Goal: Task Accomplishment & Management: Manage account settings

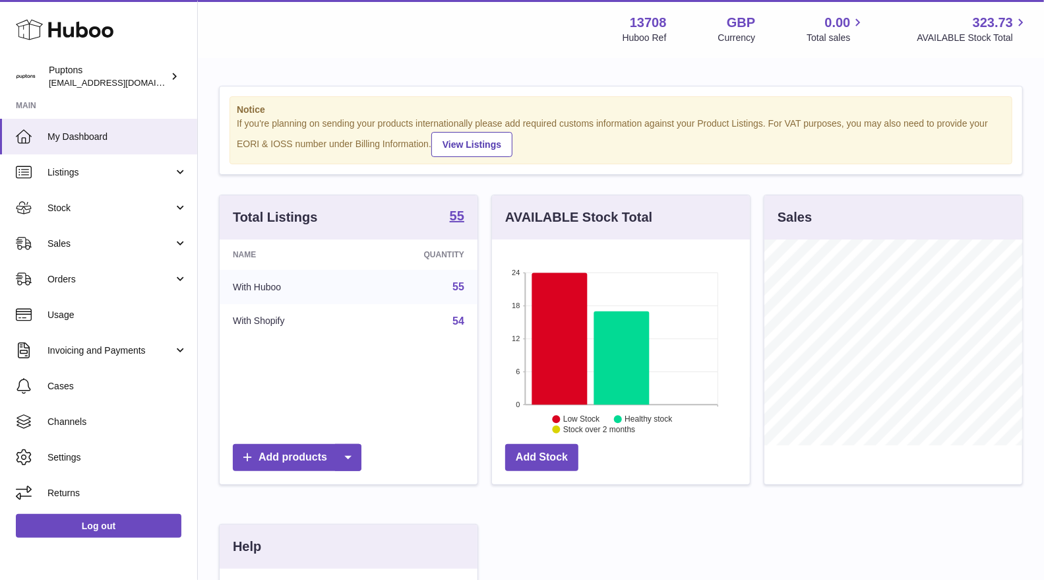
scroll to position [205, 258]
click at [89, 206] on span "Stock" at bounding box center [110, 208] width 126 height 13
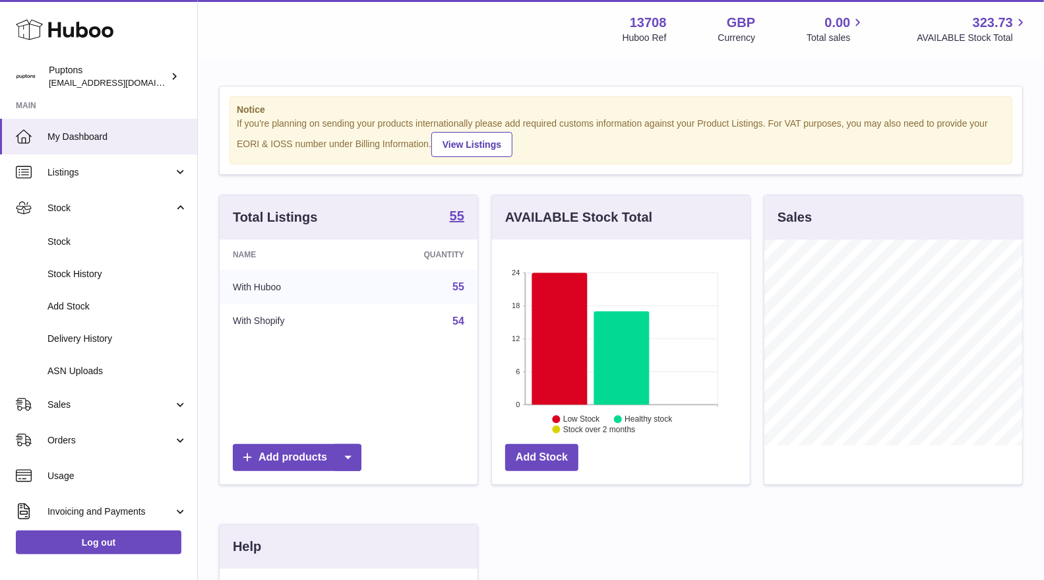
click at [94, 242] on span "Stock" at bounding box center [117, 241] width 140 height 13
click at [61, 245] on span "Stock" at bounding box center [117, 241] width 140 height 13
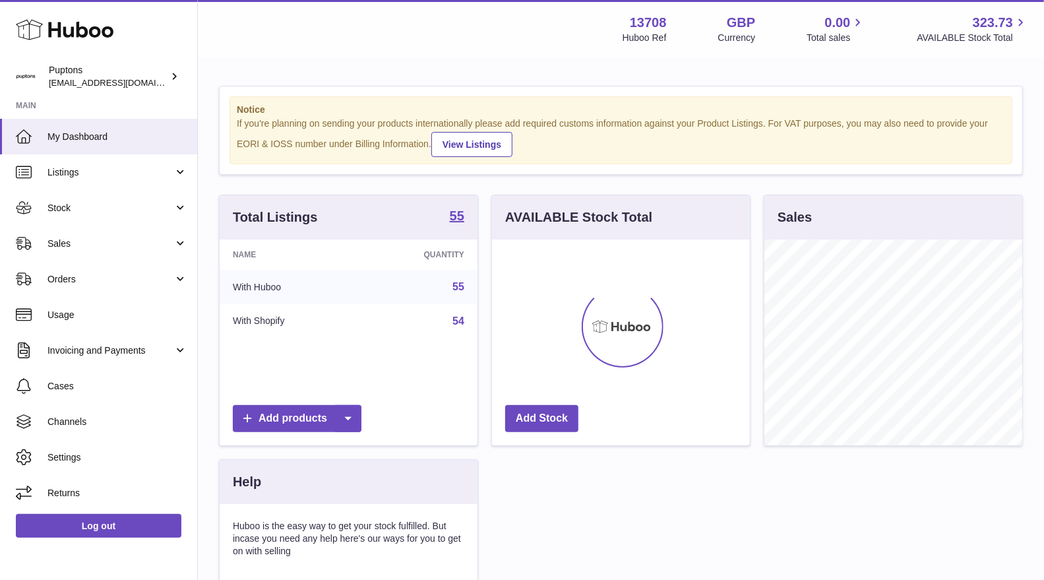
scroll to position [205, 258]
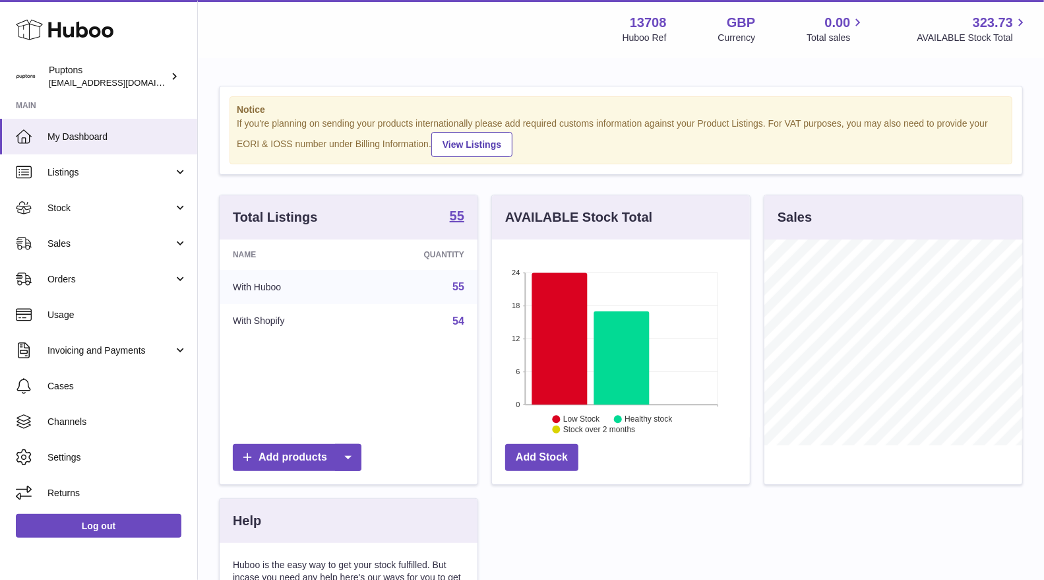
click at [63, 208] on span "Stock" at bounding box center [110, 208] width 126 height 13
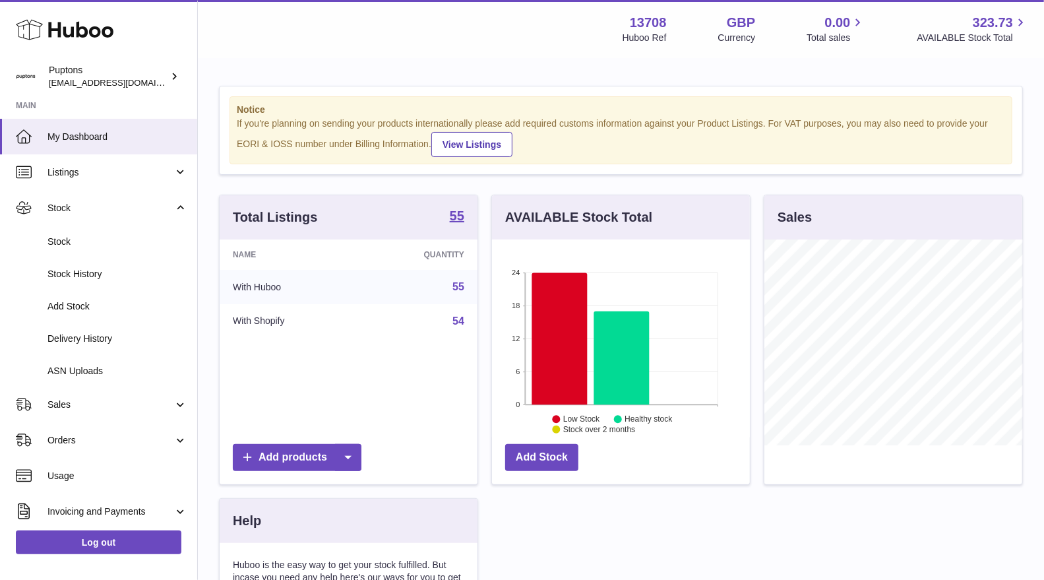
click at [73, 252] on link "Stock" at bounding box center [98, 241] width 197 height 32
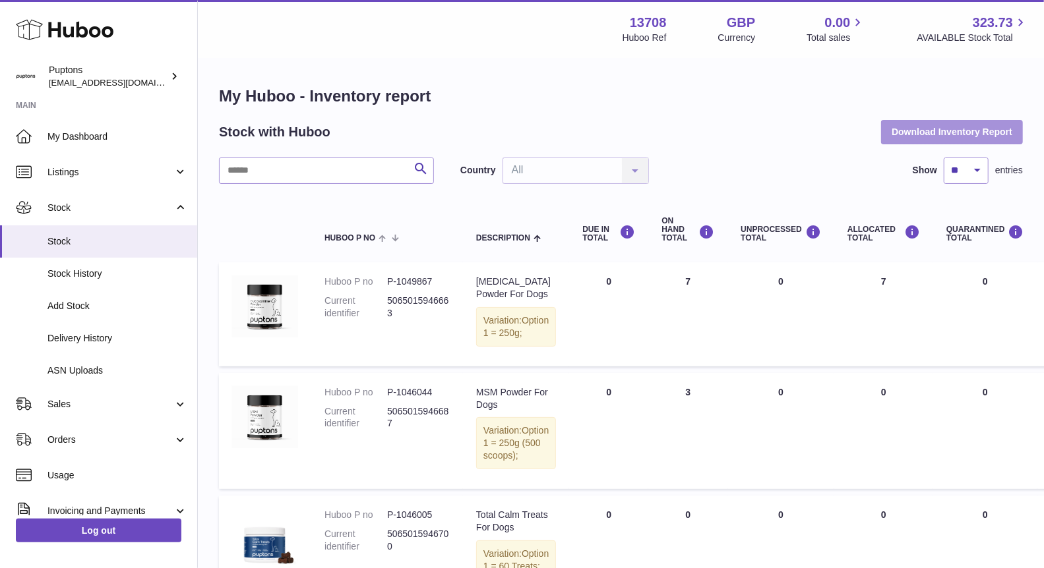
click at [926, 133] on button "Download Inventory Report" at bounding box center [952, 132] width 142 height 24
click at [79, 417] on link "Sales" at bounding box center [98, 404] width 197 height 36
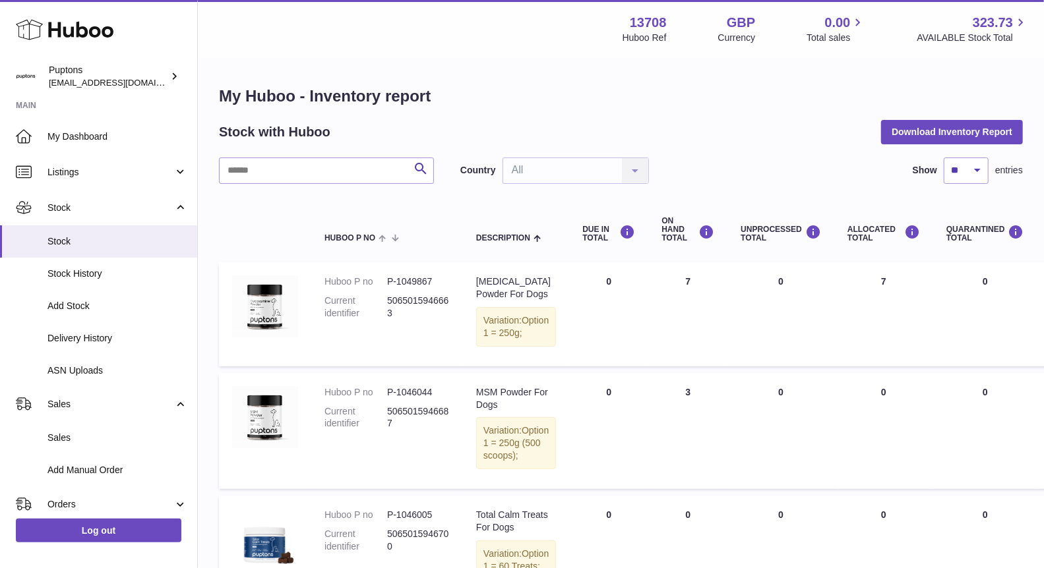
click at [80, 429] on link "Sales" at bounding box center [98, 438] width 197 height 32
click at [88, 436] on span "Sales" at bounding box center [117, 438] width 140 height 13
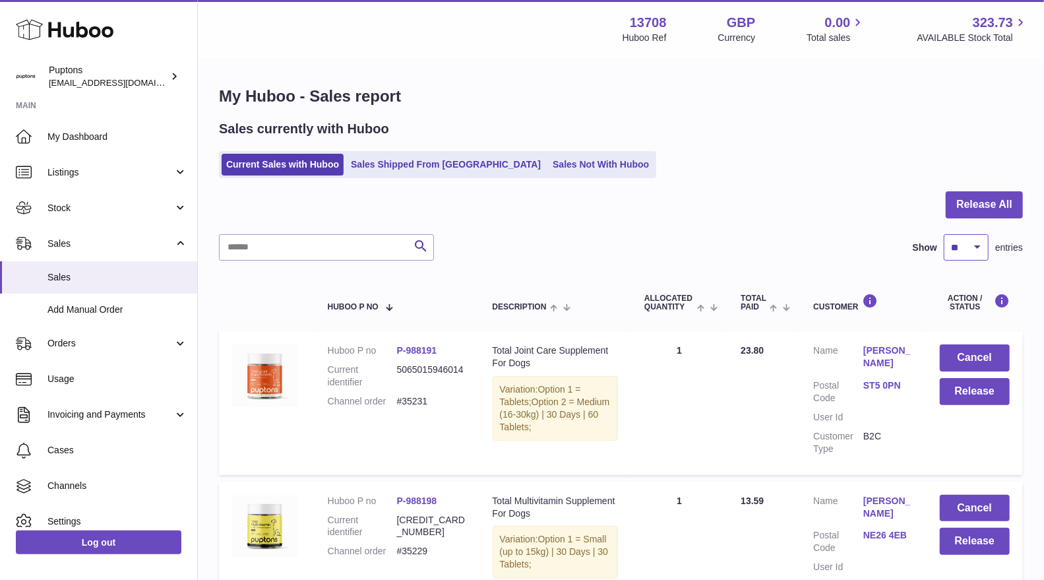
click at [975, 249] on select "** ** ** ***" at bounding box center [965, 247] width 45 height 26
select select "***"
click at [943, 234] on select "** ** ** ***" at bounding box center [965, 247] width 45 height 26
click at [340, 243] on input "text" at bounding box center [326, 247] width 215 height 26
paste input "*****"
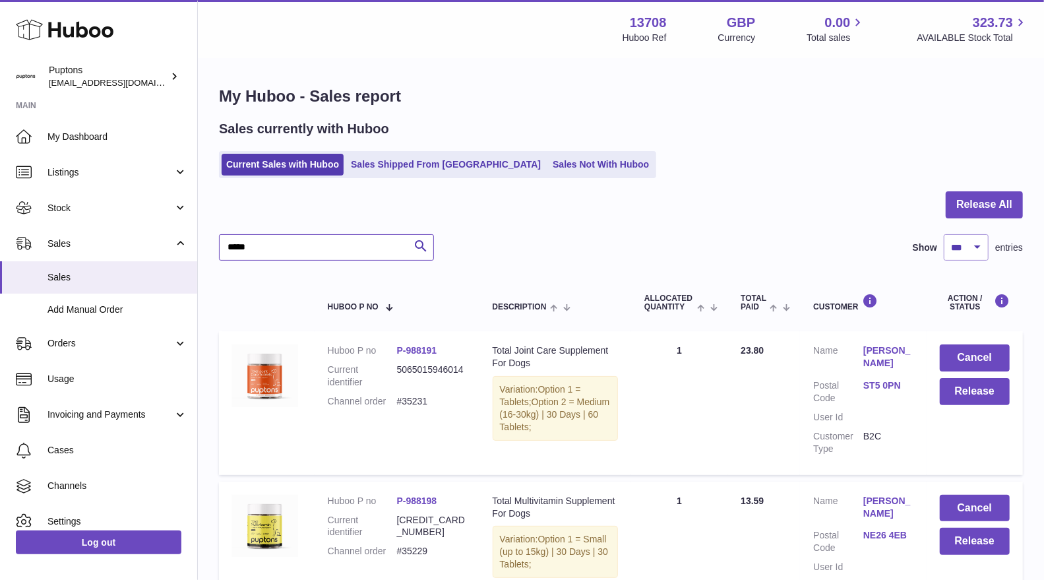
type input "*****"
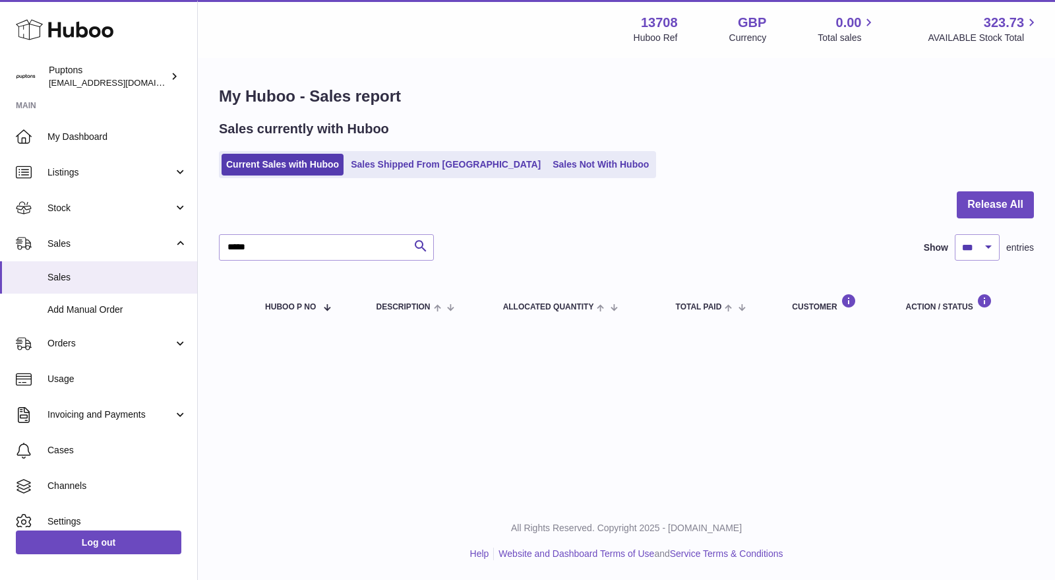
click at [548, 165] on link "Sales Not With Huboo" at bounding box center [600, 165] width 105 height 22
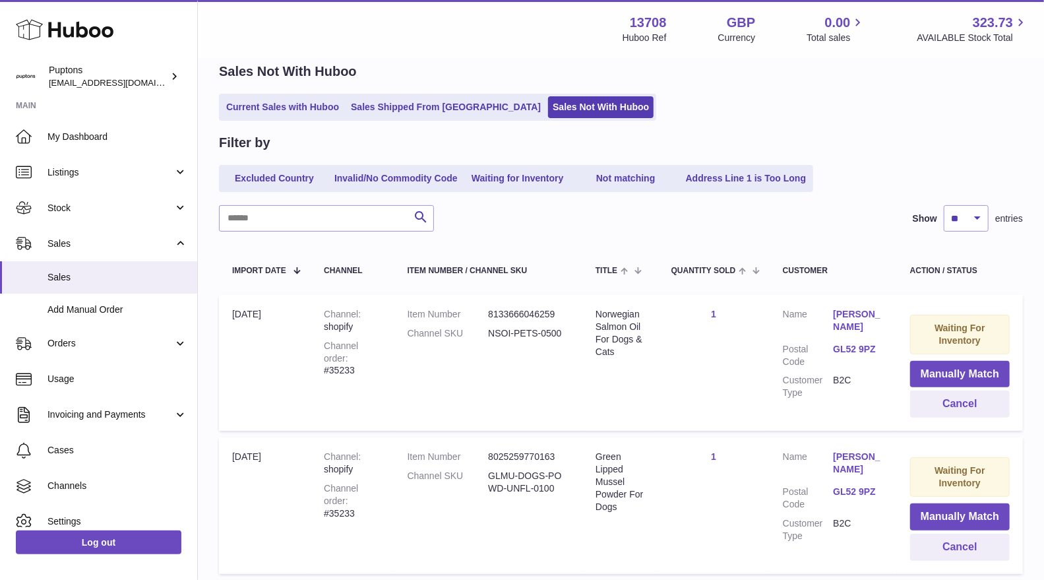
scroll to position [73, 0]
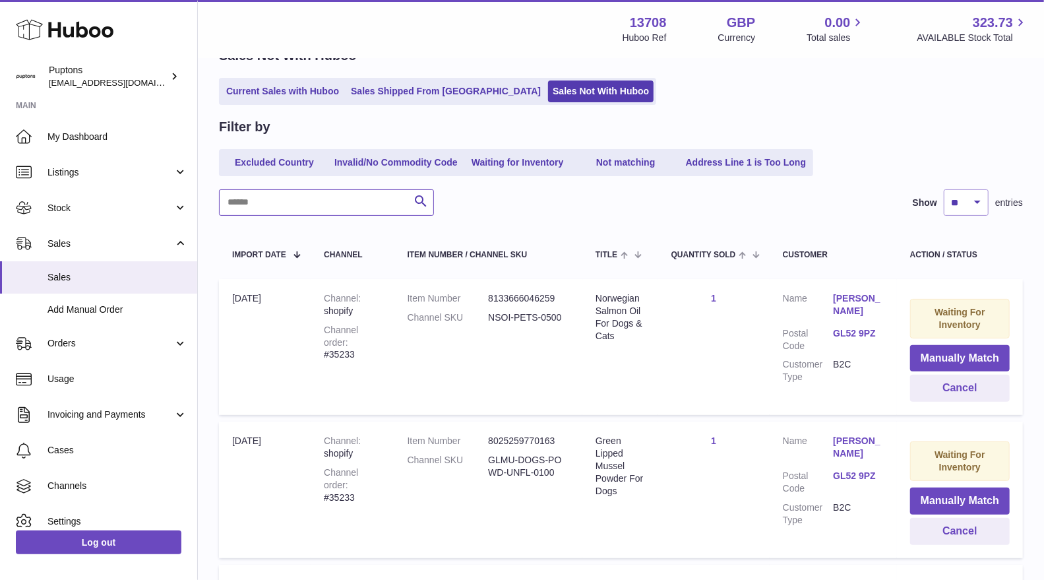
click at [304, 189] on input "text" at bounding box center [326, 202] width 215 height 26
paste input "*****"
type input "*****"
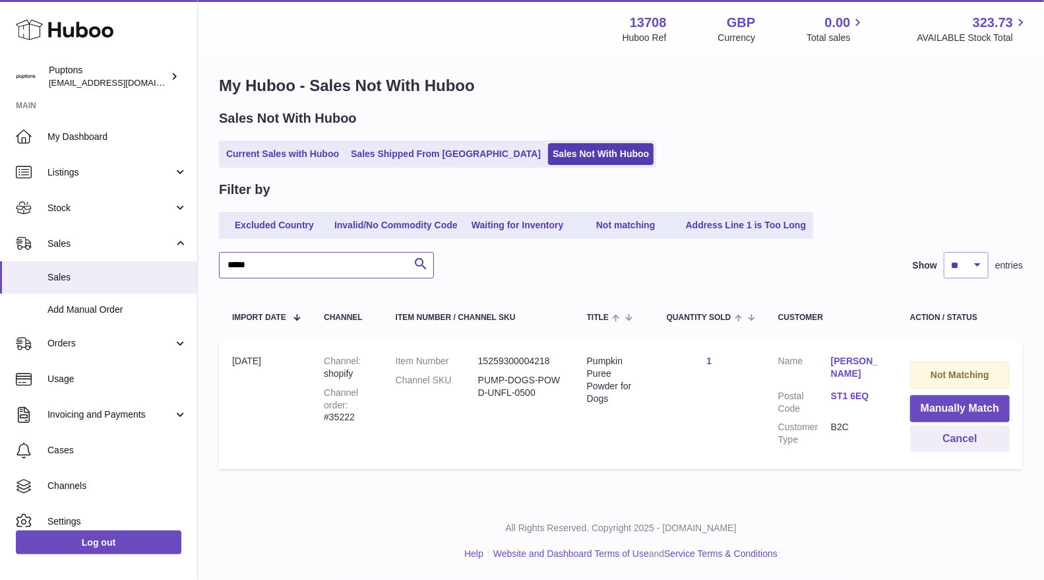
scroll to position [11, 0]
click at [301, 142] on ul "Current Sales with Huboo Sales Shipped From Huboo Sales Not With Huboo" at bounding box center [437, 153] width 437 height 27
click at [299, 147] on link "Current Sales with Huboo" at bounding box center [283, 154] width 122 height 22
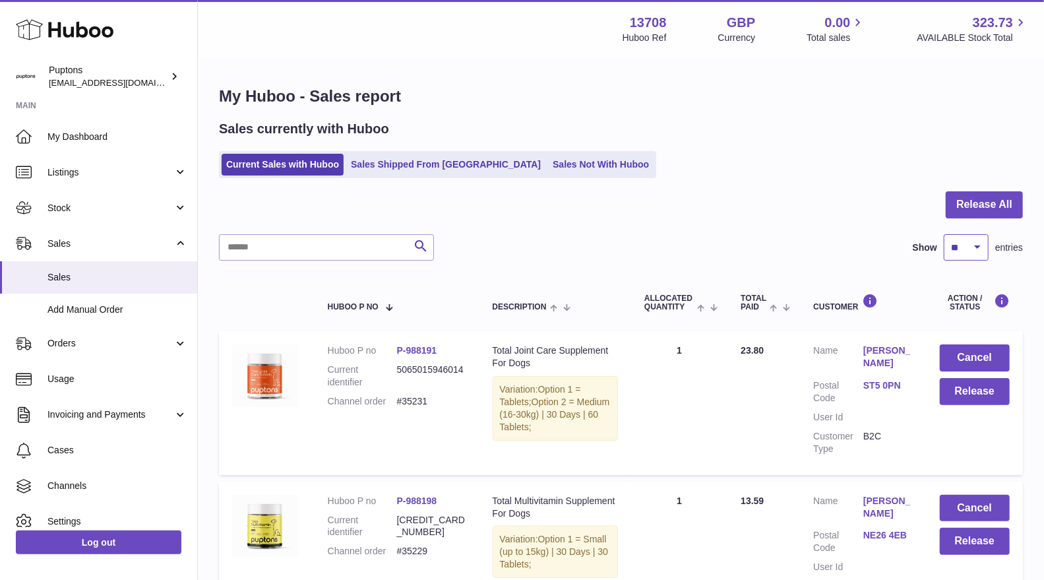
click at [966, 251] on select "** ** ** ***" at bounding box center [965, 247] width 45 height 26
select select "***"
click at [943, 234] on select "** ** ** ***" at bounding box center [965, 247] width 45 height 26
click at [424, 166] on link "Sales Shipped From Huboo" at bounding box center [445, 165] width 199 height 22
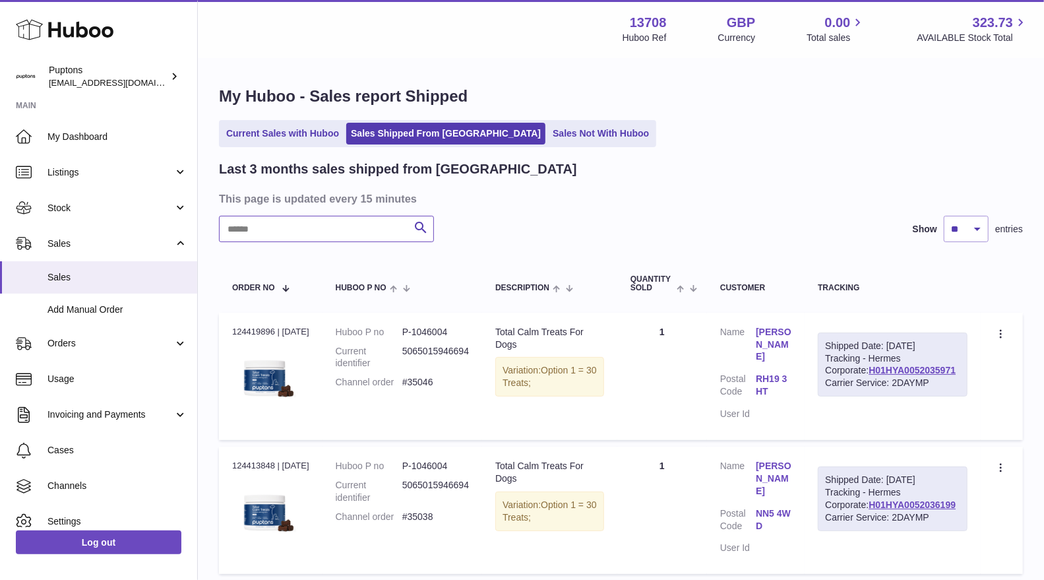
click at [287, 227] on input "text" at bounding box center [326, 229] width 215 height 26
paste input "*****"
type input "*****"
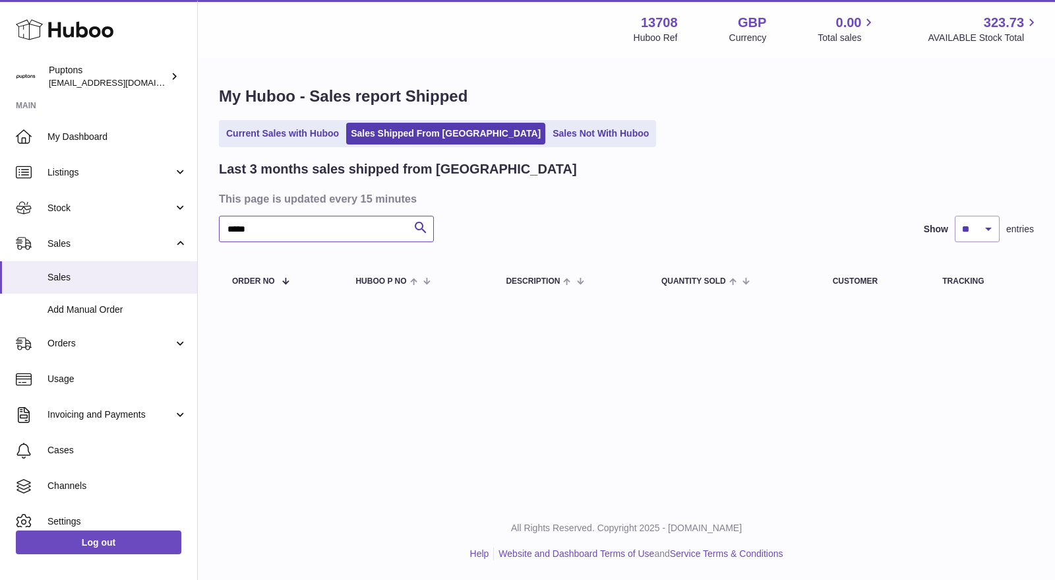
drag, startPoint x: 341, startPoint y: 233, endPoint x: 212, endPoint y: 239, distance: 128.7
click at [213, 239] on div "My Huboo - Sales report Shipped Current Sales with Huboo Sales Shipped From Hub…" at bounding box center [626, 195] width 857 height 272
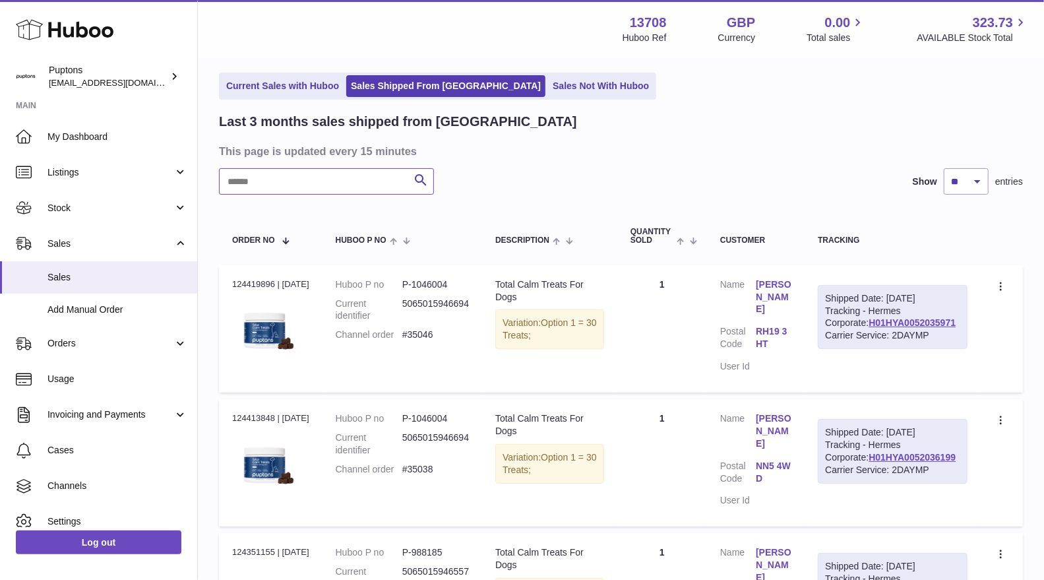
scroll to position [73, 0]
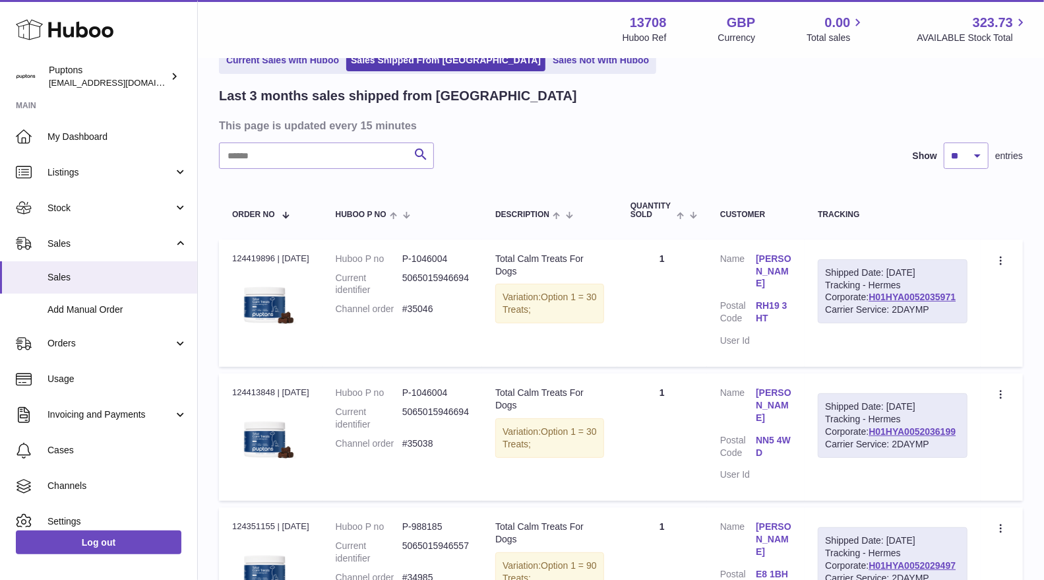
click at [297, 66] on link "Current Sales with Huboo" at bounding box center [283, 60] width 122 height 22
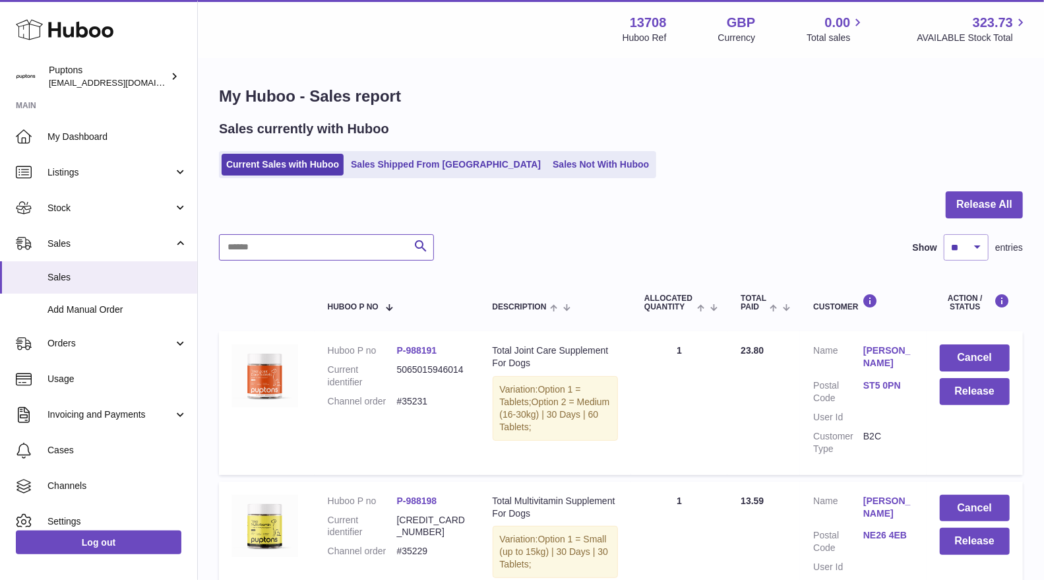
click at [305, 238] on input "text" at bounding box center [326, 247] width 215 height 26
paste input "*****"
type input "*****"
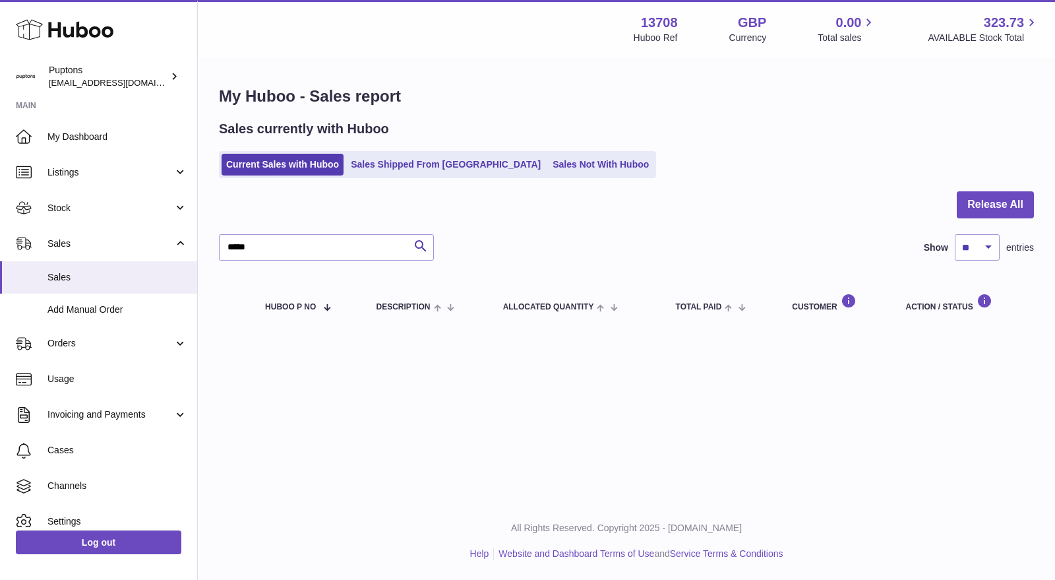
click at [548, 155] on link "Sales Not With Huboo" at bounding box center [600, 165] width 105 height 22
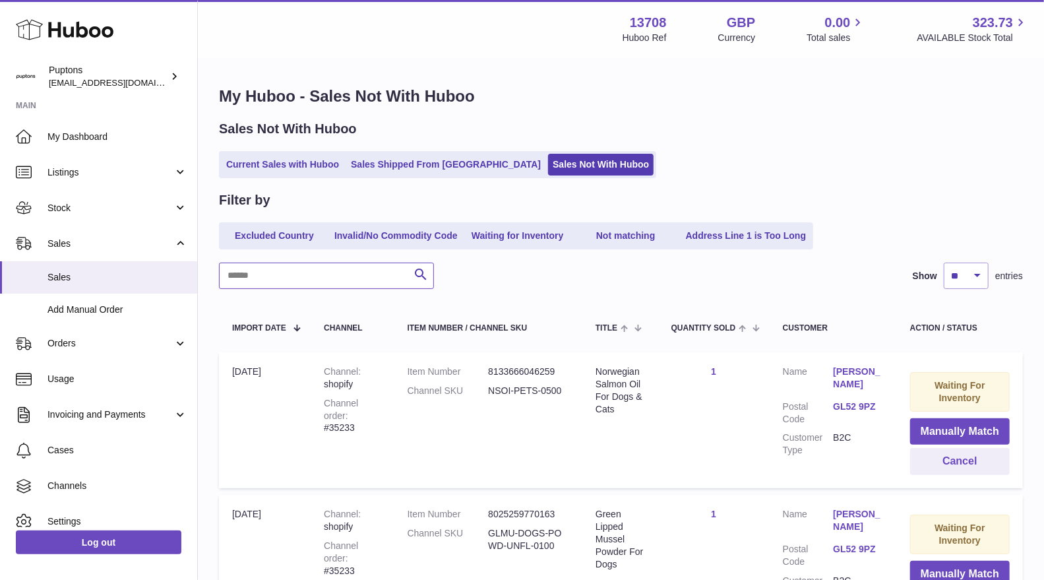
click at [313, 276] on input "text" at bounding box center [326, 275] width 215 height 26
paste input "*****"
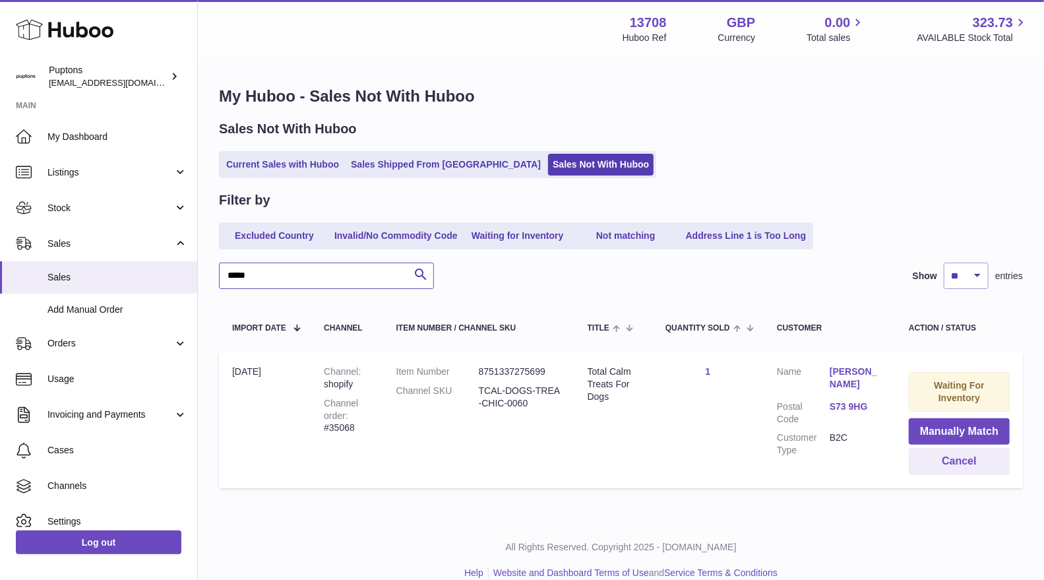
drag, startPoint x: 274, startPoint y: 281, endPoint x: 215, endPoint y: 276, distance: 59.5
click at [218, 275] on div "My Huboo - Sales Not With Huboo Sales Not With Huboo Current Sales with Huboo S…" at bounding box center [621, 290] width 846 height 462
type input "*"
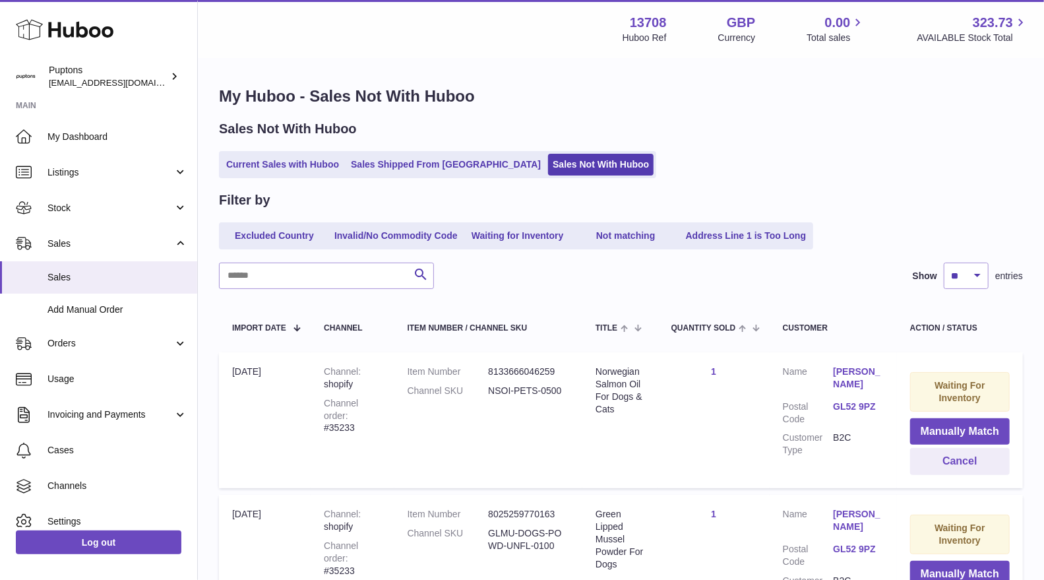
click at [265, 171] on link "Current Sales with Huboo" at bounding box center [283, 165] width 122 height 22
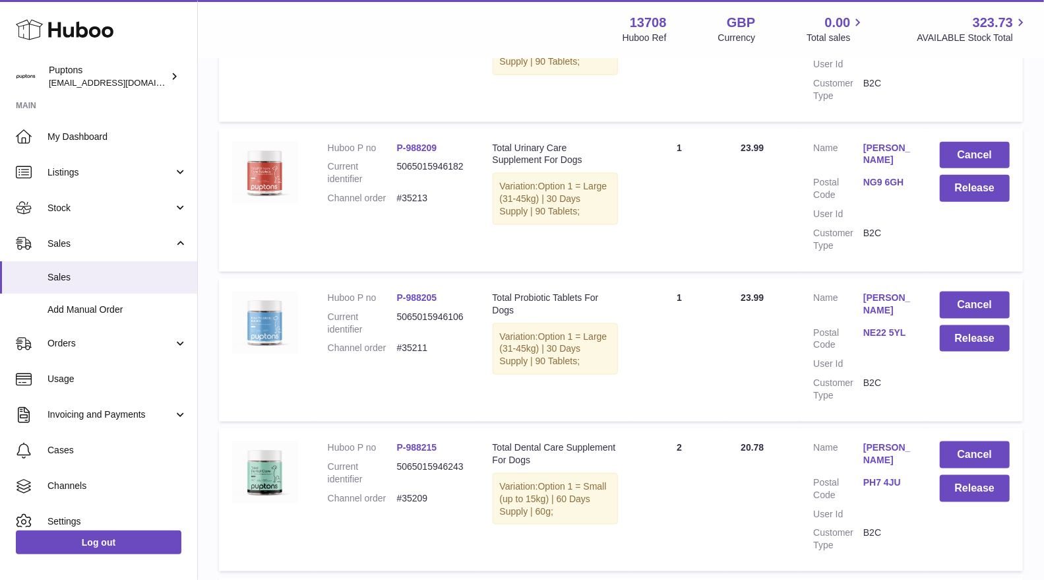
scroll to position [1375, 0]
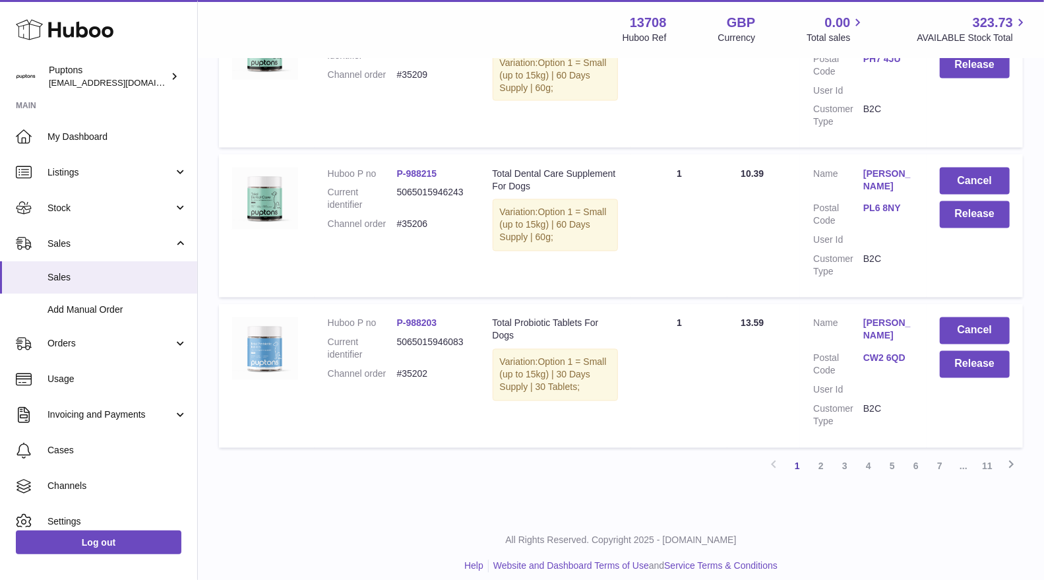
click at [981, 456] on link "11" at bounding box center [987, 466] width 24 height 24
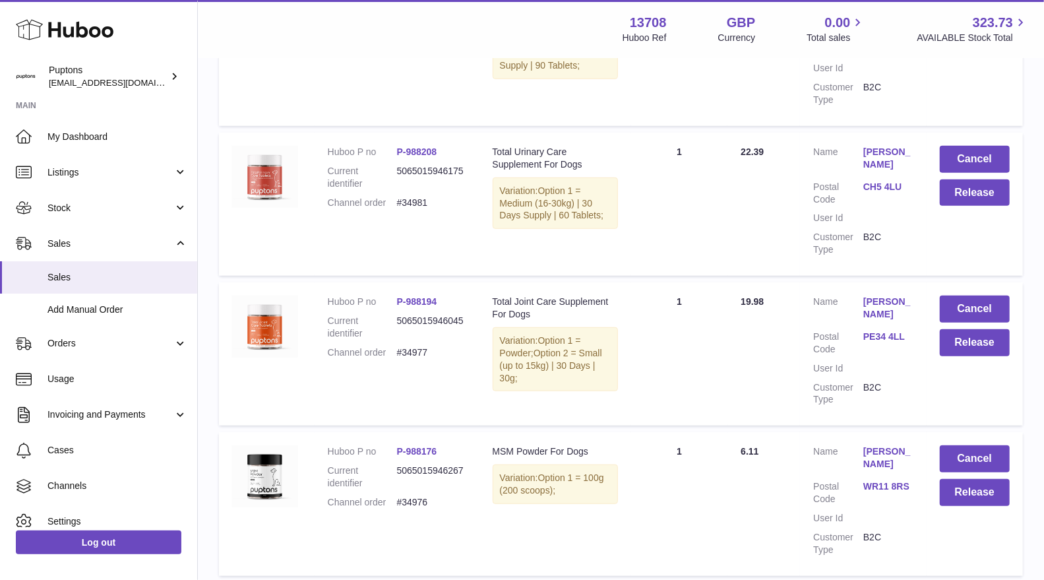
scroll to position [938, 0]
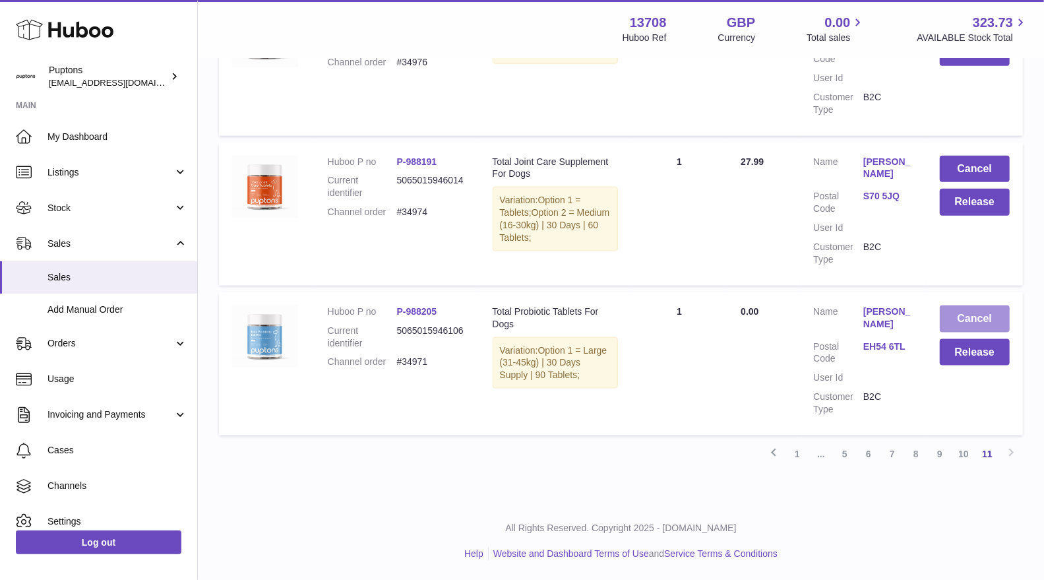
click at [970, 319] on button "Cancel" at bounding box center [975, 318] width 70 height 27
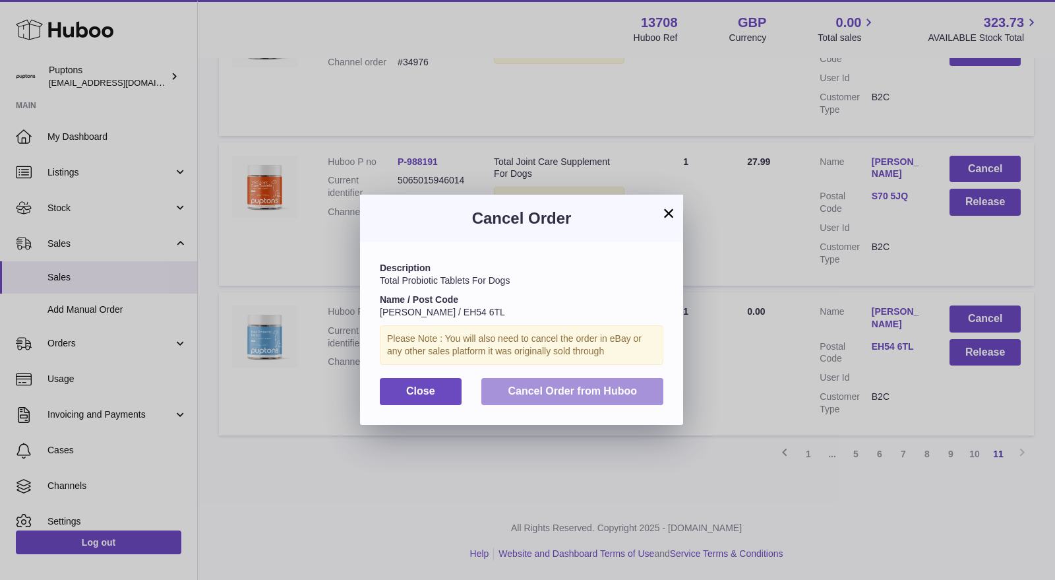
click at [629, 385] on span "Cancel Order from Huboo" at bounding box center [572, 390] width 129 height 11
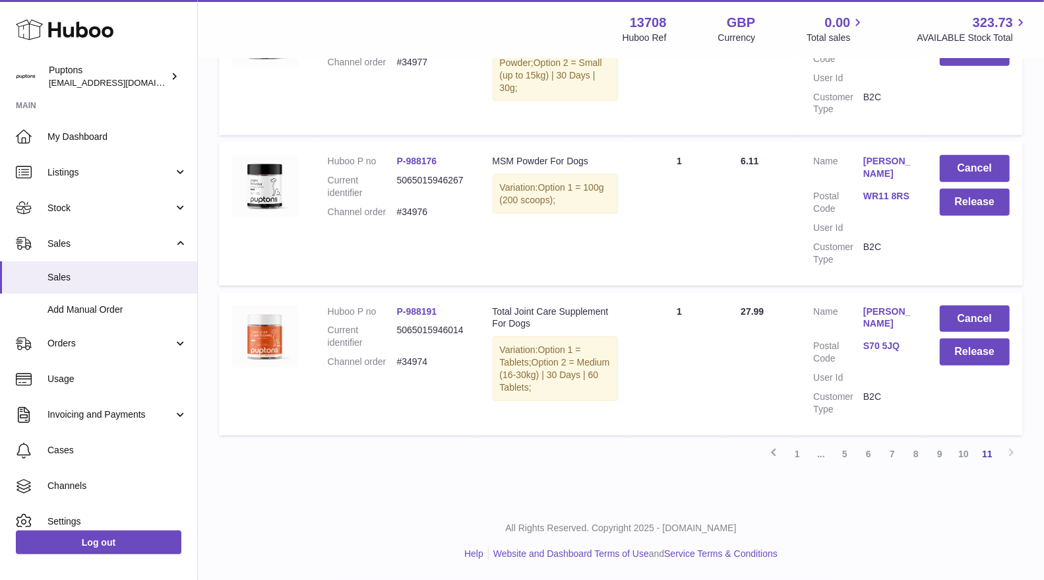
scroll to position [789, 0]
click at [973, 318] on button "Cancel" at bounding box center [975, 318] width 70 height 27
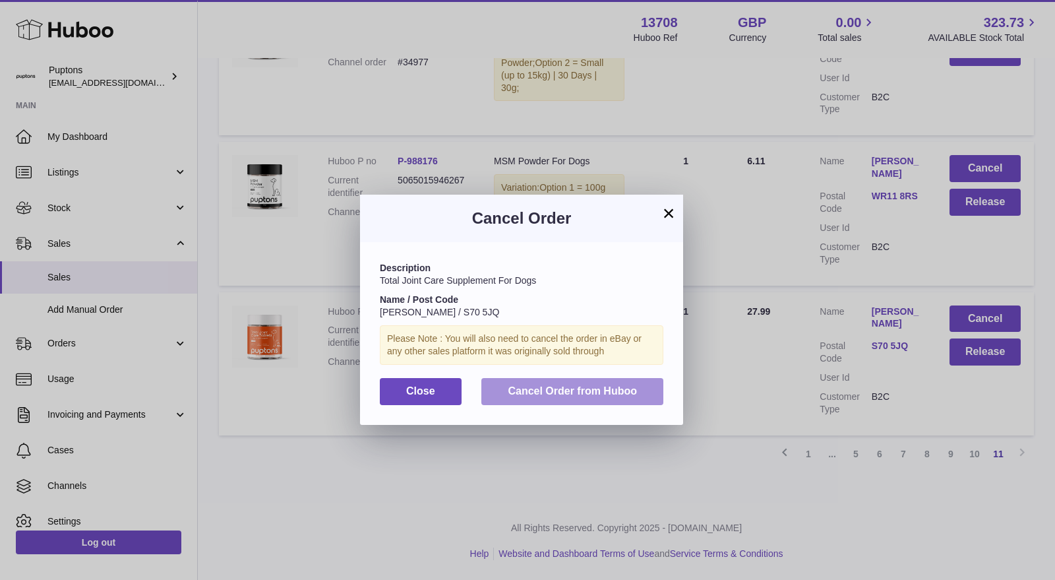
click at [605, 390] on span "Cancel Order from Huboo" at bounding box center [572, 390] width 129 height 11
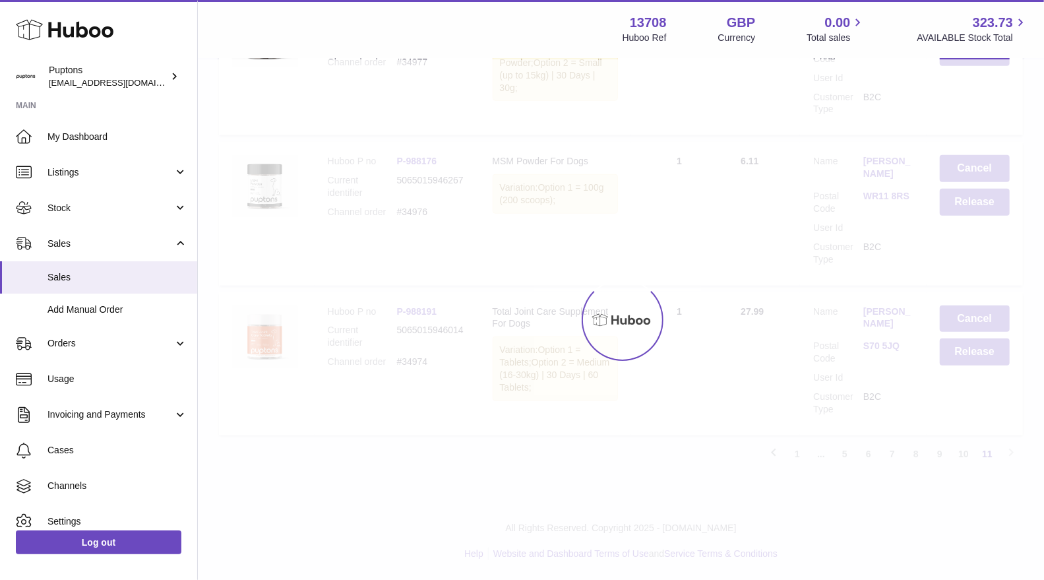
scroll to position [638, 0]
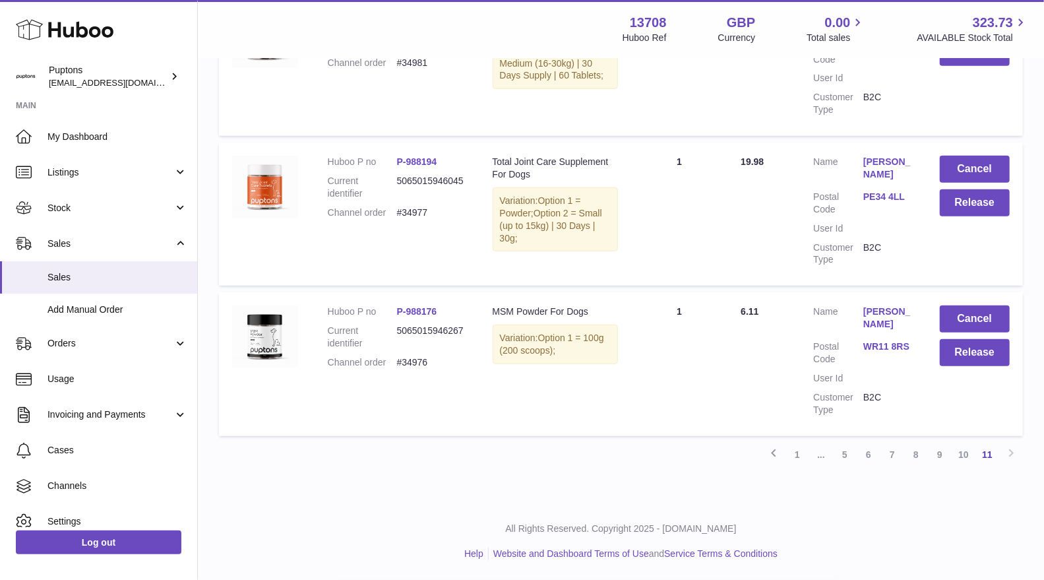
drag, startPoint x: 960, startPoint y: 317, endPoint x: 640, endPoint y: 522, distance: 379.5
click at [640, 522] on p "All Rights Reserved. Copyright 2025 - [DOMAIN_NAME]" at bounding box center [620, 528] width 825 height 13
click at [980, 318] on button "Cancel" at bounding box center [975, 318] width 70 height 27
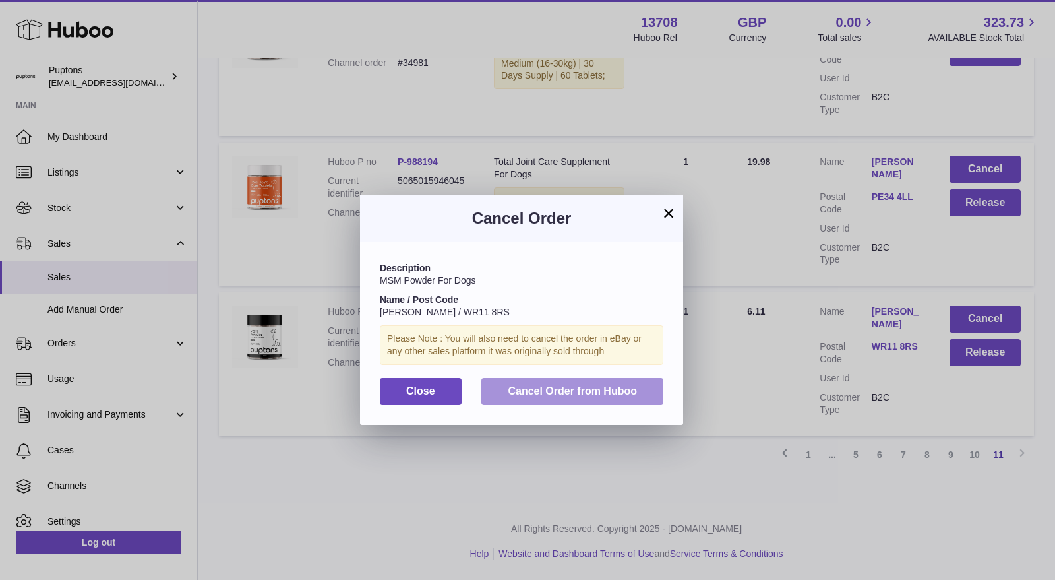
click at [576, 392] on span "Cancel Order from Huboo" at bounding box center [572, 390] width 129 height 11
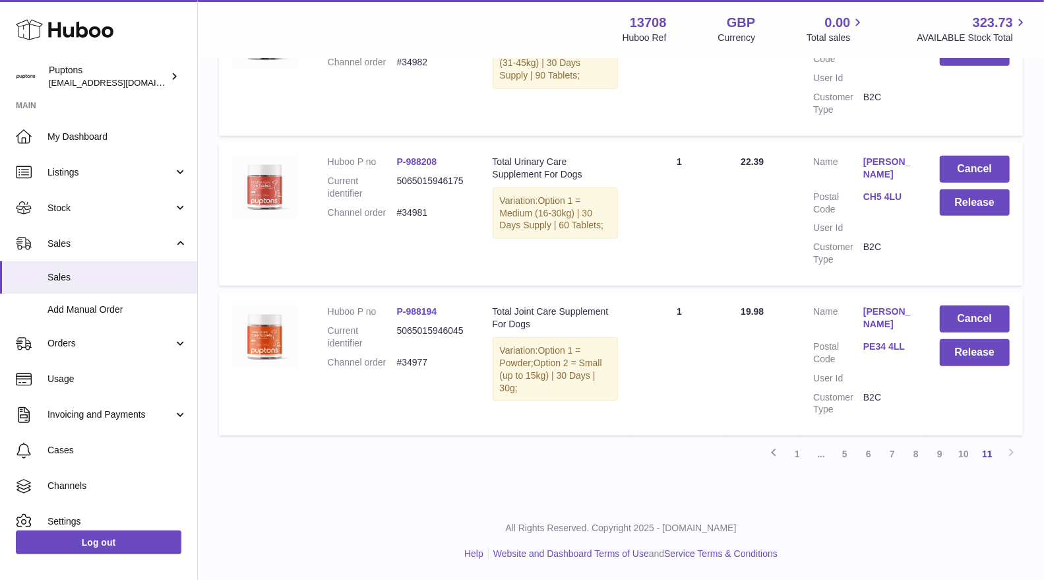
scroll to position [489, 0]
click at [967, 320] on button "Cancel" at bounding box center [975, 318] width 70 height 27
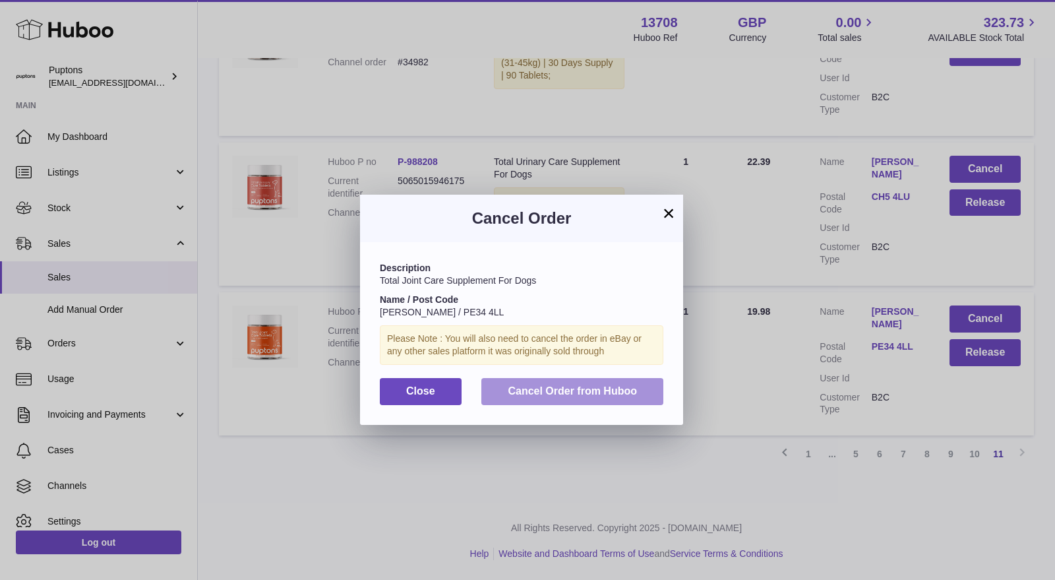
click at [624, 391] on span "Cancel Order from Huboo" at bounding box center [572, 390] width 129 height 11
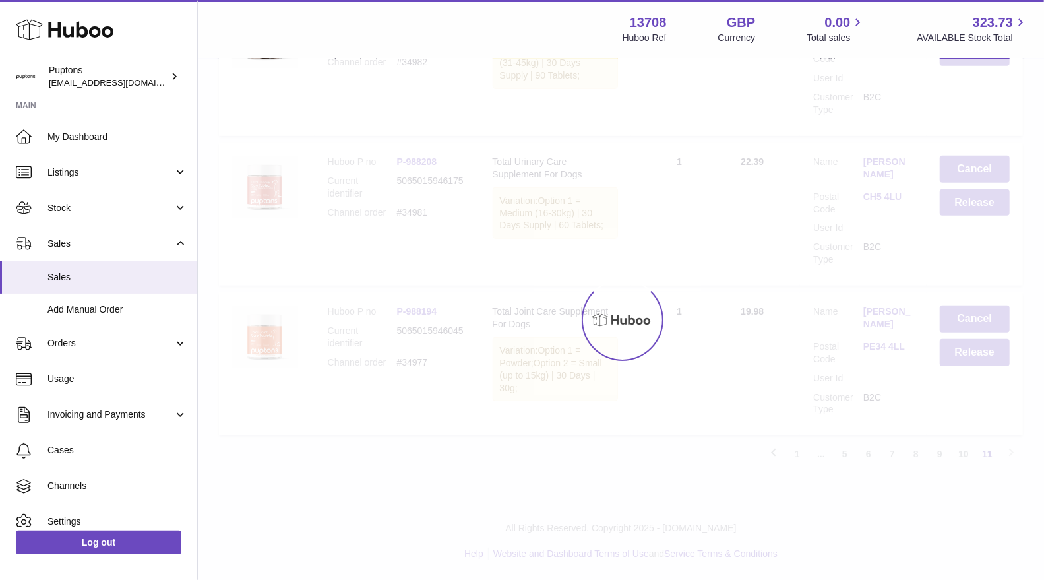
scroll to position [339, 0]
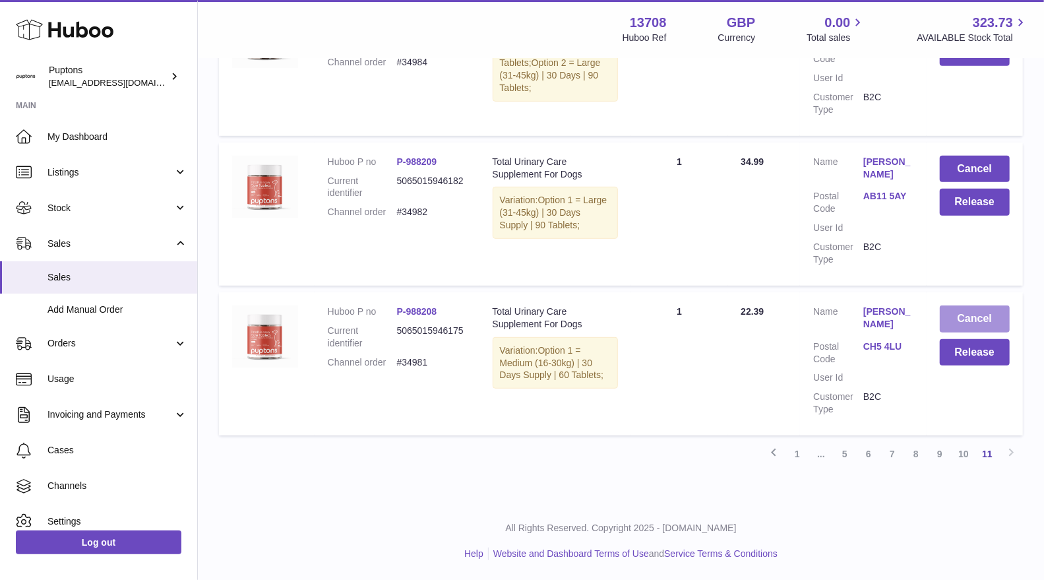
click at [971, 315] on button "Cancel" at bounding box center [975, 318] width 70 height 27
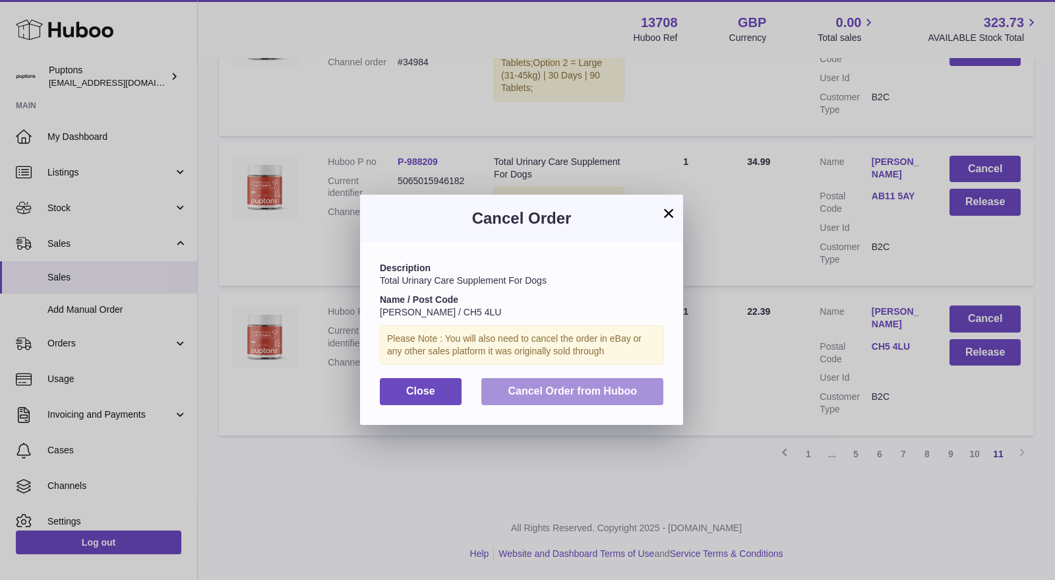
click at [634, 398] on button "Cancel Order from Huboo" at bounding box center [572, 391] width 182 height 27
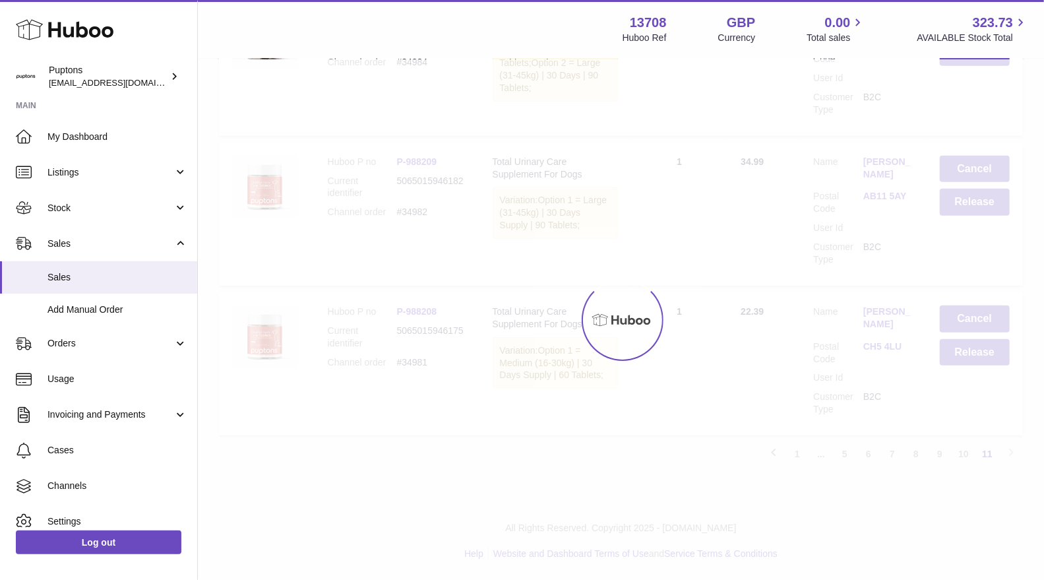
scroll to position [189, 0]
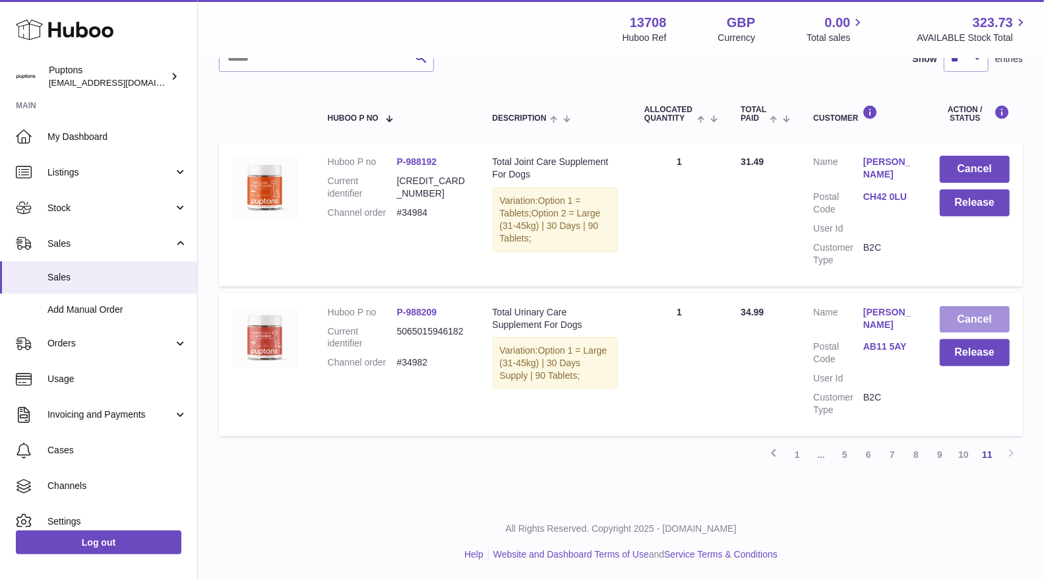
click at [979, 311] on button "Cancel" at bounding box center [975, 319] width 70 height 27
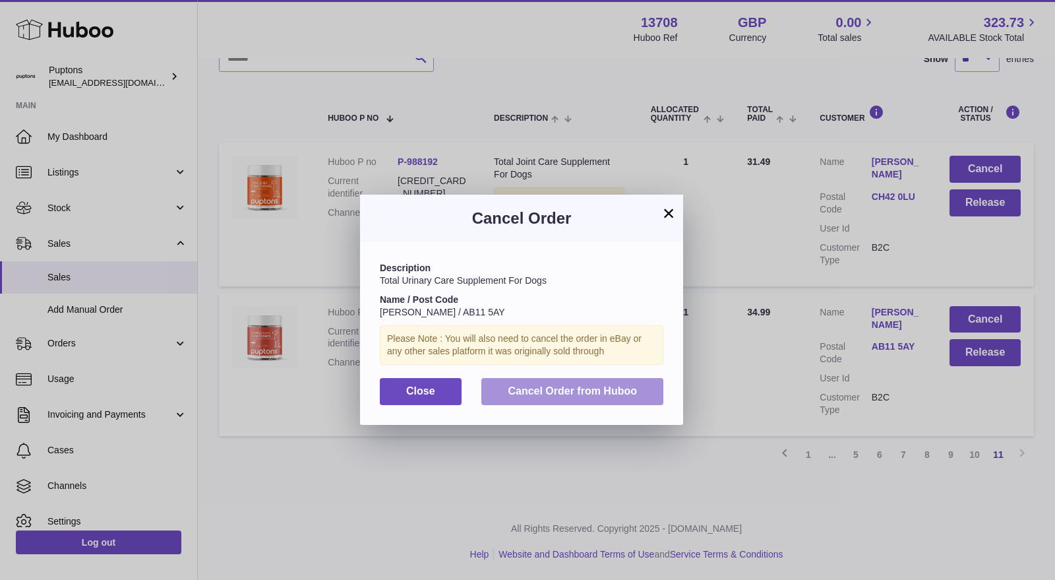
click at [655, 390] on button "Cancel Order from Huboo" at bounding box center [572, 391] width 182 height 27
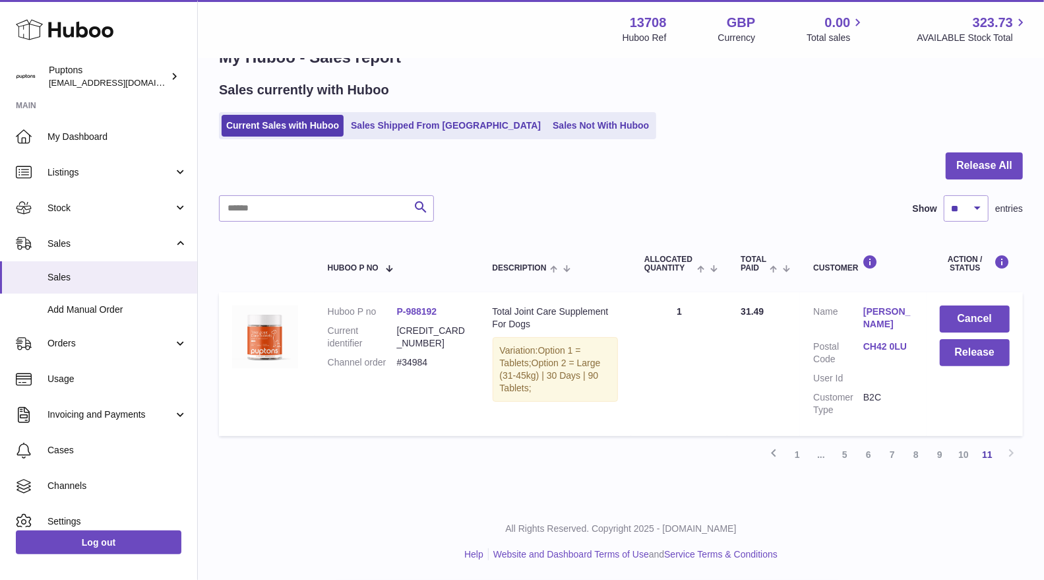
scroll to position [39, 0]
click at [973, 320] on button "Cancel" at bounding box center [975, 318] width 70 height 27
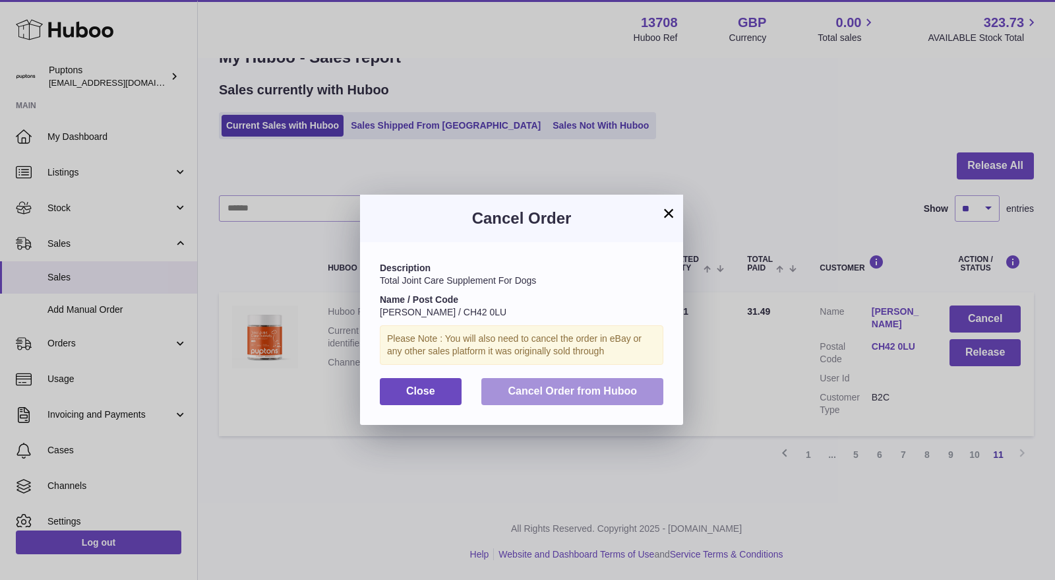
click at [564, 400] on button "Cancel Order from Huboo" at bounding box center [572, 391] width 182 height 27
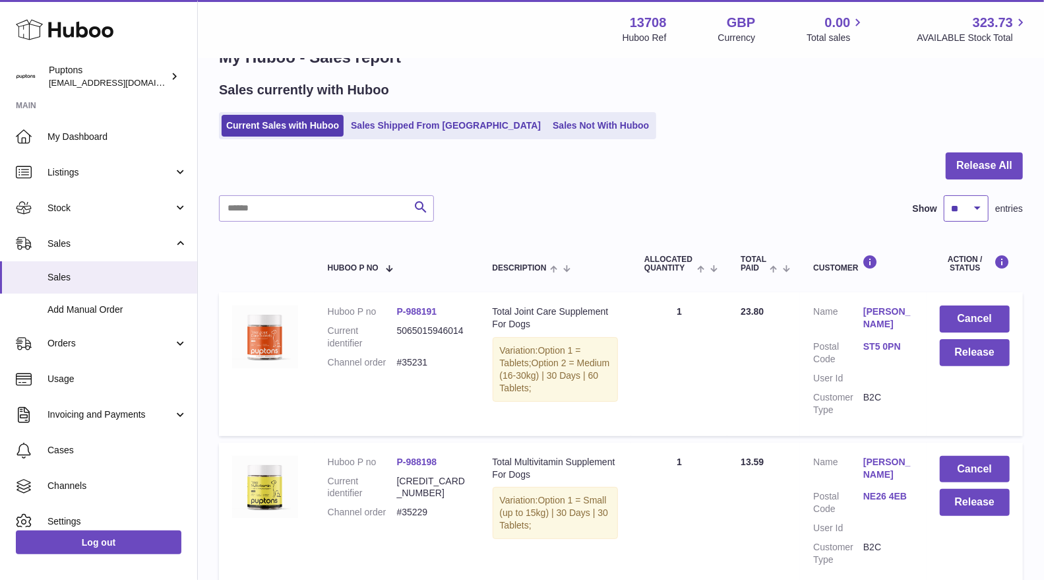
click at [972, 201] on select "** ** ** ***" at bounding box center [965, 208] width 45 height 26
select select "***"
click at [943, 195] on select "** ** ** ***" at bounding box center [965, 208] width 45 height 26
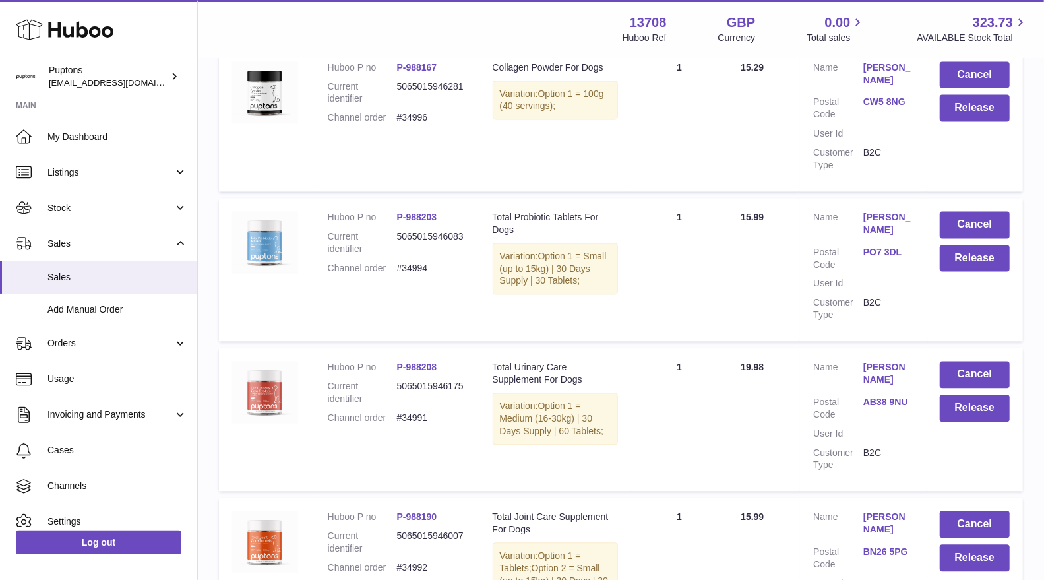
scroll to position [14741, 0]
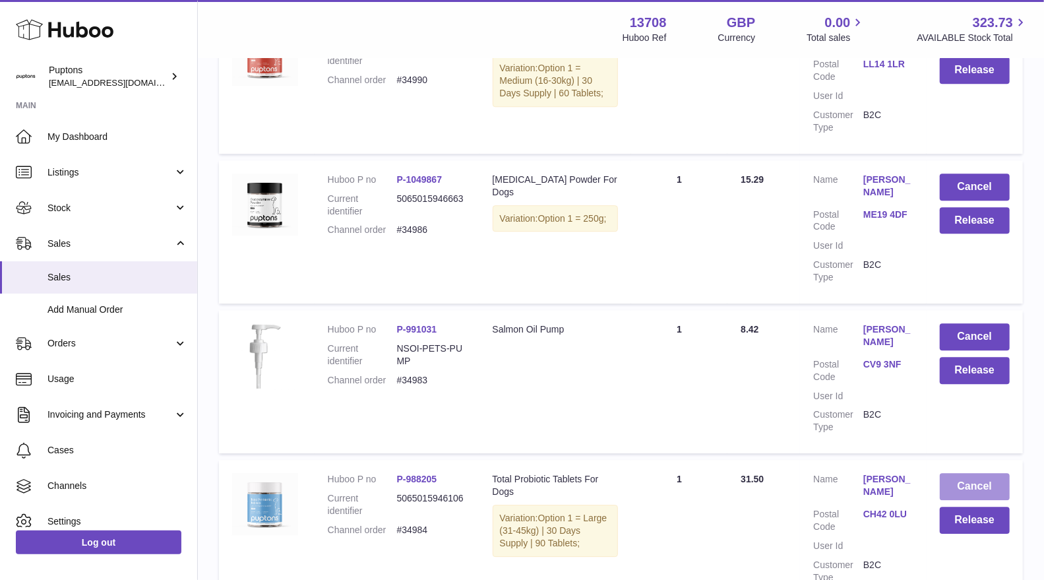
click at [963, 473] on button "Cancel" at bounding box center [975, 486] width 70 height 27
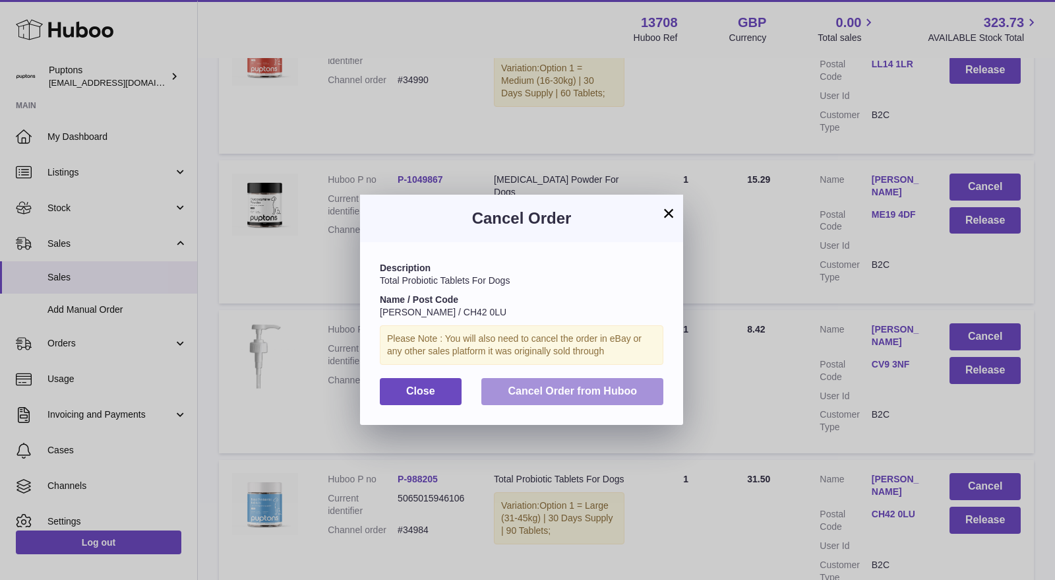
drag, startPoint x: 616, startPoint y: 384, endPoint x: 651, endPoint y: 335, distance: 60.4
click at [651, 335] on div "Description Total Probiotic Tablets For Dogs Name / Post Code [PERSON_NAME] / C…" at bounding box center [521, 333] width 323 height 182
click at [601, 394] on span "Cancel Order from Huboo" at bounding box center [572, 390] width 129 height 11
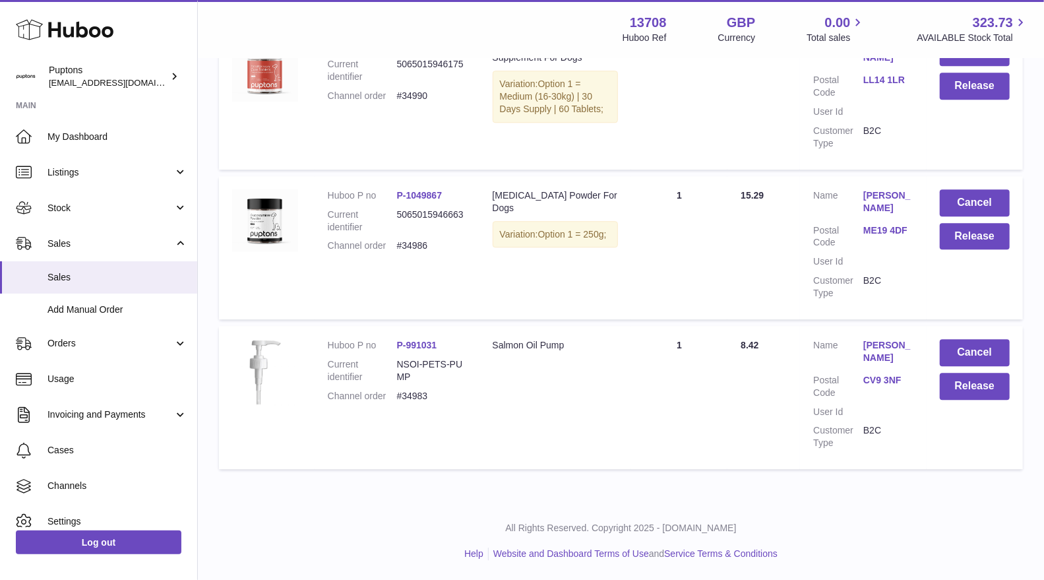
scroll to position [14591, 0]
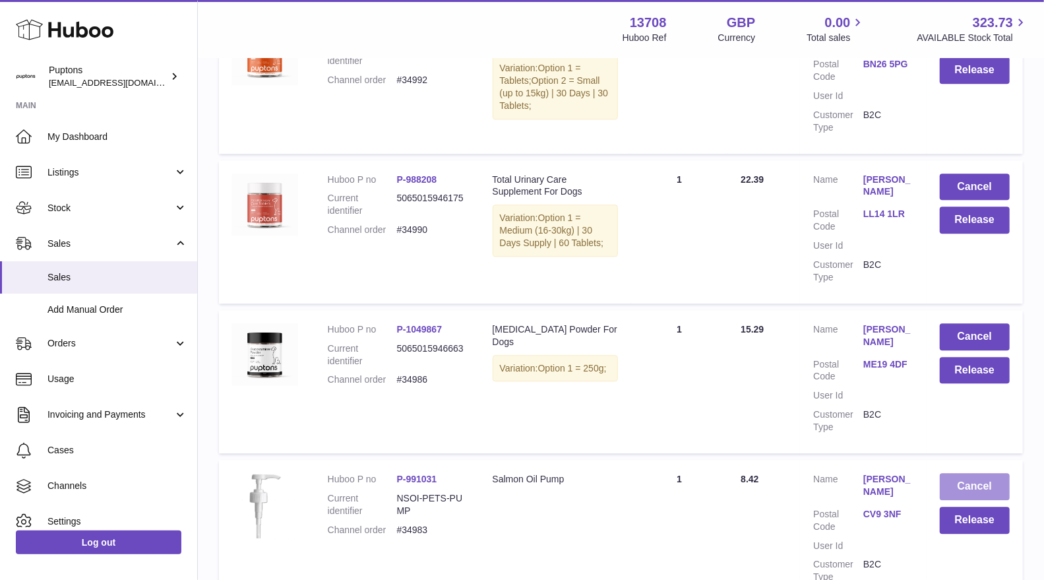
click at [976, 473] on button "Cancel" at bounding box center [975, 486] width 70 height 27
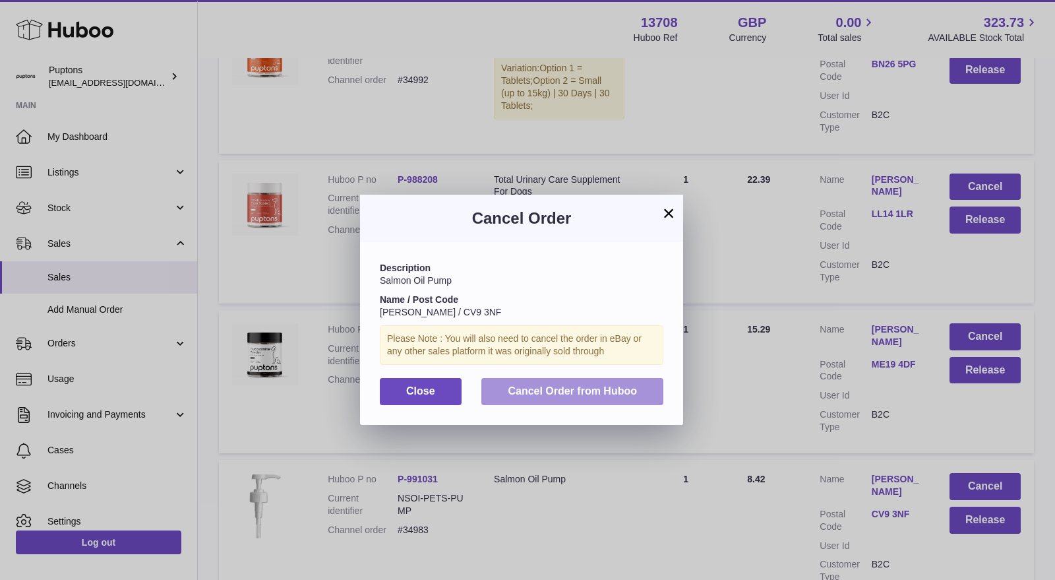
click at [627, 385] on span "Cancel Order from Huboo" at bounding box center [572, 390] width 129 height 11
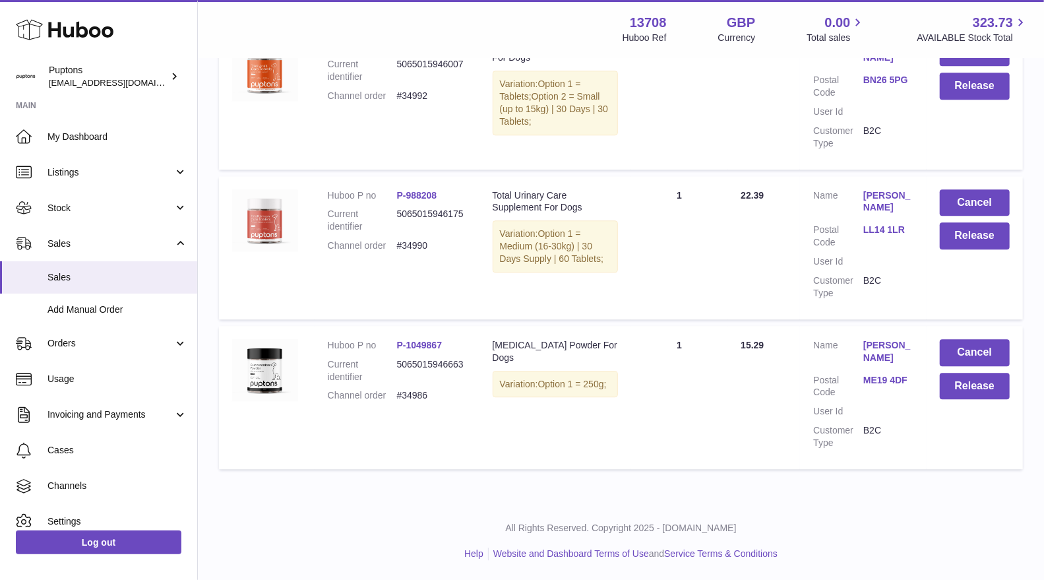
scroll to position [14441, 0]
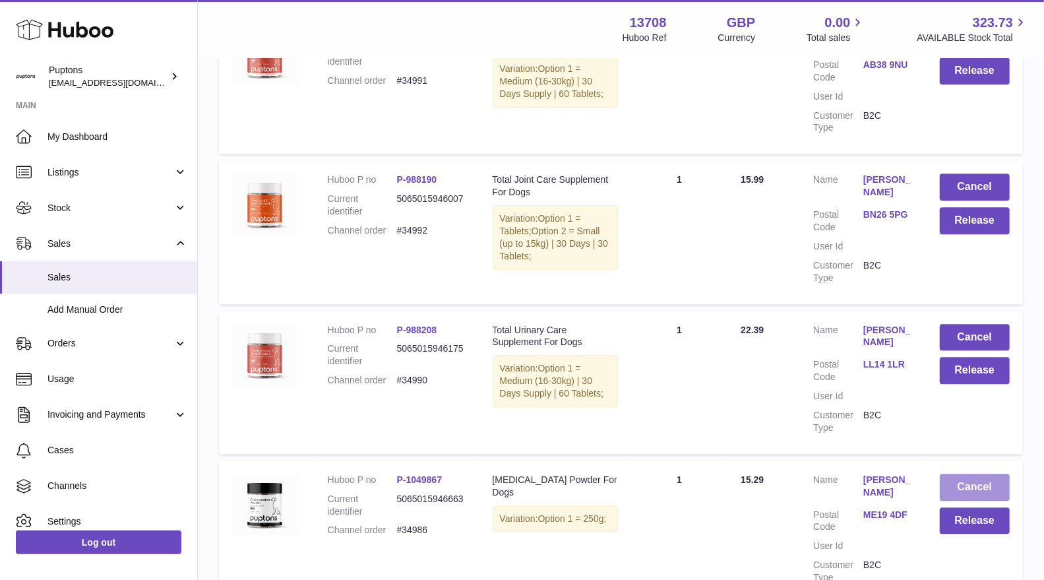
click at [984, 473] on button "Cancel" at bounding box center [975, 486] width 70 height 27
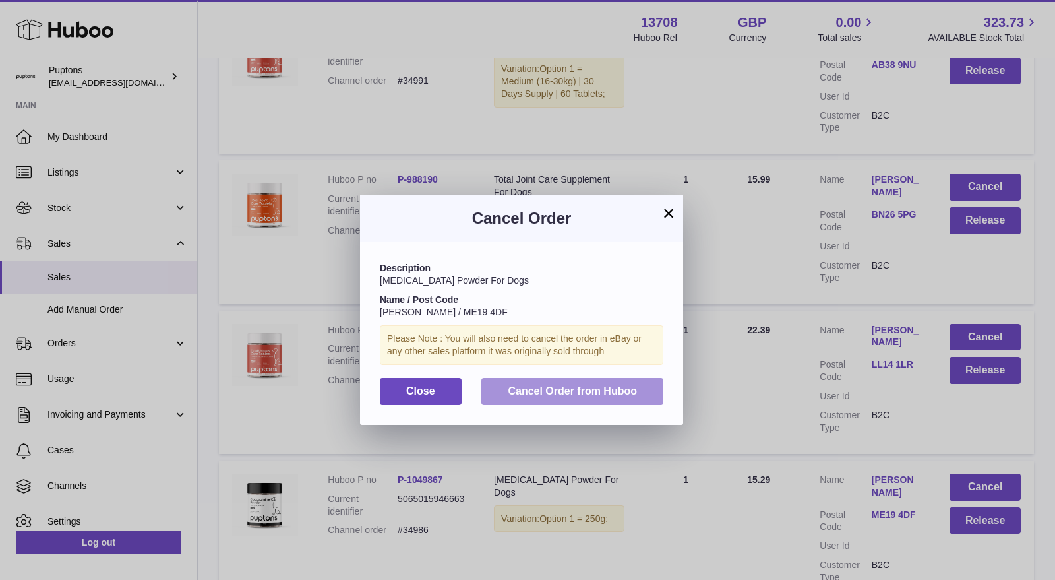
click at [599, 394] on span "Cancel Order from Huboo" at bounding box center [572, 390] width 129 height 11
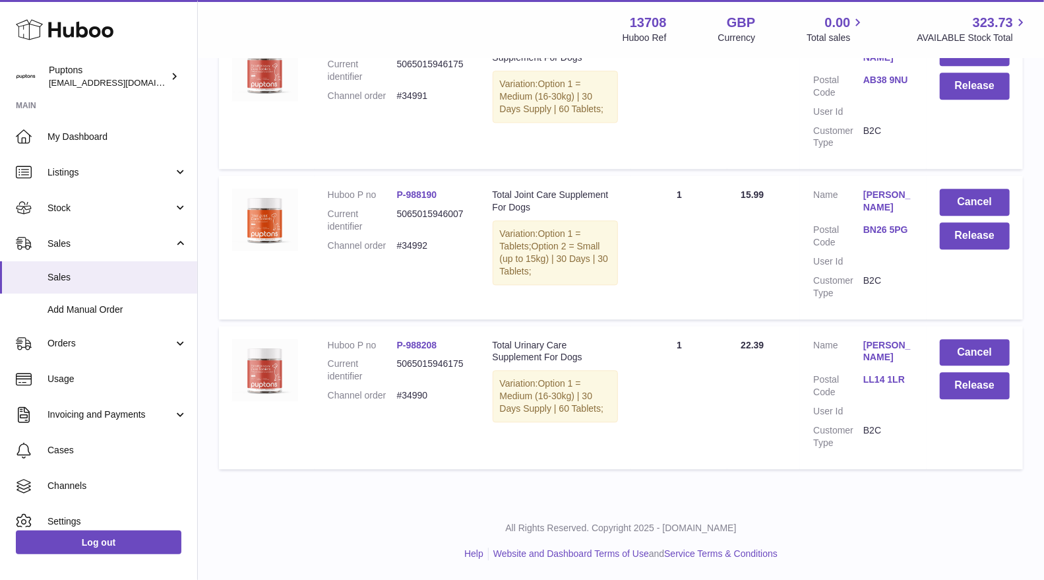
scroll to position [14291, 0]
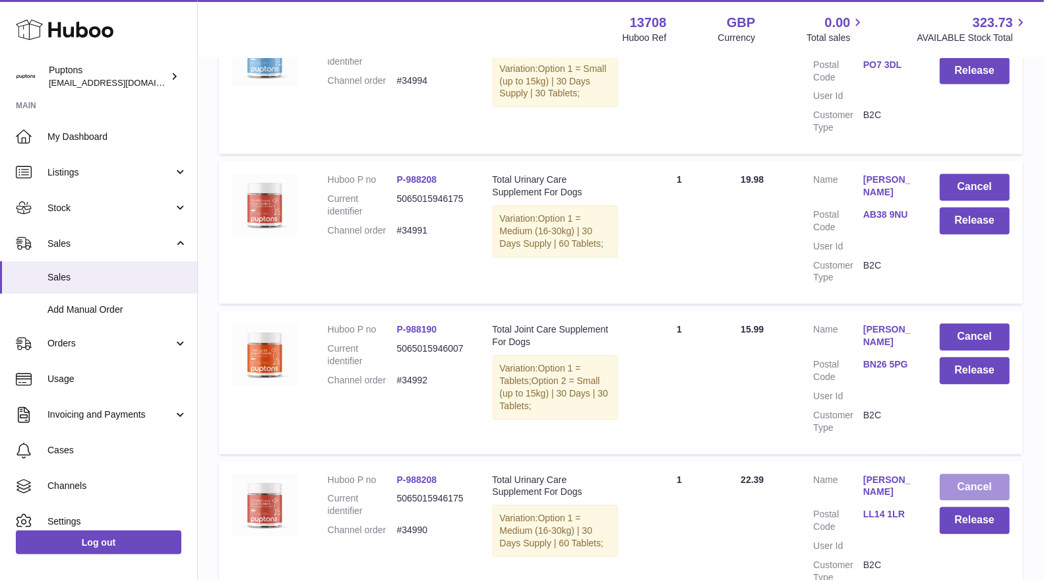
click at [980, 473] on button "Cancel" at bounding box center [975, 486] width 70 height 27
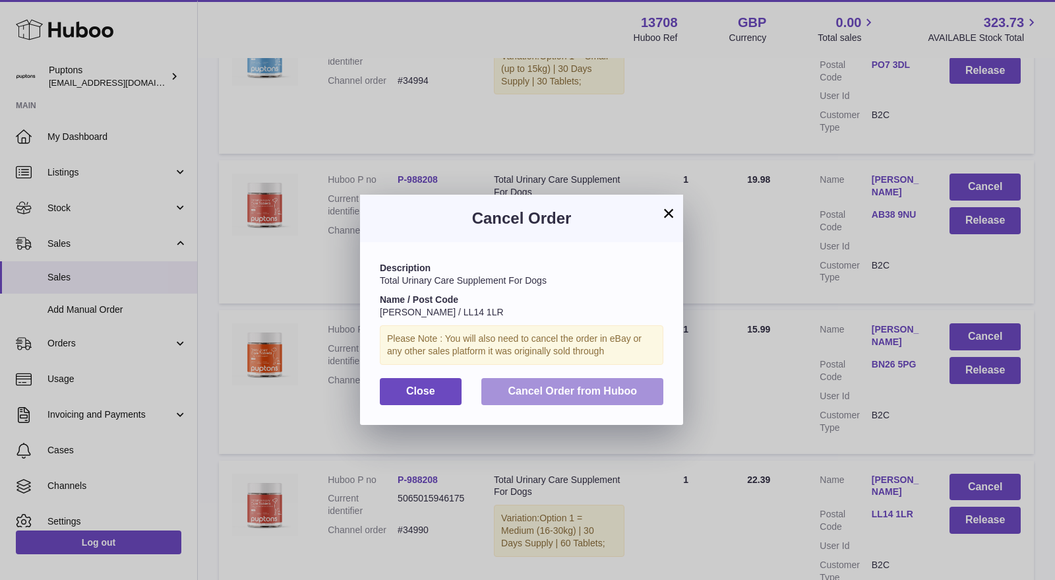
click at [630, 396] on span "Cancel Order from Huboo" at bounding box center [572, 390] width 129 height 11
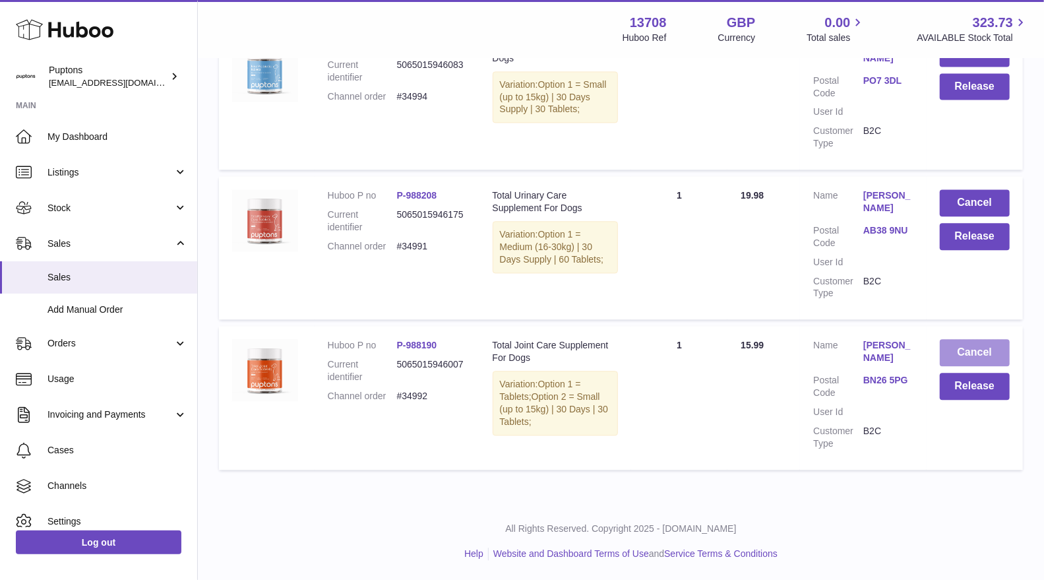
scroll to position [14142, 0]
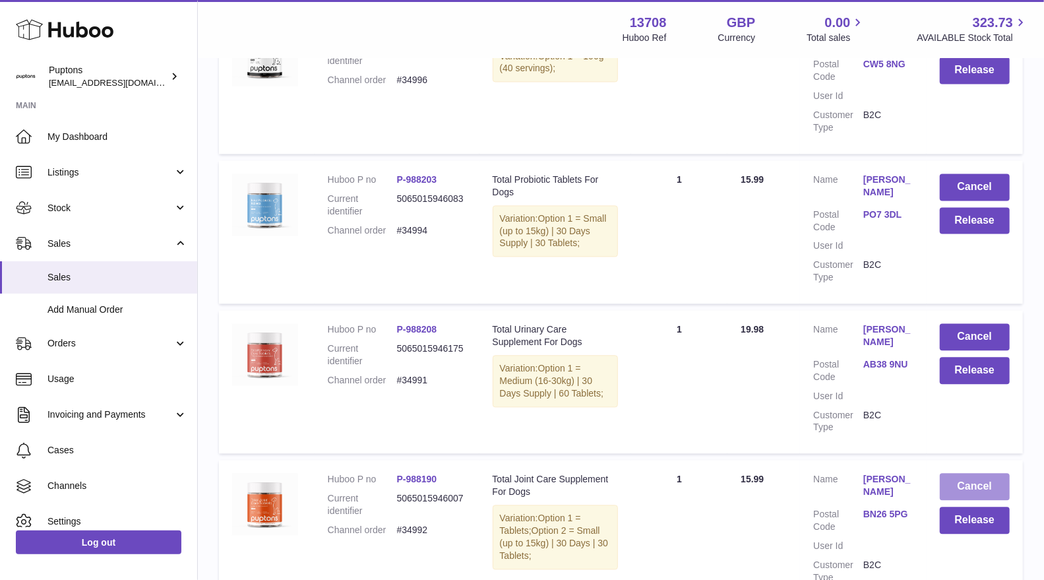
click at [990, 473] on button "Cancel" at bounding box center [975, 486] width 70 height 27
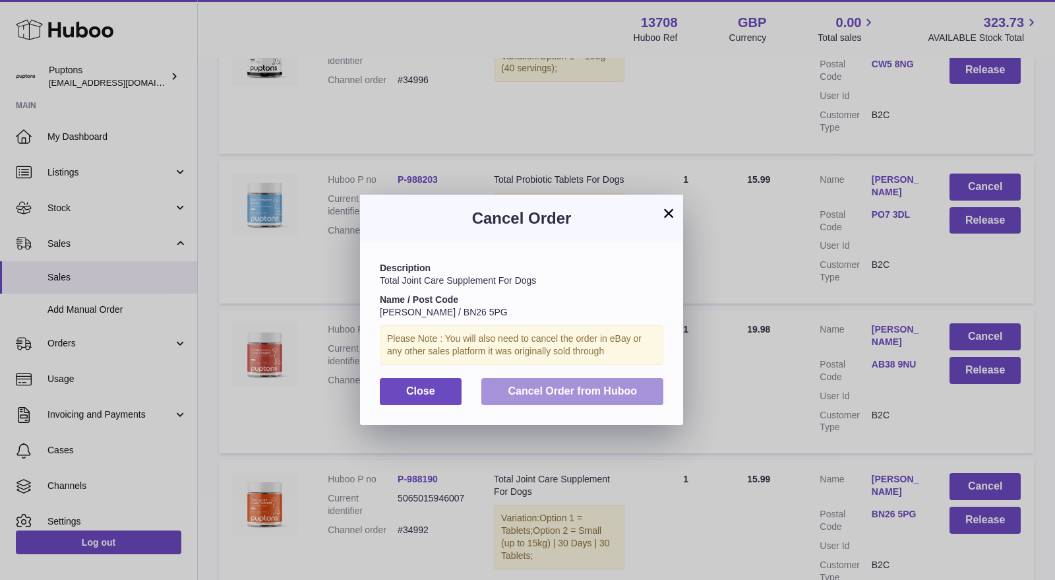
click at [653, 389] on button "Cancel Order from Huboo" at bounding box center [572, 391] width 182 height 27
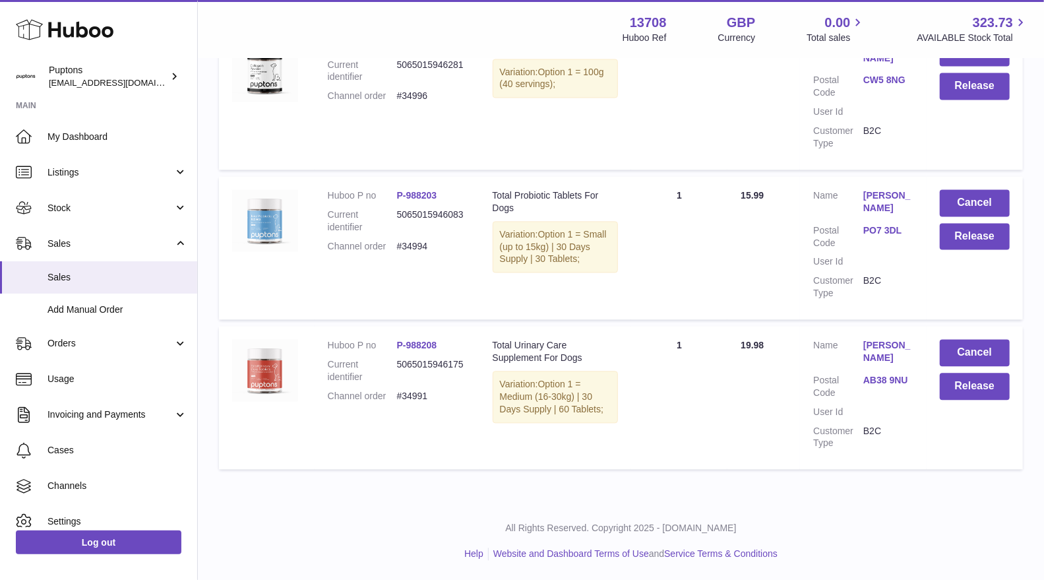
scroll to position [13992, 0]
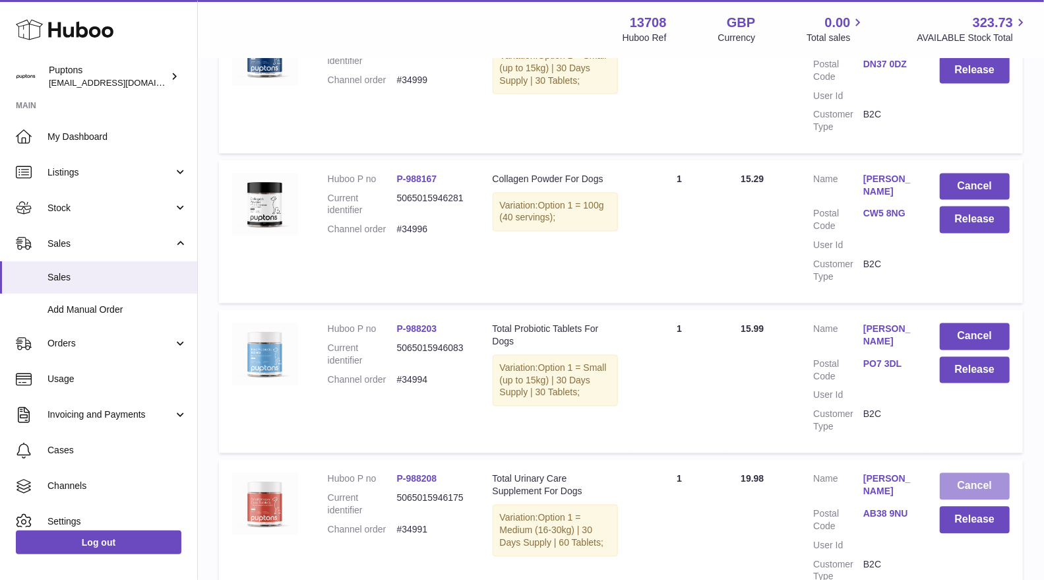
click at [978, 473] on button "Cancel" at bounding box center [975, 486] width 70 height 27
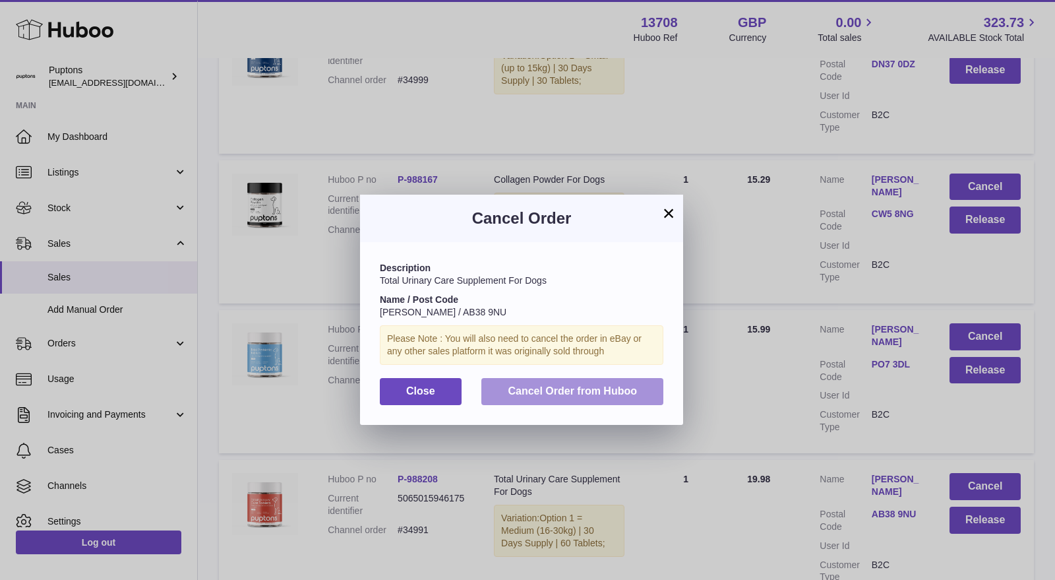
click at [647, 396] on button "Cancel Order from Huboo" at bounding box center [572, 391] width 182 height 27
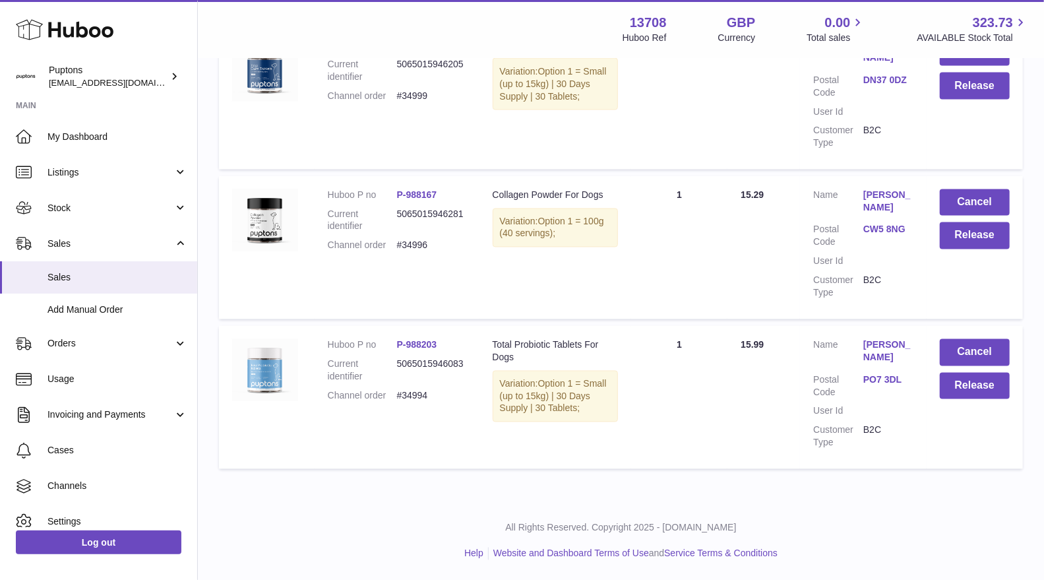
scroll to position [13842, 0]
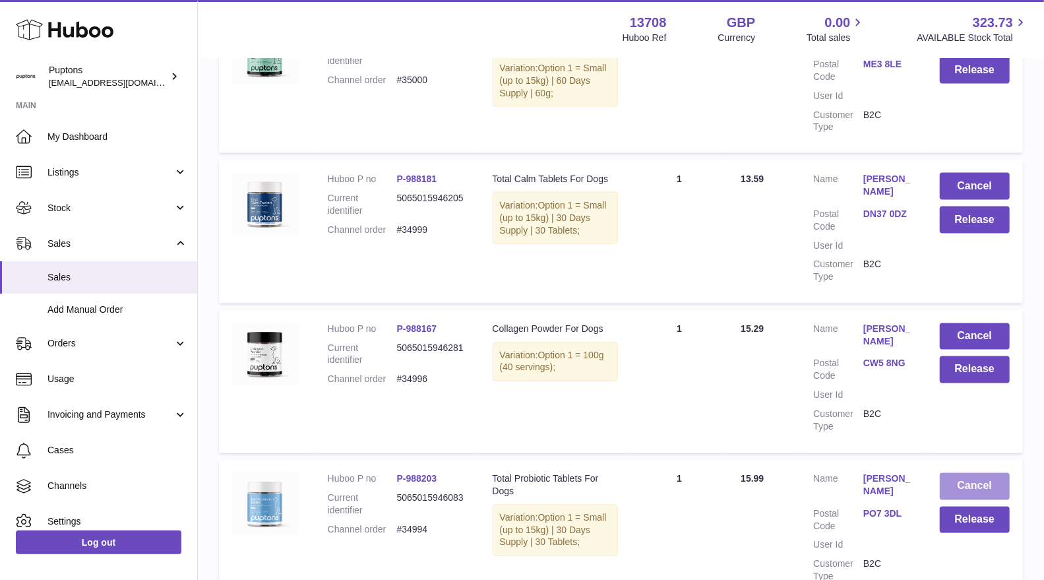
click at [988, 473] on button "Cancel" at bounding box center [975, 486] width 70 height 27
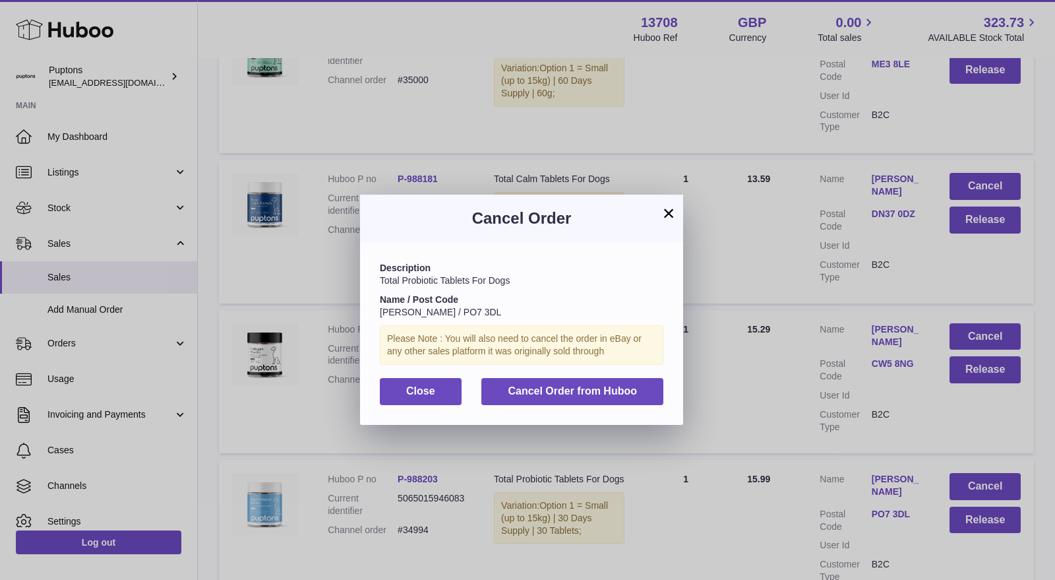
click at [665, 389] on div "Description Total Probiotic Tablets For Dogs Name / Post Code Marion Ruff / PO7…" at bounding box center [521, 333] width 323 height 182
click at [649, 390] on button "Cancel Order from Huboo" at bounding box center [572, 391] width 182 height 27
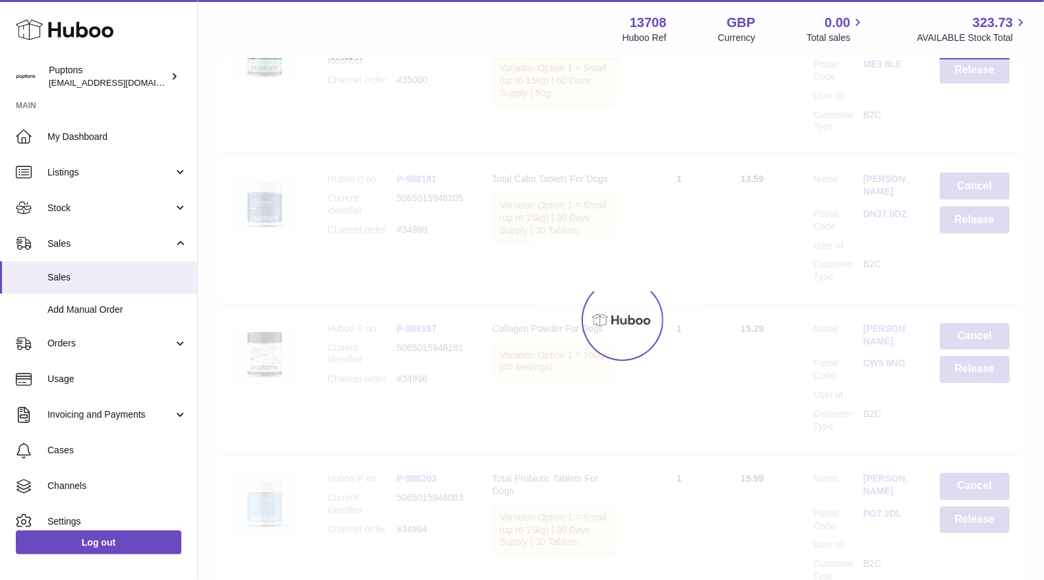
scroll to position [13692, 0]
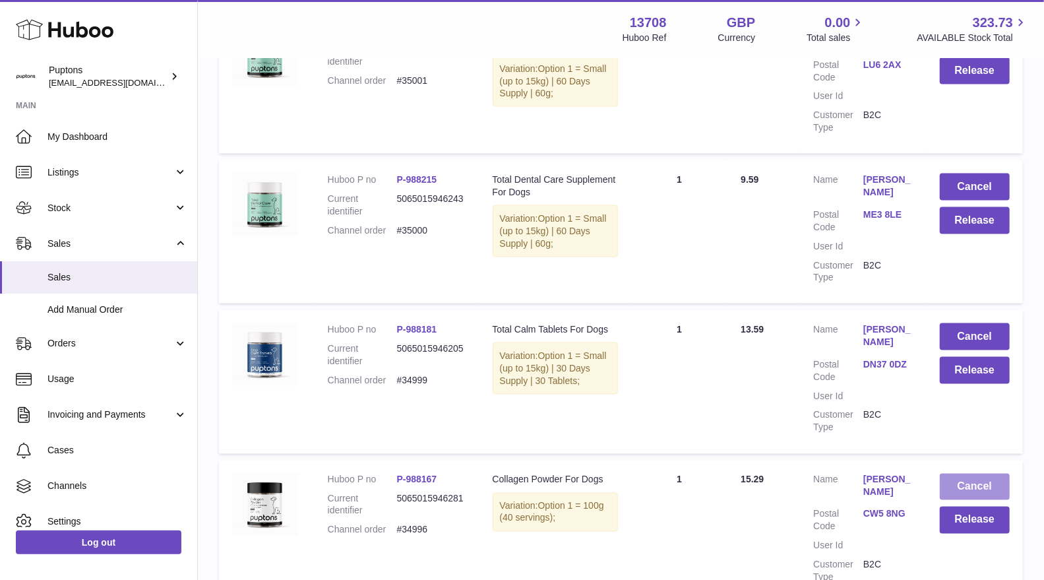
click at [981, 473] on button "Cancel" at bounding box center [975, 486] width 70 height 27
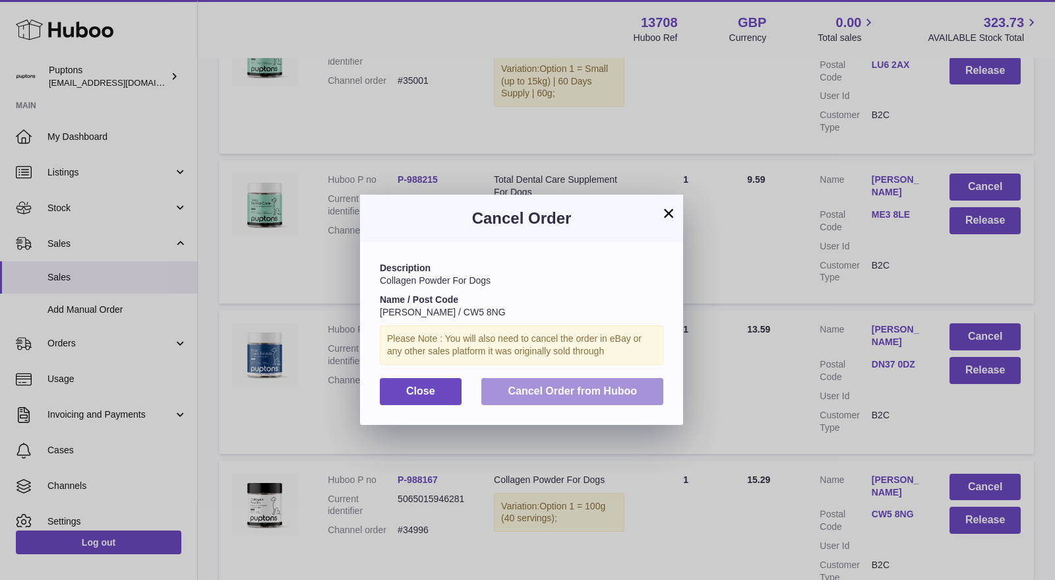
click at [616, 385] on span "Cancel Order from Huboo" at bounding box center [572, 390] width 129 height 11
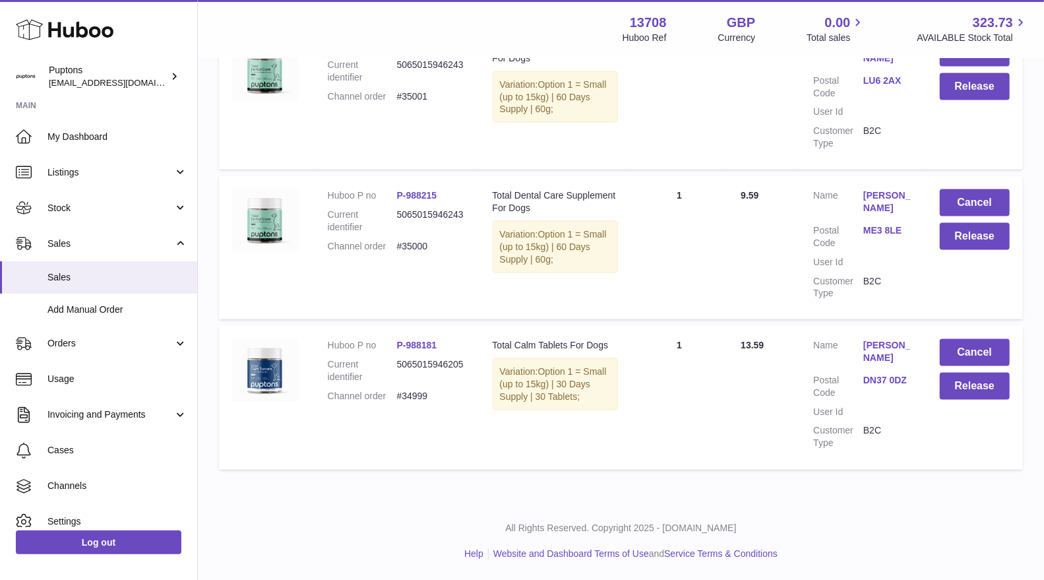
scroll to position [13542, 0]
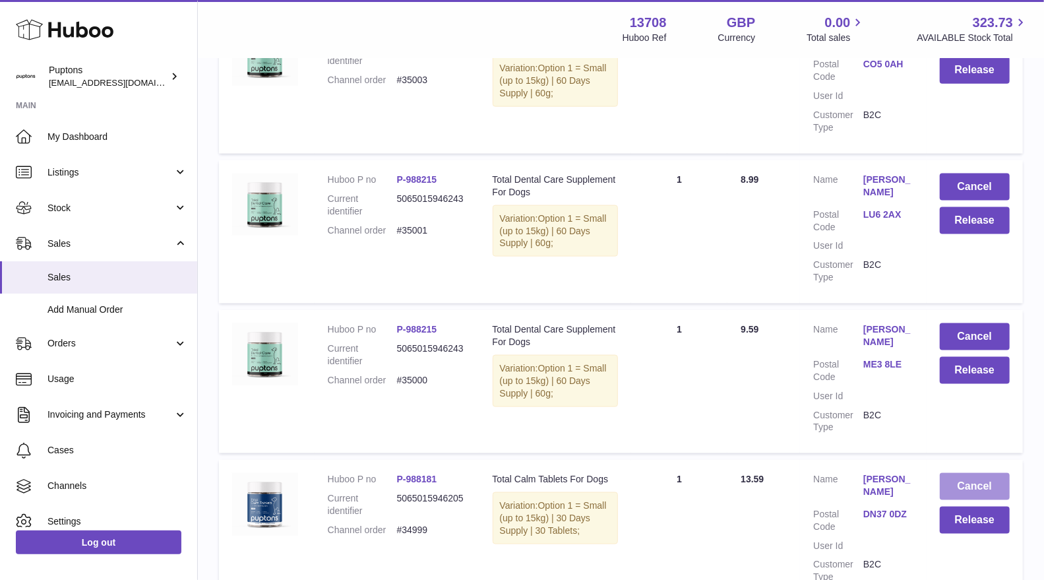
click at [981, 473] on button "Cancel" at bounding box center [975, 486] width 70 height 27
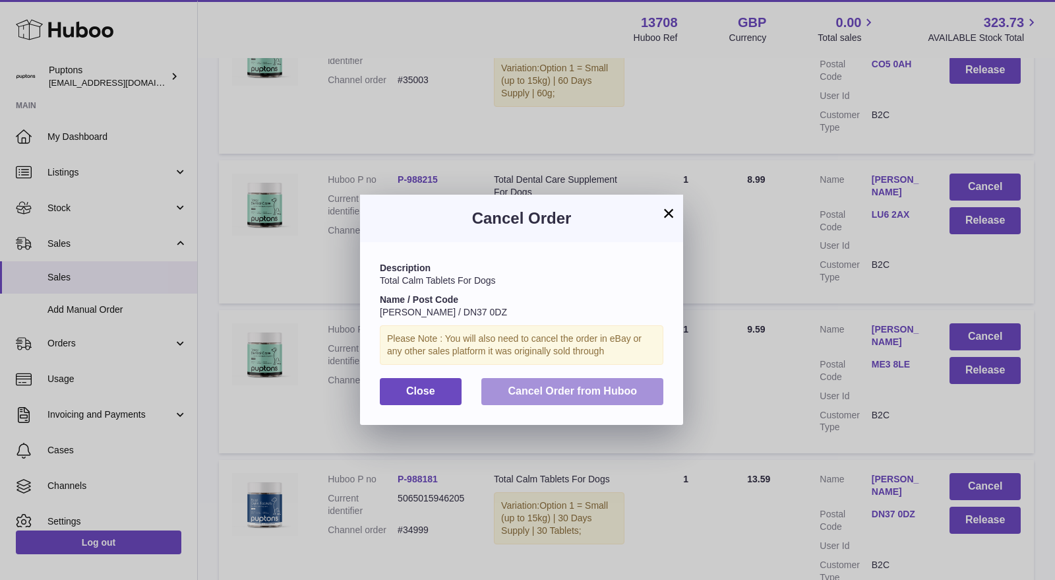
click at [592, 390] on span "Cancel Order from Huboo" at bounding box center [572, 390] width 129 height 11
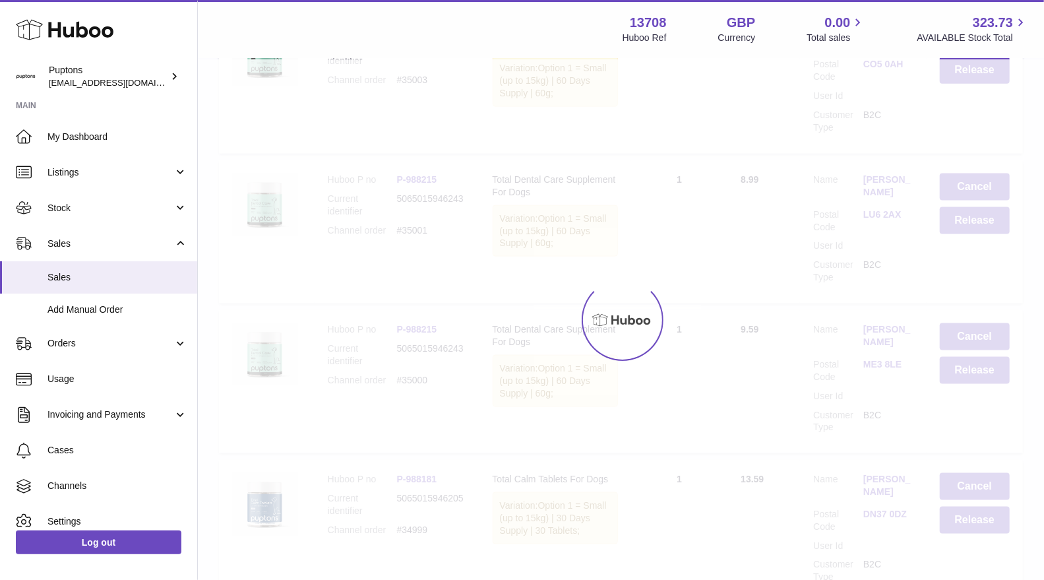
scroll to position [13392, 0]
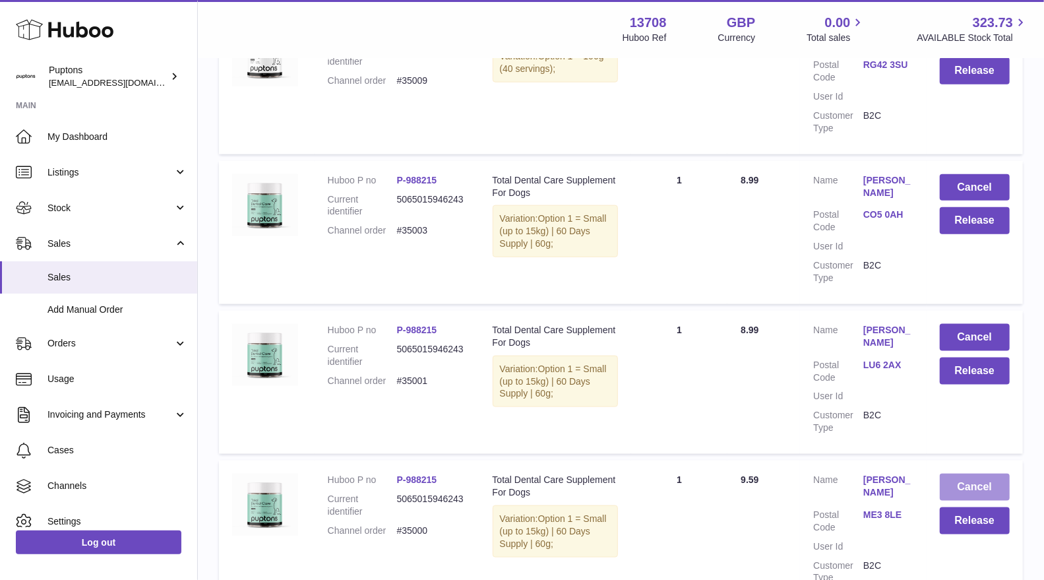
click at [980, 473] on button "Cancel" at bounding box center [975, 486] width 70 height 27
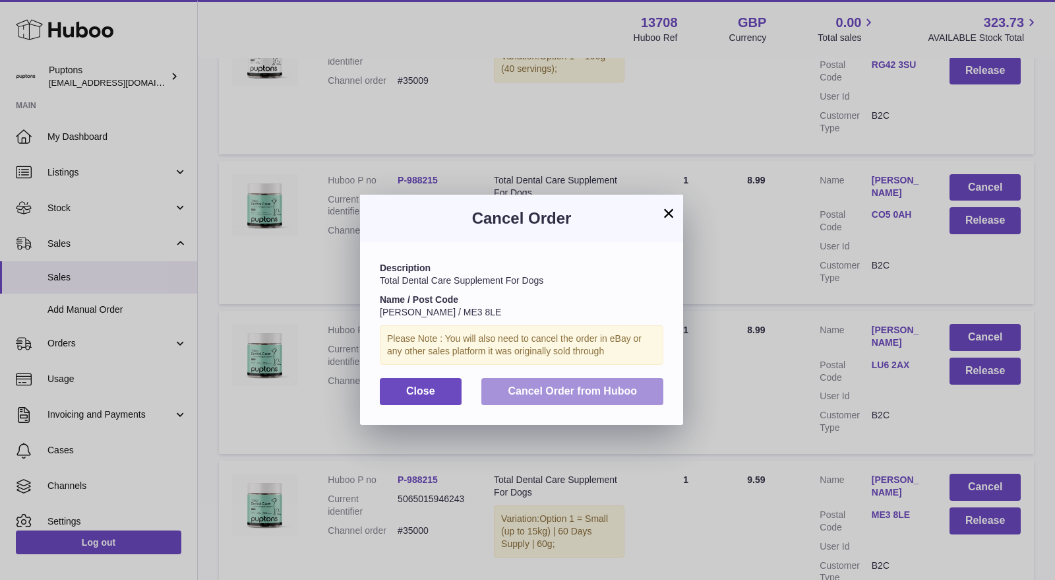
click at [613, 385] on span "Cancel Order from Huboo" at bounding box center [572, 390] width 129 height 11
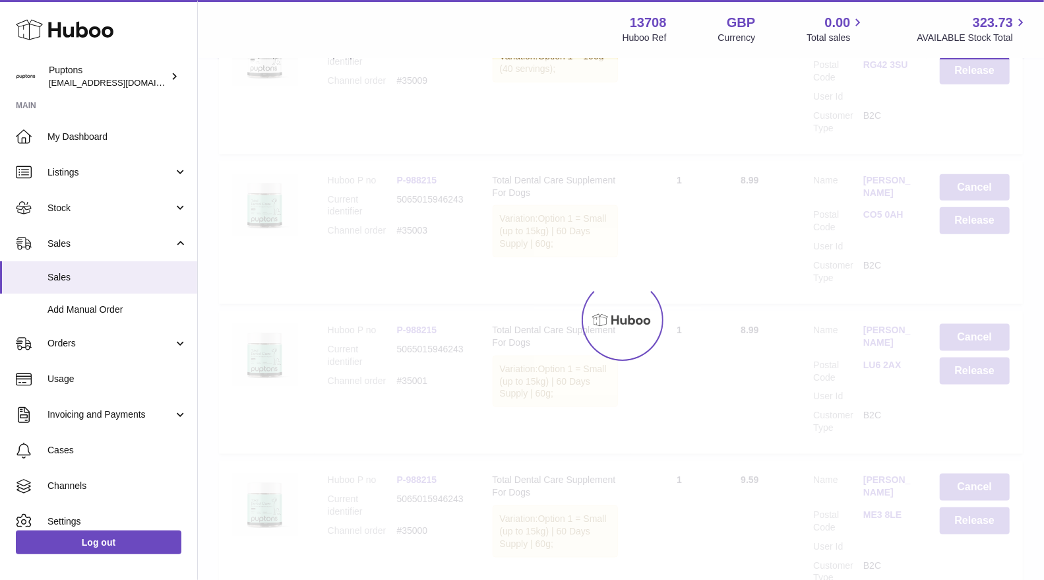
scroll to position [13242, 0]
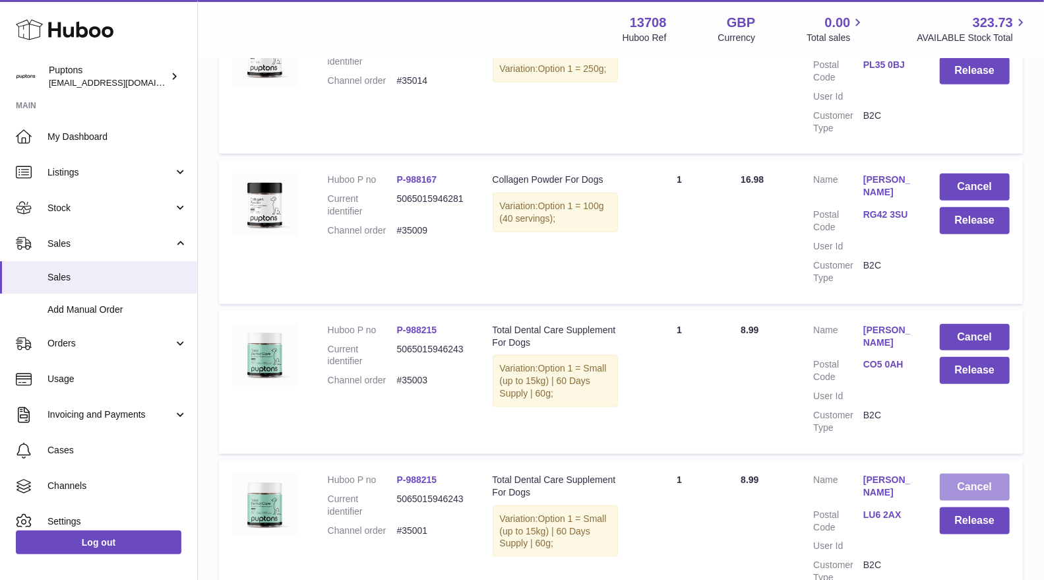
click at [974, 473] on button "Cancel" at bounding box center [975, 486] width 70 height 27
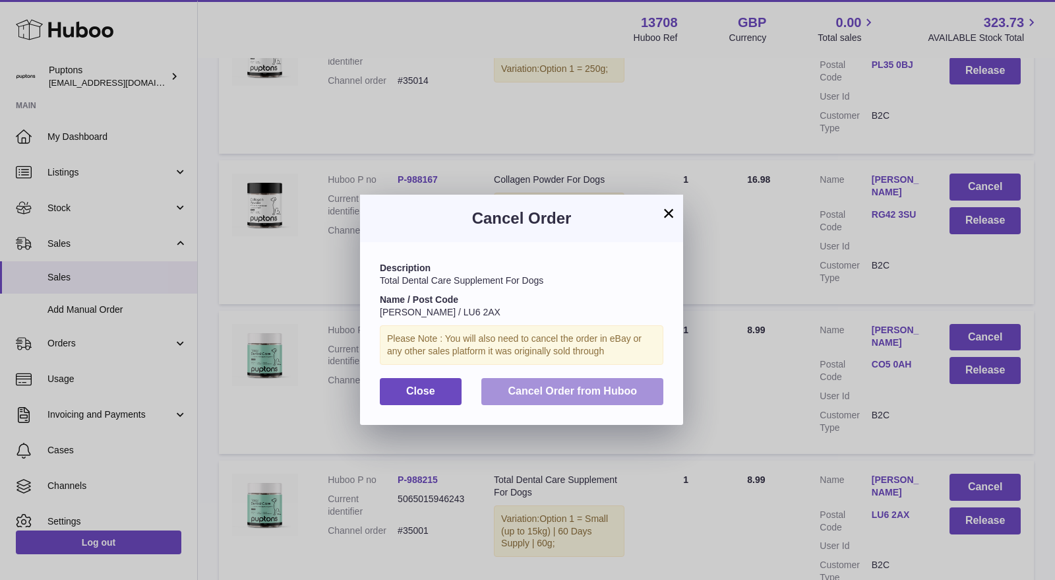
click at [630, 388] on span "Cancel Order from Huboo" at bounding box center [572, 390] width 129 height 11
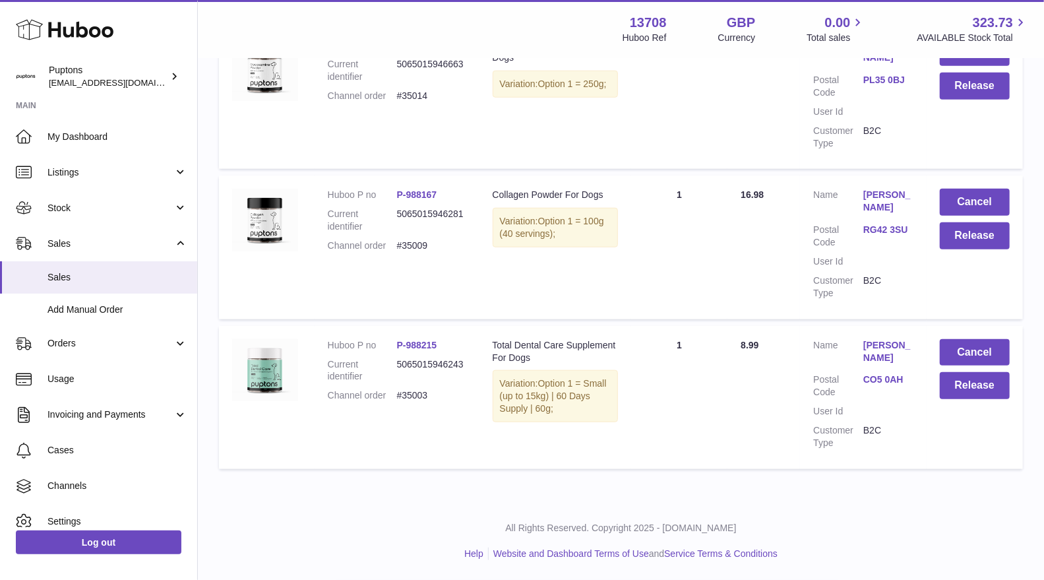
scroll to position [13093, 0]
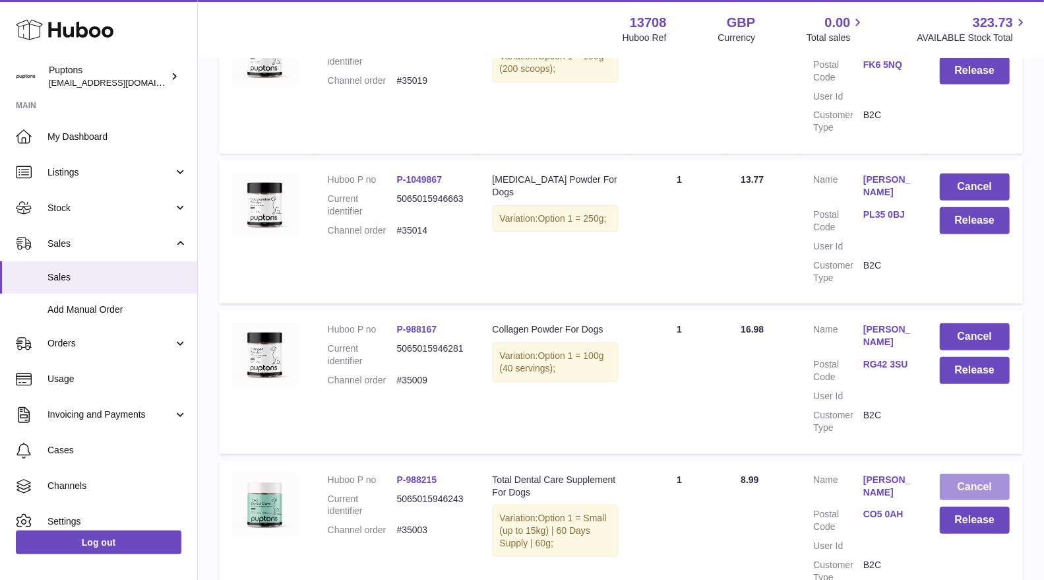
click at [976, 473] on button "Cancel" at bounding box center [975, 486] width 70 height 27
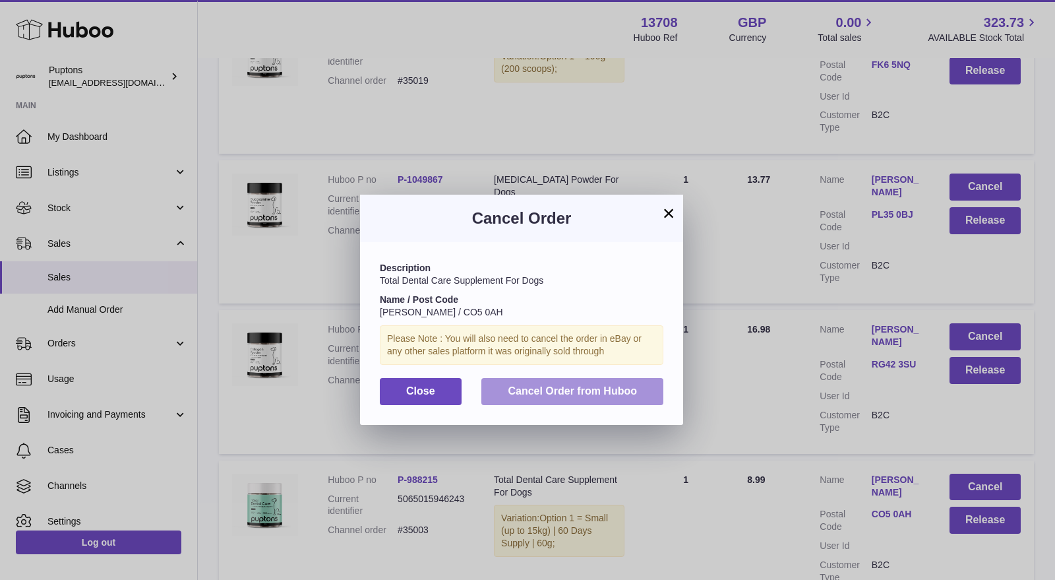
click at [608, 386] on span "Cancel Order from Huboo" at bounding box center [572, 390] width 129 height 11
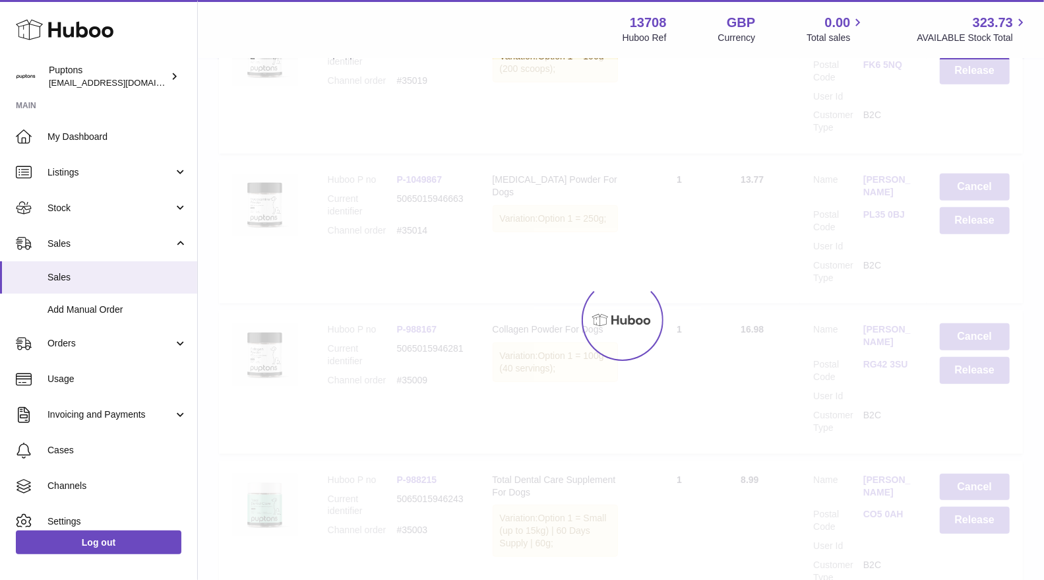
scroll to position [12943, 0]
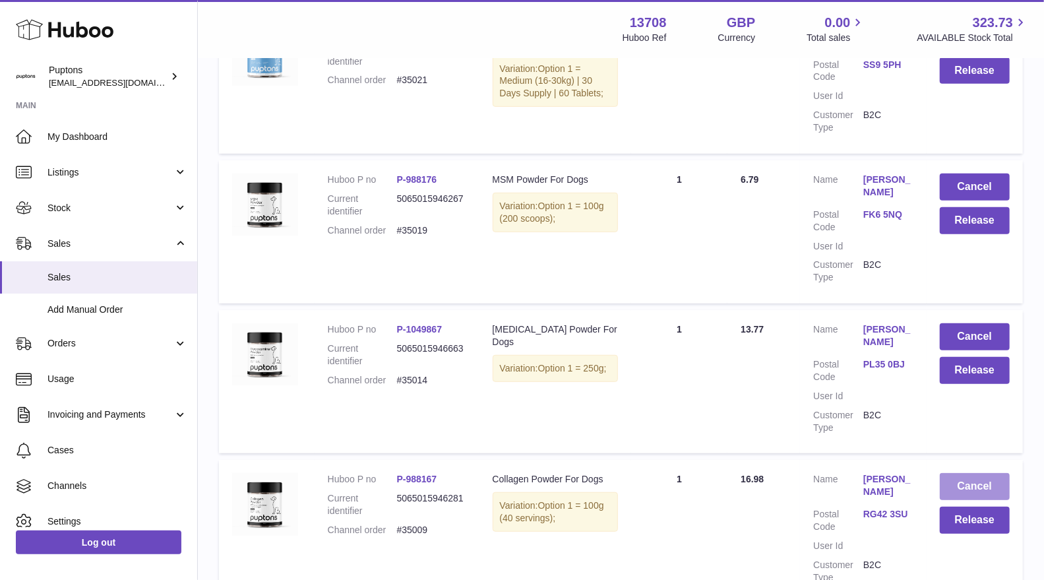
click at [985, 473] on button "Cancel" at bounding box center [975, 486] width 70 height 27
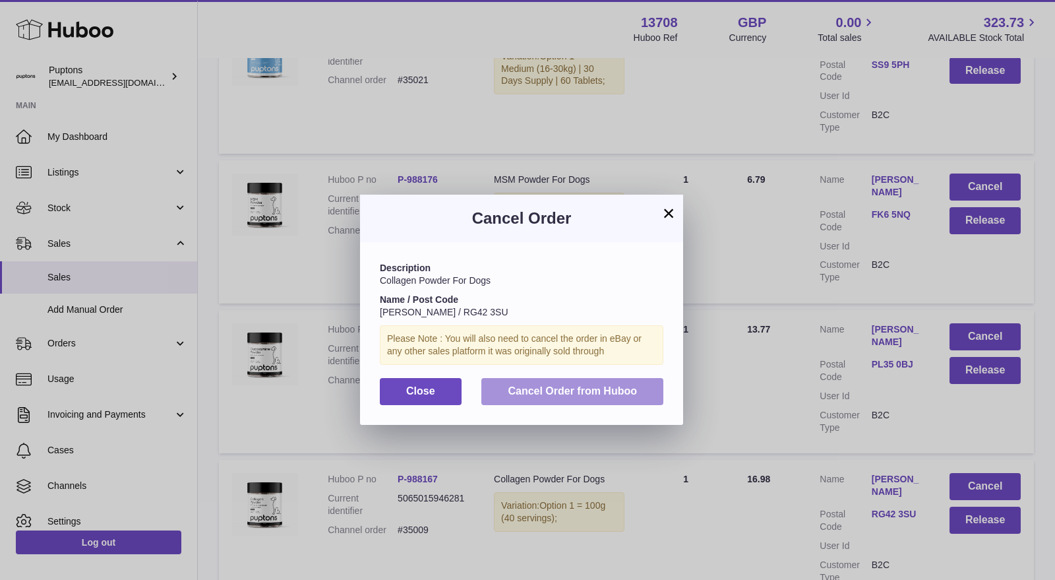
click at [618, 403] on button "Cancel Order from Huboo" at bounding box center [572, 391] width 182 height 27
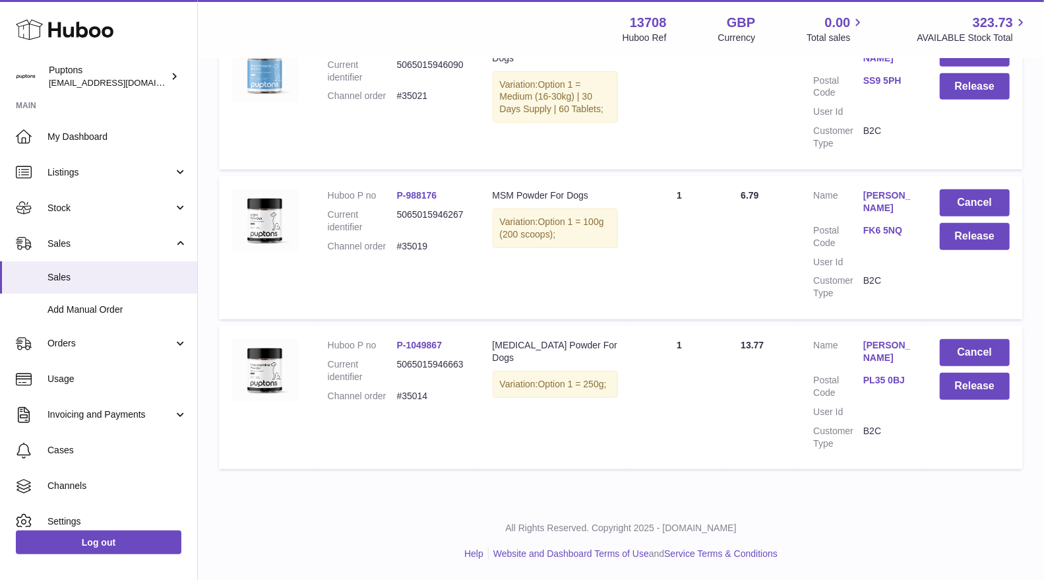
scroll to position [12793, 0]
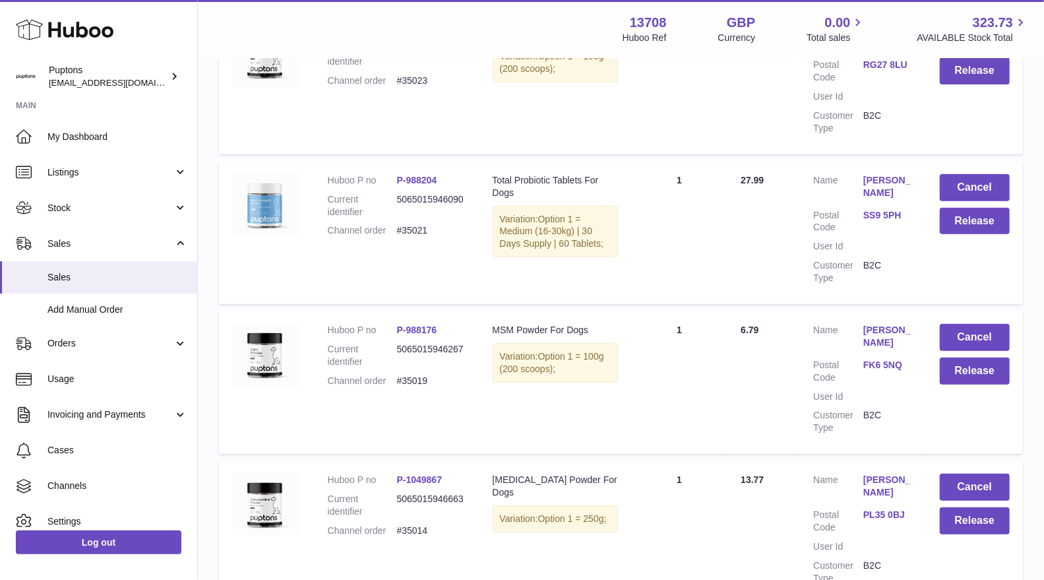
click at [979, 460] on td "Cancel Release" at bounding box center [974, 531] width 96 height 143
click at [971, 473] on button "Cancel" at bounding box center [975, 486] width 70 height 27
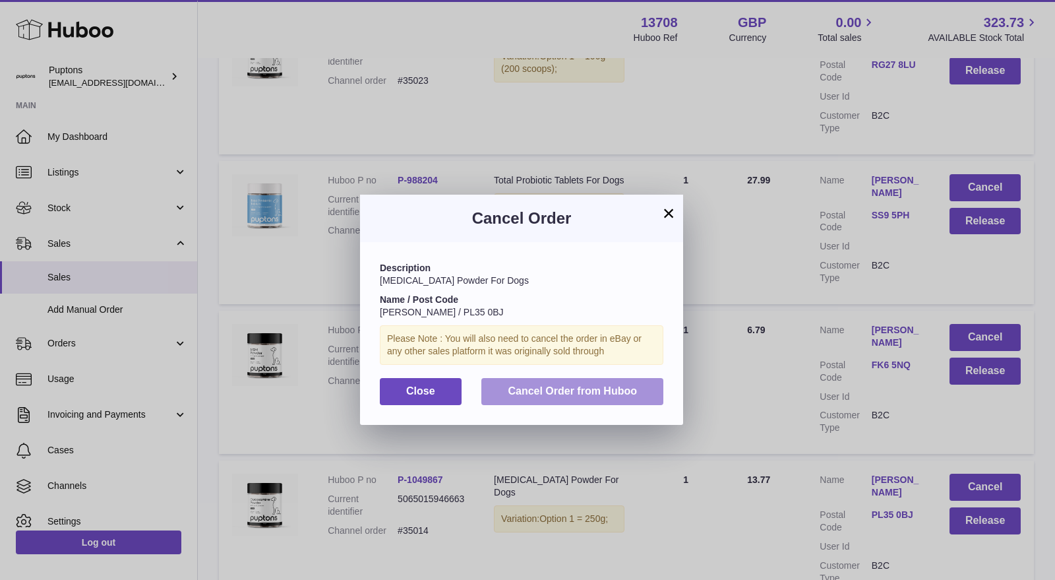
click at [624, 392] on span "Cancel Order from Huboo" at bounding box center [572, 390] width 129 height 11
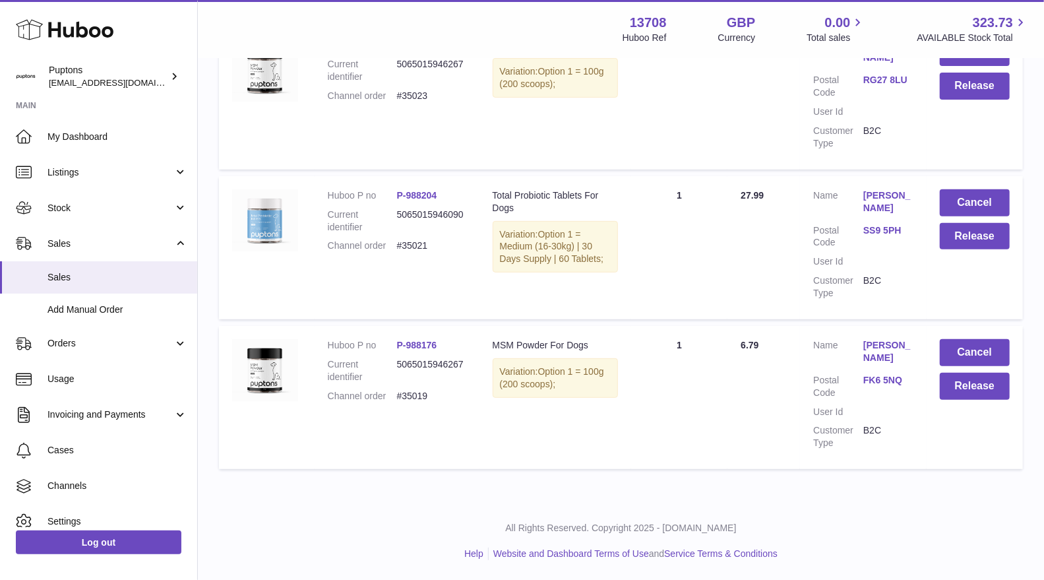
scroll to position [12656, 0]
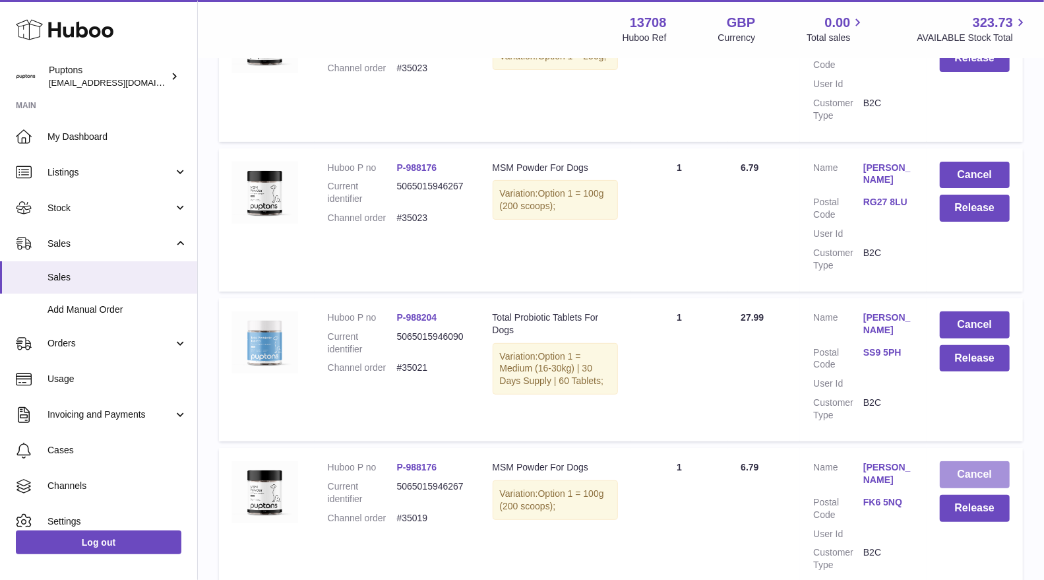
click at [967, 461] on button "Cancel" at bounding box center [975, 474] width 70 height 27
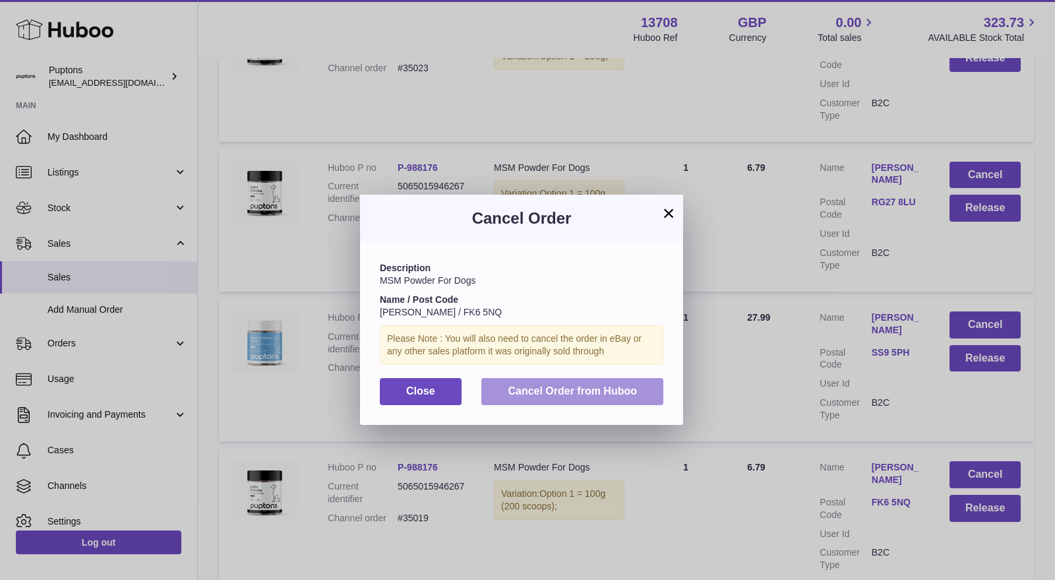
click at [569, 388] on span "Cancel Order from Huboo" at bounding box center [572, 390] width 129 height 11
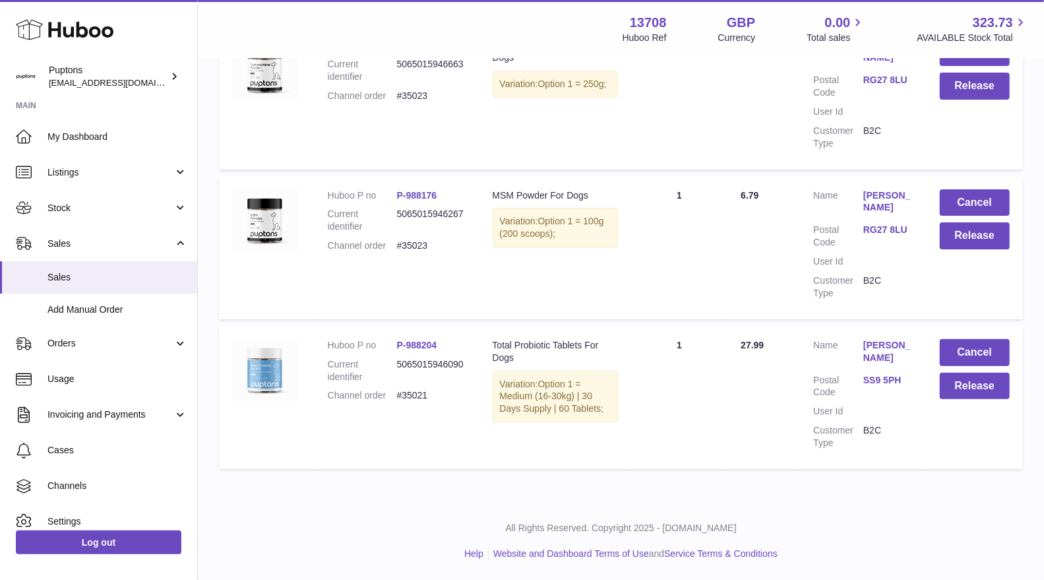
scroll to position [12506, 0]
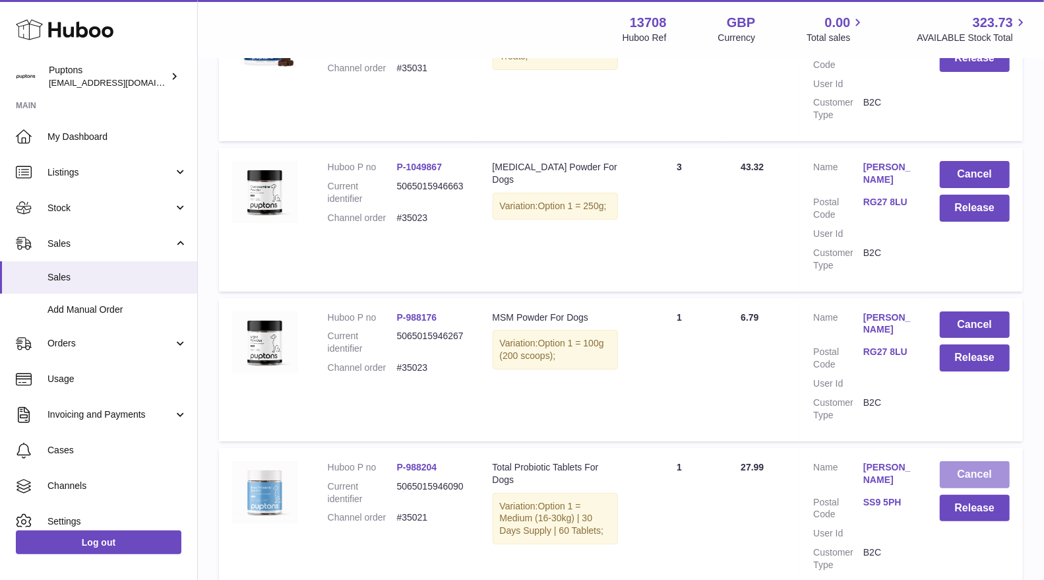
click at [994, 461] on button "Cancel" at bounding box center [975, 474] width 70 height 27
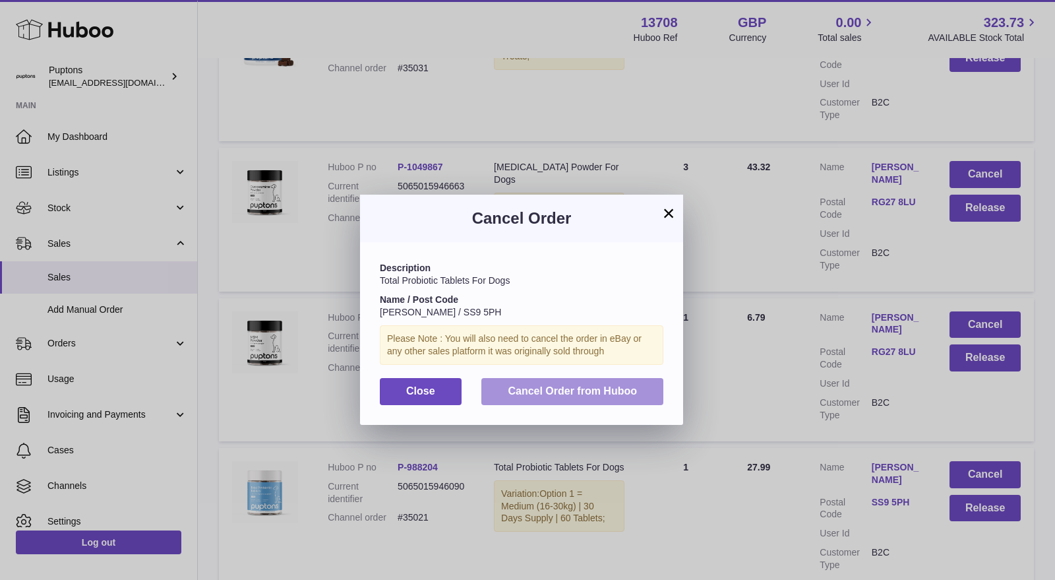
click at [605, 387] on span "Cancel Order from Huboo" at bounding box center [572, 390] width 129 height 11
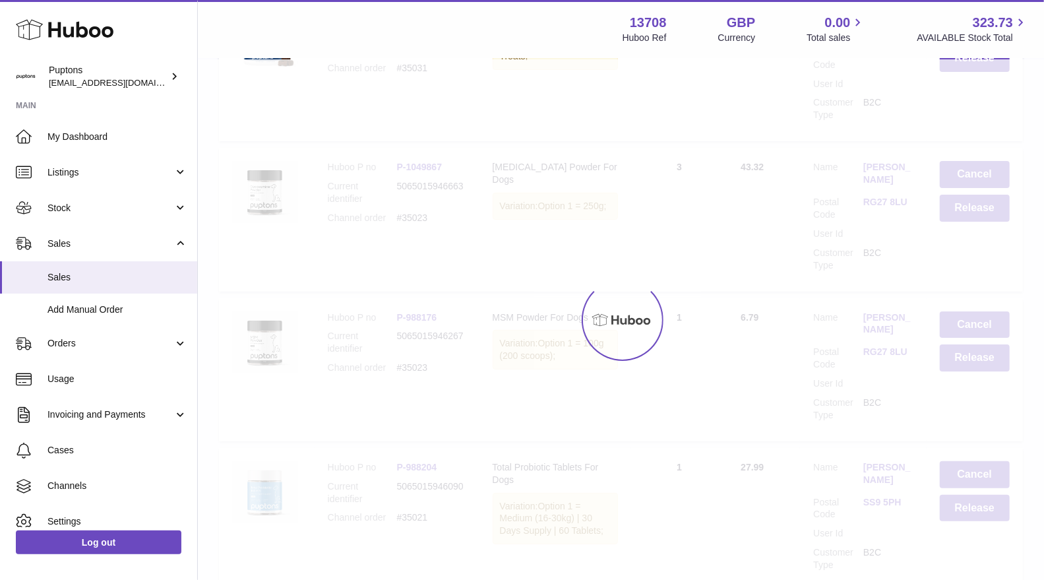
scroll to position [12356, 0]
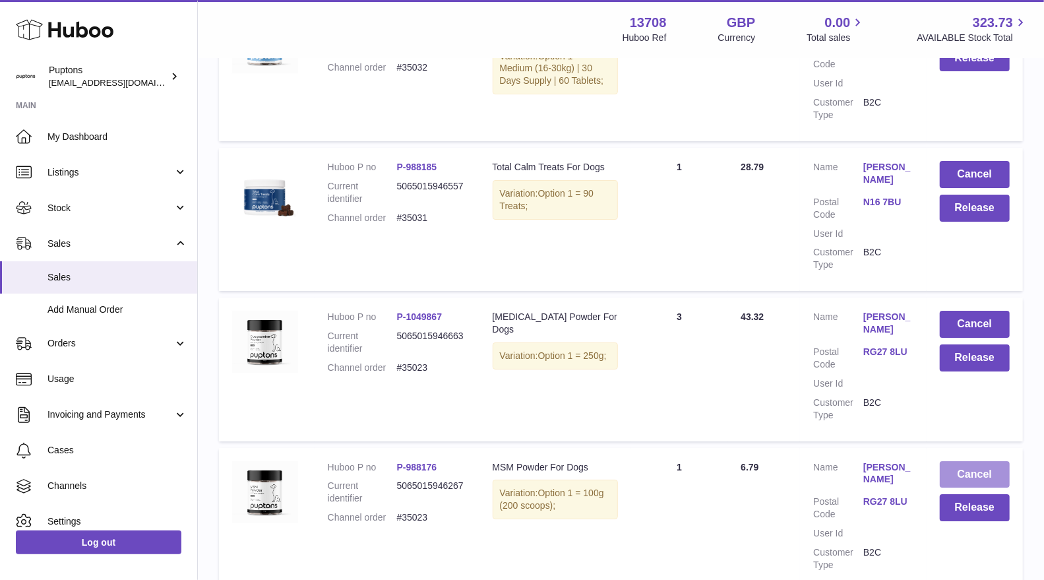
click at [979, 461] on button "Cancel" at bounding box center [975, 474] width 70 height 27
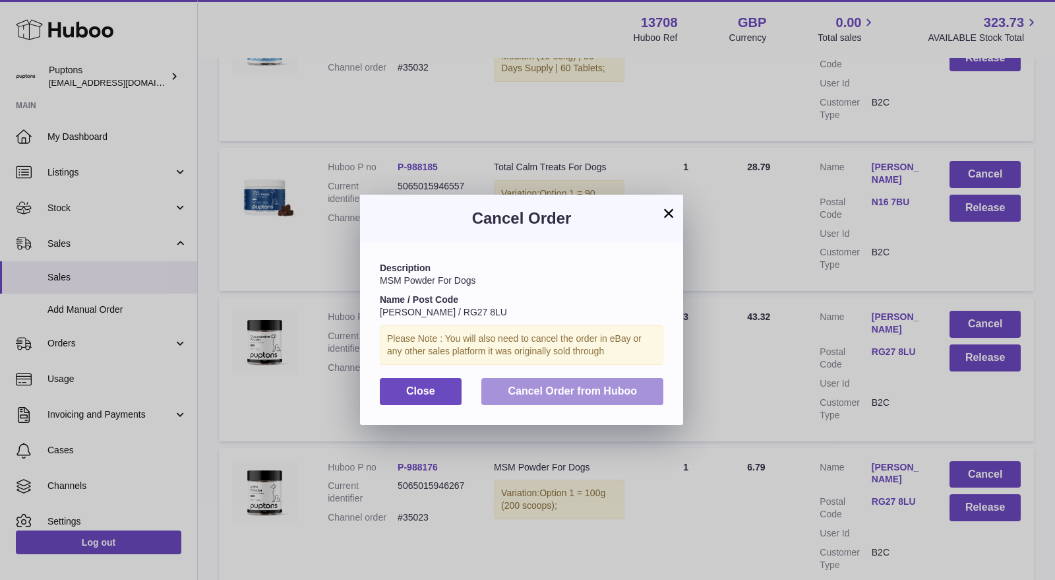
click at [624, 390] on span "Cancel Order from Huboo" at bounding box center [572, 390] width 129 height 11
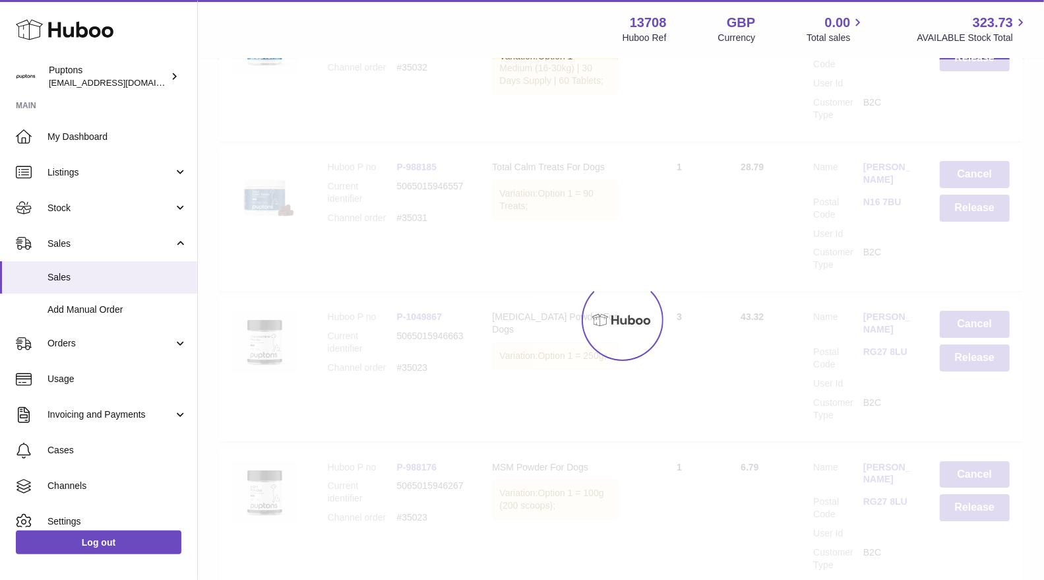
scroll to position [12206, 0]
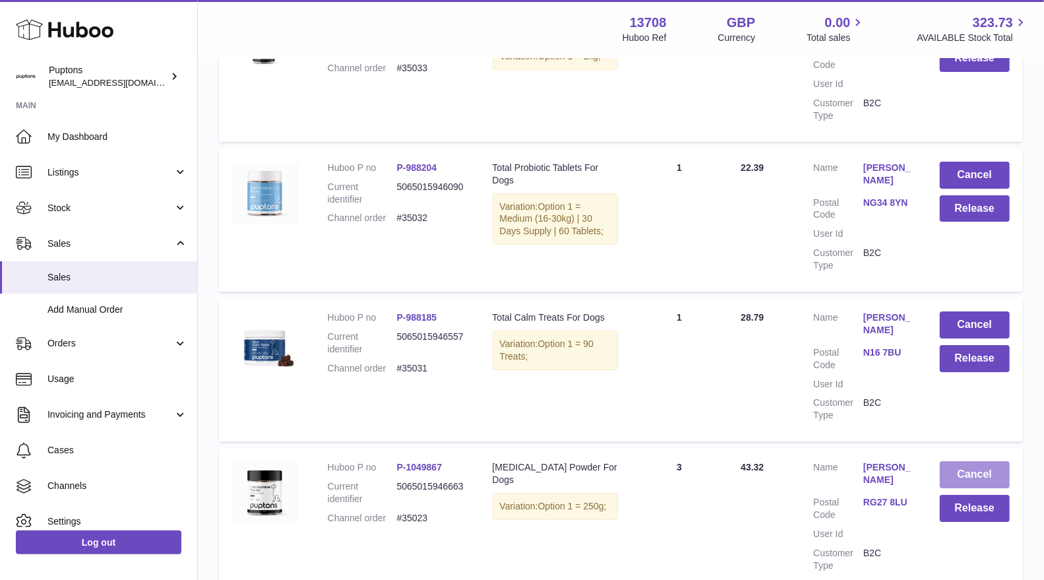
click at [966, 461] on button "Cancel" at bounding box center [975, 474] width 70 height 27
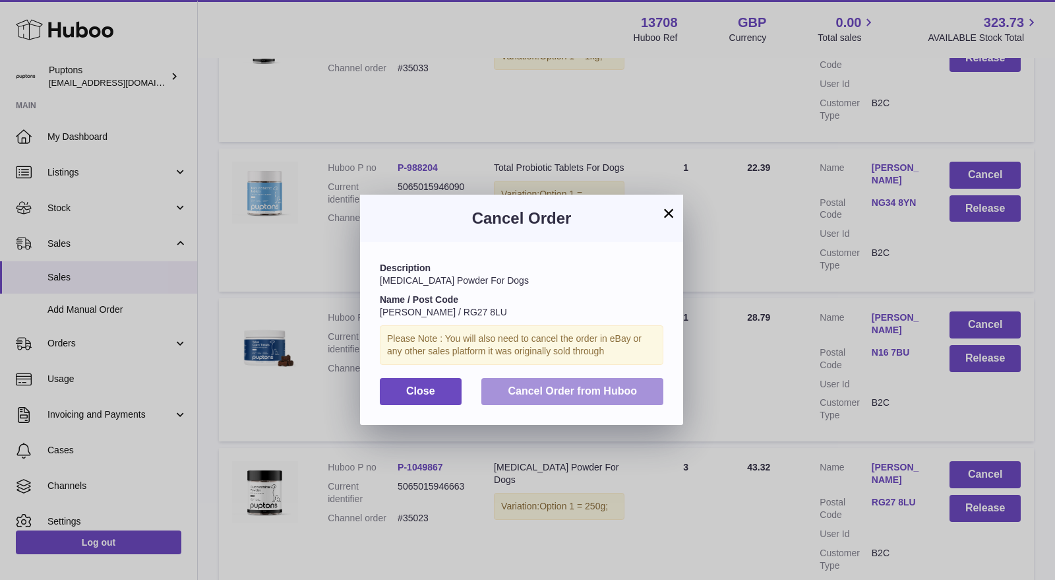
click at [595, 390] on span "Cancel Order from Huboo" at bounding box center [572, 390] width 129 height 11
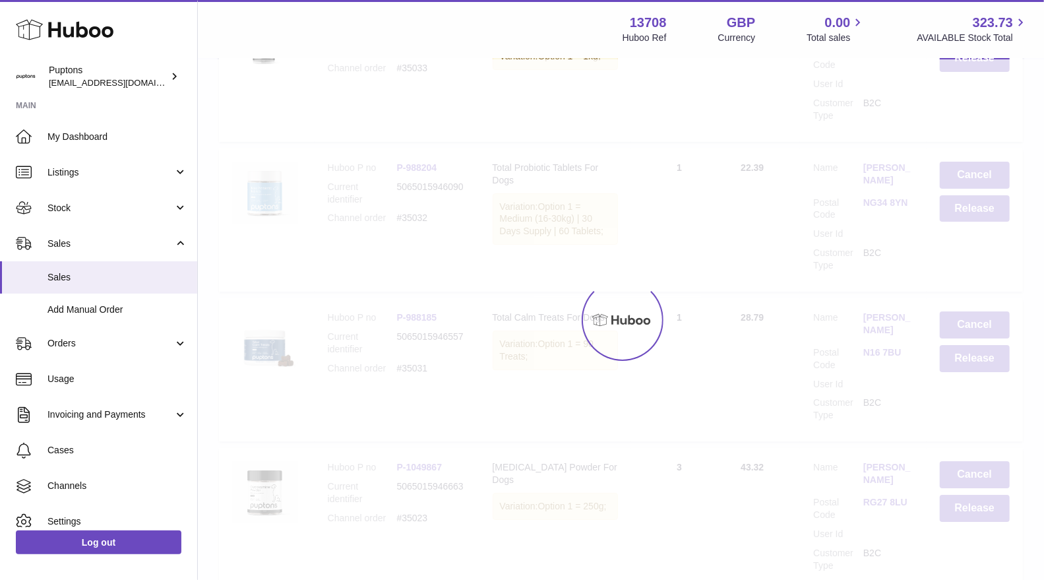
scroll to position [12056, 0]
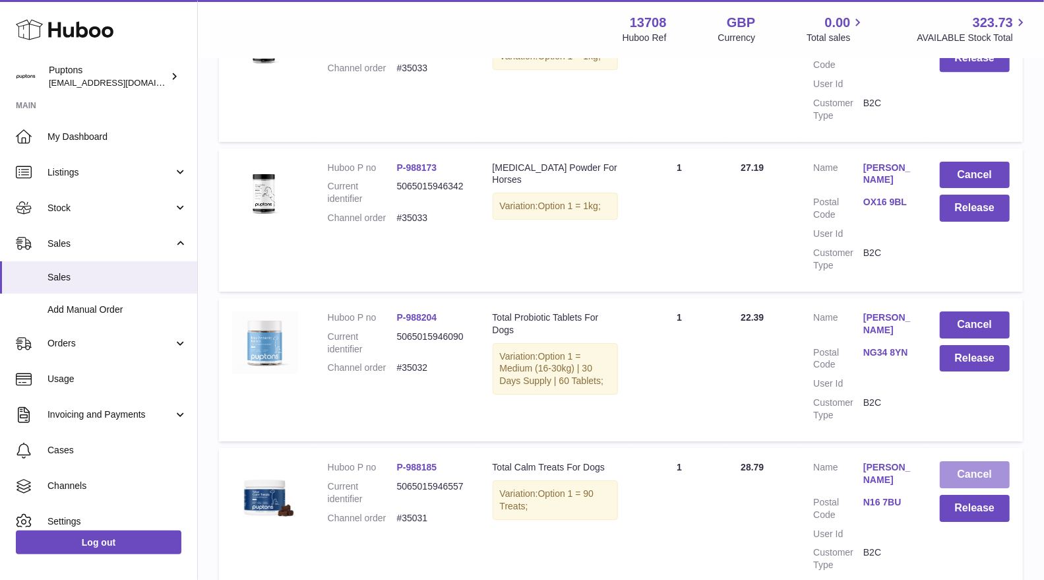
click at [965, 461] on button "Cancel" at bounding box center [975, 474] width 70 height 27
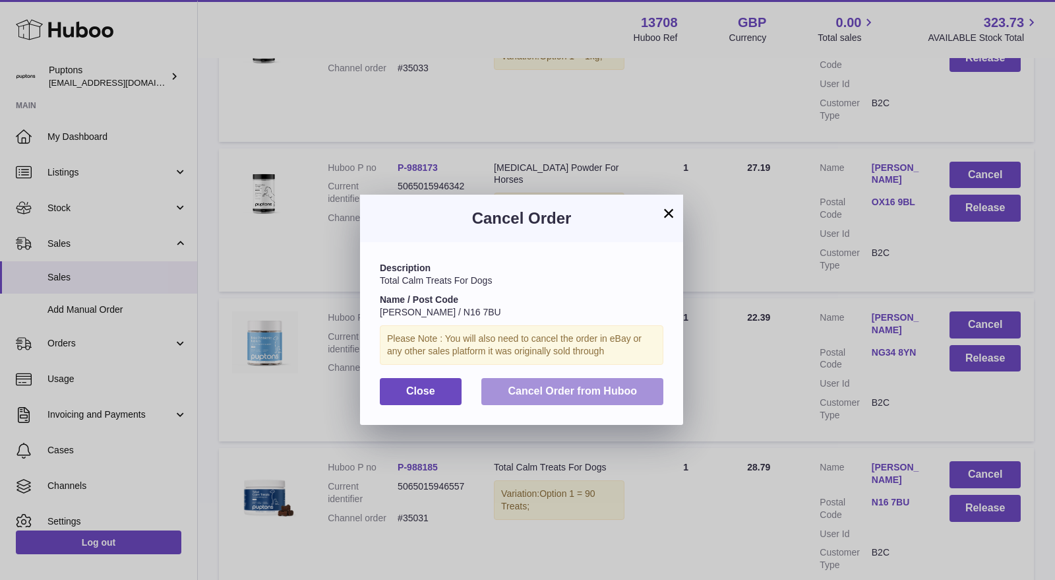
click at [597, 392] on span "Cancel Order from Huboo" at bounding box center [572, 390] width 129 height 11
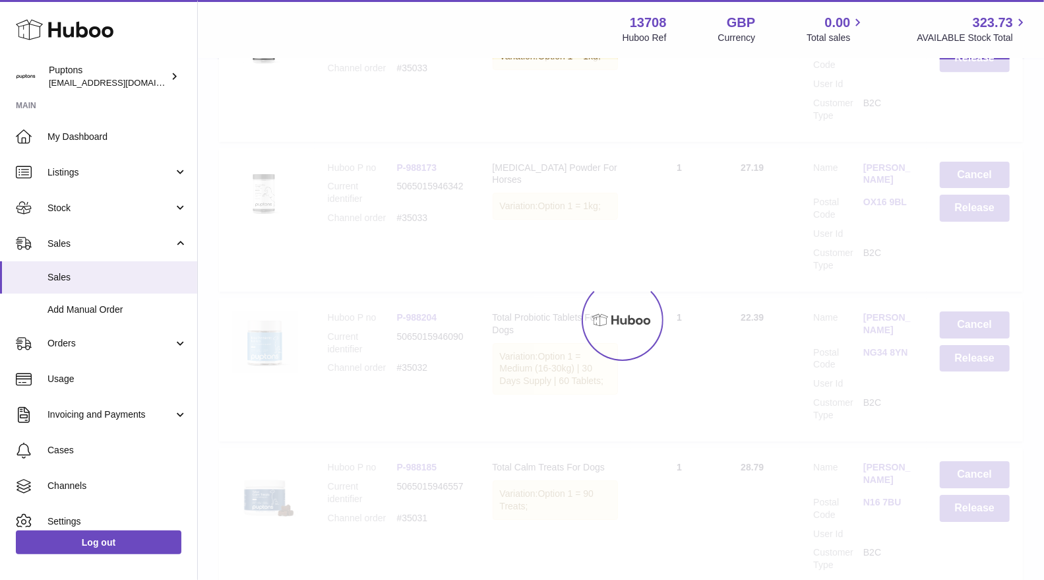
scroll to position [11906, 0]
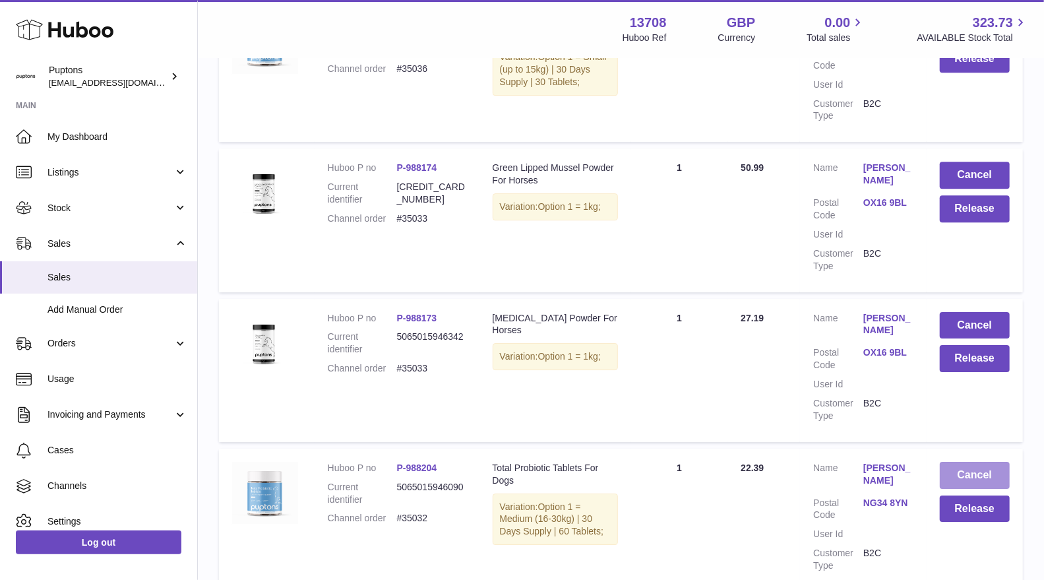
click at [982, 462] on button "Cancel" at bounding box center [975, 475] width 70 height 27
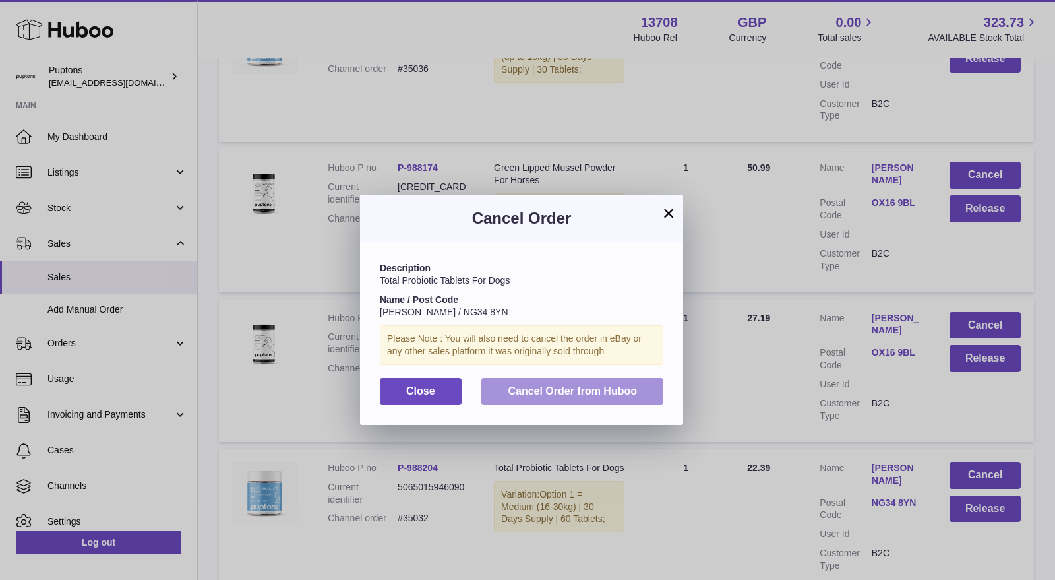
click at [619, 391] on span "Cancel Order from Huboo" at bounding box center [572, 390] width 129 height 11
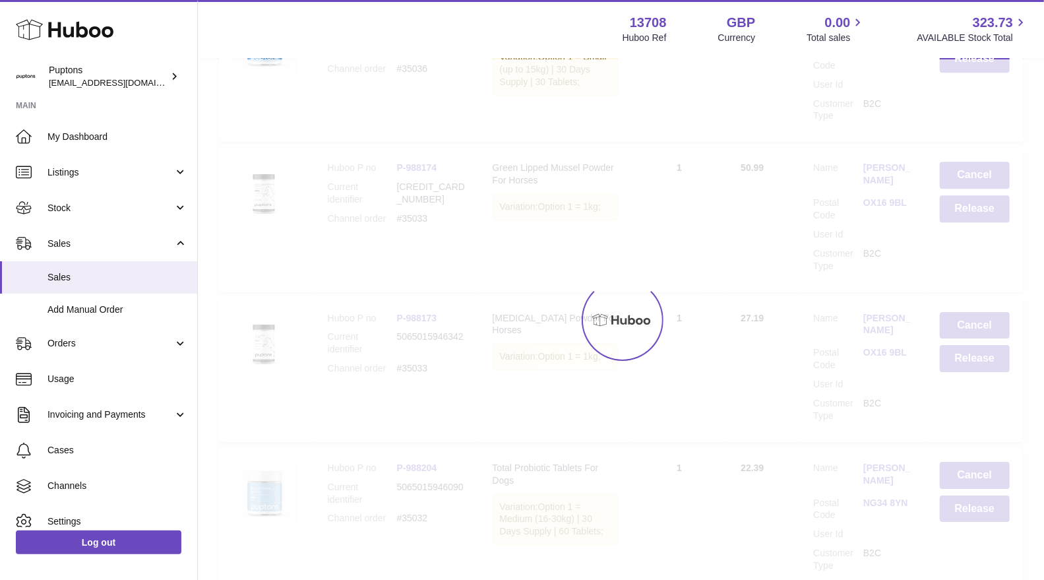
scroll to position [11756, 0]
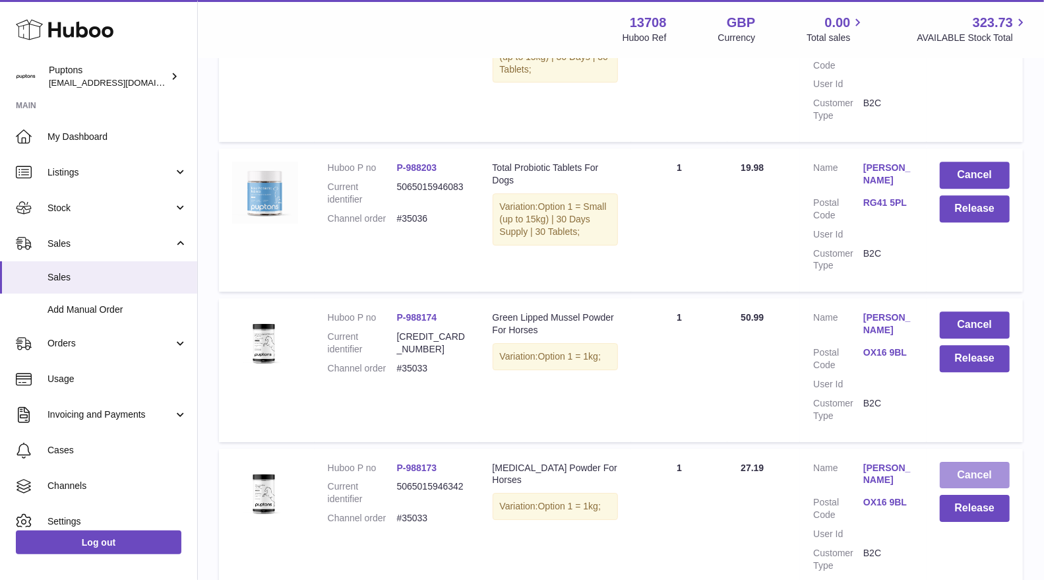
click at [992, 462] on button "Cancel" at bounding box center [975, 475] width 70 height 27
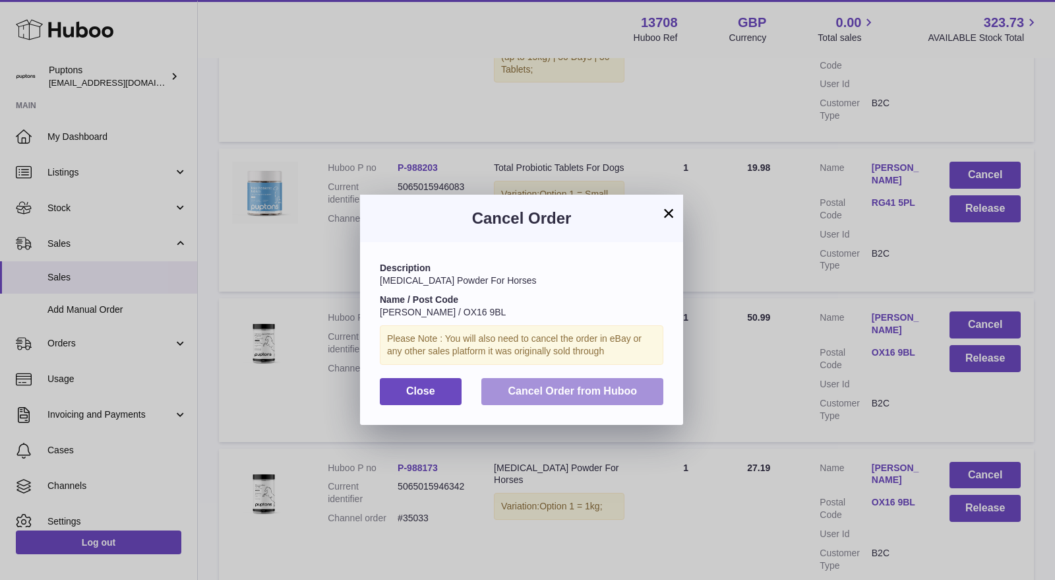
click at [635, 378] on button "Cancel Order from Huboo" at bounding box center [572, 391] width 182 height 27
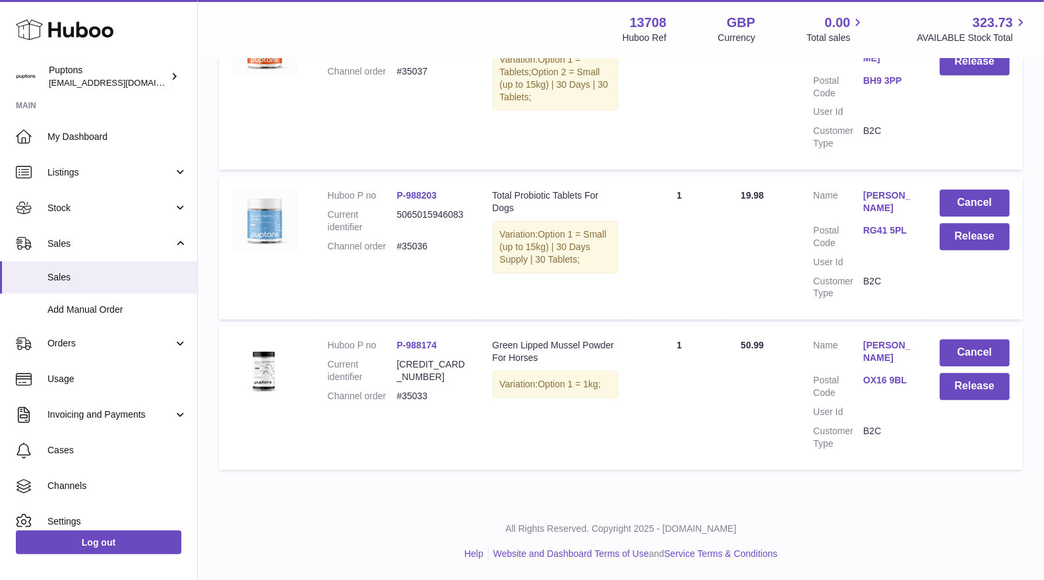
scroll to position [11607, 0]
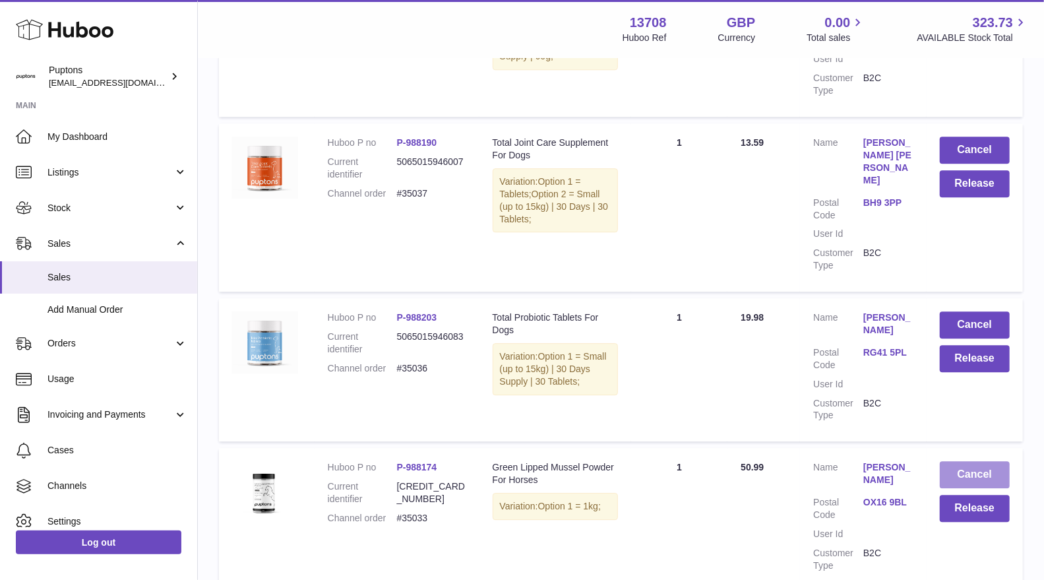
click at [994, 461] on button "Cancel" at bounding box center [975, 474] width 70 height 27
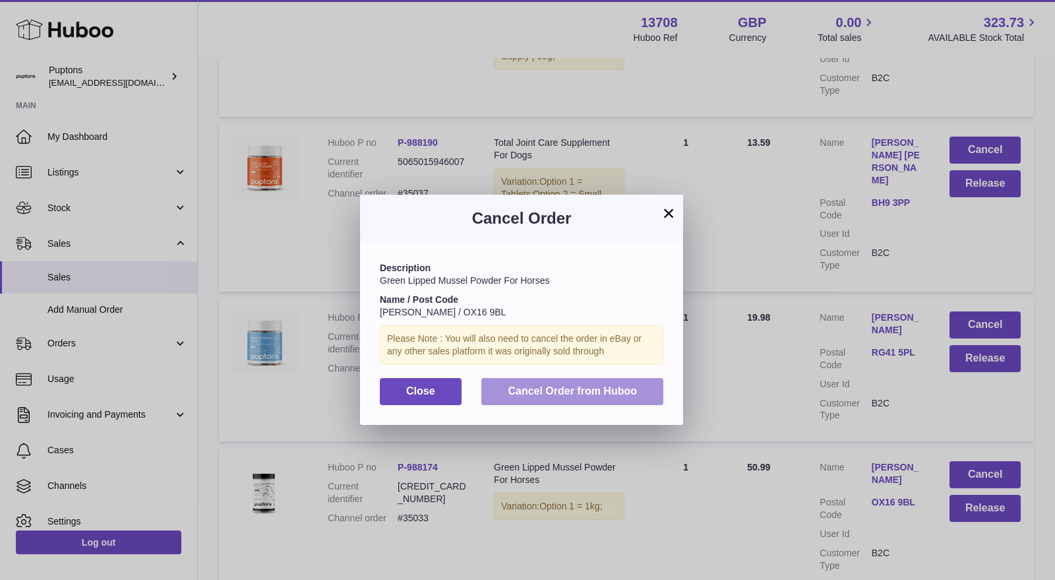
click at [595, 390] on span "Cancel Order from Huboo" at bounding box center [572, 390] width 129 height 11
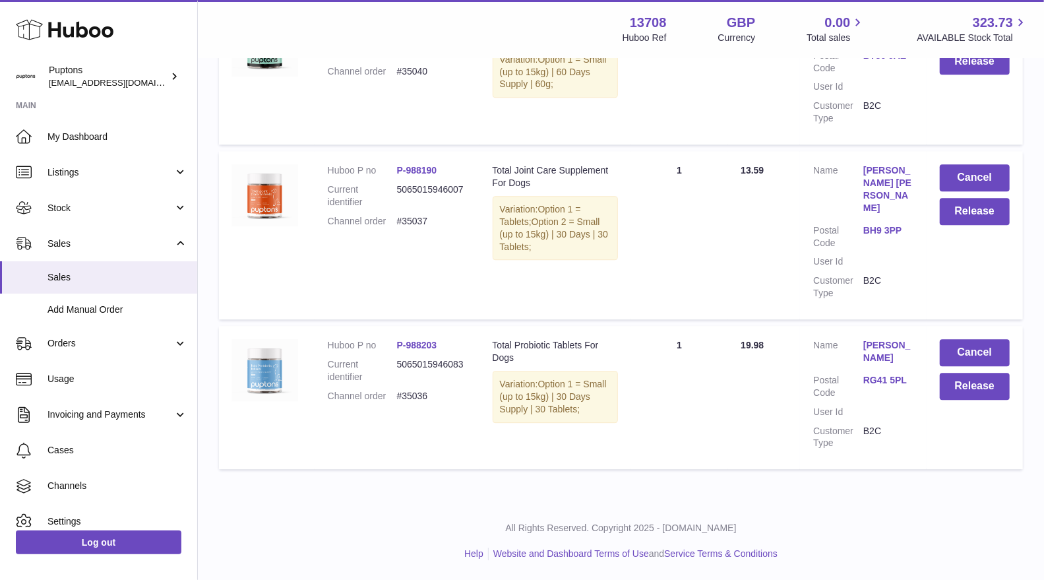
scroll to position [11457, 0]
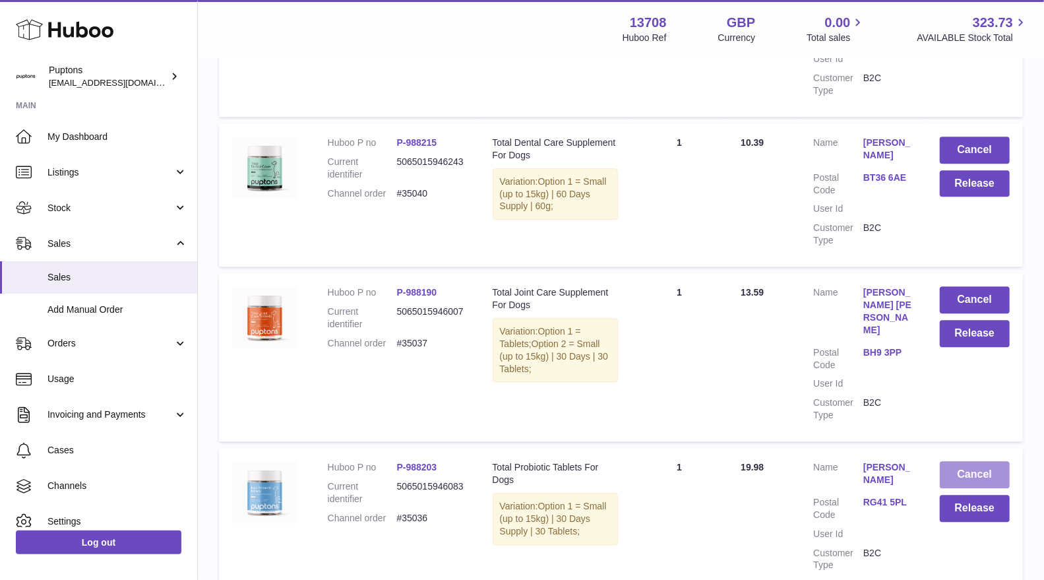
click at [980, 461] on button "Cancel" at bounding box center [975, 474] width 70 height 27
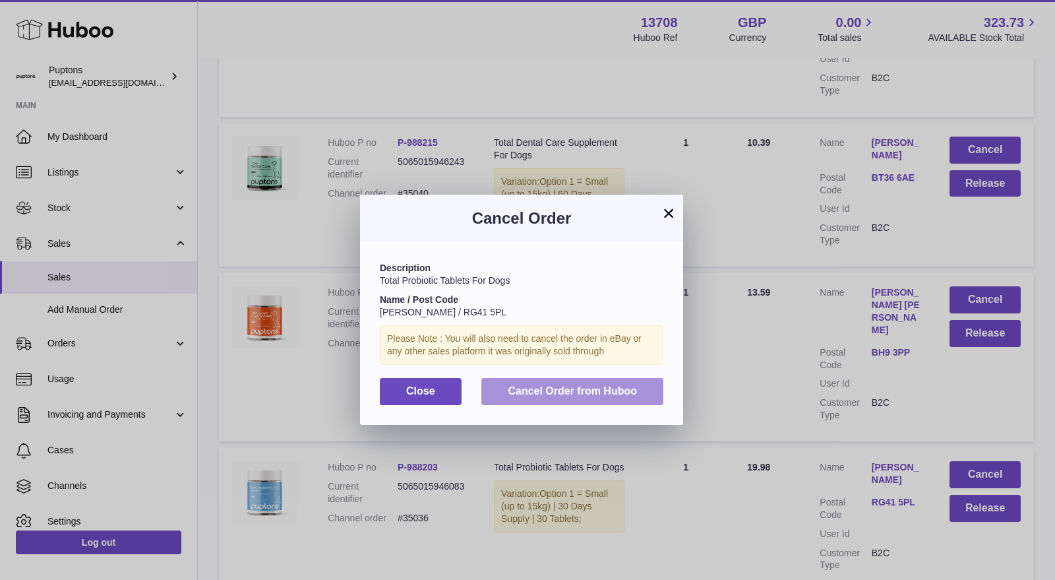
click at [624, 396] on span "Cancel Order from Huboo" at bounding box center [572, 390] width 129 height 11
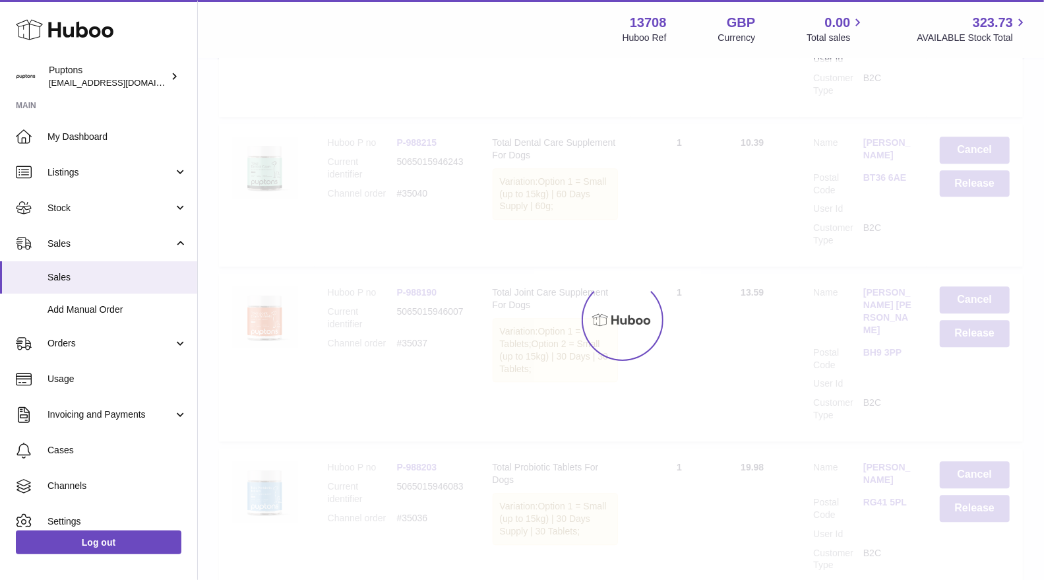
scroll to position [11307, 0]
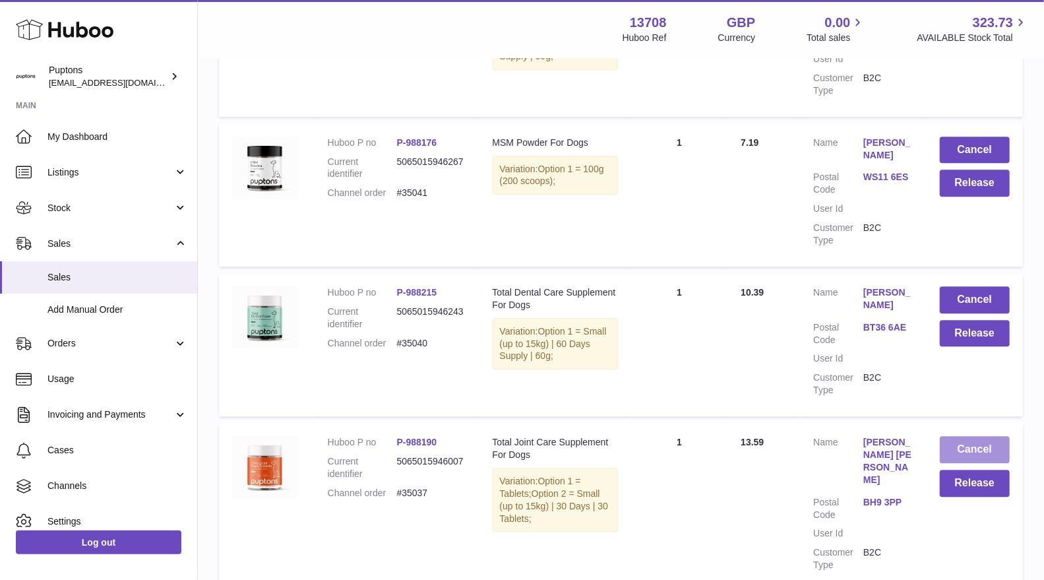
click at [973, 436] on button "Cancel" at bounding box center [975, 449] width 70 height 27
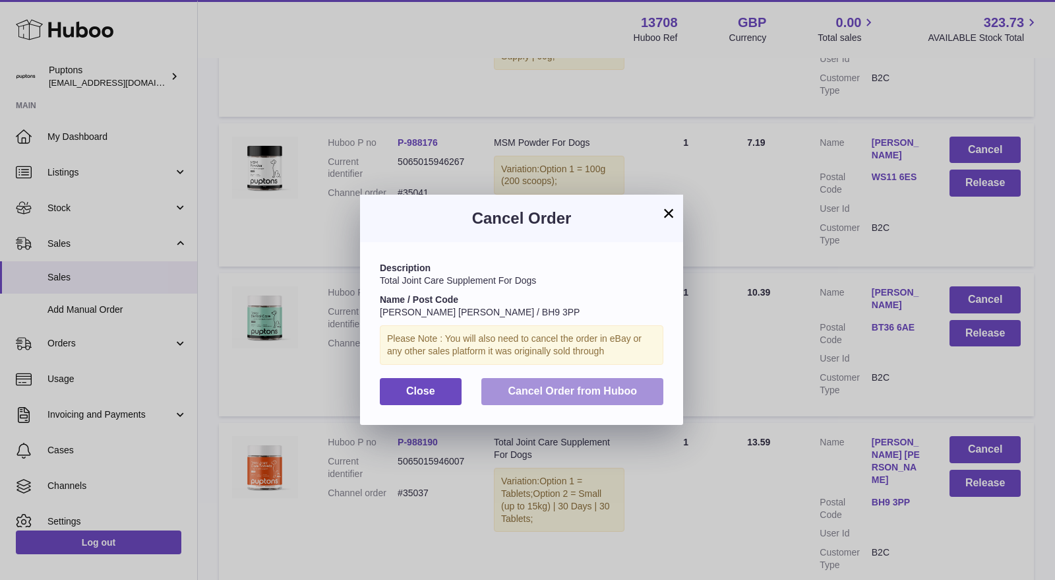
click at [610, 386] on span "Cancel Order from Huboo" at bounding box center [572, 390] width 129 height 11
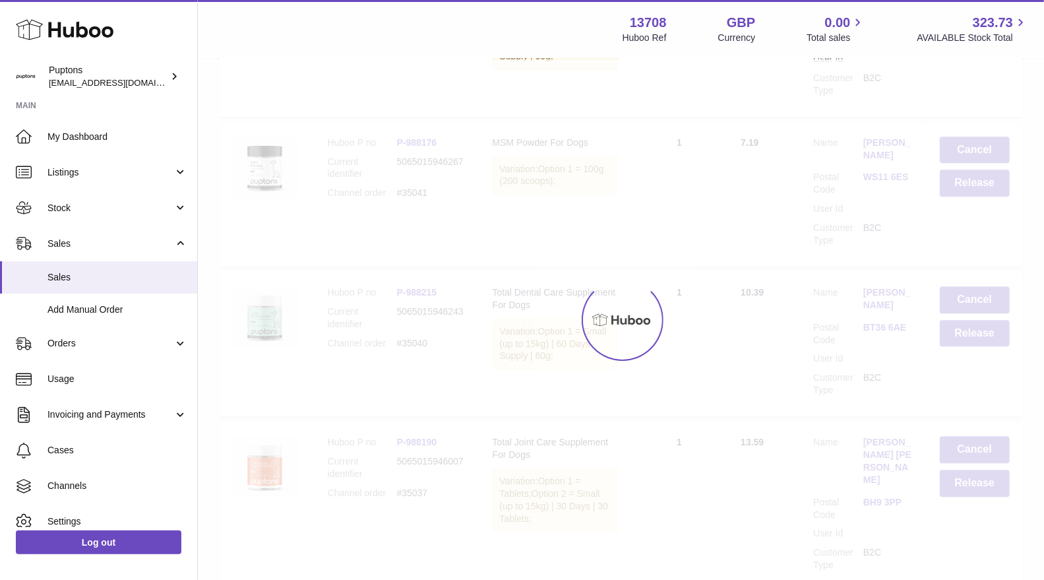
scroll to position [11157, 0]
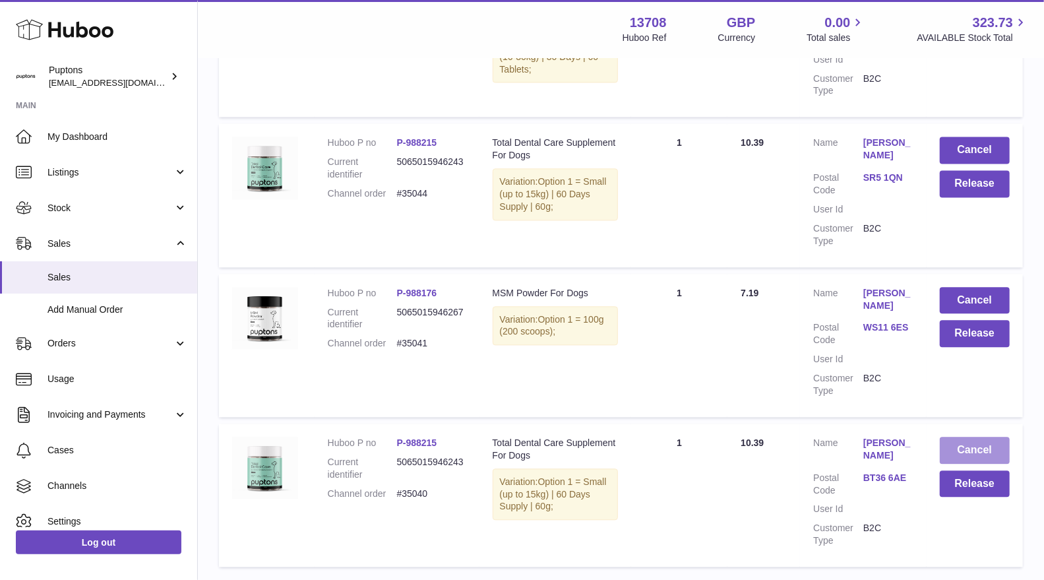
click at [987, 436] on button "Cancel" at bounding box center [975, 449] width 70 height 27
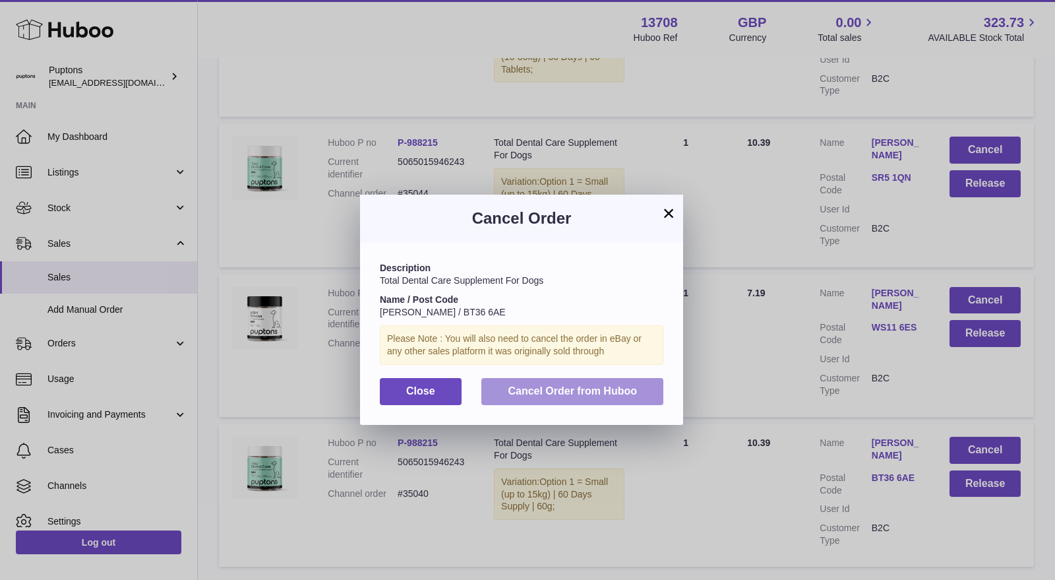
click at [624, 392] on span "Cancel Order from Huboo" at bounding box center [572, 390] width 129 height 11
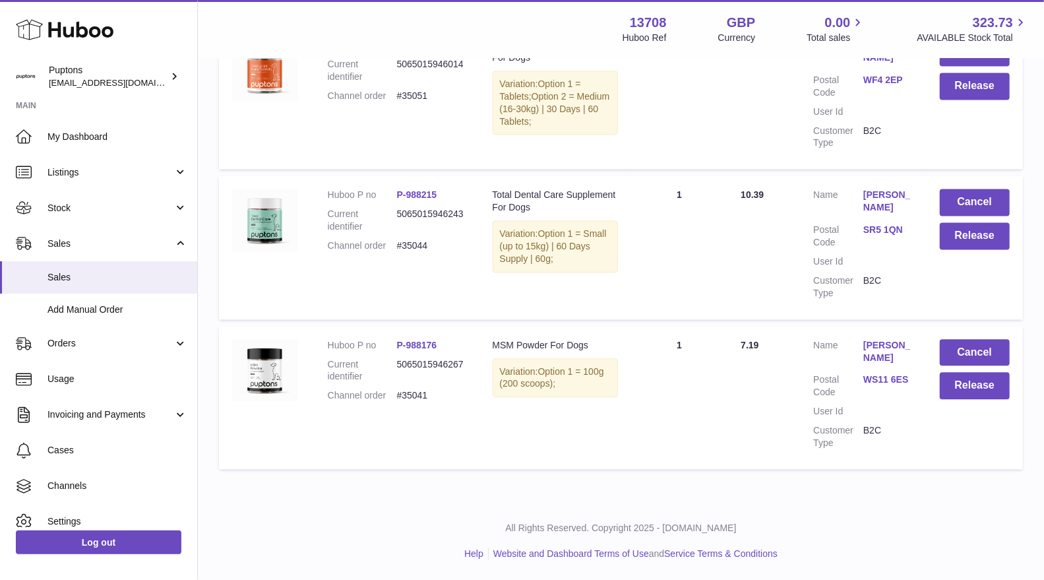
scroll to position [11007, 0]
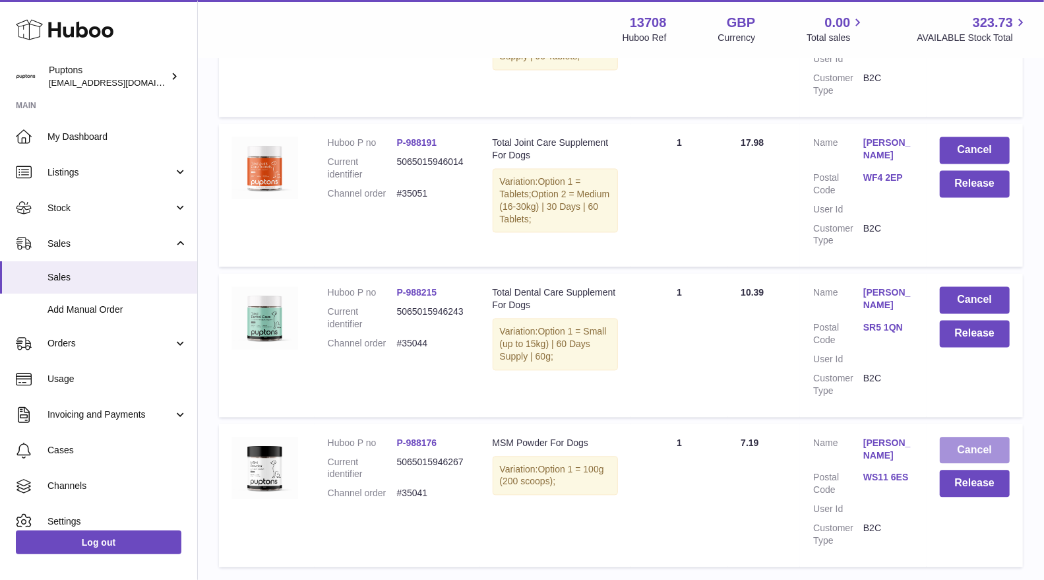
click at [989, 436] on button "Cancel" at bounding box center [975, 449] width 70 height 27
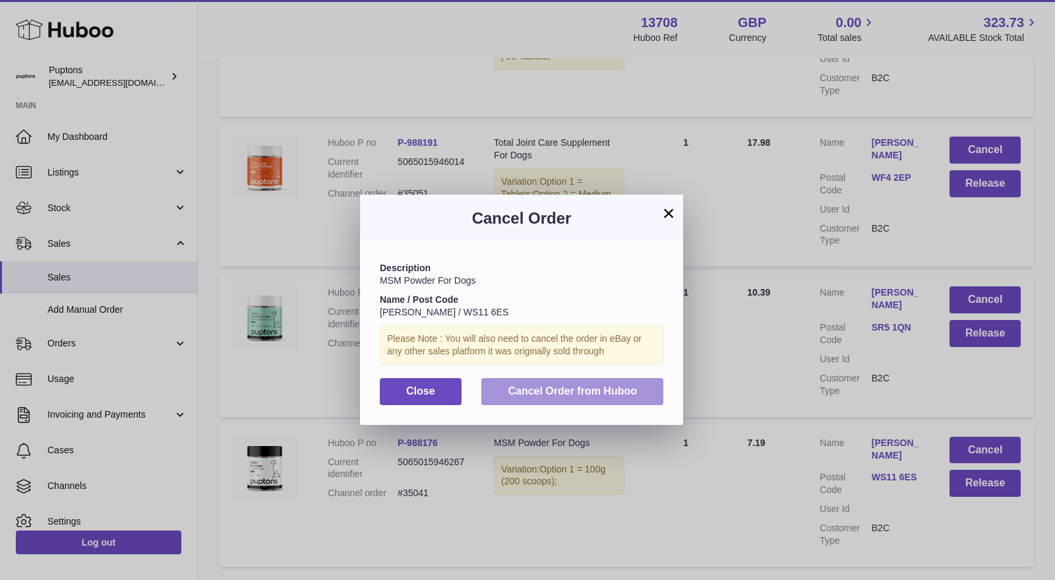
click at [618, 389] on span "Cancel Order from Huboo" at bounding box center [572, 390] width 129 height 11
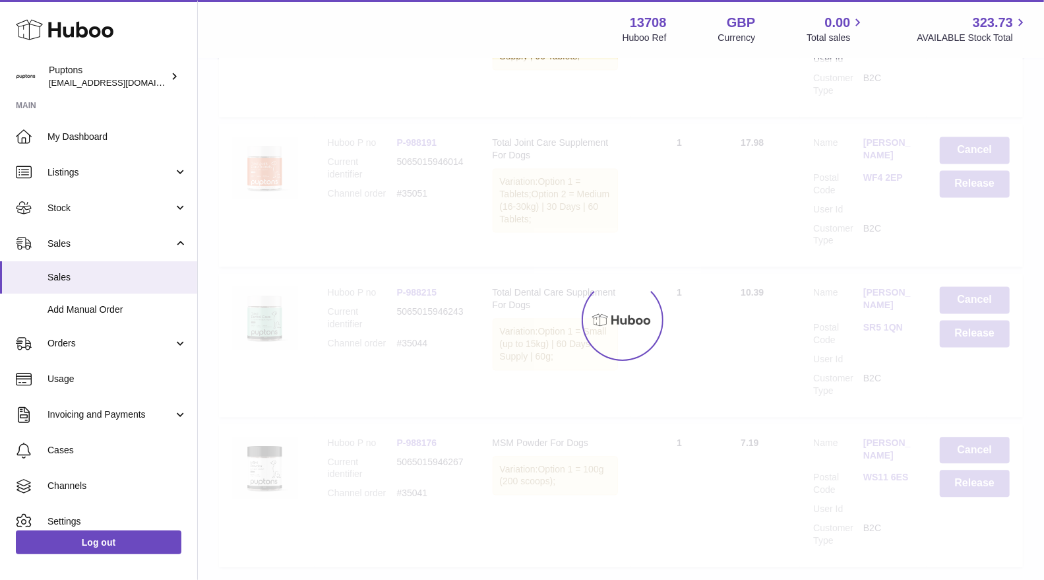
scroll to position [10857, 0]
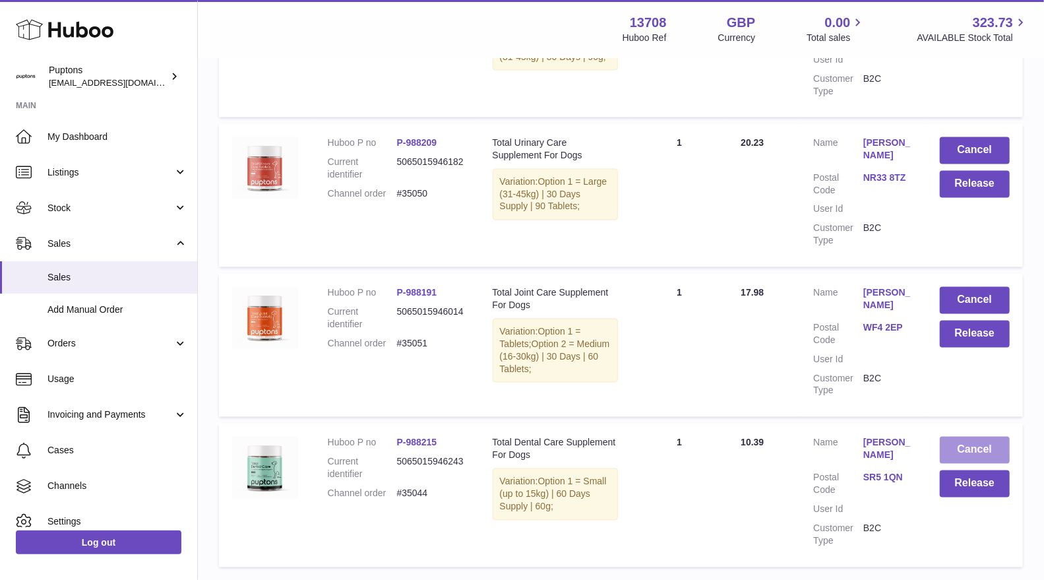
click at [997, 436] on button "Cancel" at bounding box center [975, 449] width 70 height 27
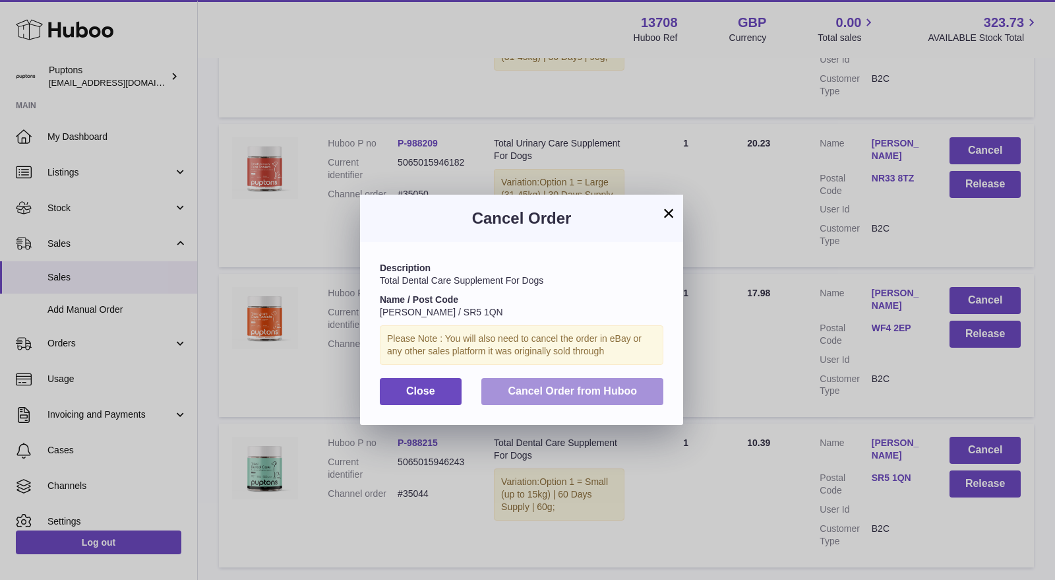
click at [603, 381] on button "Cancel Order from Huboo" at bounding box center [572, 391] width 182 height 27
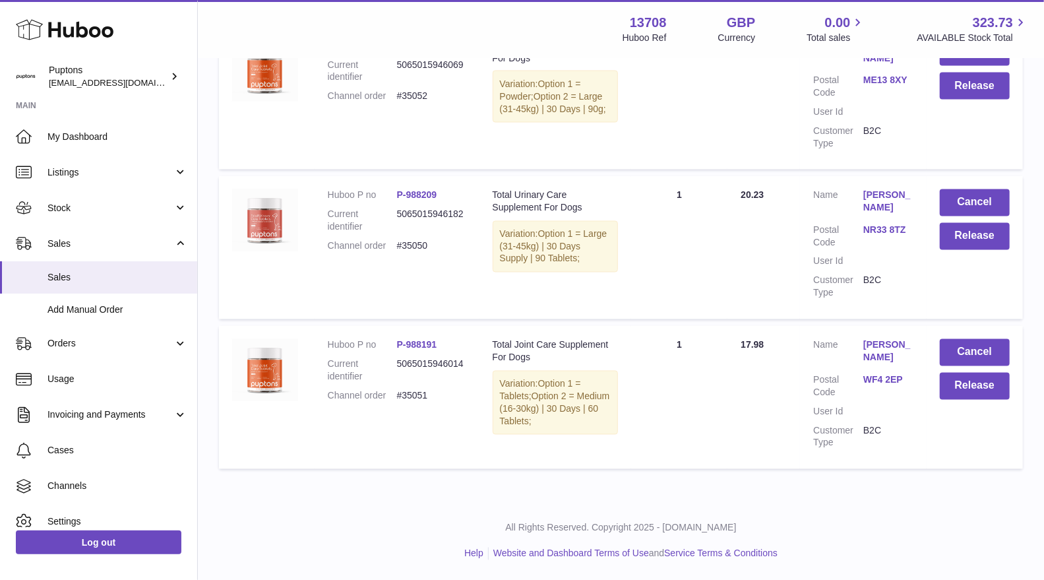
scroll to position [10707, 0]
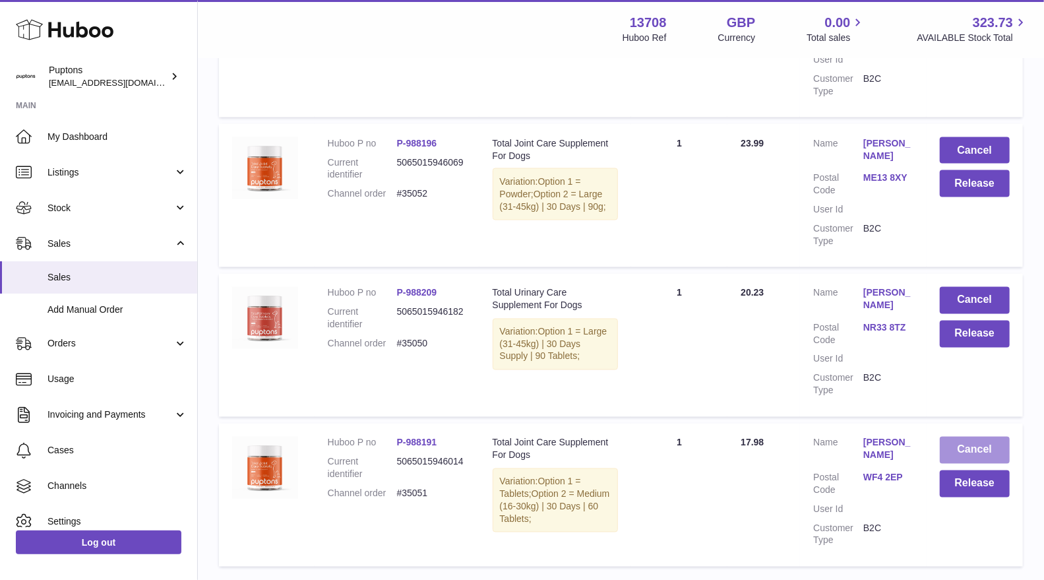
click at [997, 436] on button "Cancel" at bounding box center [975, 449] width 70 height 27
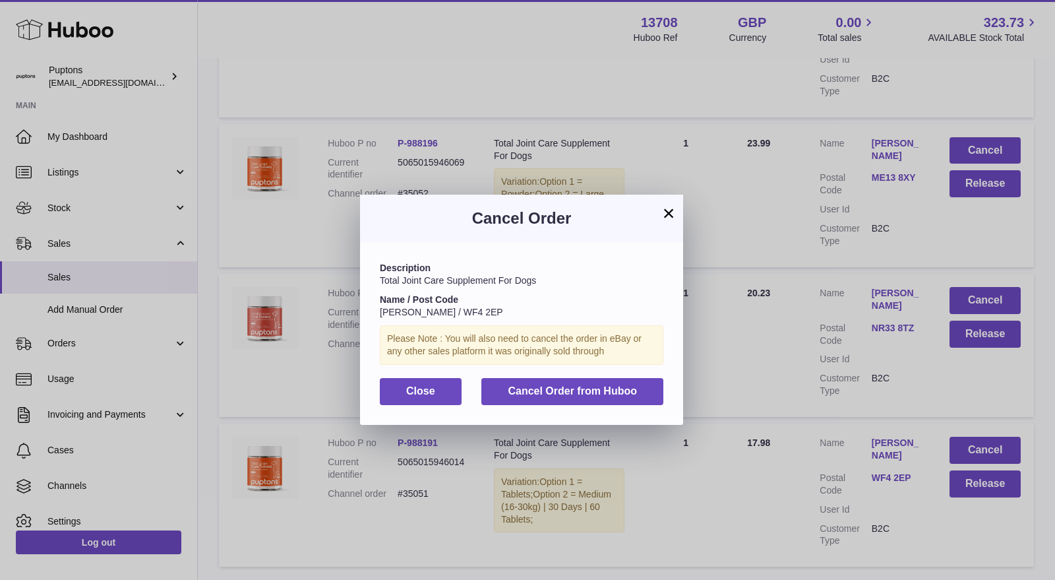
click at [587, 365] on div "Description Total Joint Care Supplement For Dogs Name / Post Code Geri Wadswort…" at bounding box center [521, 333] width 323 height 182
click at [597, 379] on button "Cancel Order from Huboo" at bounding box center [572, 391] width 182 height 27
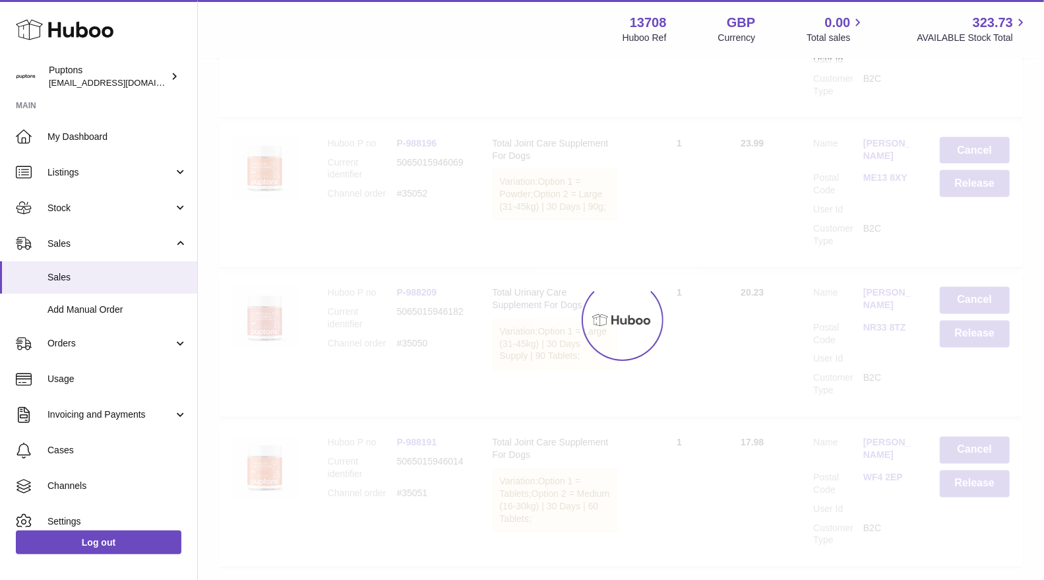
scroll to position [10558, 0]
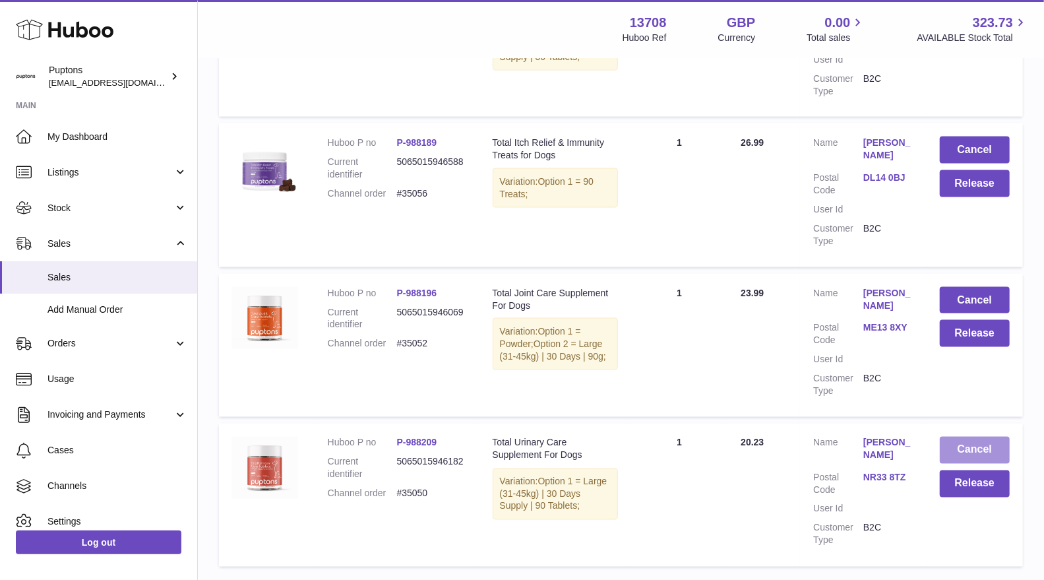
click at [978, 436] on button "Cancel" at bounding box center [975, 449] width 70 height 27
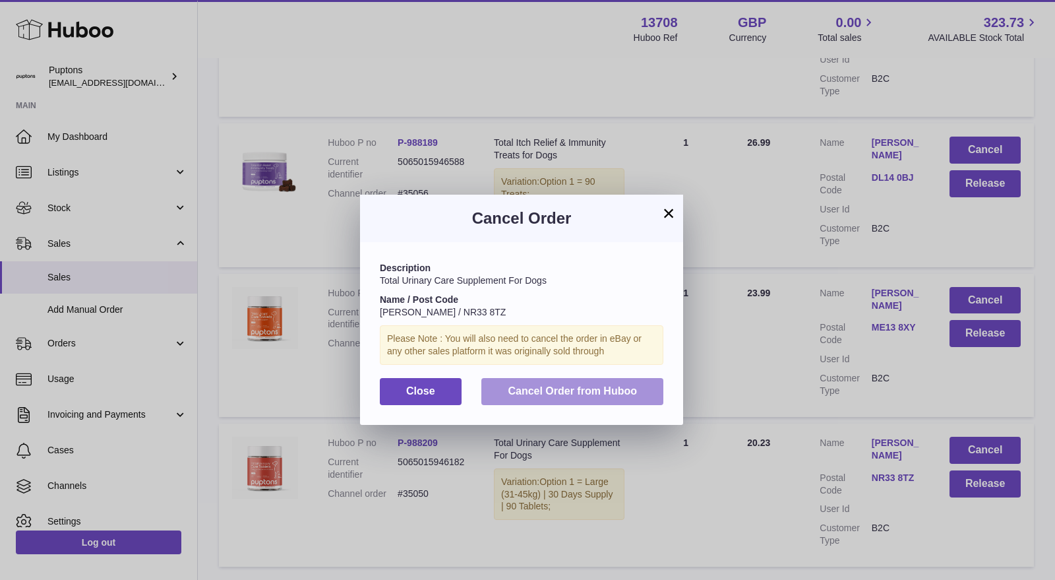
drag, startPoint x: 599, startPoint y: 398, endPoint x: 661, endPoint y: 390, distance: 63.1
click at [598, 398] on button "Cancel Order from Huboo" at bounding box center [572, 391] width 182 height 27
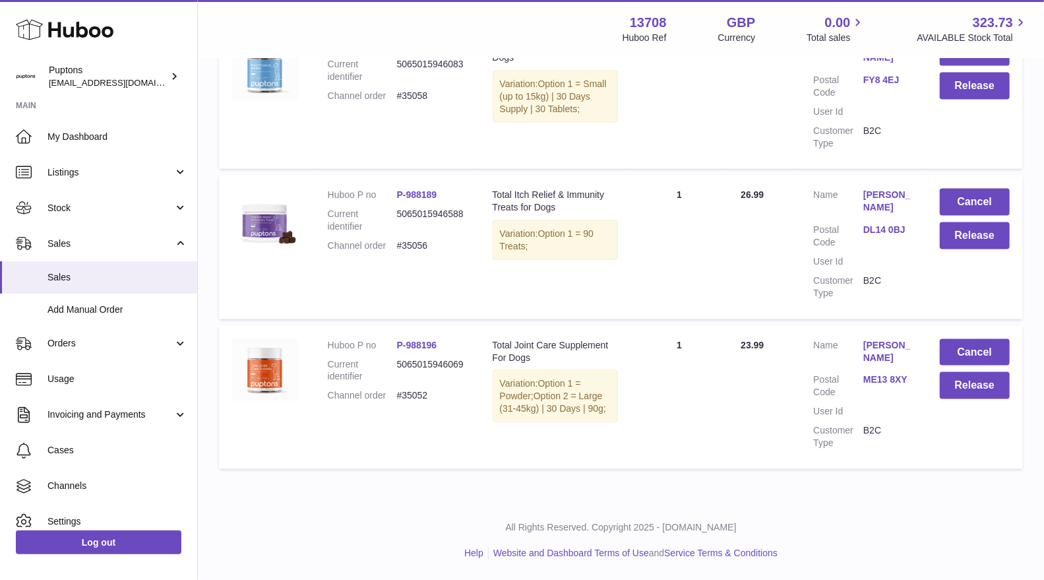
scroll to position [10421, 0]
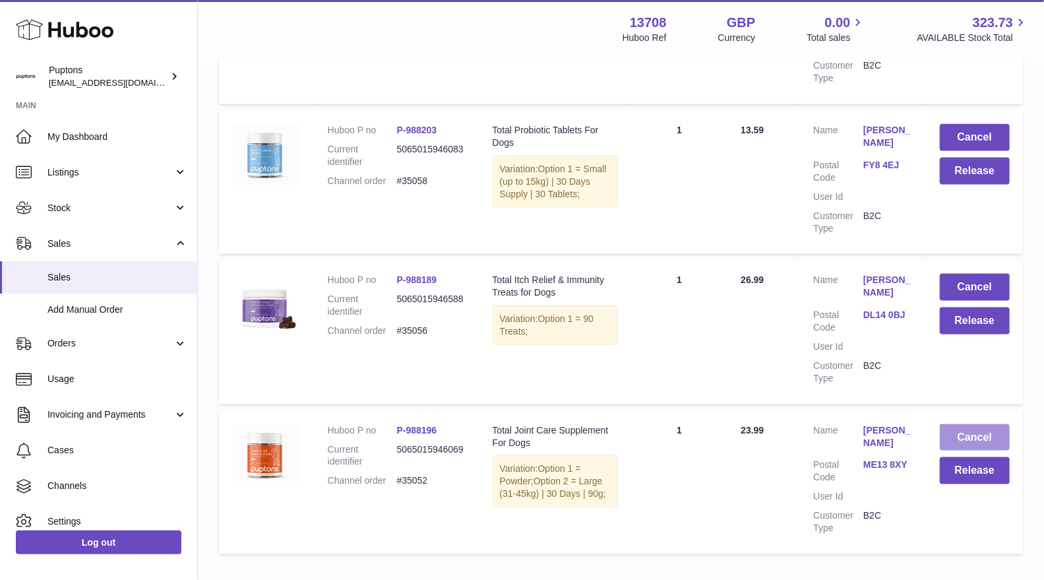
click at [974, 424] on button "Cancel" at bounding box center [975, 437] width 70 height 27
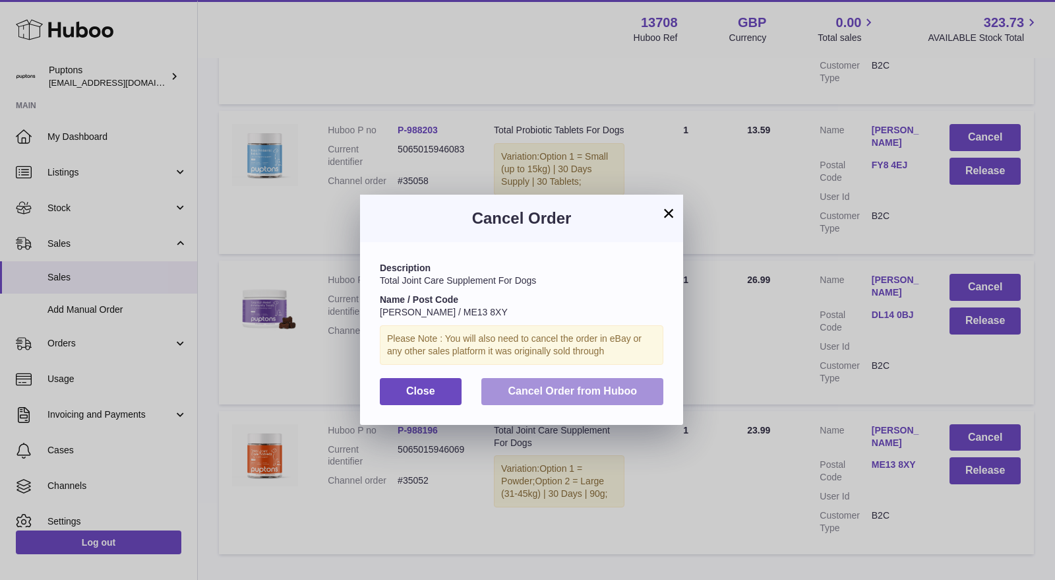
click at [639, 382] on button "Cancel Order from Huboo" at bounding box center [572, 391] width 182 height 27
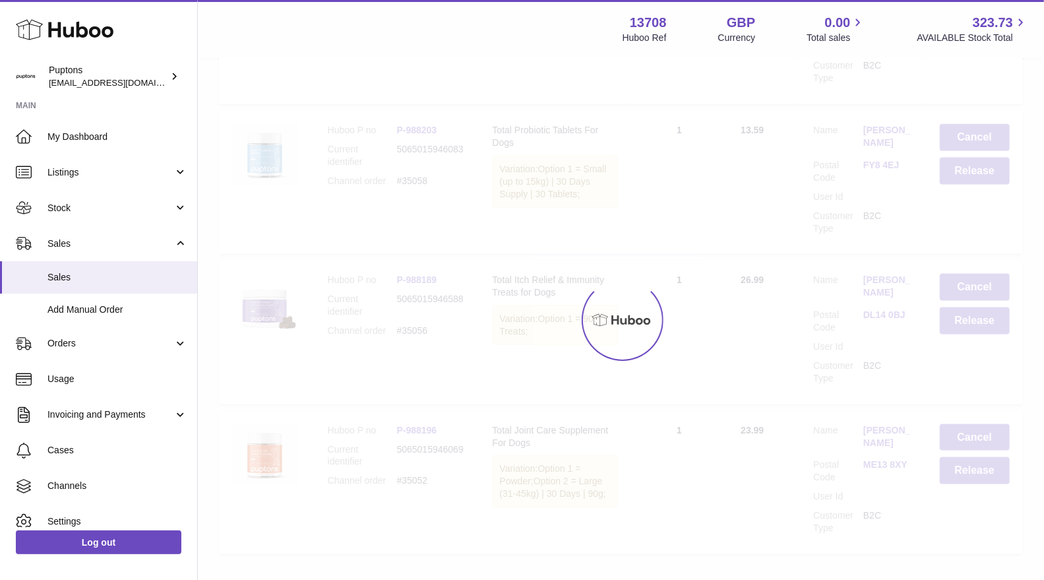
scroll to position [10270, 0]
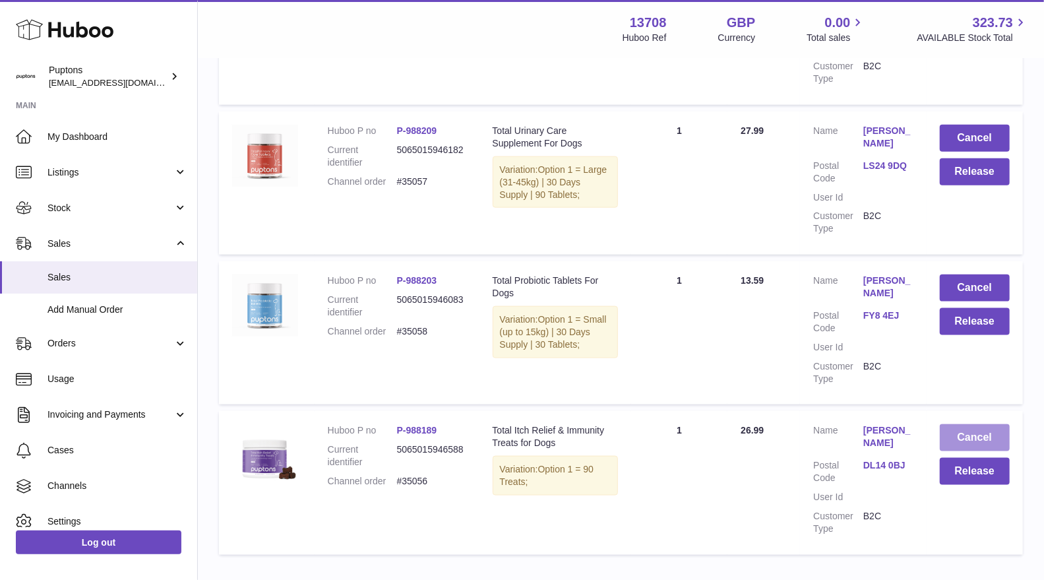
click at [984, 424] on button "Cancel" at bounding box center [975, 437] width 70 height 27
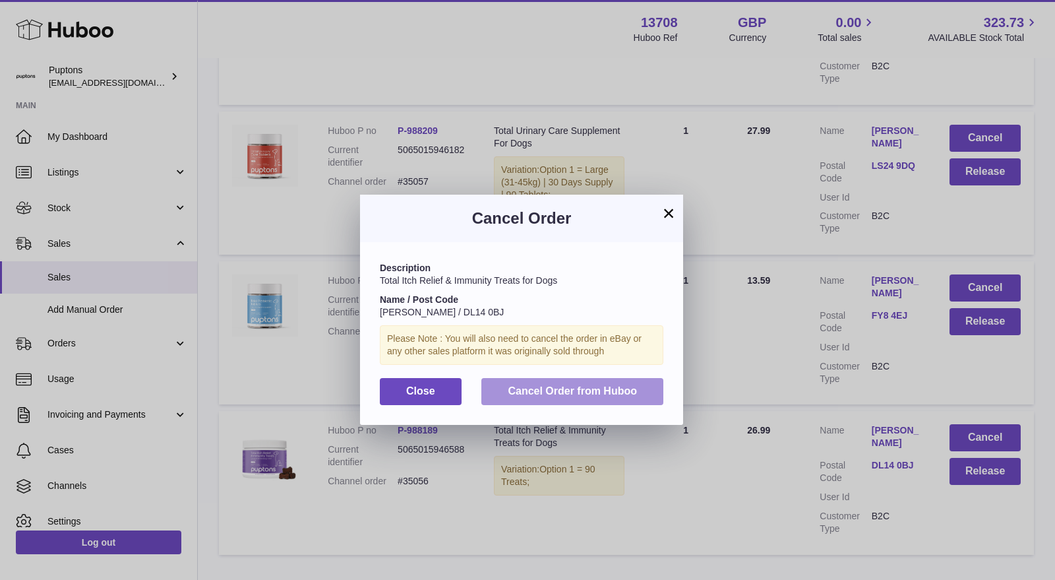
click at [577, 388] on span "Cancel Order from Huboo" at bounding box center [572, 390] width 129 height 11
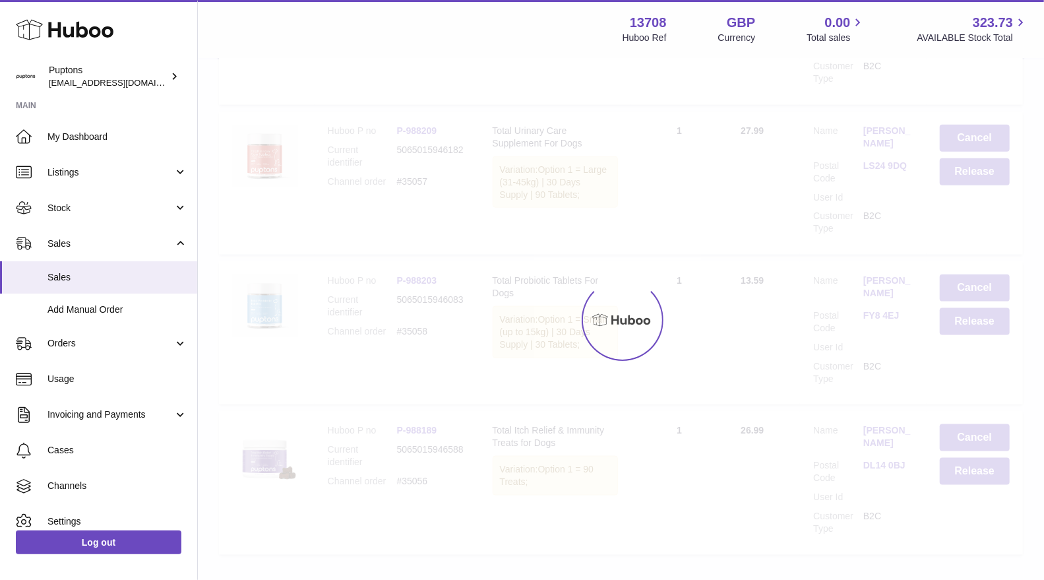
scroll to position [10121, 0]
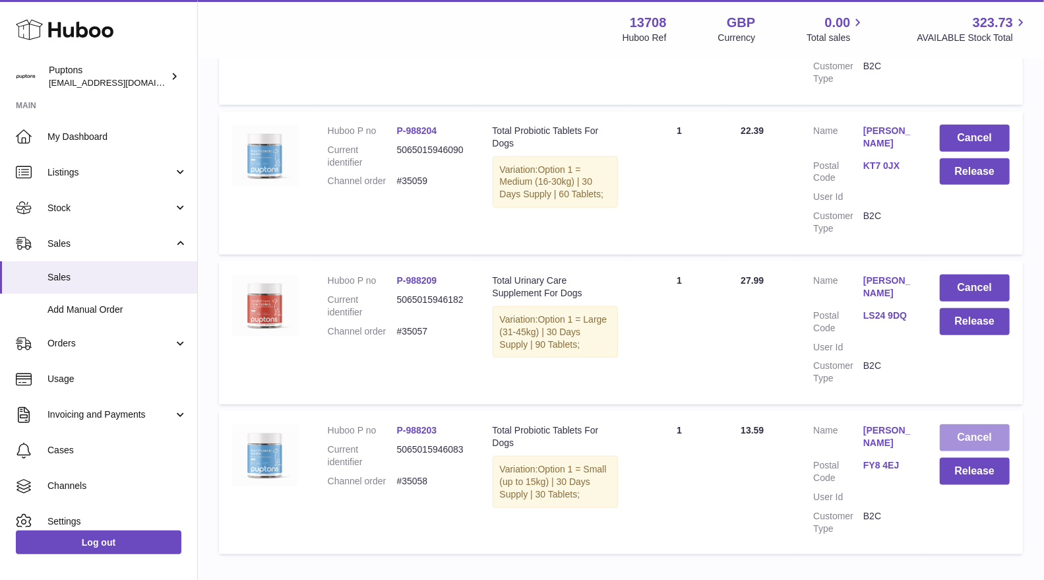
click at [981, 424] on button "Cancel" at bounding box center [975, 437] width 70 height 27
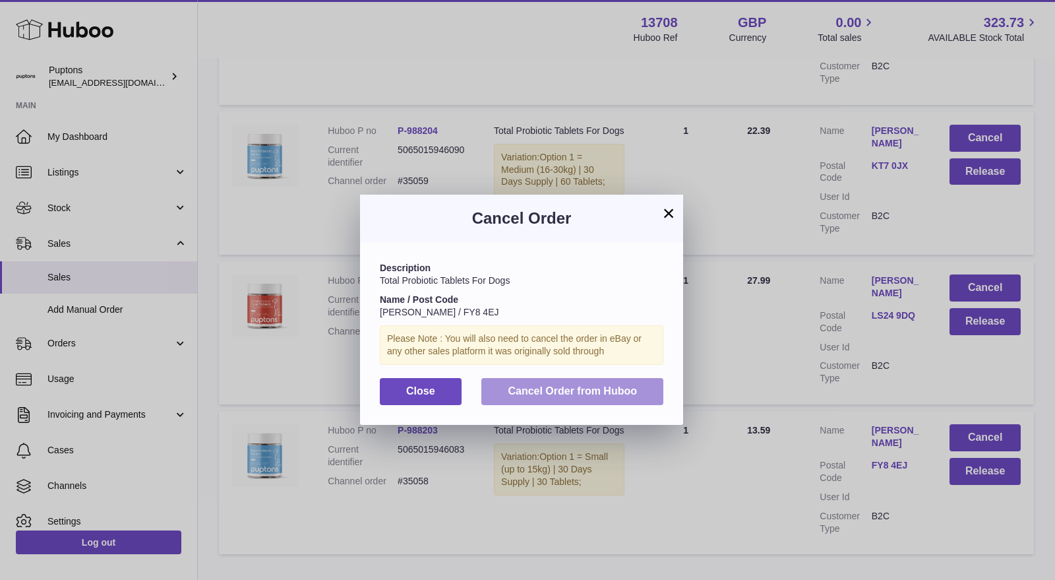
click at [593, 385] on span "Cancel Order from Huboo" at bounding box center [572, 390] width 129 height 11
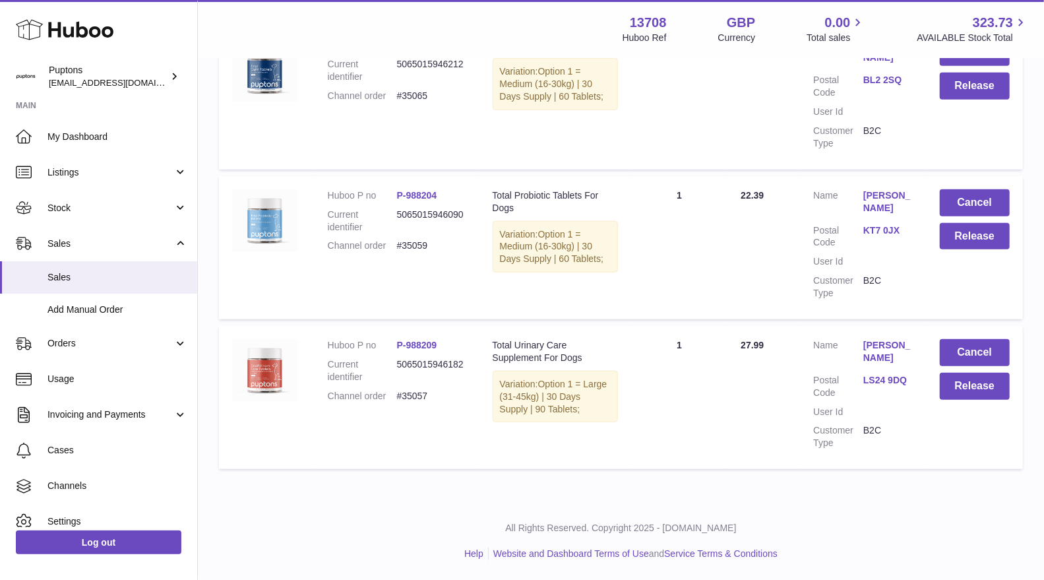
scroll to position [9971, 0]
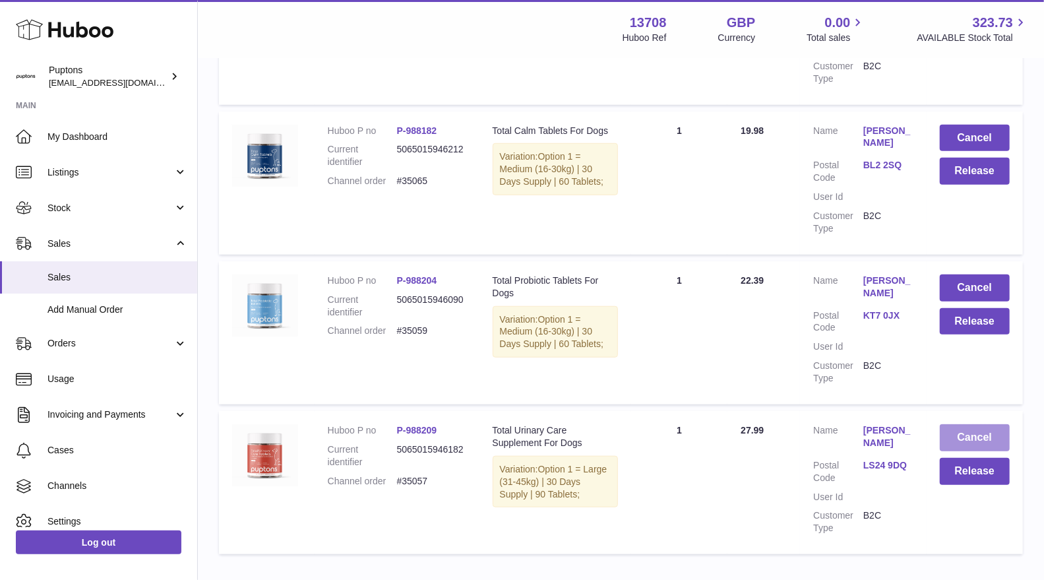
click at [976, 424] on button "Cancel" at bounding box center [975, 437] width 70 height 27
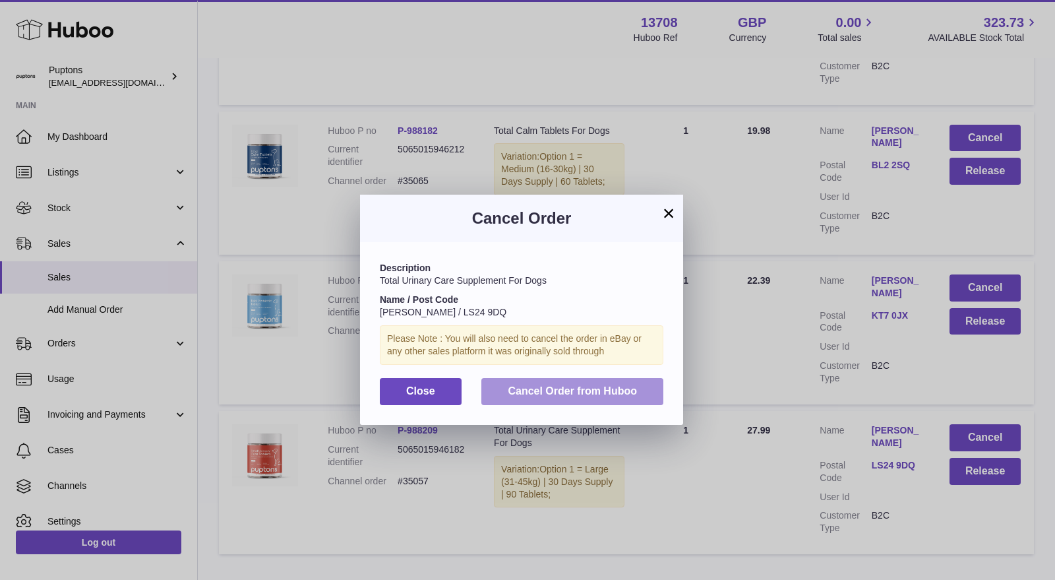
click at [616, 386] on span "Cancel Order from Huboo" at bounding box center [572, 390] width 129 height 11
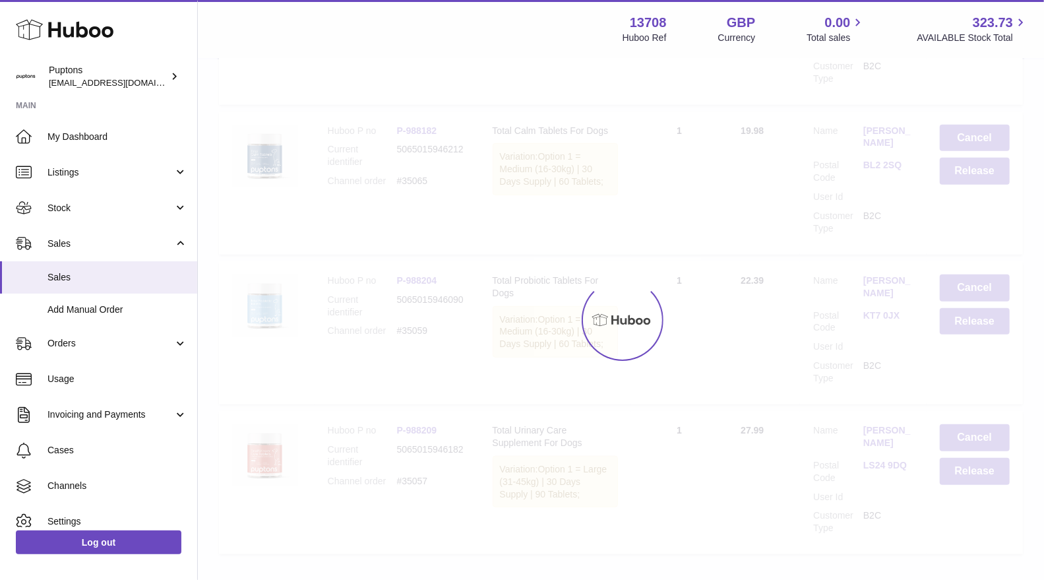
scroll to position [9821, 0]
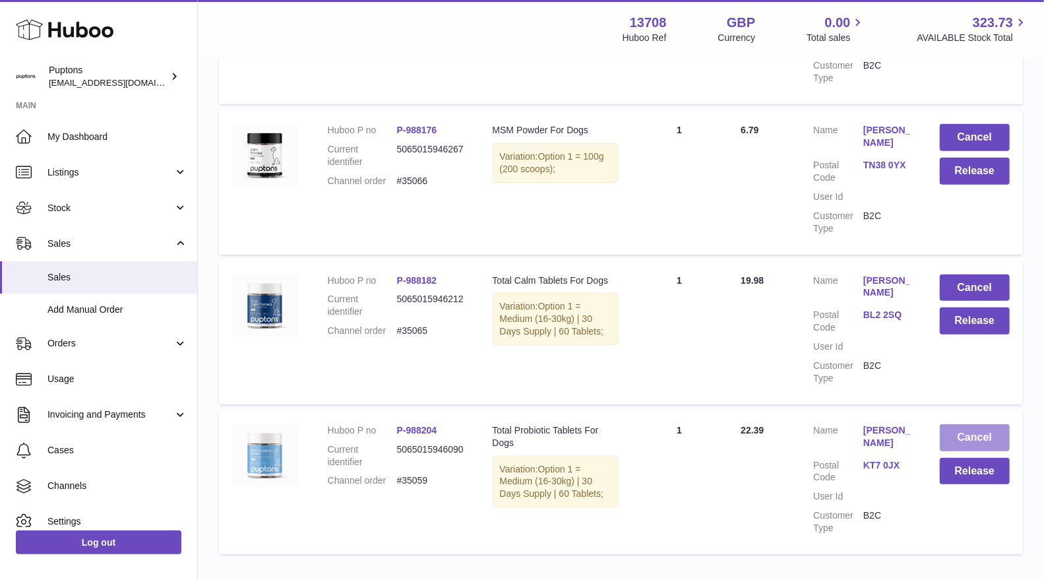
click at [980, 424] on button "Cancel" at bounding box center [975, 437] width 70 height 27
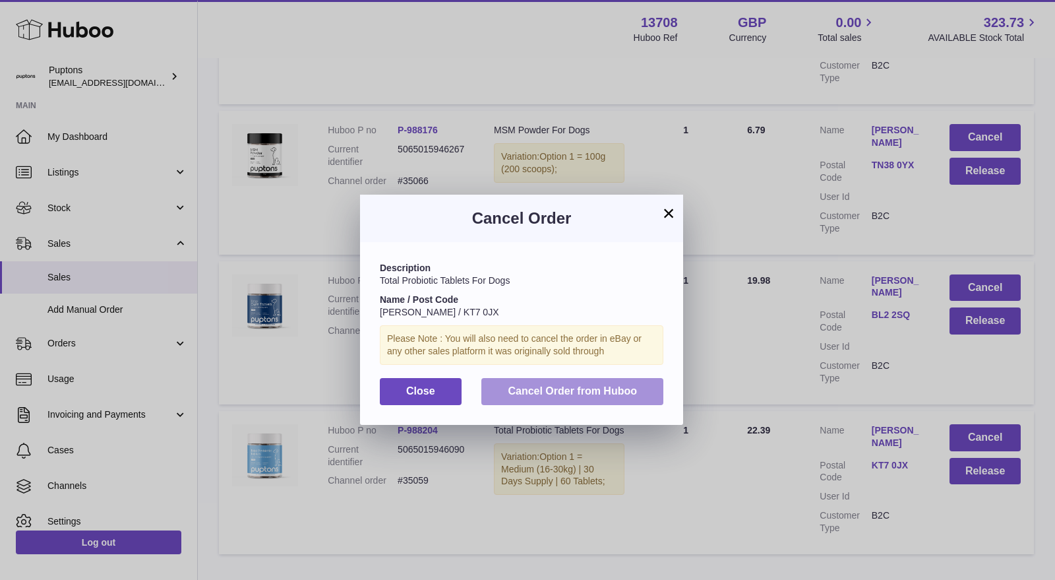
click at [619, 394] on span "Cancel Order from Huboo" at bounding box center [572, 390] width 129 height 11
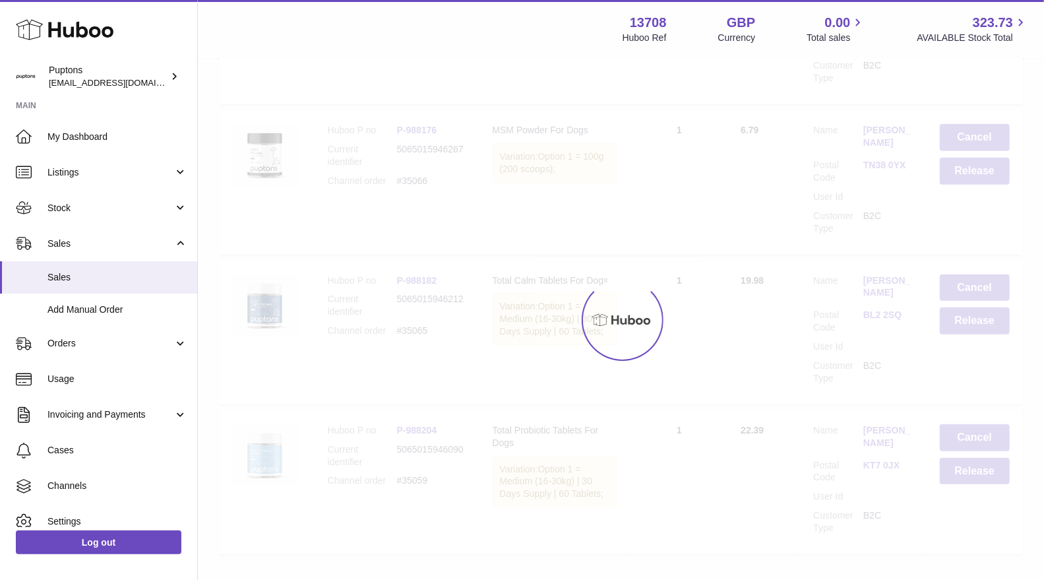
scroll to position [9671, 0]
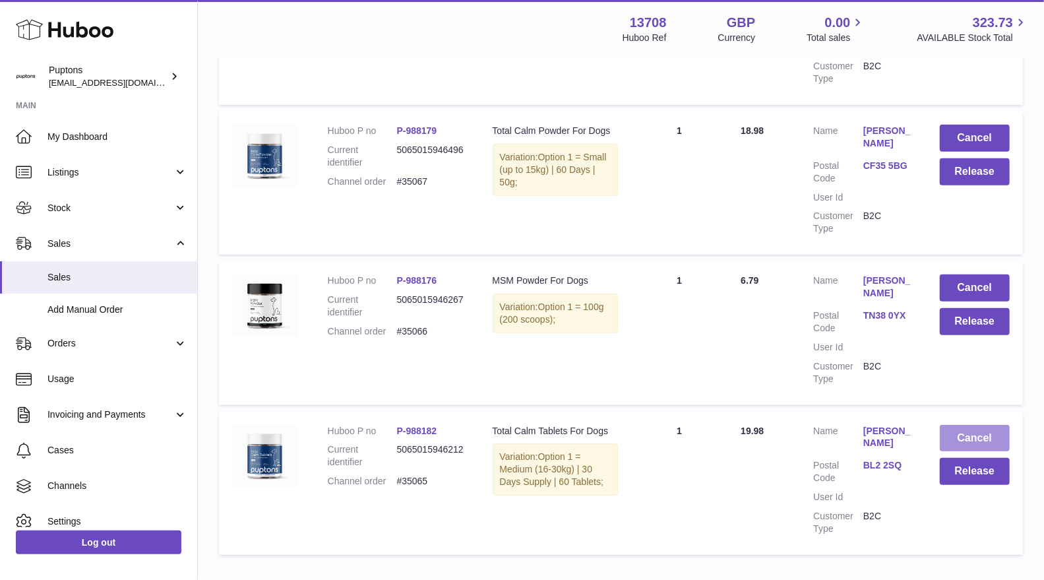
click at [987, 425] on button "Cancel" at bounding box center [975, 438] width 70 height 27
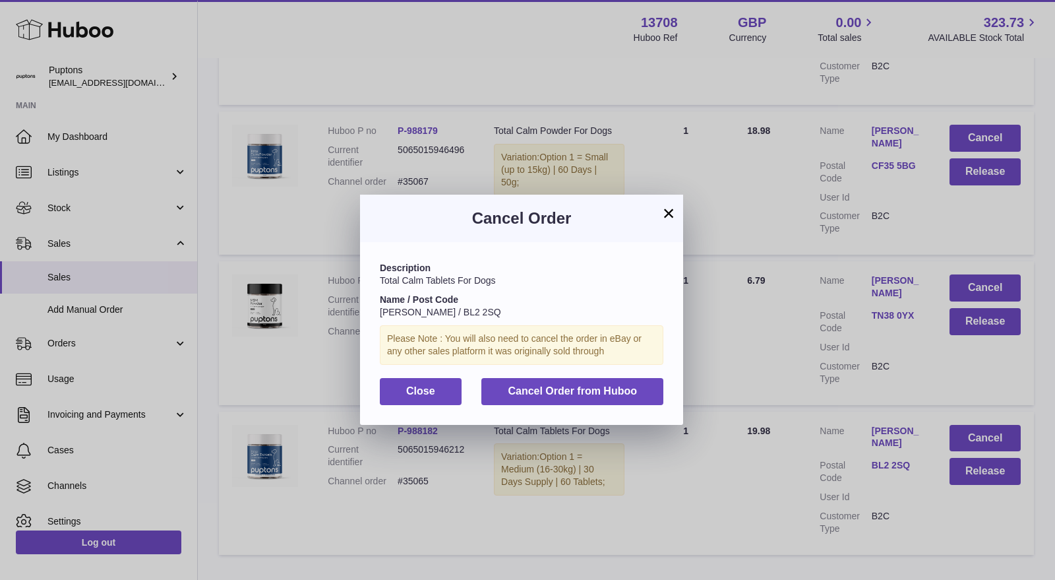
click at [575, 408] on div "Description Total Calm Tablets For Dogs Name / Post Code Jenny Stewart / BL2 2S…" at bounding box center [521, 333] width 323 height 182
click at [578, 403] on button "Cancel Order from Huboo" at bounding box center [572, 391] width 182 height 27
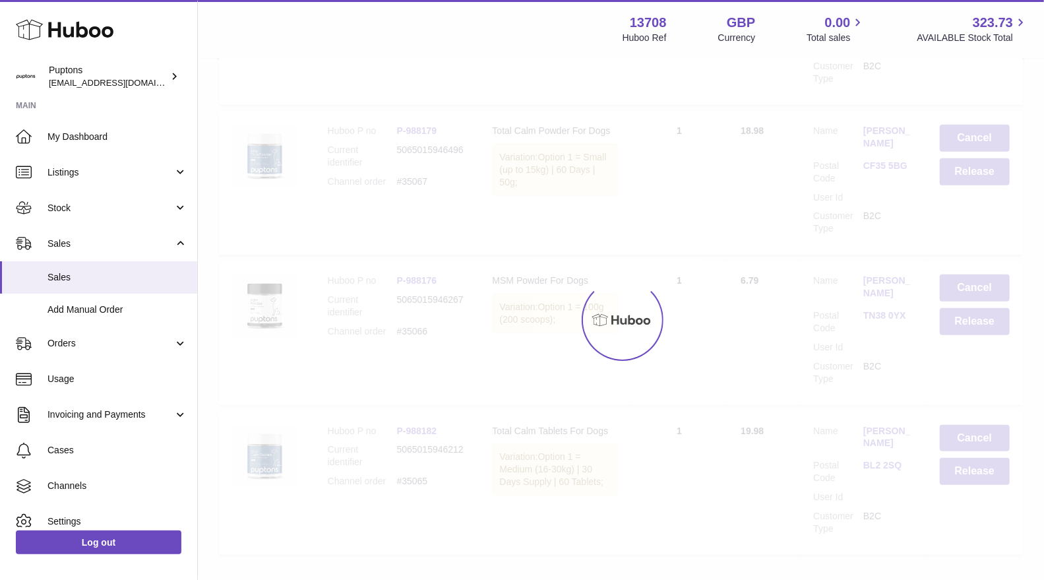
scroll to position [9521, 0]
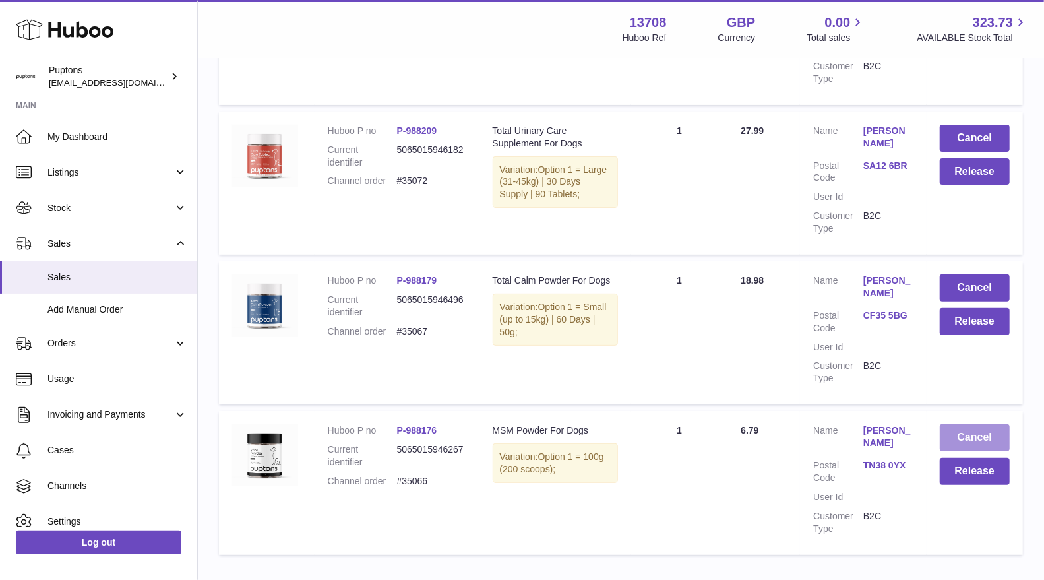
click at [984, 424] on button "Cancel" at bounding box center [975, 437] width 70 height 27
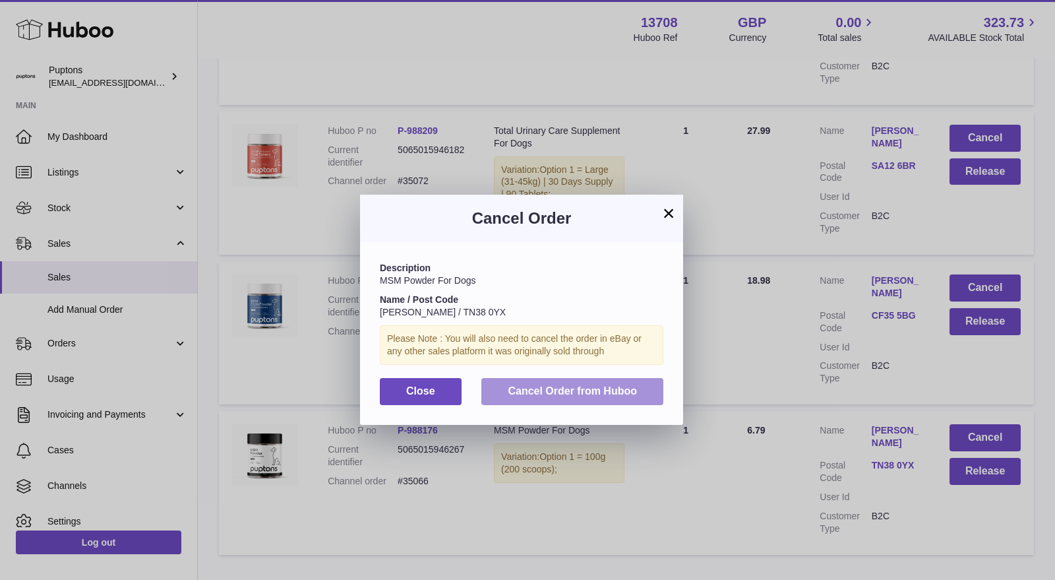
click at [623, 393] on span "Cancel Order from Huboo" at bounding box center [572, 390] width 129 height 11
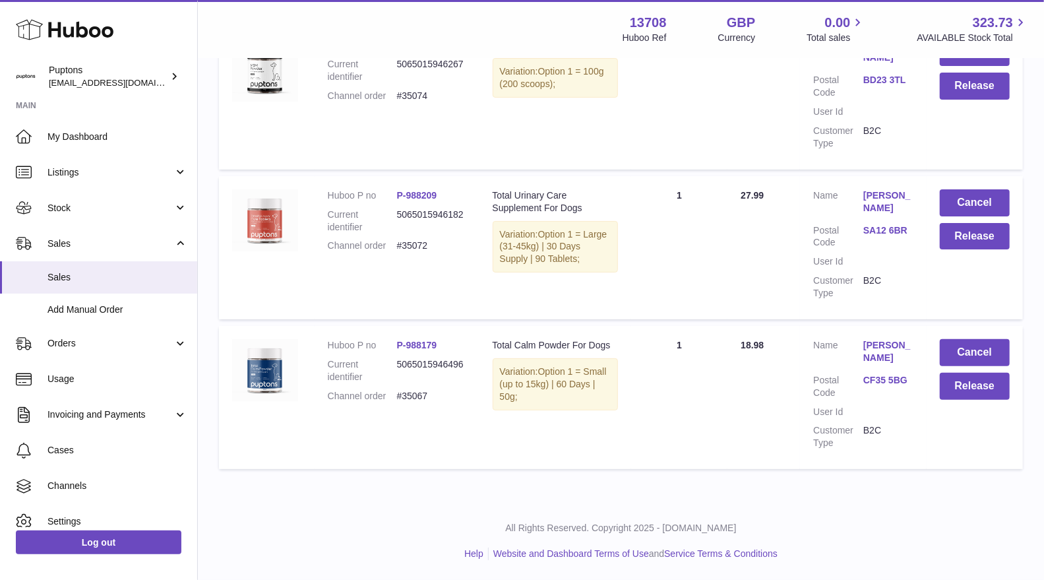
scroll to position [9383, 0]
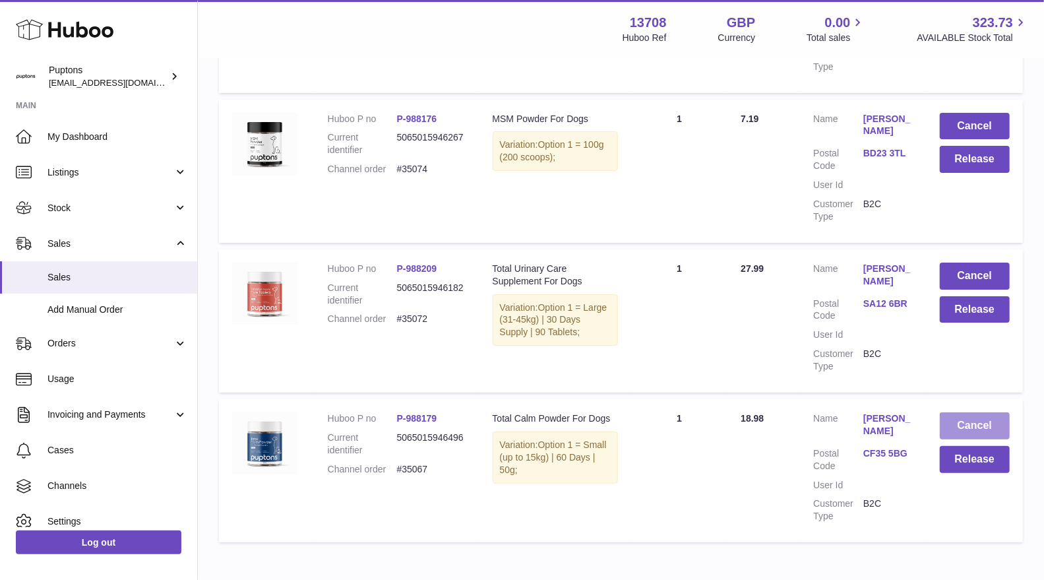
click at [963, 412] on button "Cancel" at bounding box center [975, 425] width 70 height 27
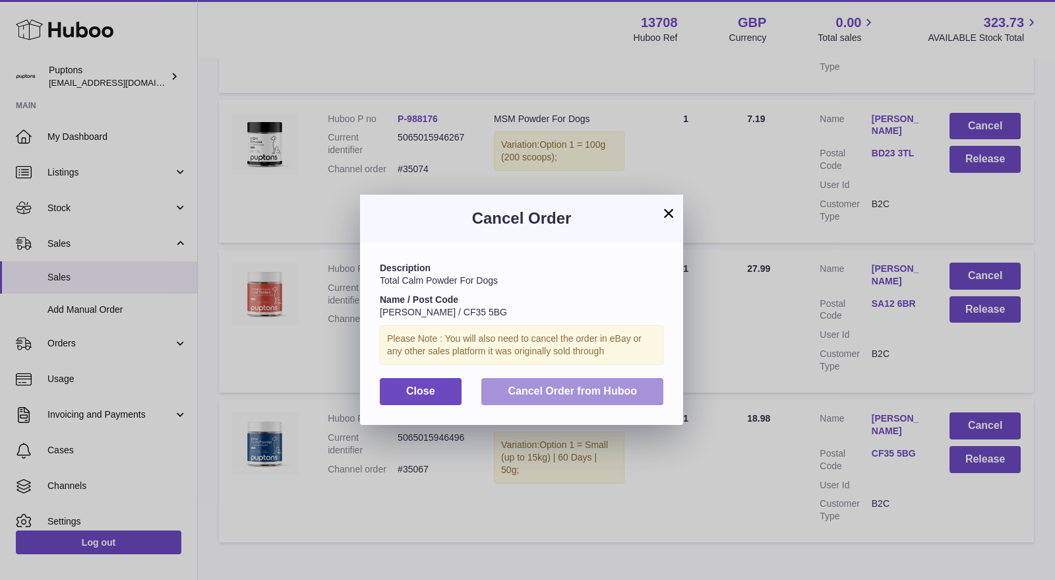
click at [651, 388] on button "Cancel Order from Huboo" at bounding box center [572, 391] width 182 height 27
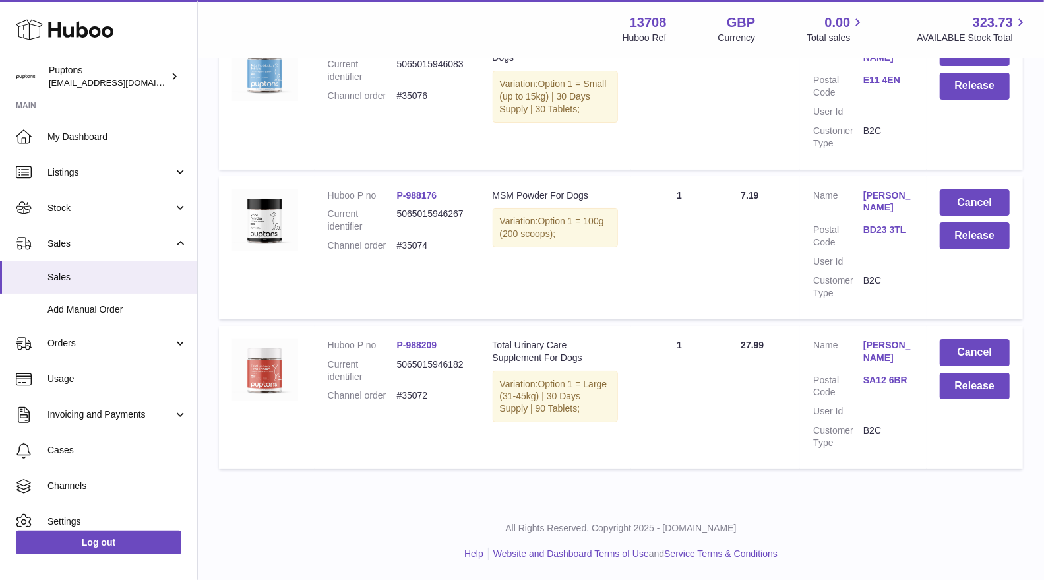
scroll to position [9234, 0]
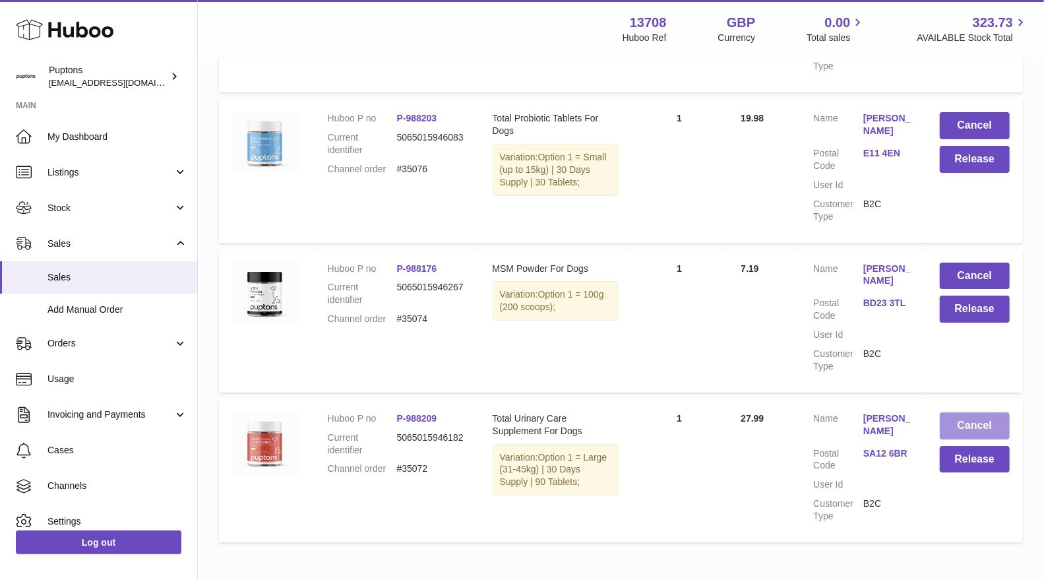
click at [967, 412] on button "Cancel" at bounding box center [975, 425] width 70 height 27
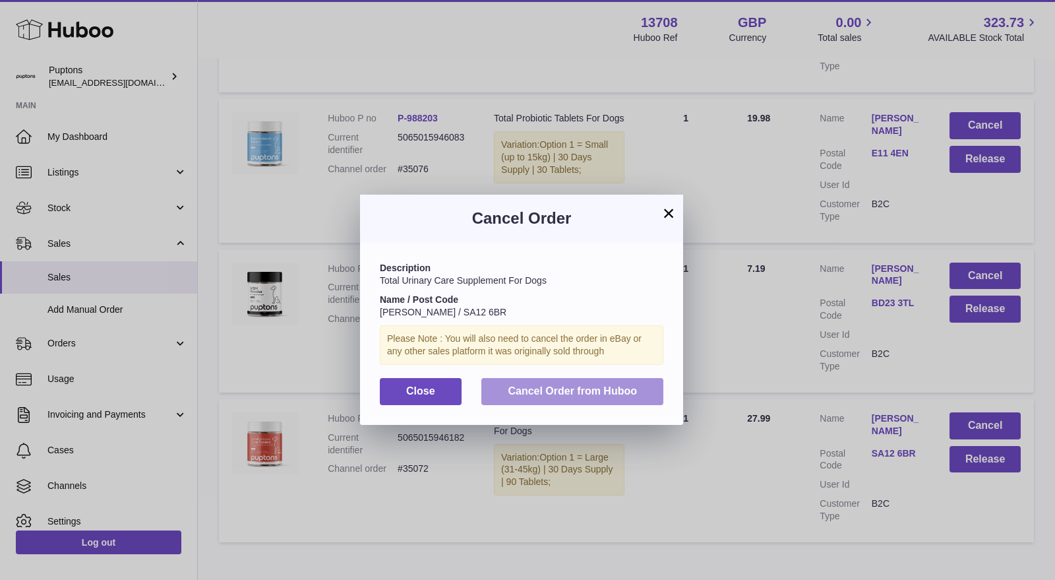
click at [633, 396] on span "Cancel Order from Huboo" at bounding box center [572, 390] width 129 height 11
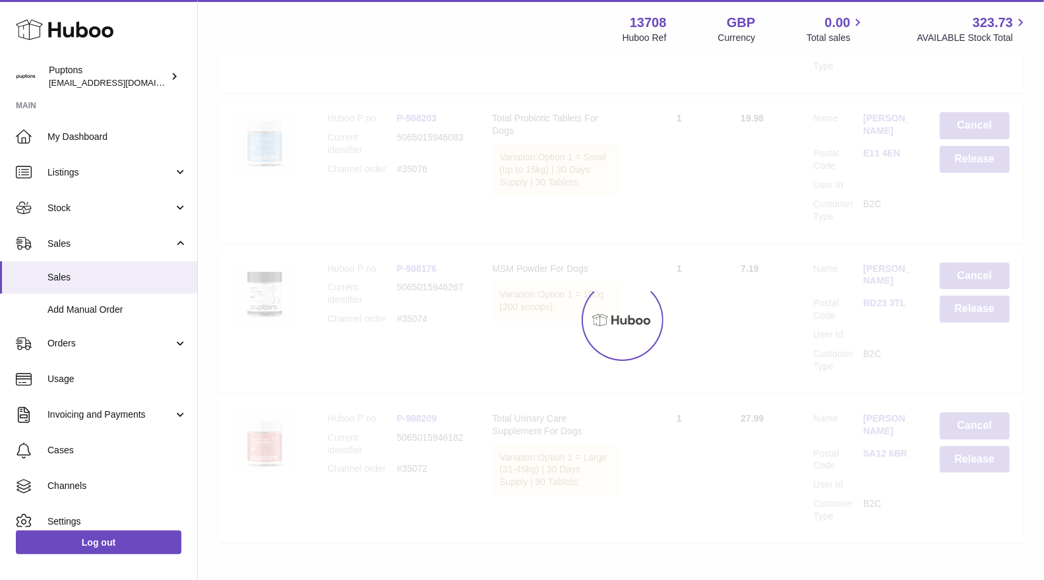
scroll to position [9084, 0]
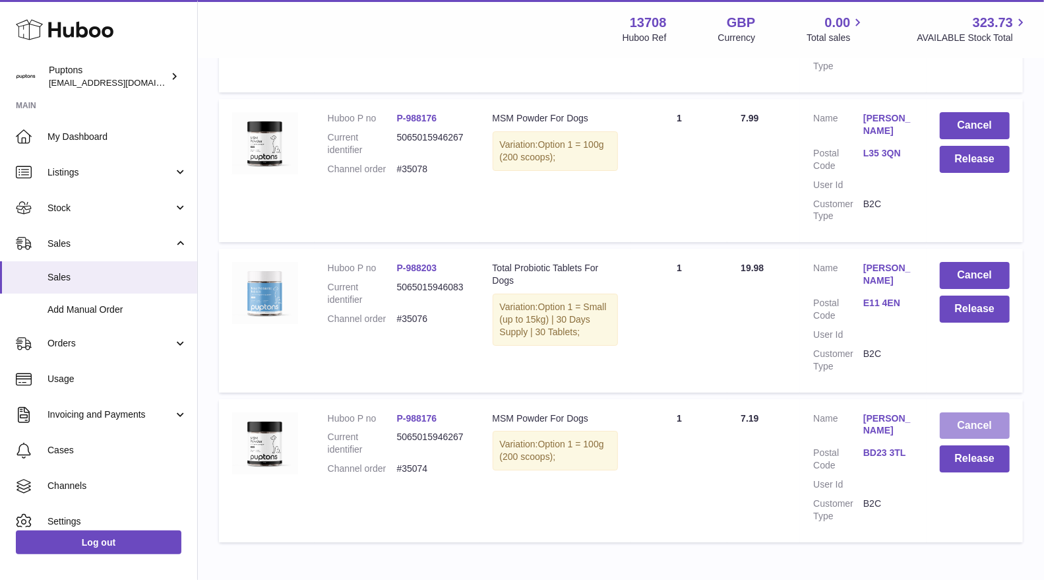
click at [982, 412] on button "Cancel" at bounding box center [975, 425] width 70 height 27
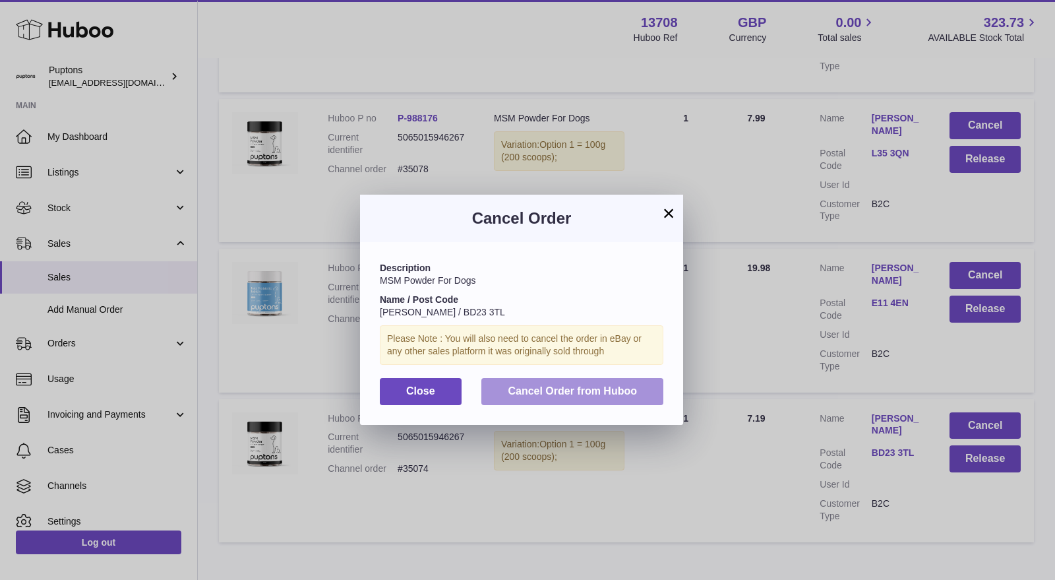
click at [639, 384] on button "Cancel Order from Huboo" at bounding box center [572, 391] width 182 height 27
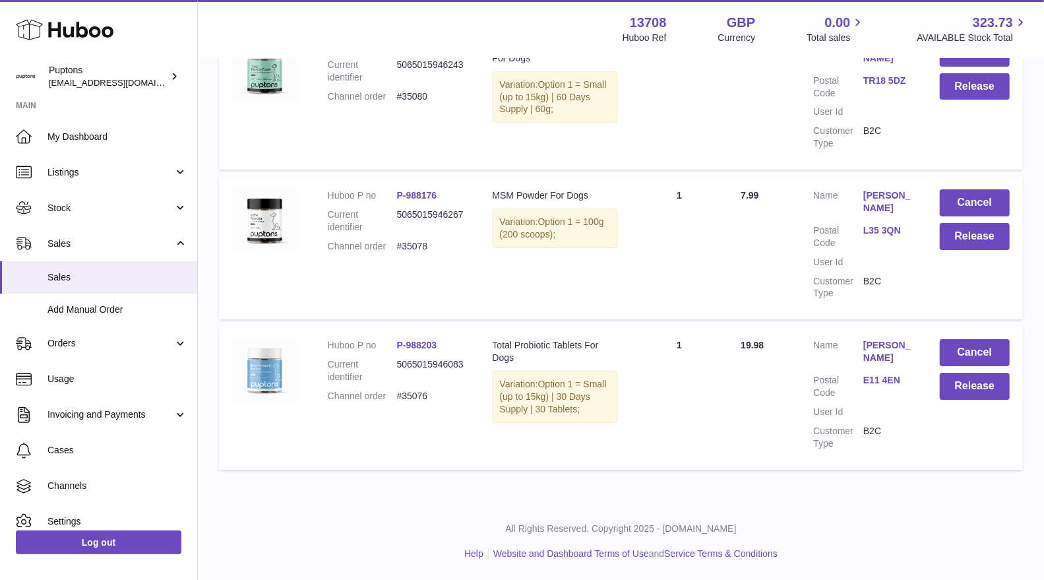
scroll to position [8934, 0]
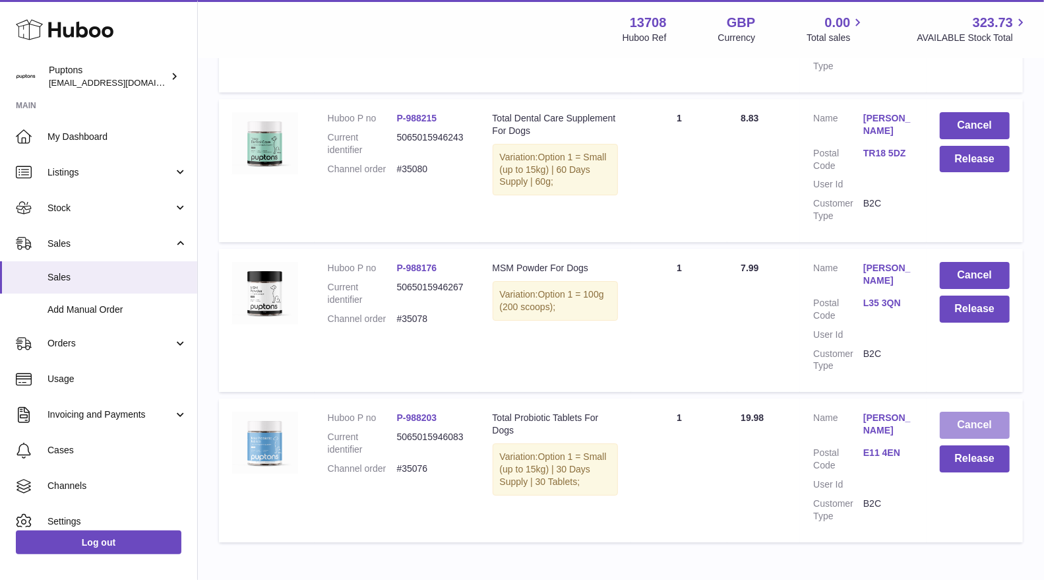
click at [976, 411] on button "Cancel" at bounding box center [975, 424] width 70 height 27
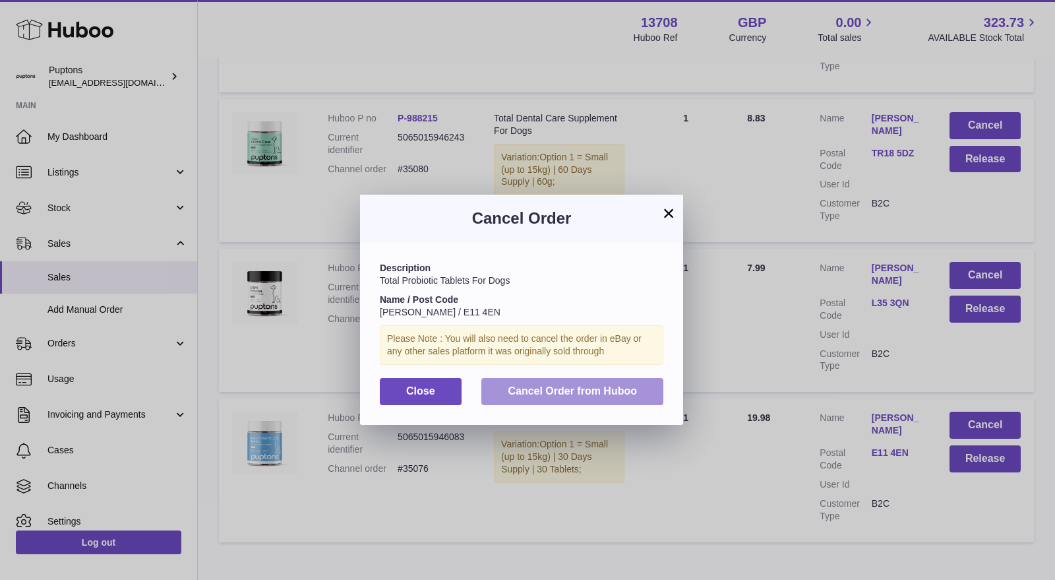
click at [562, 390] on span "Cancel Order from Huboo" at bounding box center [572, 390] width 129 height 11
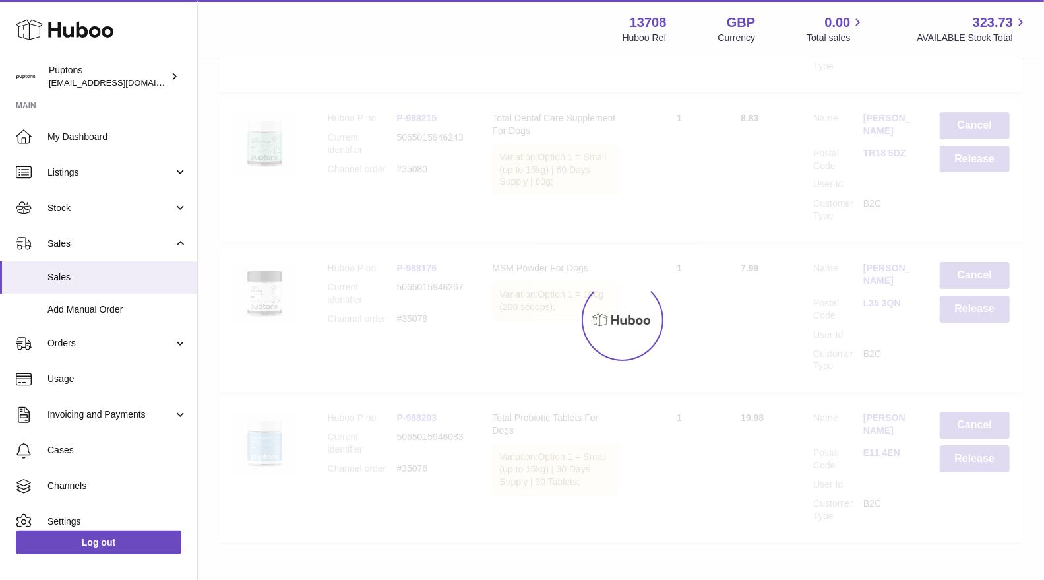
scroll to position [8784, 0]
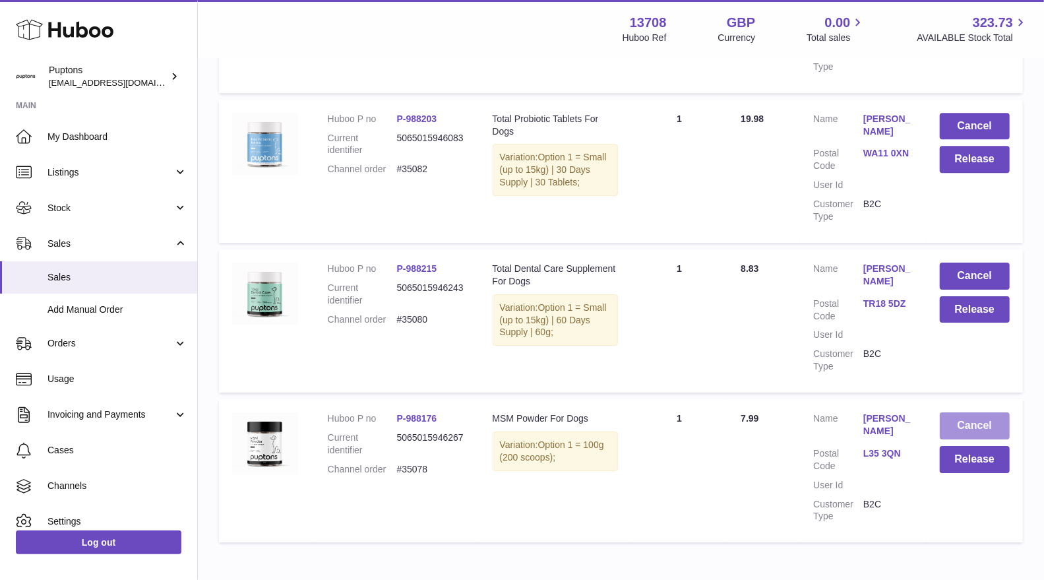
click at [980, 412] on button "Cancel" at bounding box center [975, 425] width 70 height 27
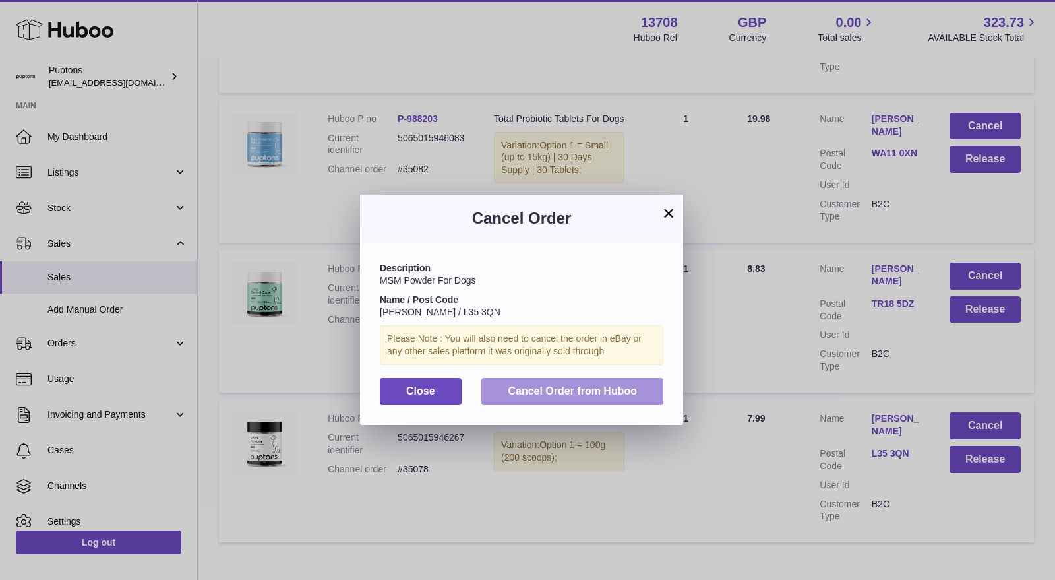
drag, startPoint x: 637, startPoint y: 394, endPoint x: 684, endPoint y: 384, distance: 47.8
click at [636, 394] on button "Cancel Order from Huboo" at bounding box center [572, 391] width 182 height 27
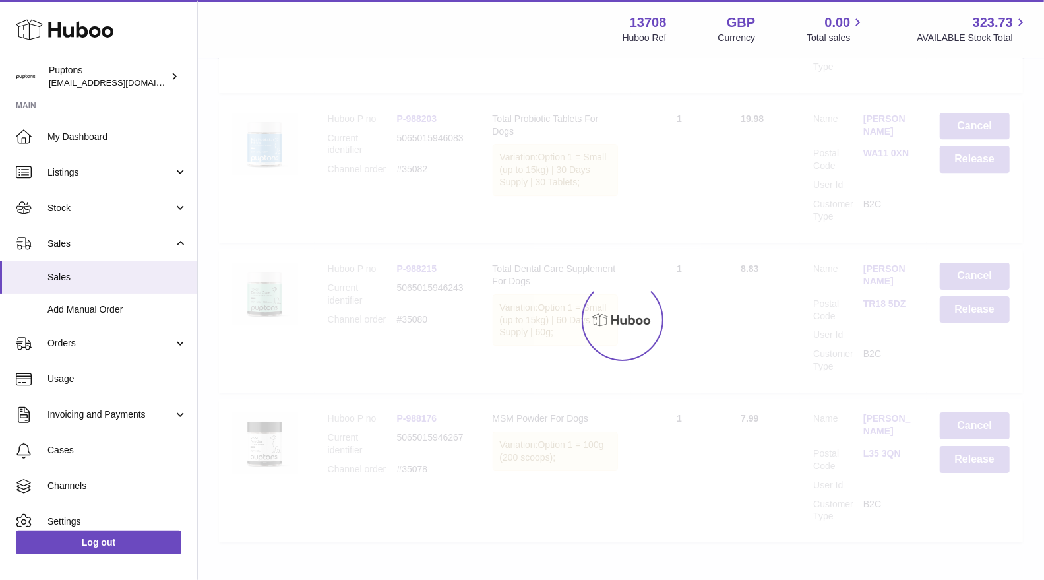
scroll to position [8647, 0]
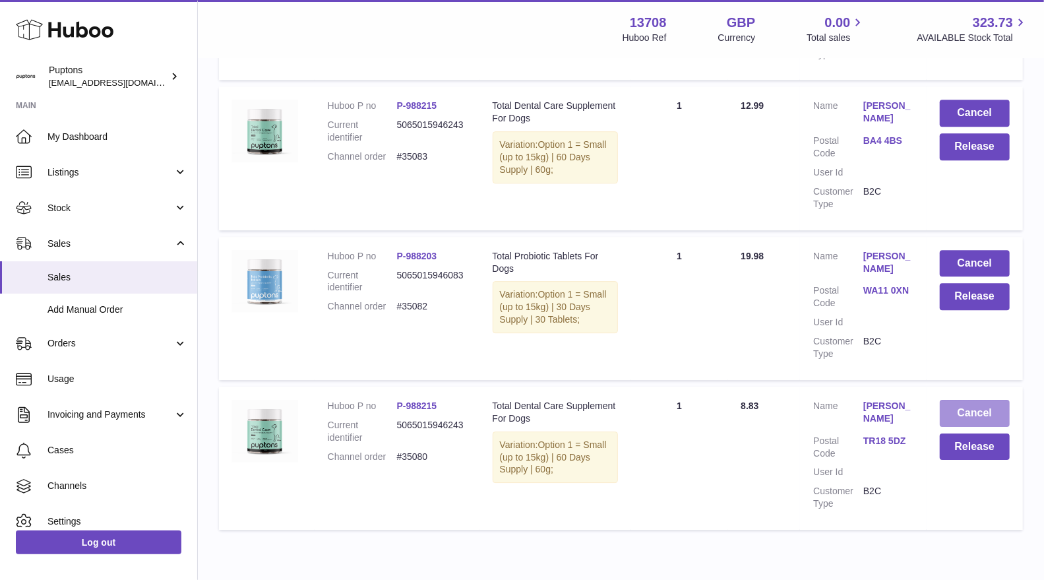
click at [963, 400] on button "Cancel" at bounding box center [975, 413] width 70 height 27
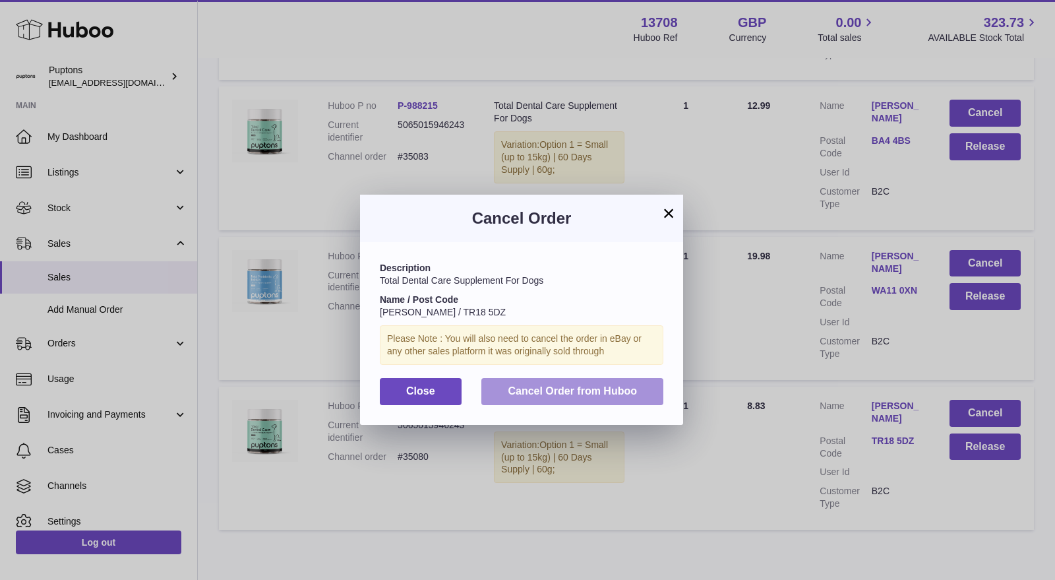
click at [624, 399] on button "Cancel Order from Huboo" at bounding box center [572, 391] width 182 height 27
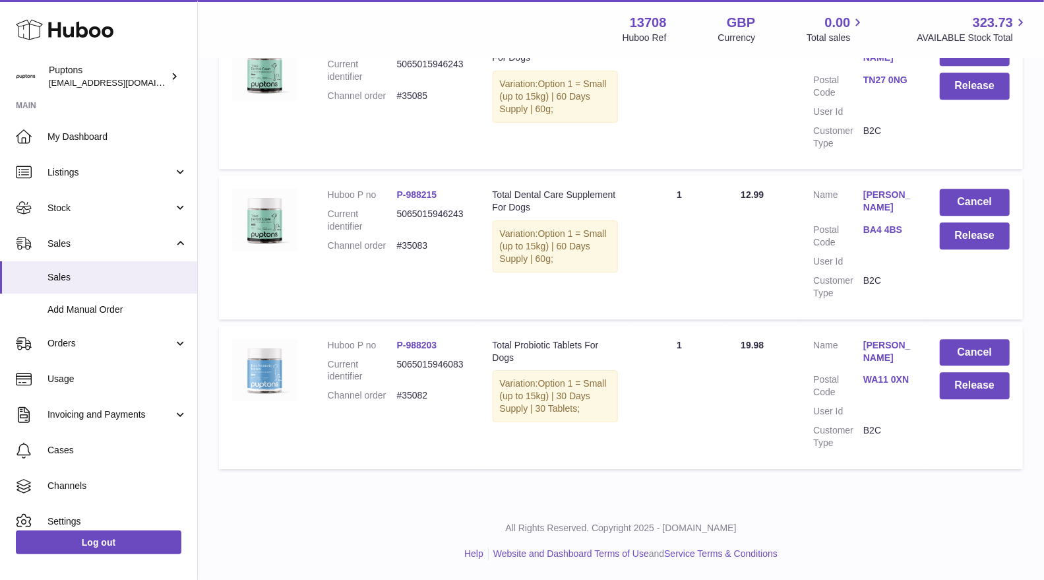
scroll to position [8497, 0]
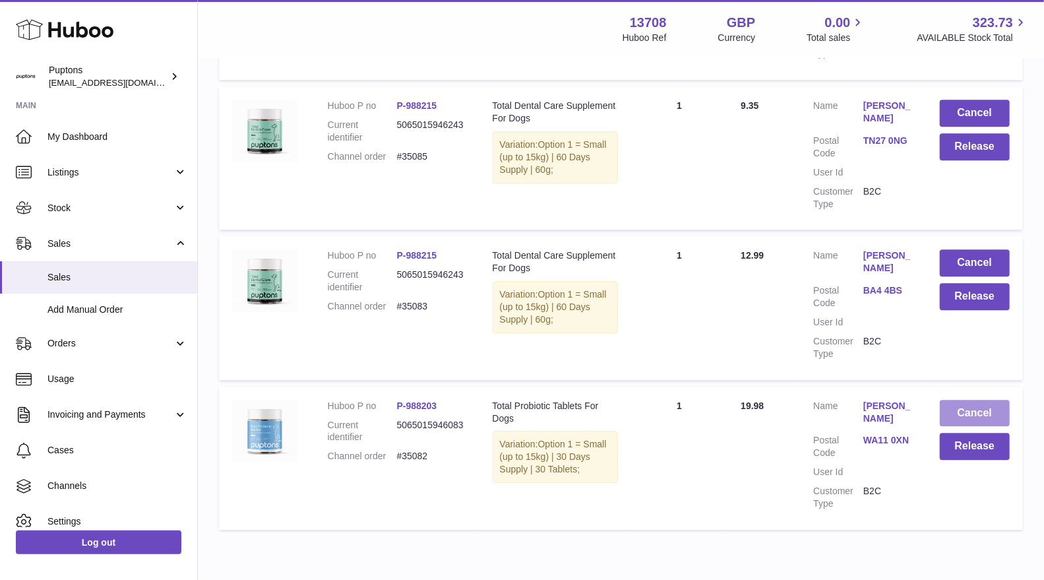
click at [958, 400] on button "Cancel" at bounding box center [975, 413] width 70 height 27
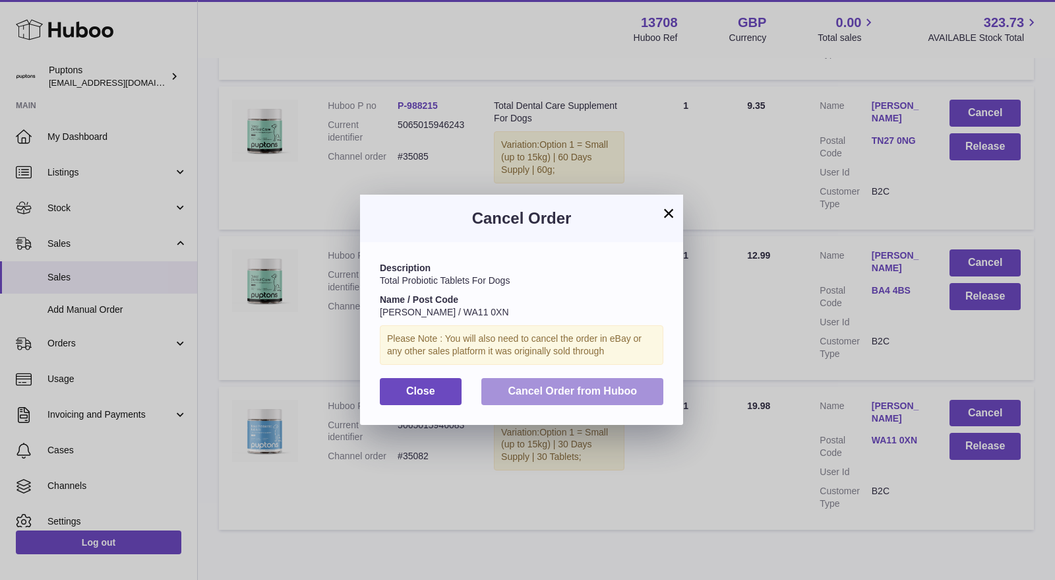
click at [601, 387] on span "Cancel Order from Huboo" at bounding box center [572, 390] width 129 height 11
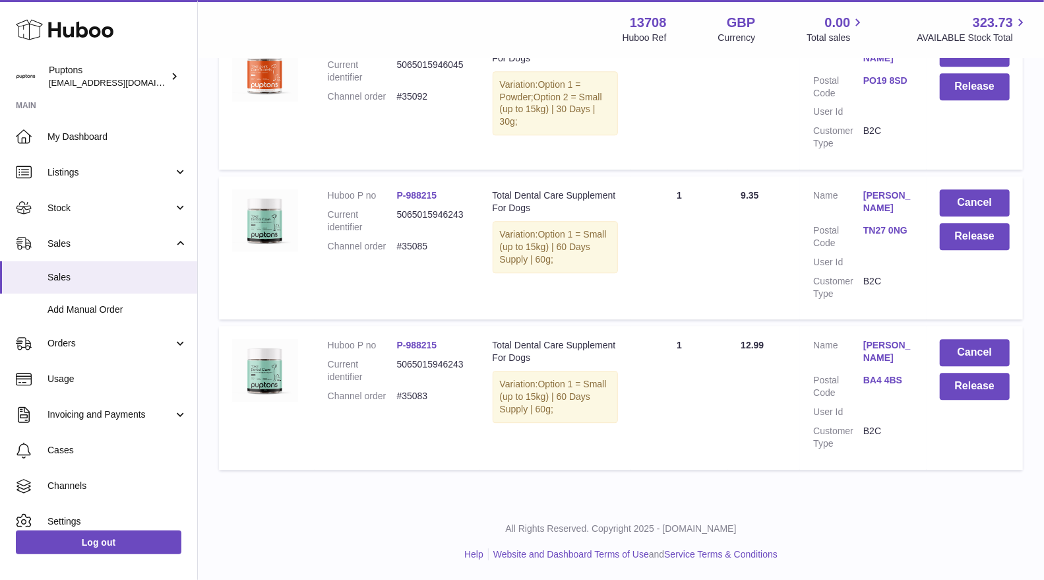
scroll to position [8348, 0]
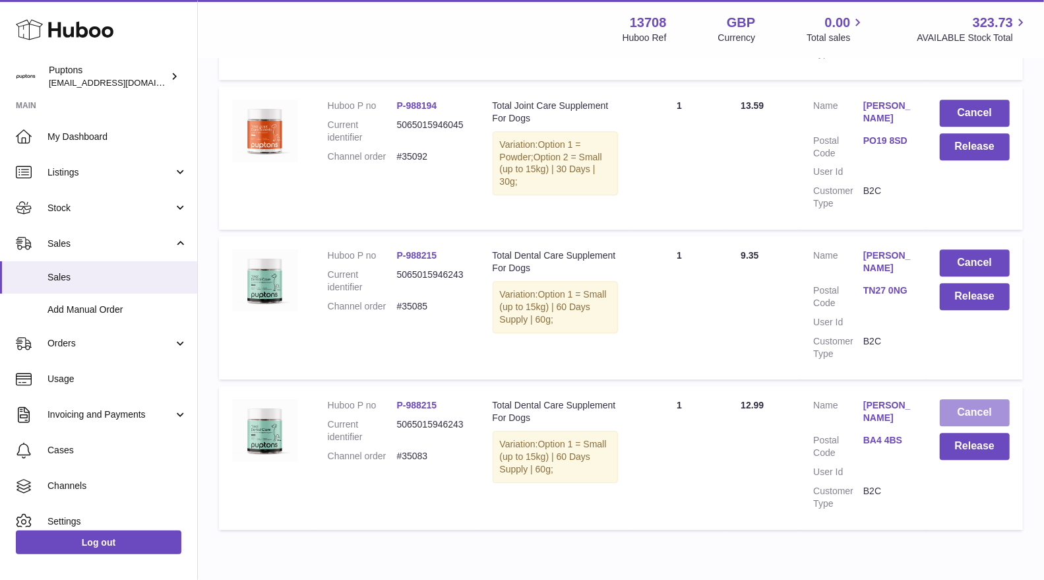
click at [991, 399] on button "Cancel" at bounding box center [975, 412] width 70 height 27
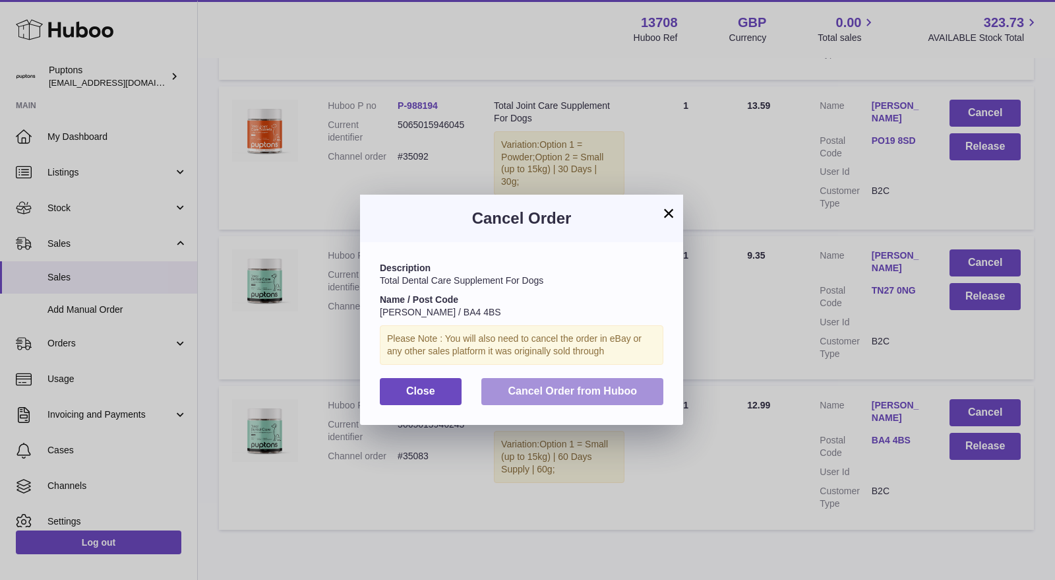
click at [628, 396] on span "Cancel Order from Huboo" at bounding box center [572, 390] width 129 height 11
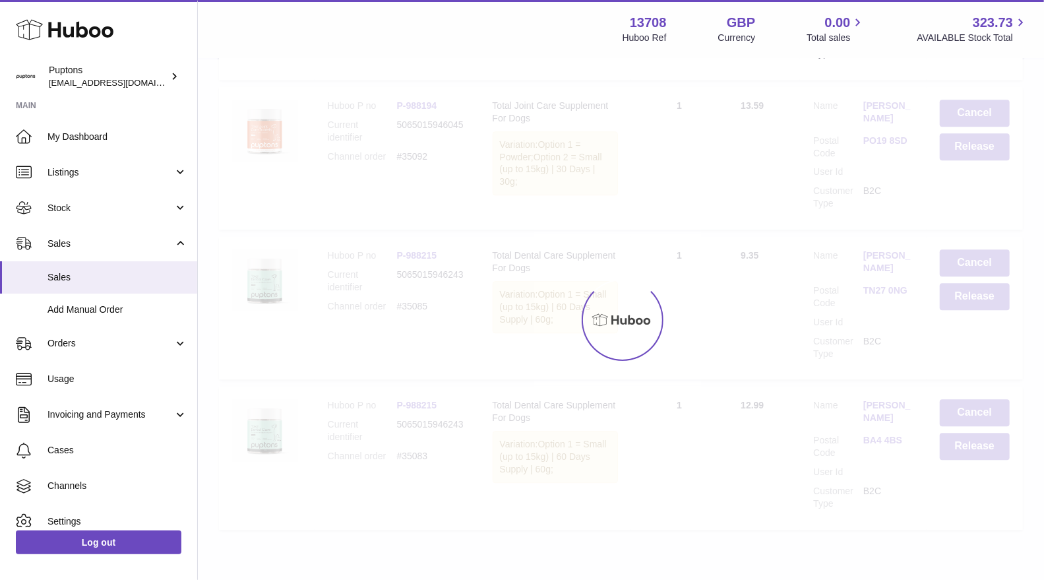
scroll to position [8197, 0]
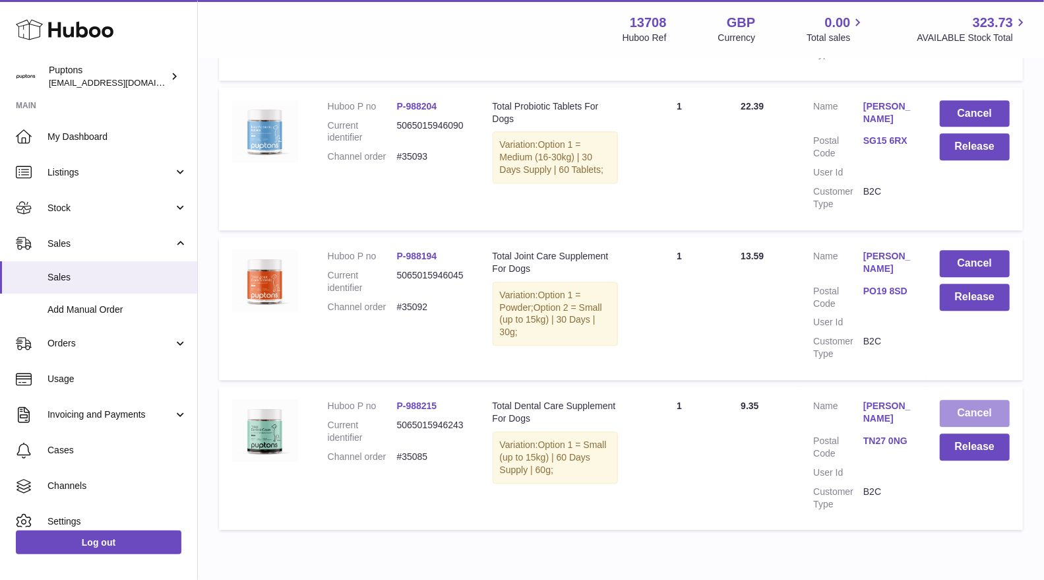
click at [963, 400] on button "Cancel" at bounding box center [975, 413] width 70 height 27
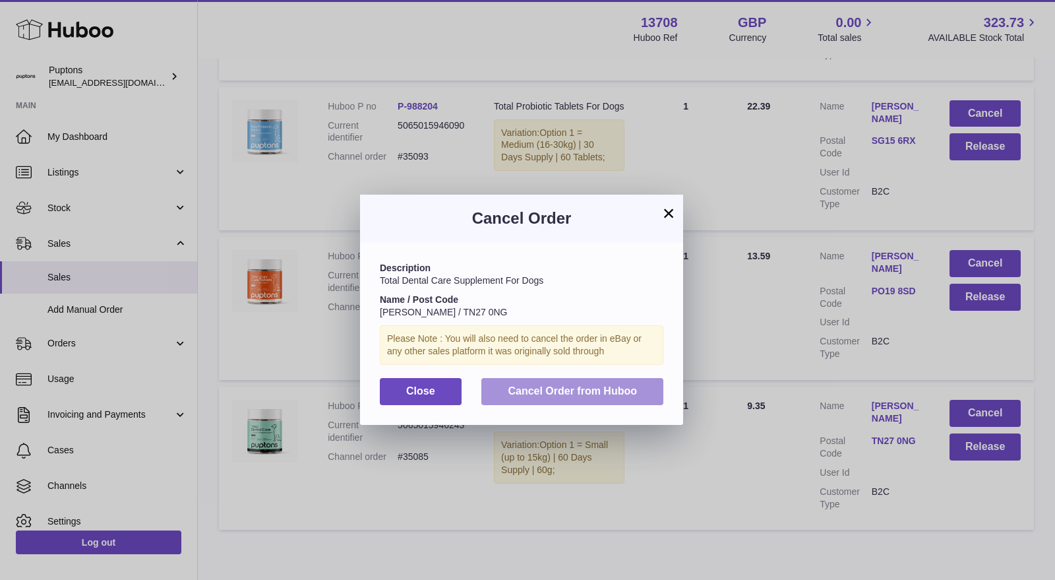
click at [650, 389] on button "Cancel Order from Huboo" at bounding box center [572, 391] width 182 height 27
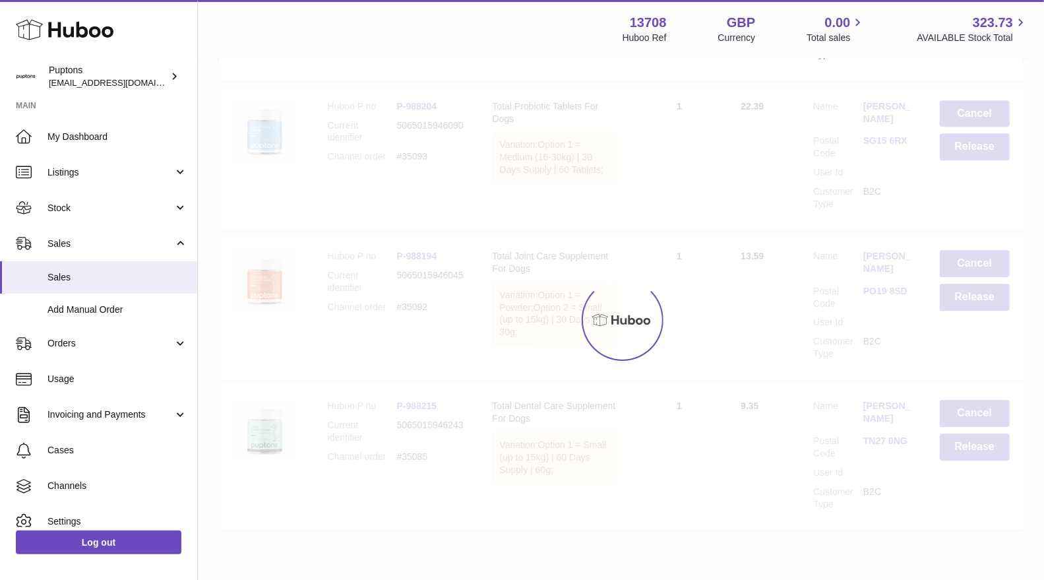
scroll to position [8048, 0]
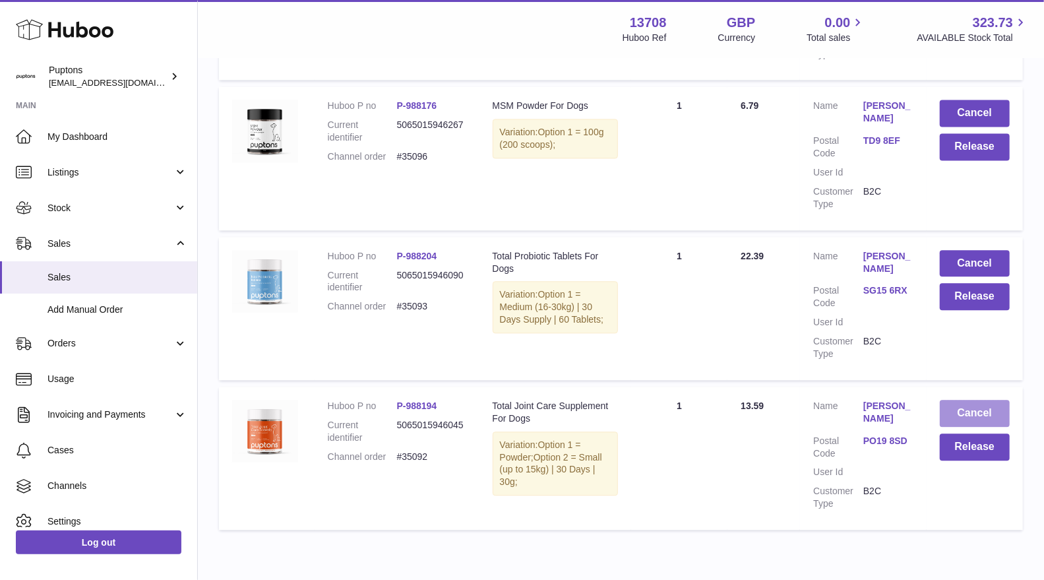
click at [976, 400] on button "Cancel" at bounding box center [975, 413] width 70 height 27
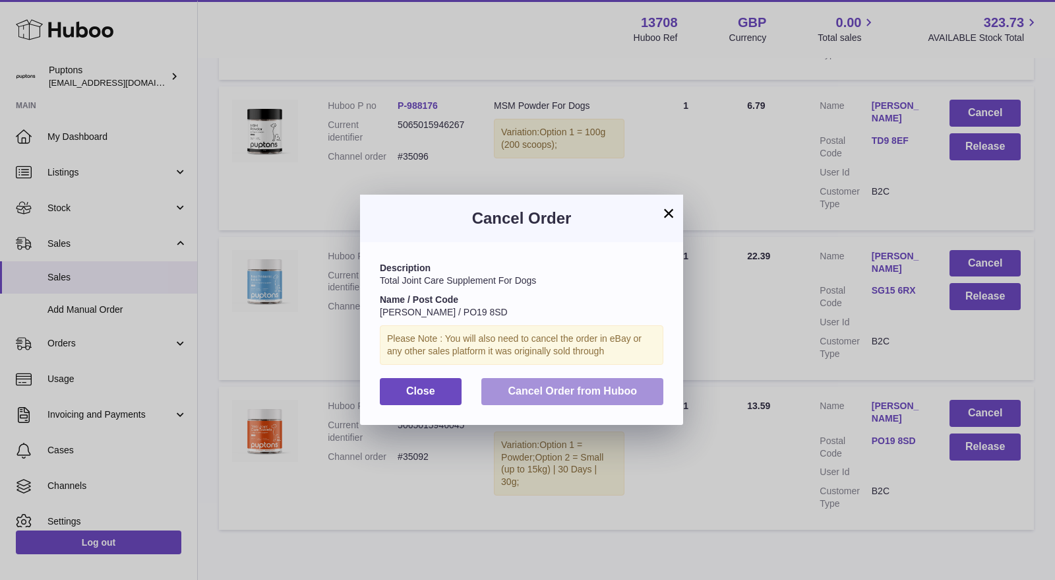
click at [633, 390] on span "Cancel Order from Huboo" at bounding box center [572, 390] width 129 height 11
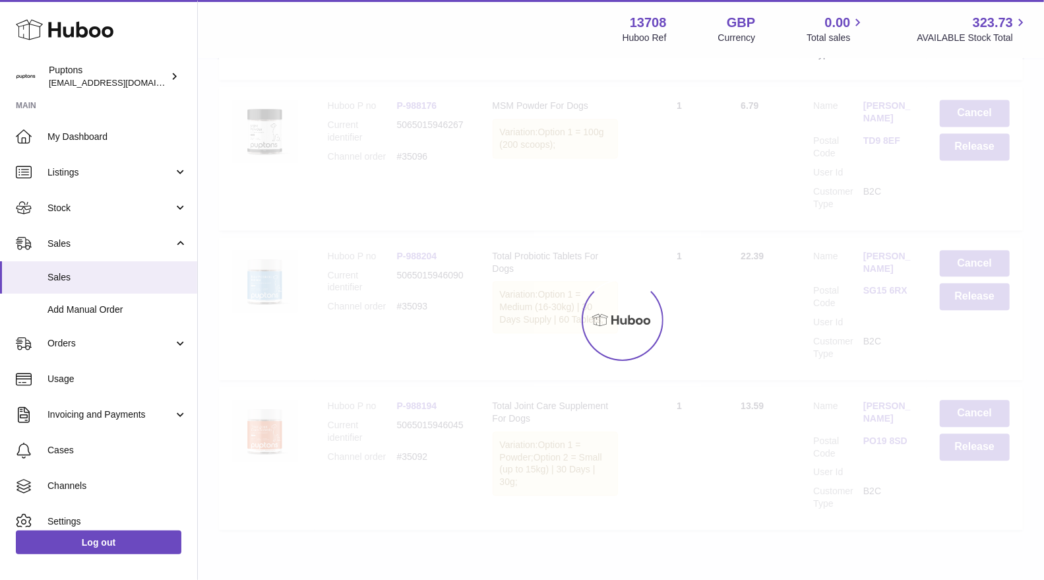
scroll to position [7910, 0]
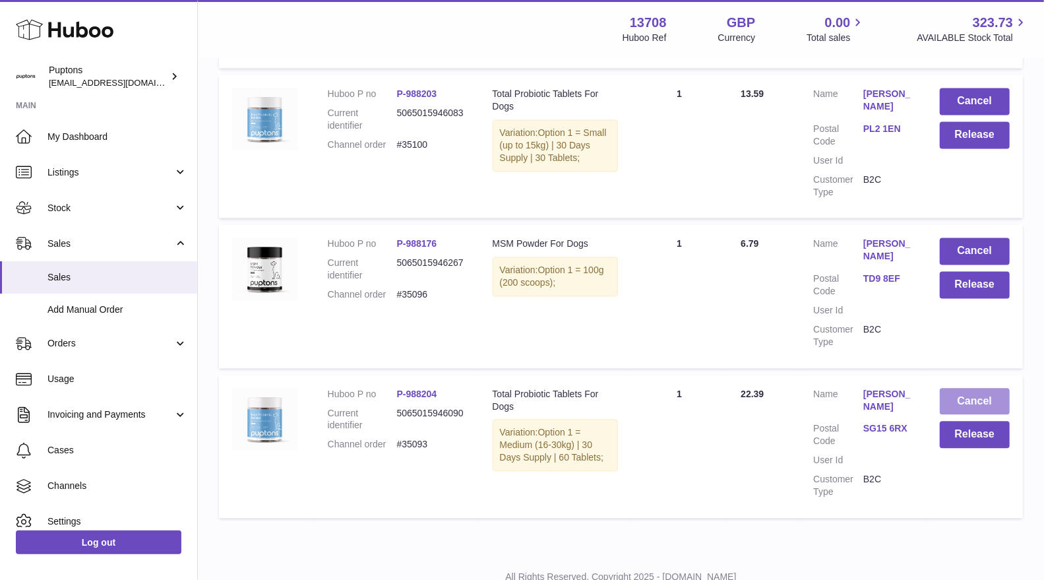
click at [959, 388] on button "Cancel" at bounding box center [975, 401] width 70 height 27
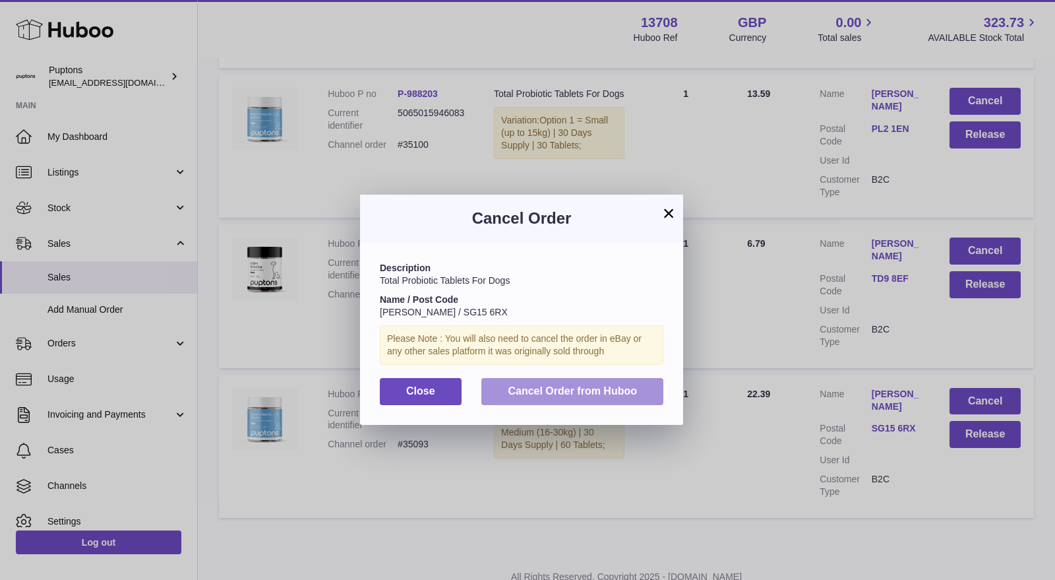
click at [648, 390] on button "Cancel Order from Huboo" at bounding box center [572, 391] width 182 height 27
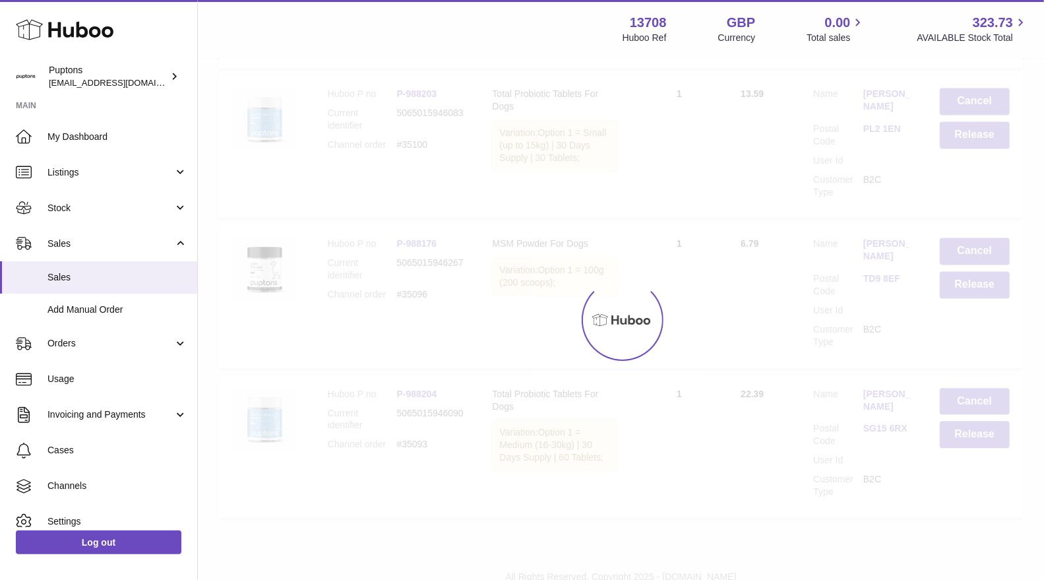
scroll to position [7760, 0]
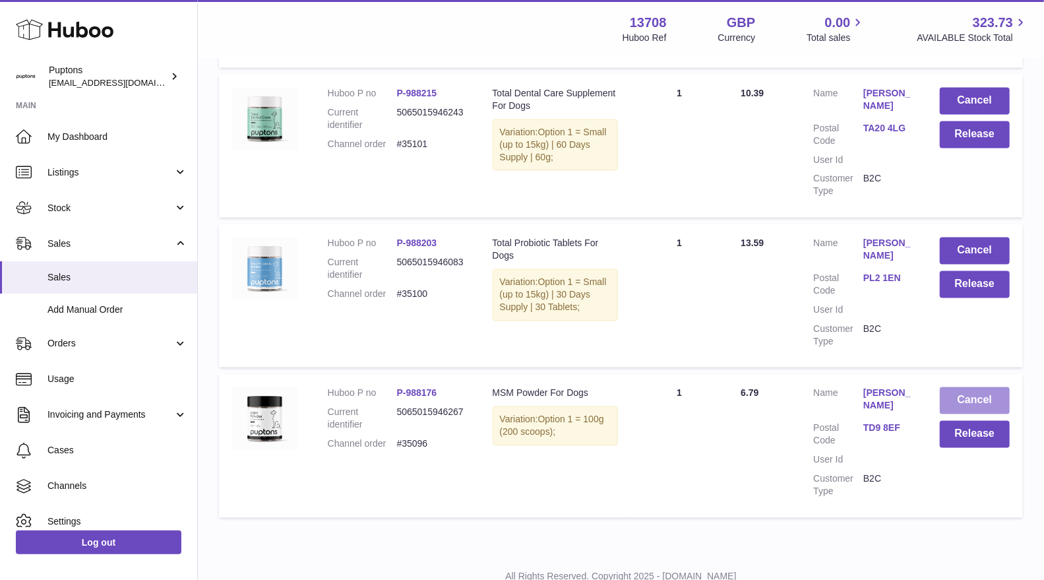
click at [970, 387] on button "Cancel" at bounding box center [975, 400] width 70 height 27
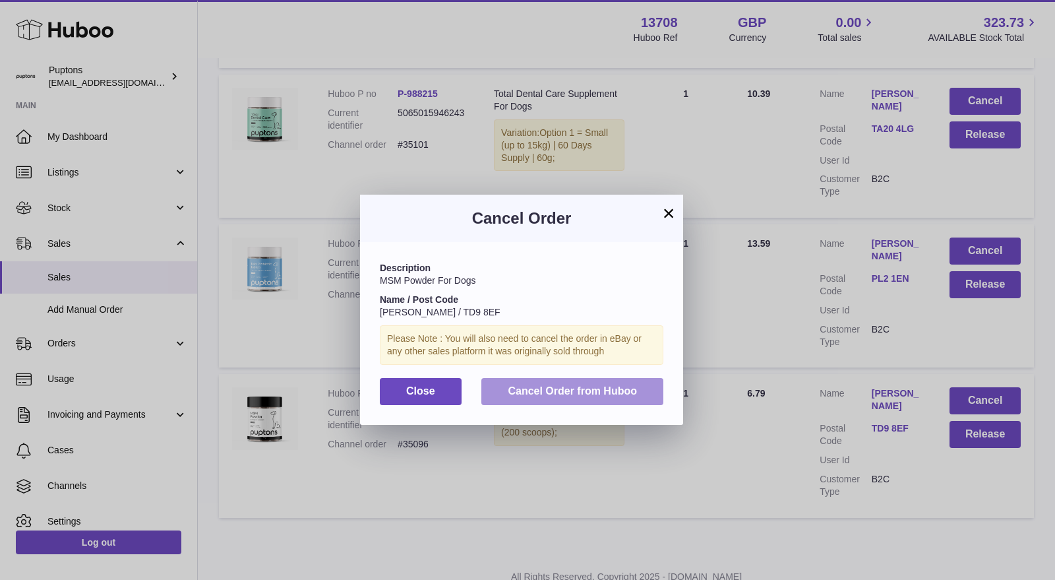
click at [624, 386] on span "Cancel Order from Huboo" at bounding box center [572, 390] width 129 height 11
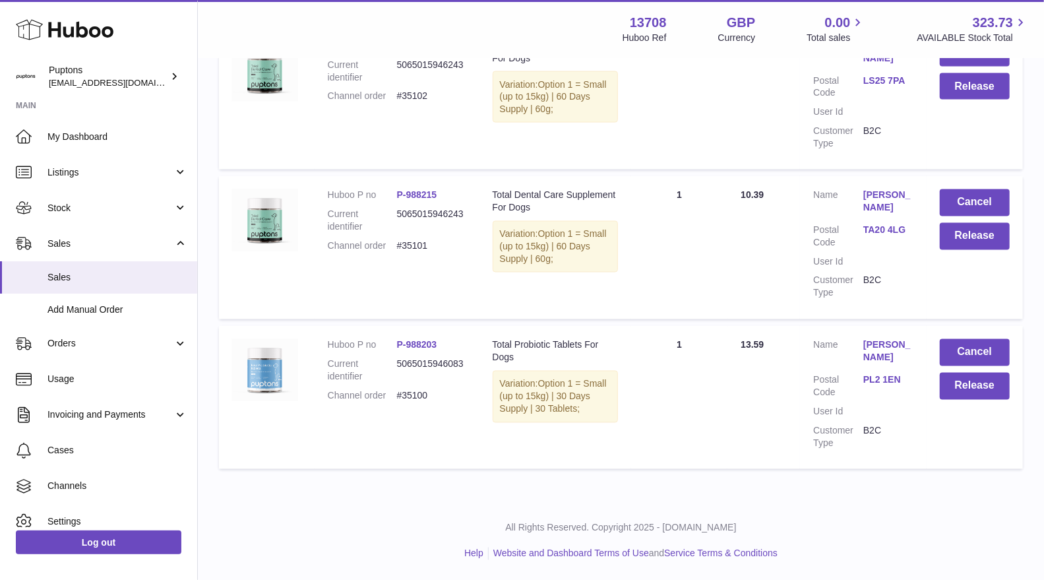
scroll to position [7611, 0]
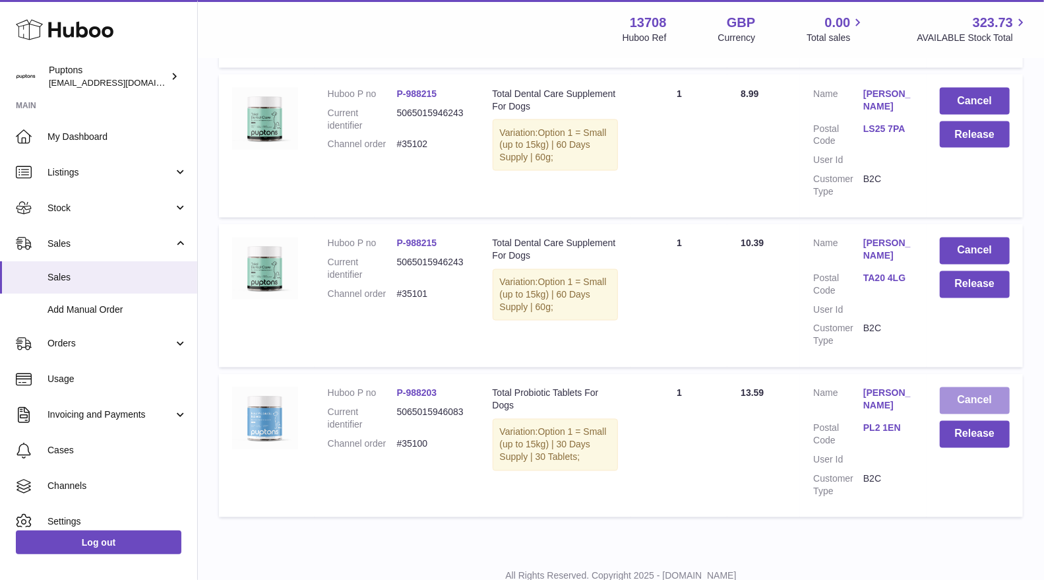
click at [990, 387] on button "Cancel" at bounding box center [975, 400] width 70 height 27
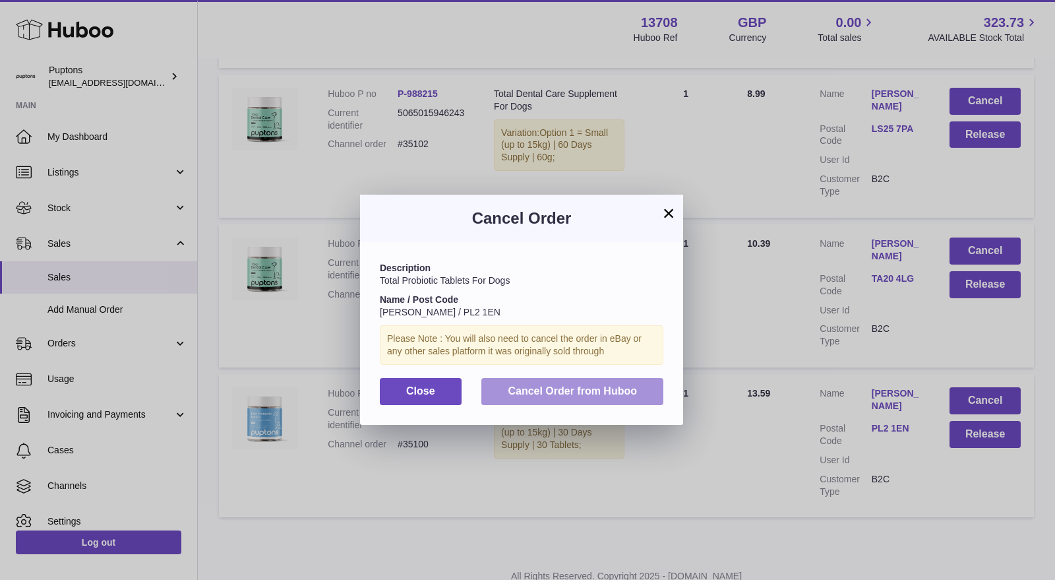
click at [624, 396] on span "Cancel Order from Huboo" at bounding box center [572, 390] width 129 height 11
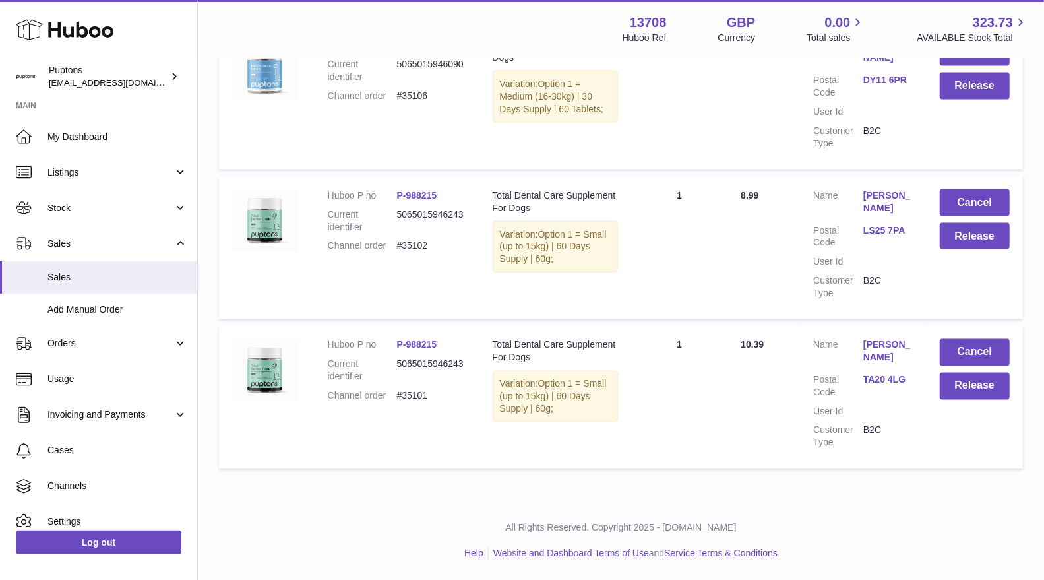
scroll to position [7461, 0]
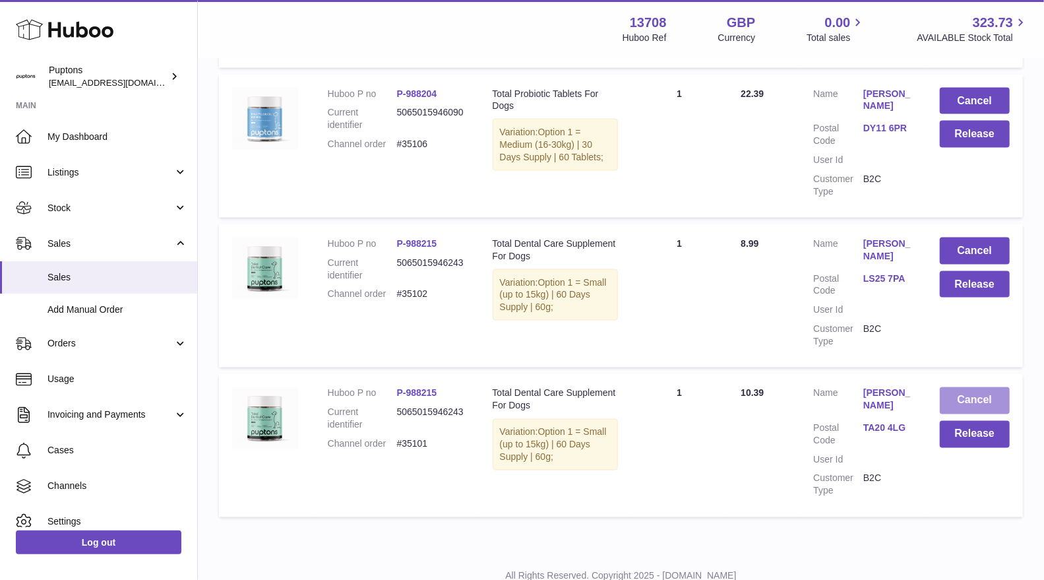
click at [975, 387] on button "Cancel" at bounding box center [975, 400] width 70 height 27
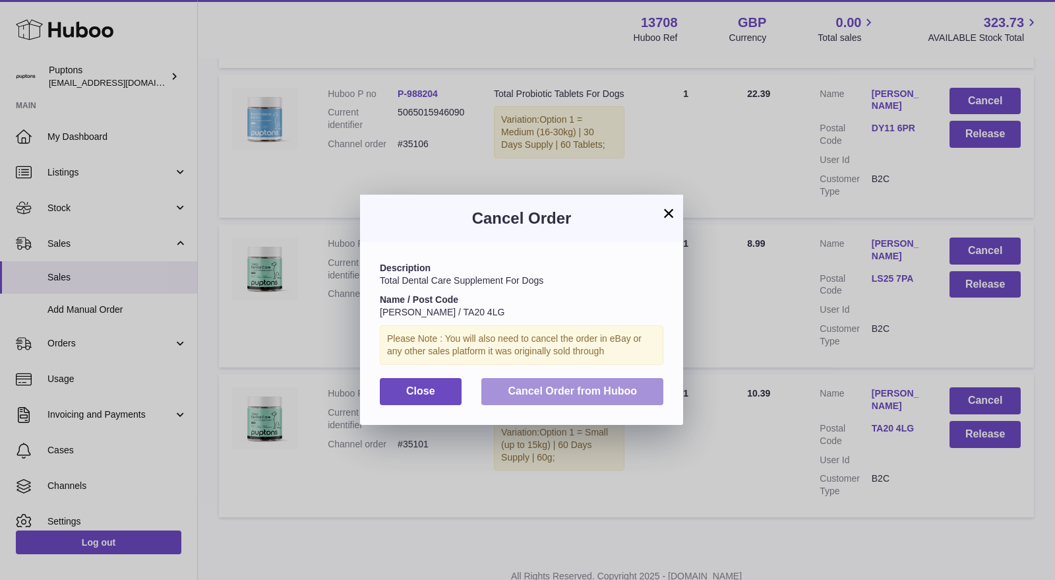
click at [612, 390] on span "Cancel Order from Huboo" at bounding box center [572, 390] width 129 height 11
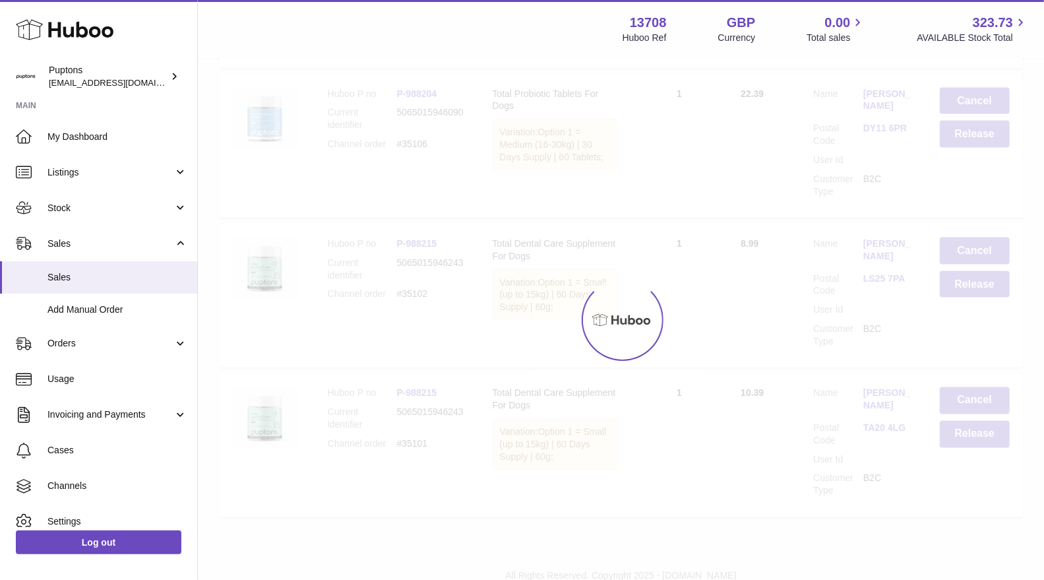
scroll to position [7311, 0]
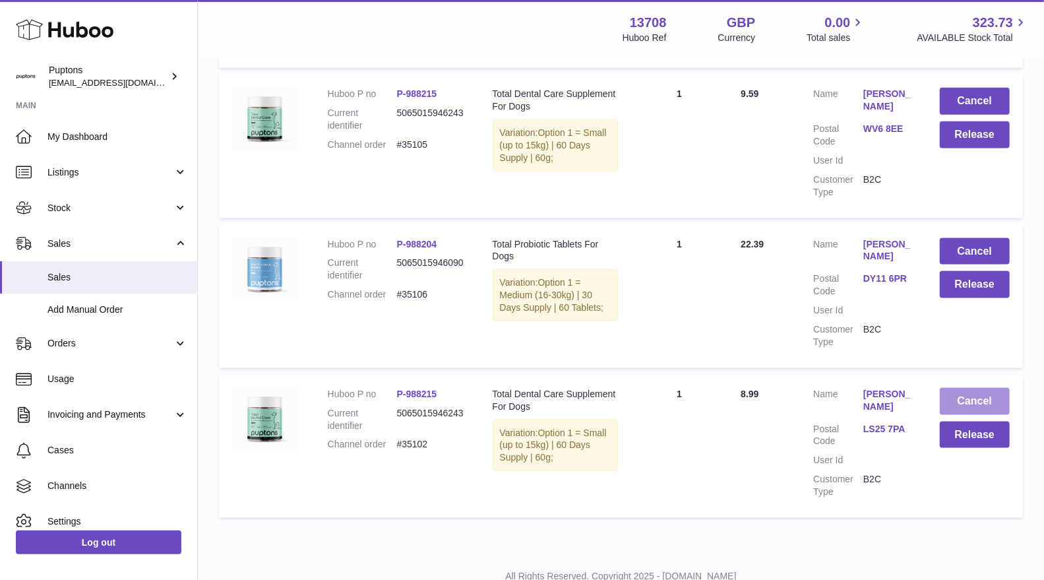
click at [978, 388] on button "Cancel" at bounding box center [975, 401] width 70 height 27
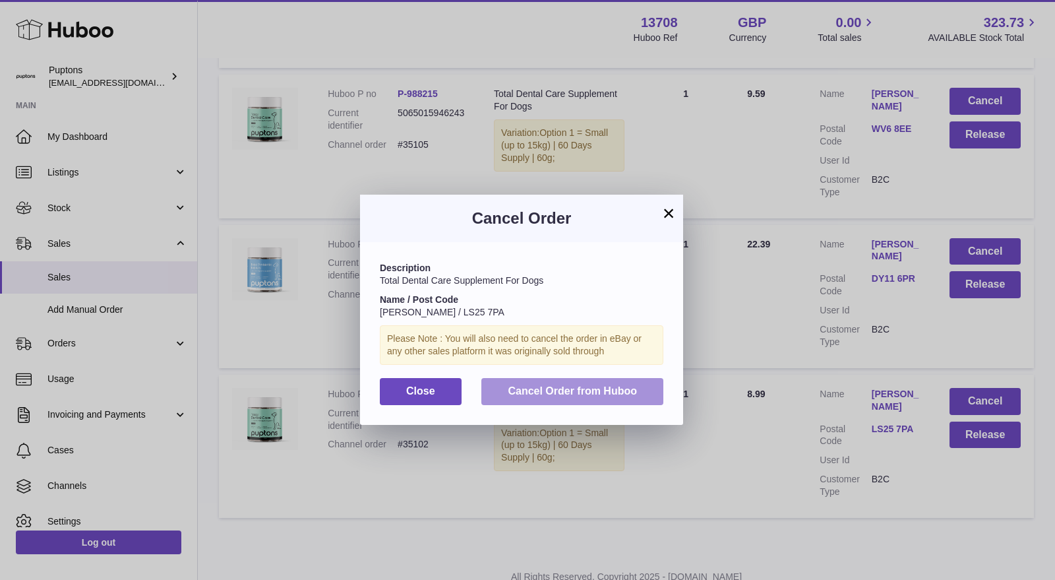
click at [614, 388] on span "Cancel Order from Huboo" at bounding box center [572, 390] width 129 height 11
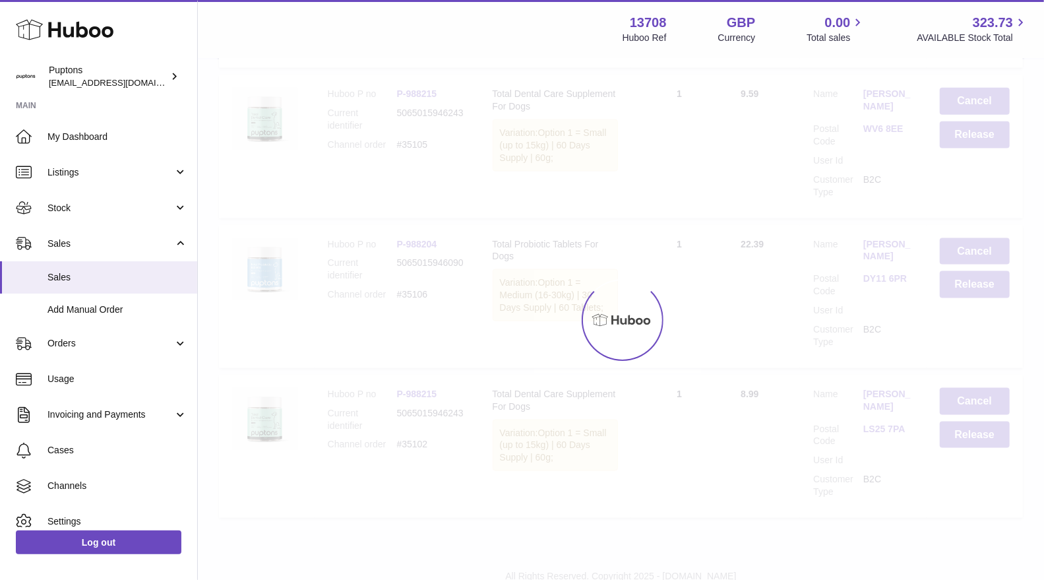
scroll to position [7161, 0]
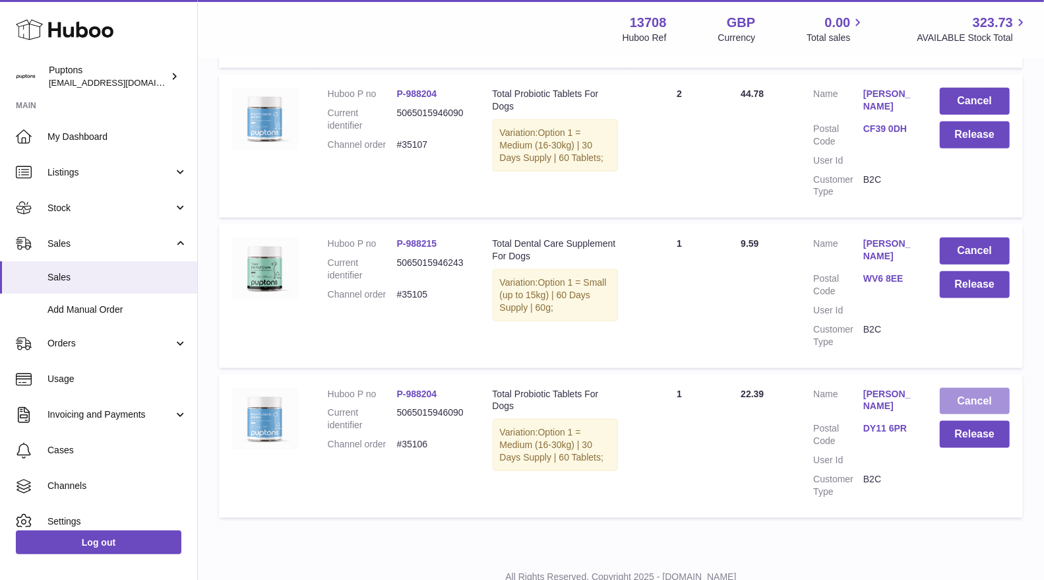
click at [970, 388] on button "Cancel" at bounding box center [975, 401] width 70 height 27
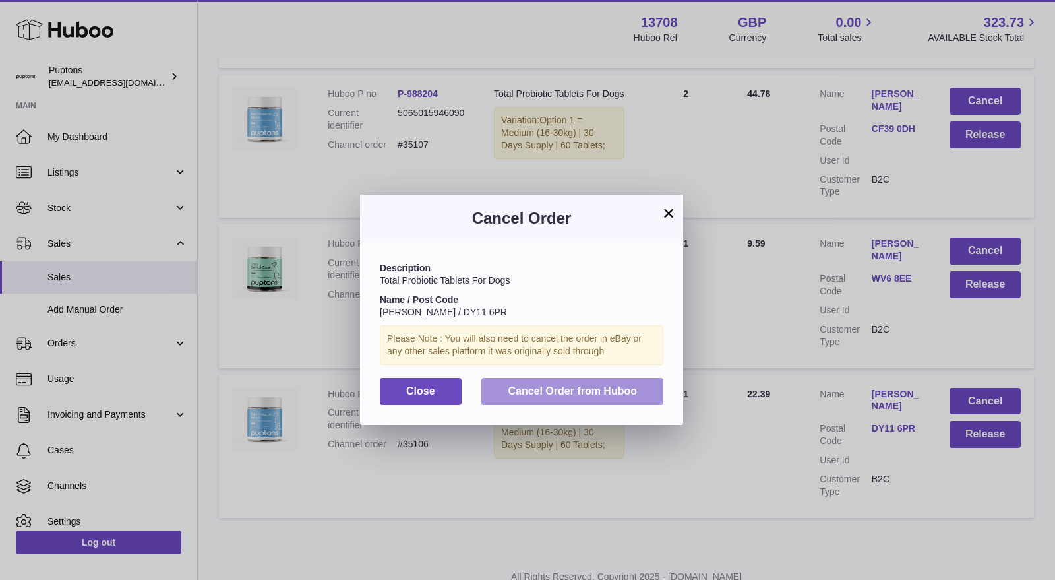
click at [612, 378] on button "Cancel Order from Huboo" at bounding box center [572, 391] width 182 height 27
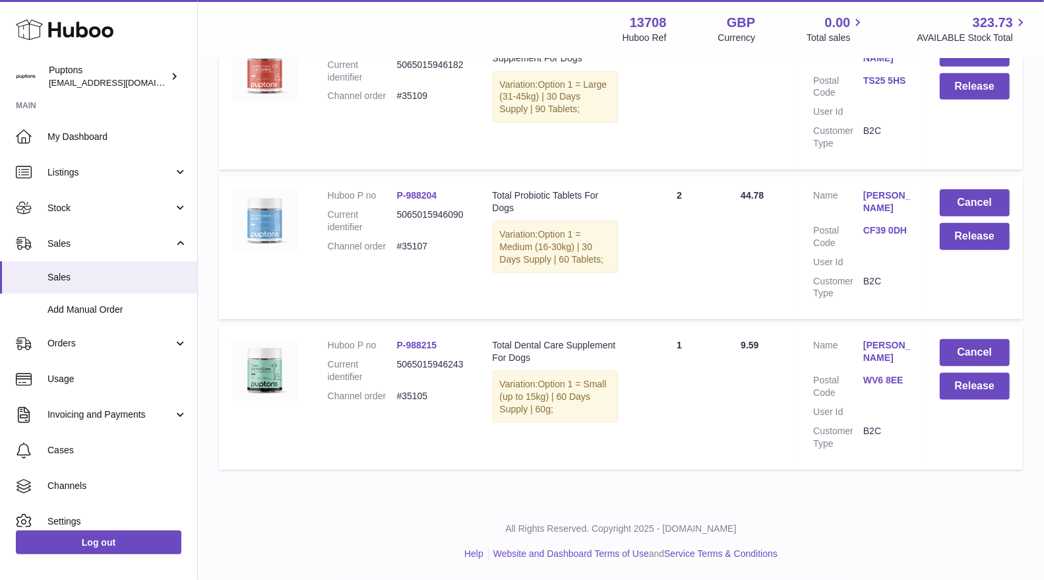
scroll to position [7011, 0]
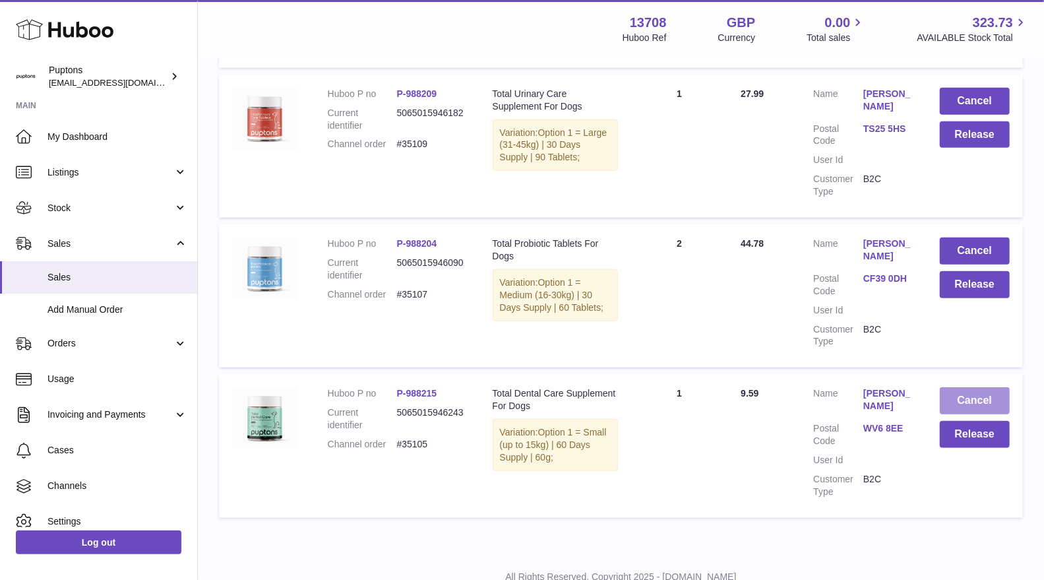
click at [972, 387] on button "Cancel" at bounding box center [975, 400] width 70 height 27
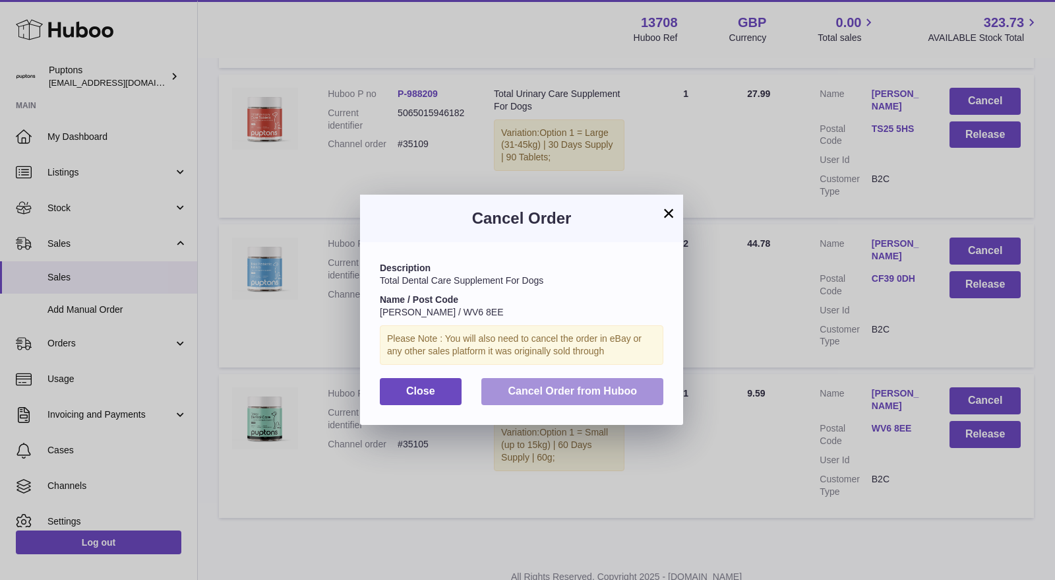
click at [608, 378] on button "Cancel Order from Huboo" at bounding box center [572, 391] width 182 height 27
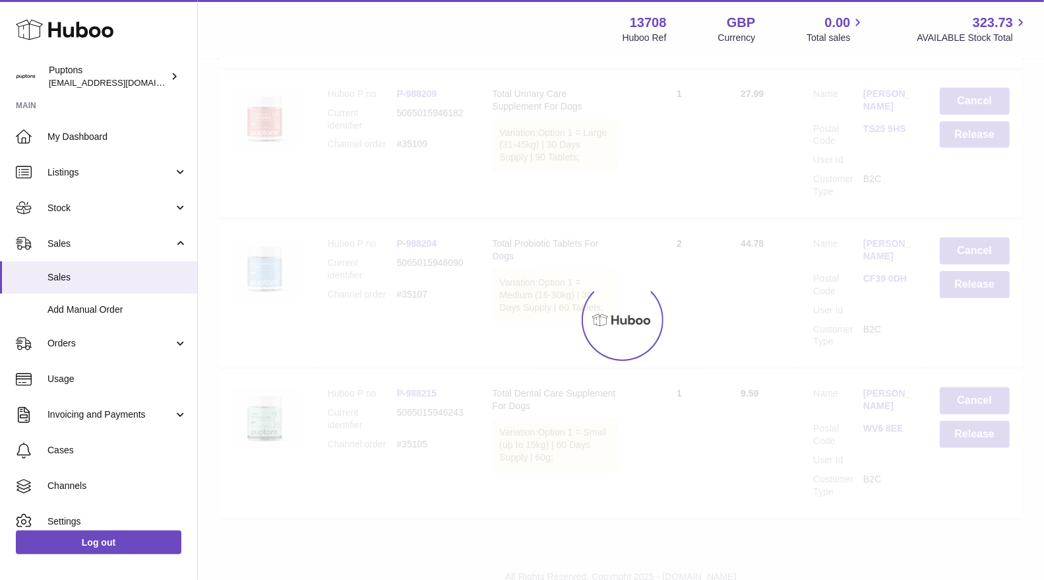
scroll to position [6862, 0]
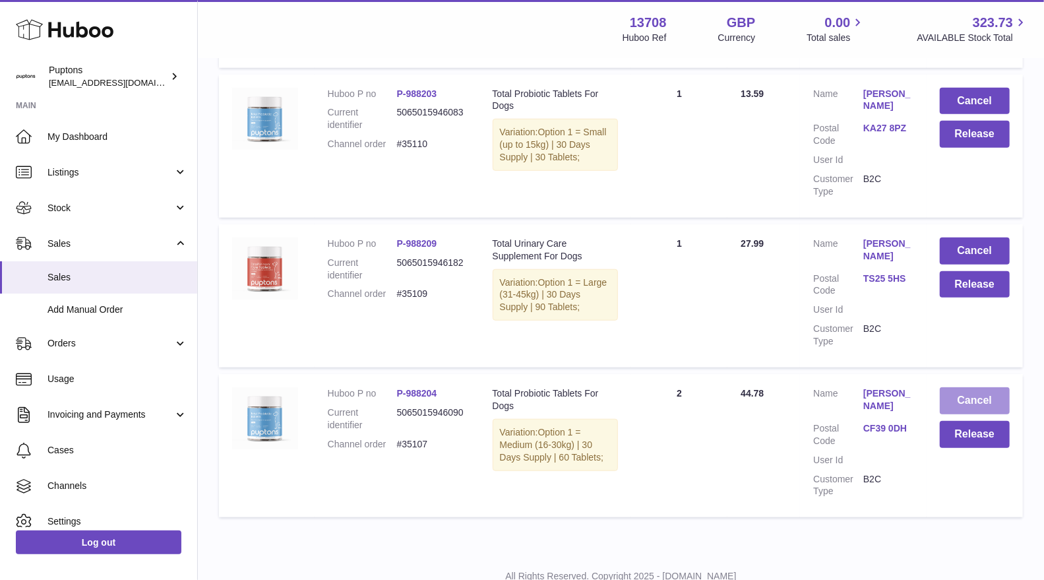
click at [967, 387] on button "Cancel" at bounding box center [975, 400] width 70 height 27
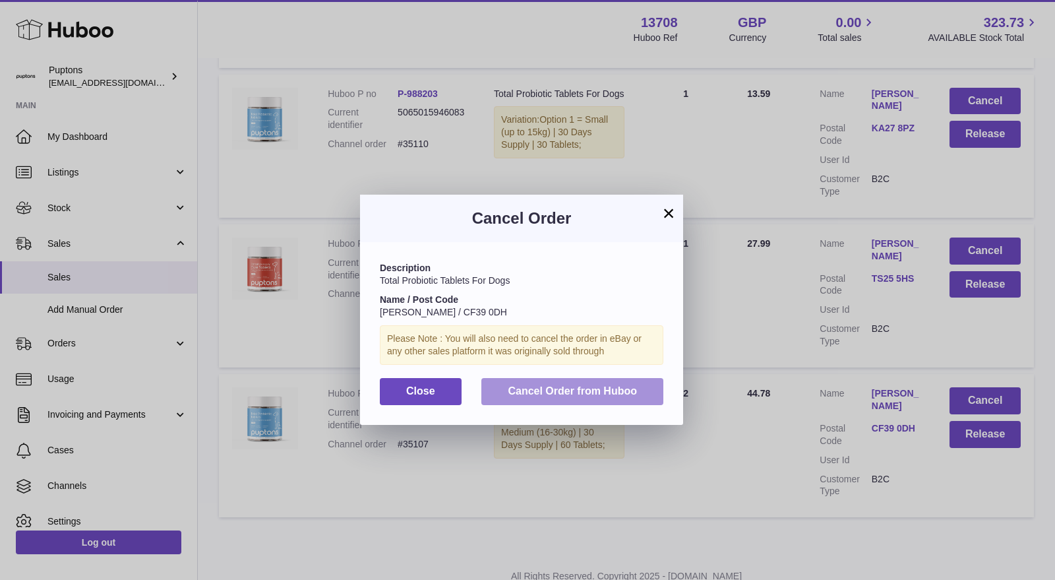
click at [583, 392] on span "Cancel Order from Huboo" at bounding box center [572, 390] width 129 height 11
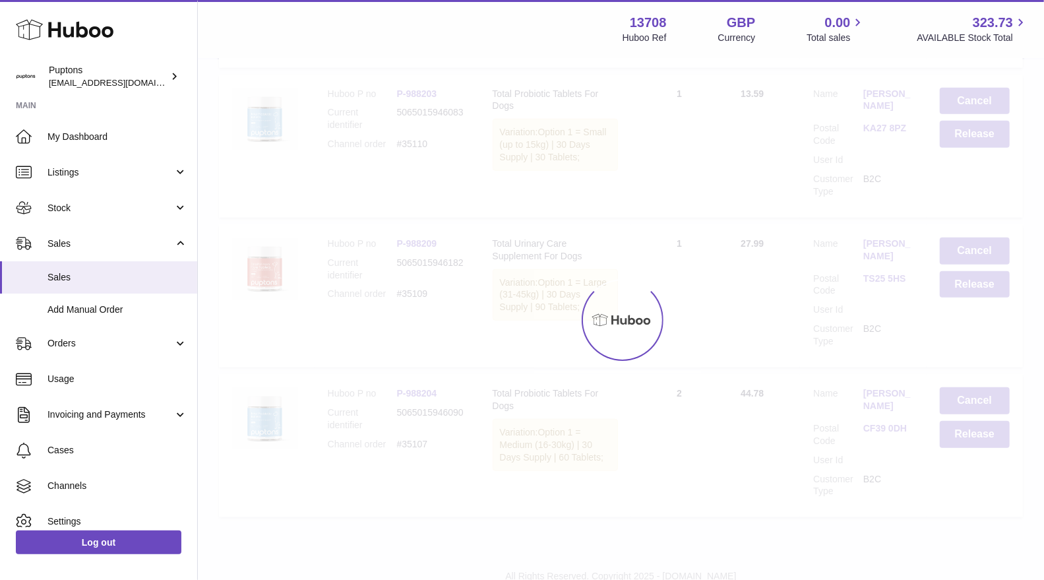
scroll to position [6711, 0]
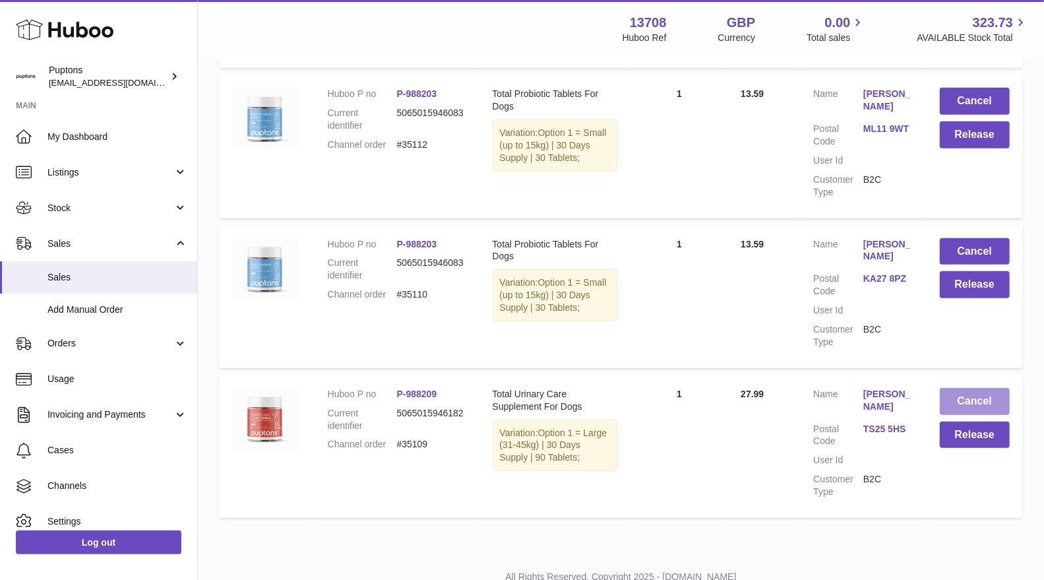
click at [971, 388] on button "Cancel" at bounding box center [975, 401] width 70 height 27
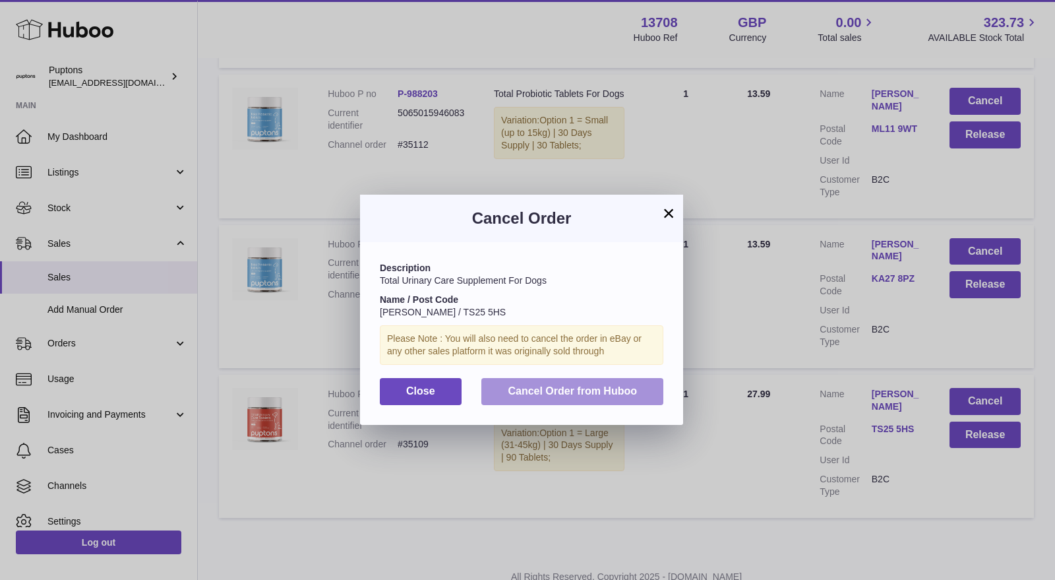
click at [624, 386] on span "Cancel Order from Huboo" at bounding box center [572, 390] width 129 height 11
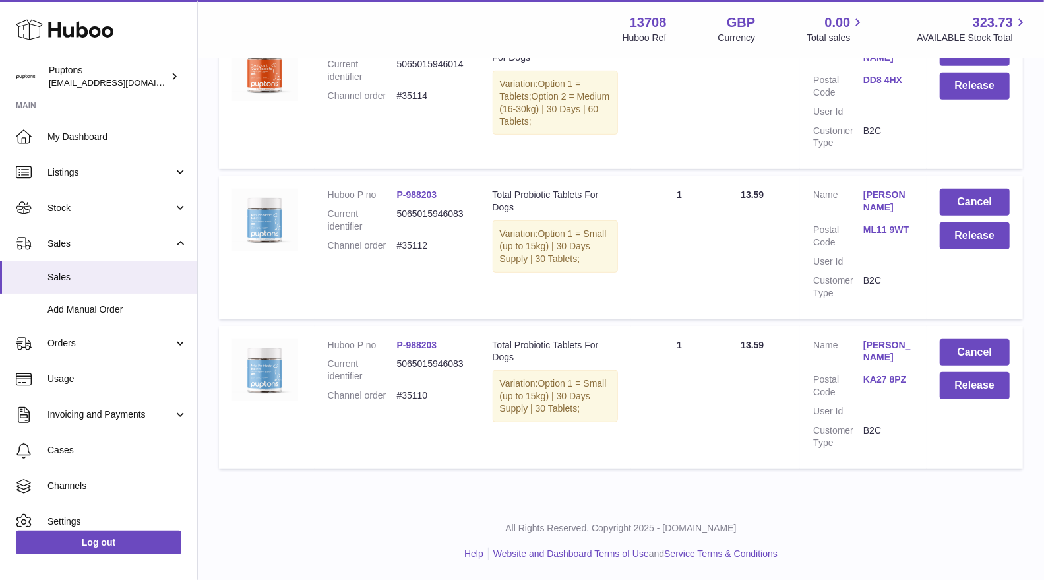
scroll to position [6574, 0]
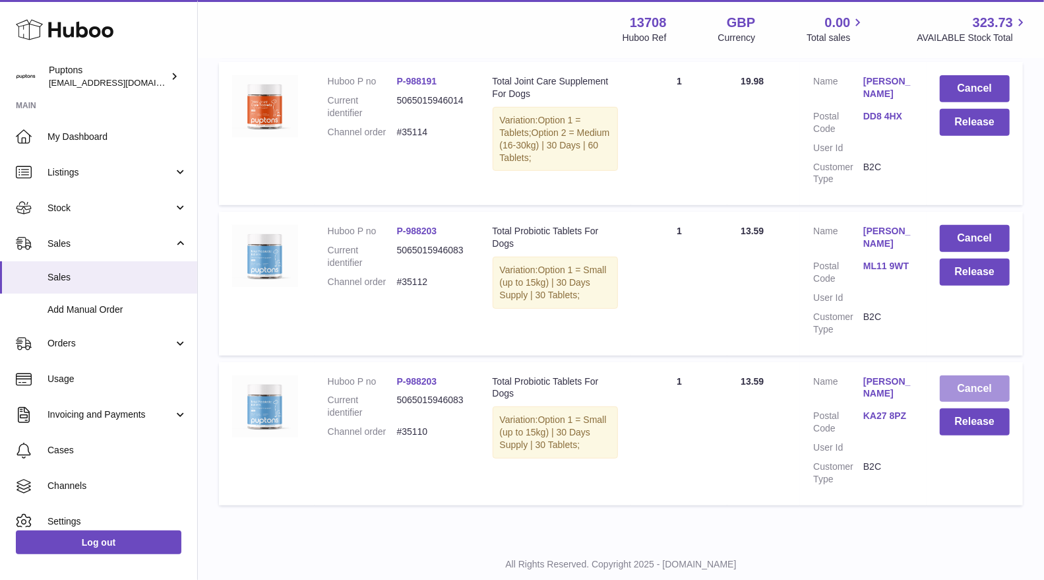
click at [969, 375] on button "Cancel" at bounding box center [975, 388] width 70 height 27
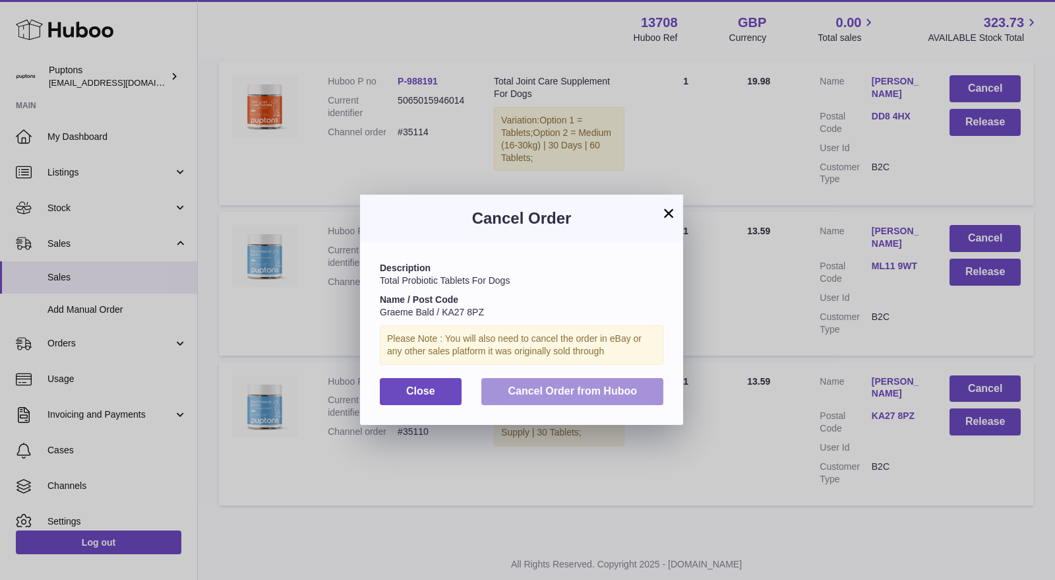
click at [552, 390] on span "Cancel Order from Huboo" at bounding box center [572, 390] width 129 height 11
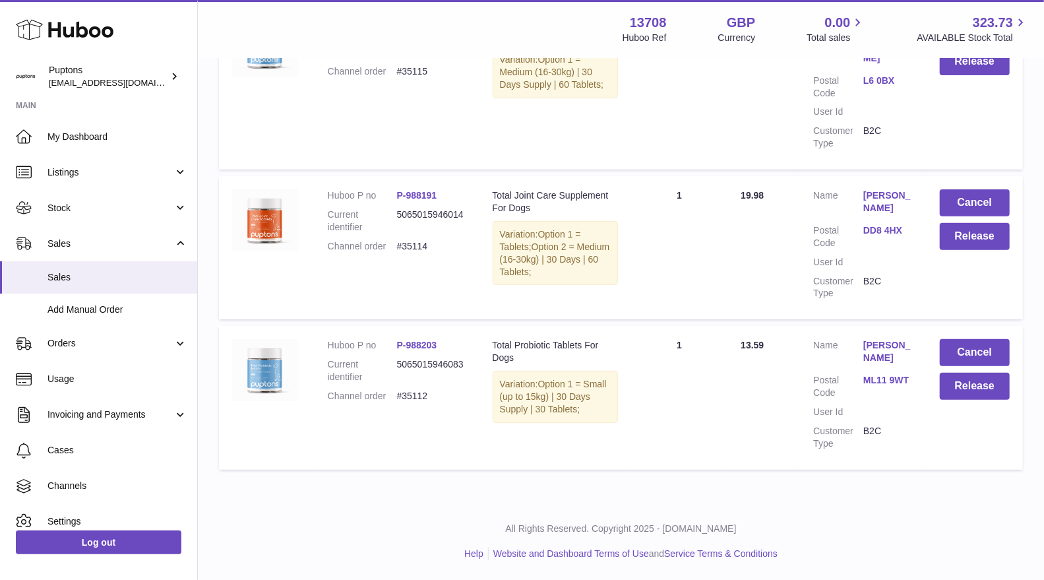
scroll to position [6424, 0]
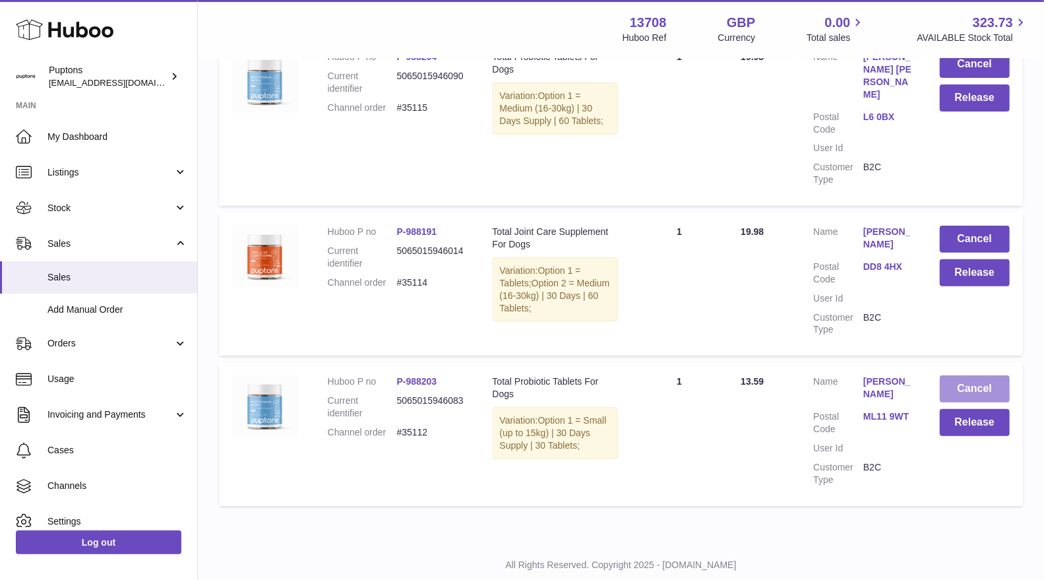
click at [949, 375] on button "Cancel" at bounding box center [975, 388] width 70 height 27
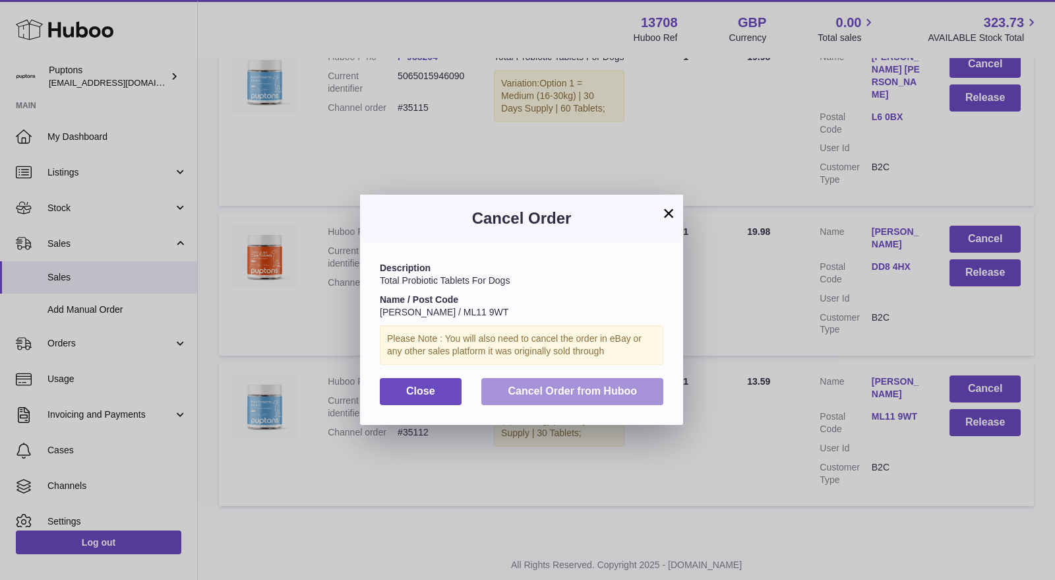
click at [626, 394] on span "Cancel Order from Huboo" at bounding box center [572, 390] width 129 height 11
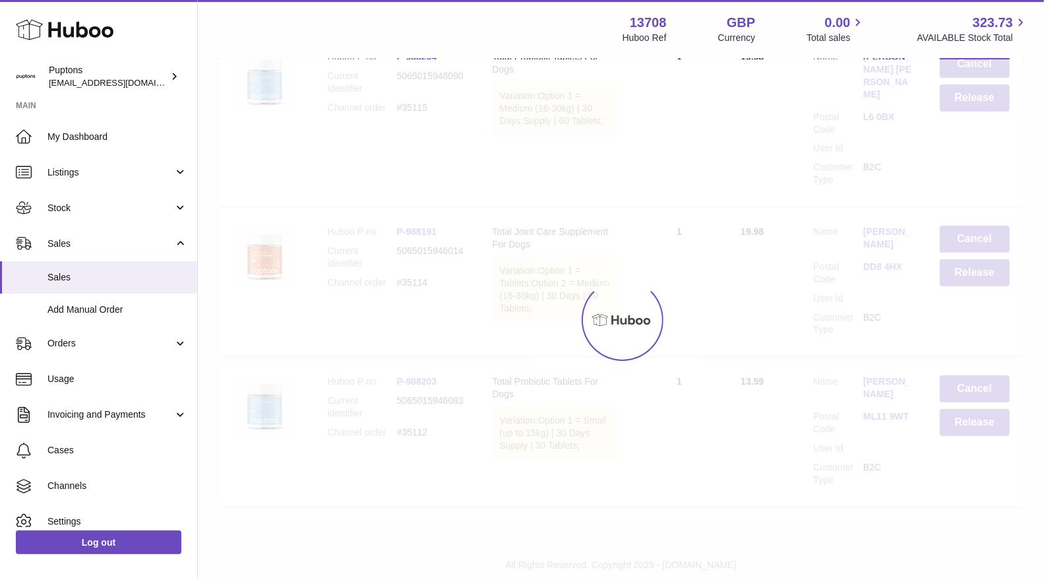
scroll to position [6274, 0]
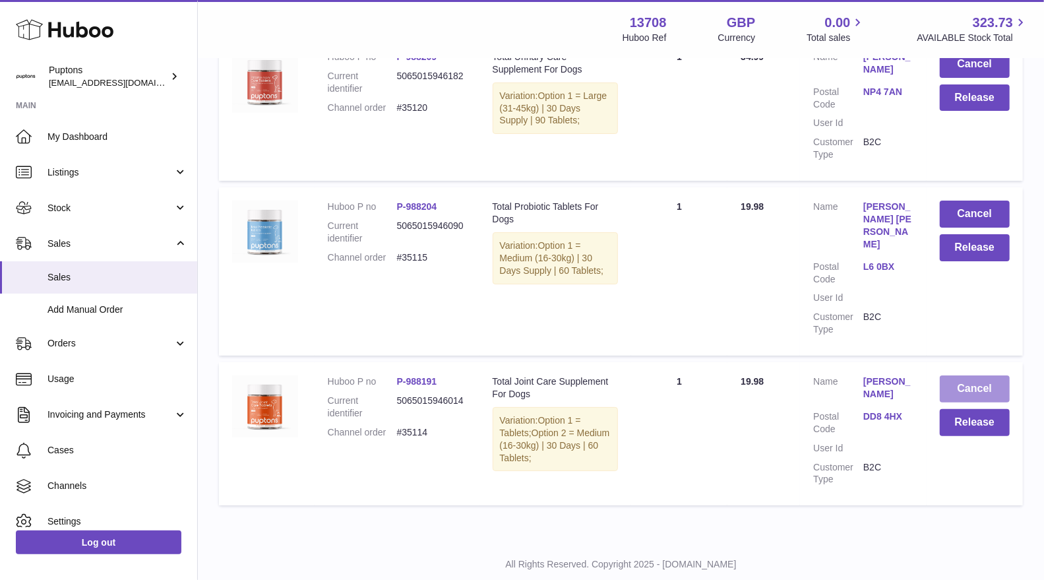
click at [977, 375] on button "Cancel" at bounding box center [975, 388] width 70 height 27
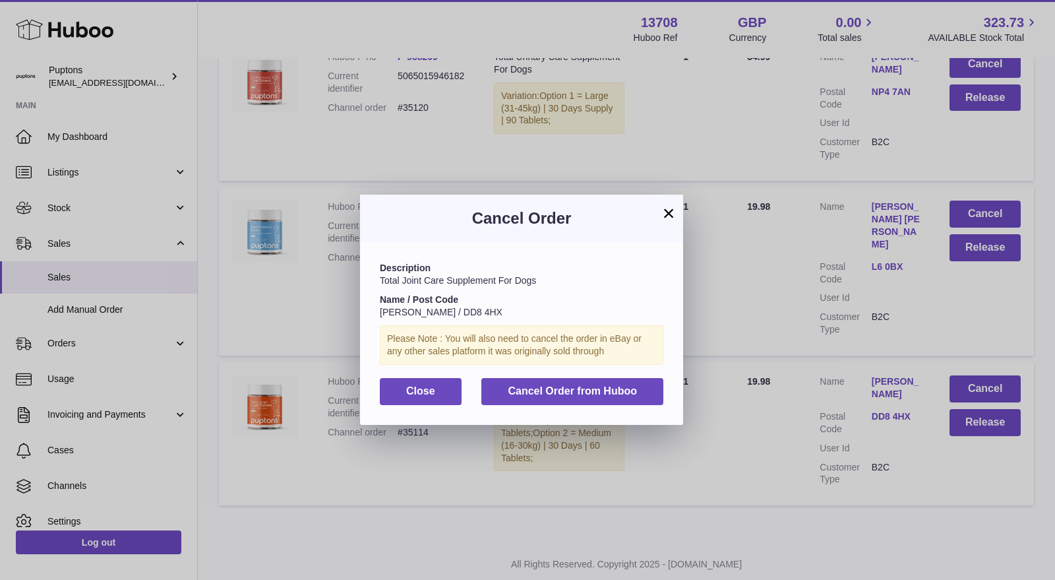
click at [611, 375] on div "Description Total Joint Care Supplement For Dogs Name / Post Code Kit Ramsay / …" at bounding box center [521, 333] width 323 height 182
click at [616, 382] on button "Cancel Order from Huboo" at bounding box center [572, 391] width 182 height 27
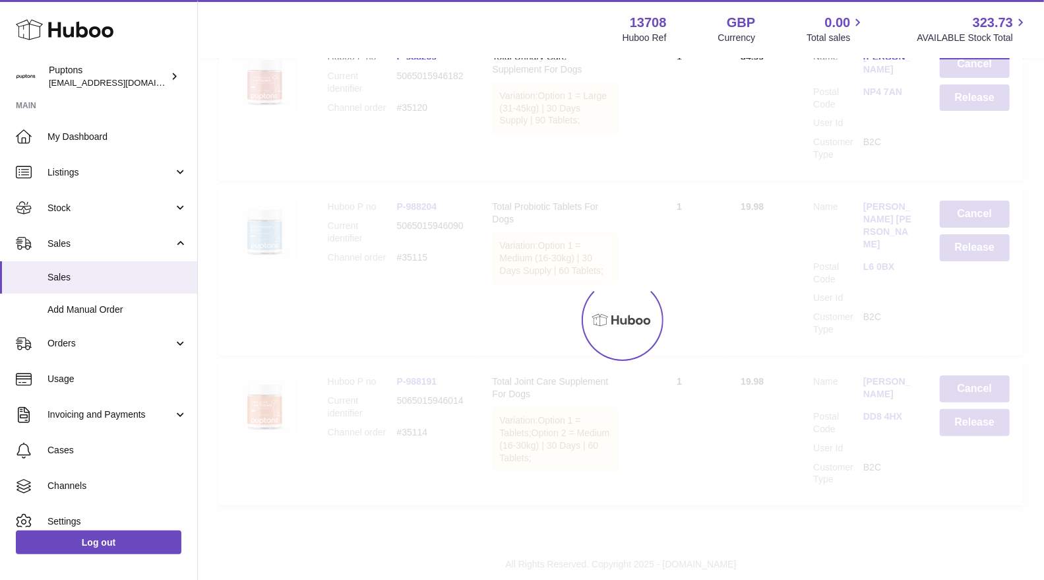
scroll to position [6124, 0]
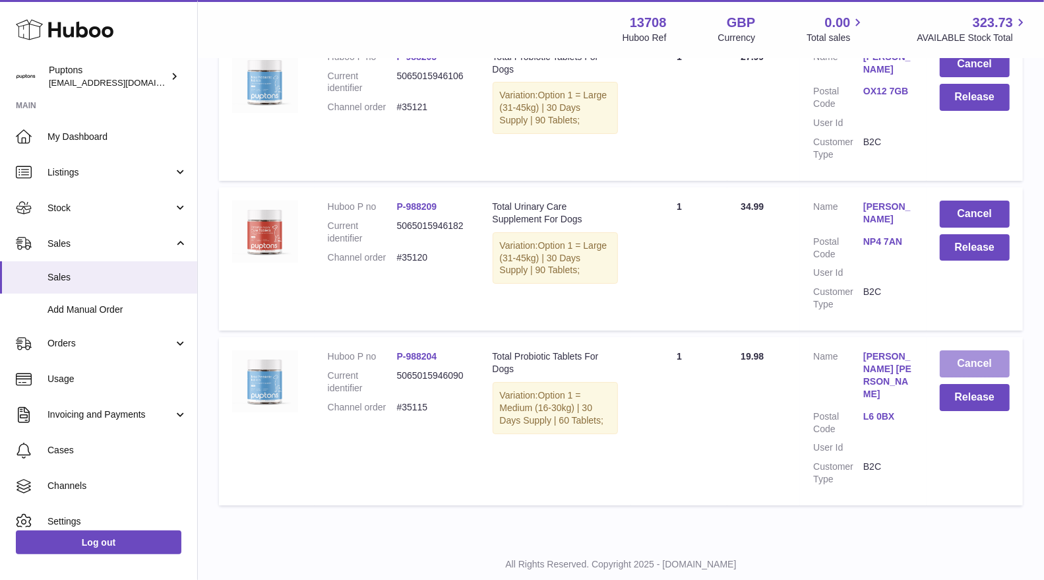
click at [967, 350] on button "Cancel" at bounding box center [975, 363] width 70 height 27
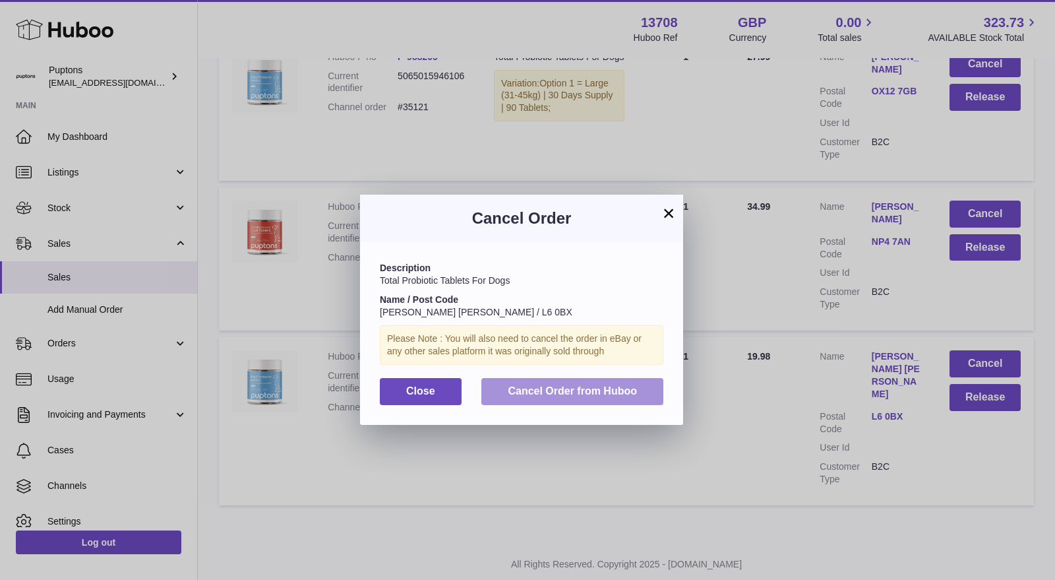
click at [623, 385] on span "Cancel Order from Huboo" at bounding box center [572, 390] width 129 height 11
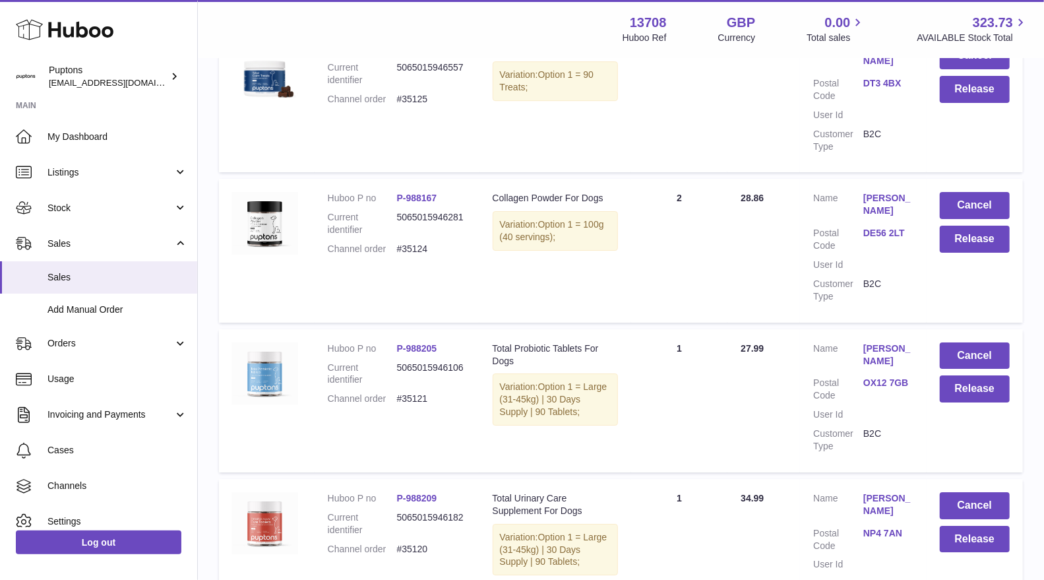
scroll to position [5962, 0]
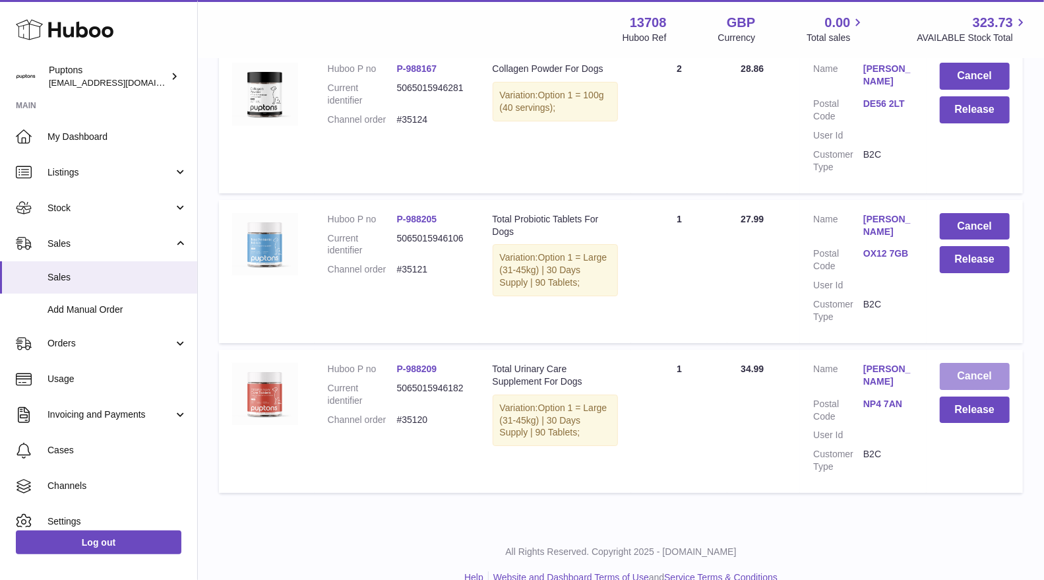
click at [978, 363] on button "Cancel" at bounding box center [975, 376] width 70 height 27
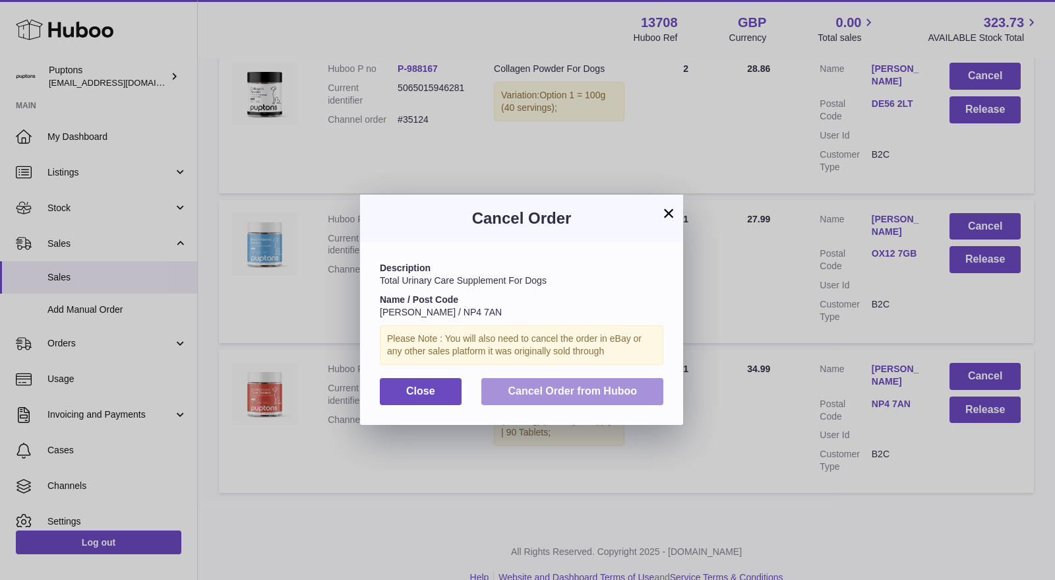
click at [583, 388] on span "Cancel Order from Huboo" at bounding box center [572, 390] width 129 height 11
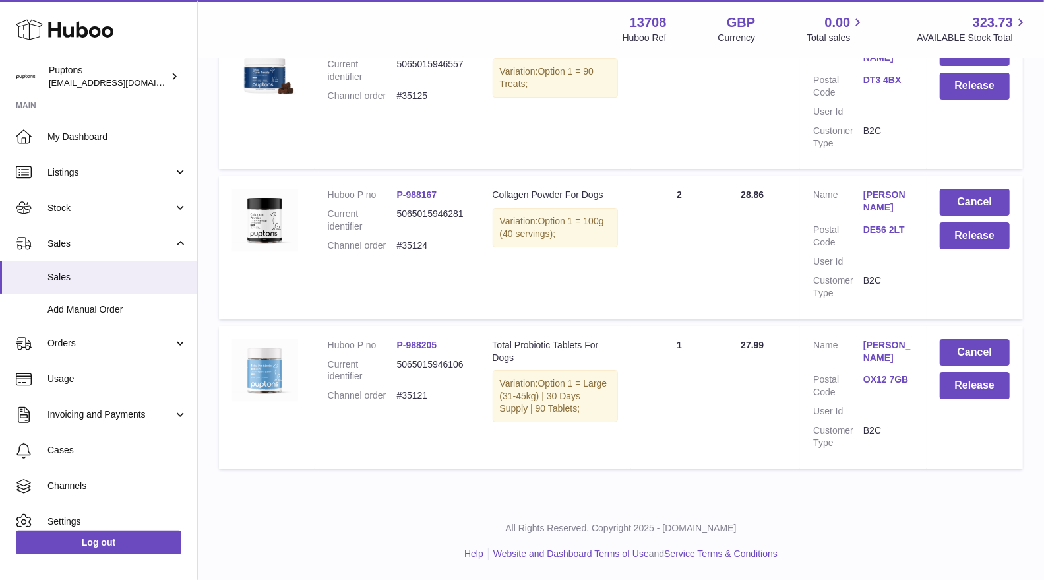
scroll to position [5813, 0]
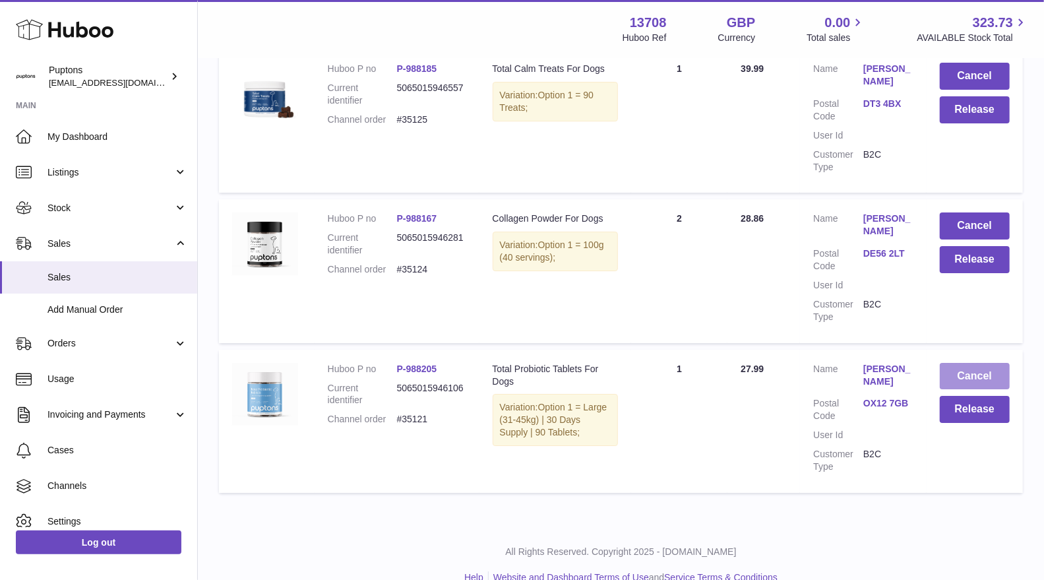
click at [976, 363] on button "Cancel" at bounding box center [975, 376] width 70 height 27
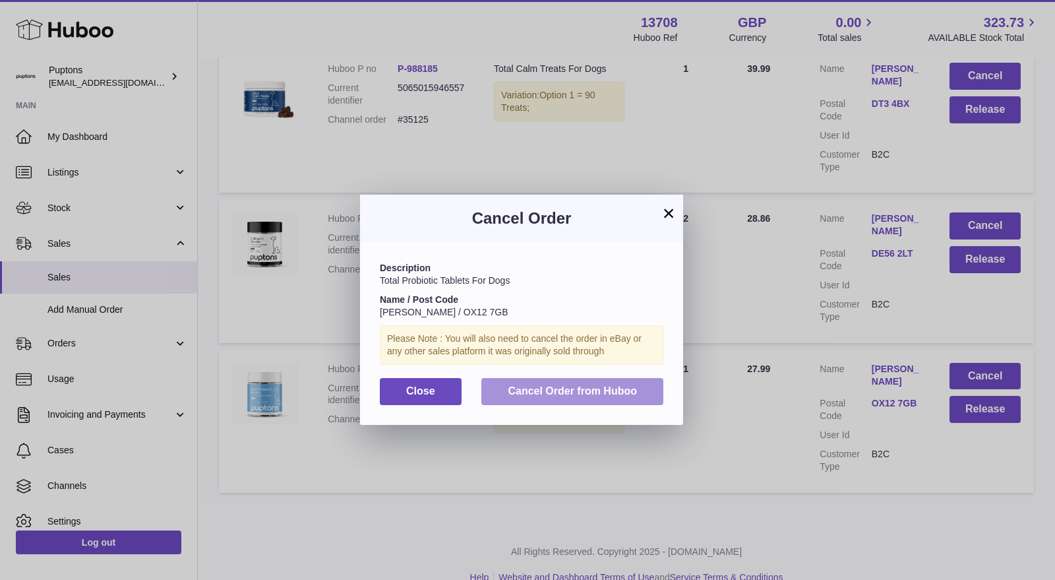
click at [611, 396] on span "Cancel Order from Huboo" at bounding box center [572, 390] width 129 height 11
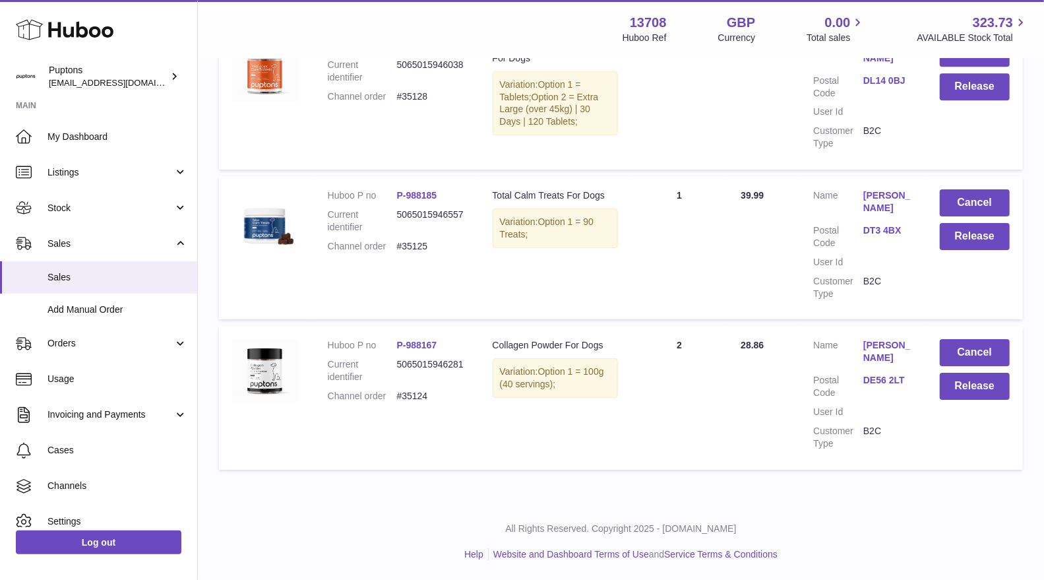
scroll to position [5675, 0]
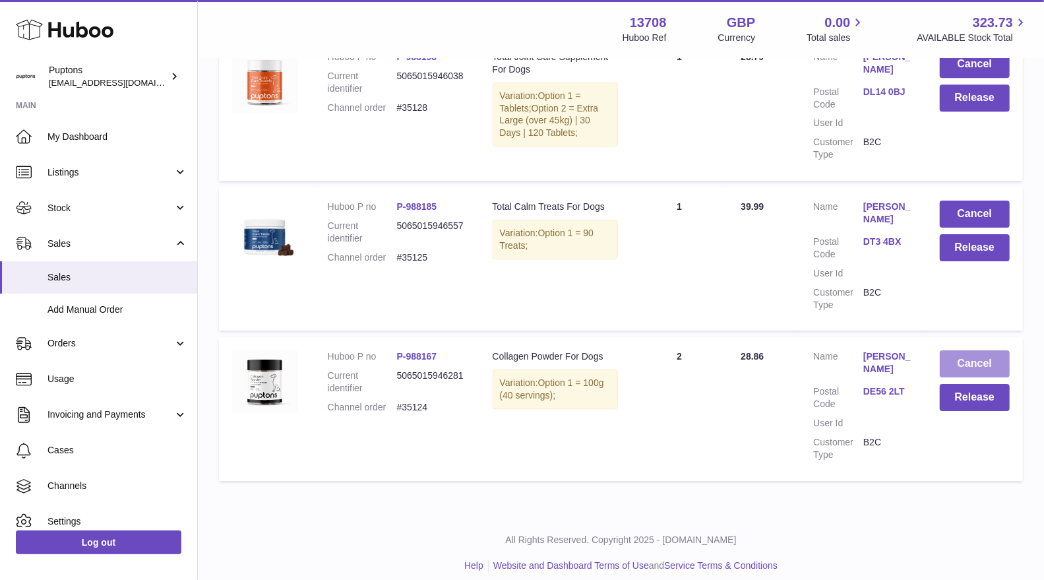
click at [976, 351] on button "Cancel" at bounding box center [975, 363] width 70 height 27
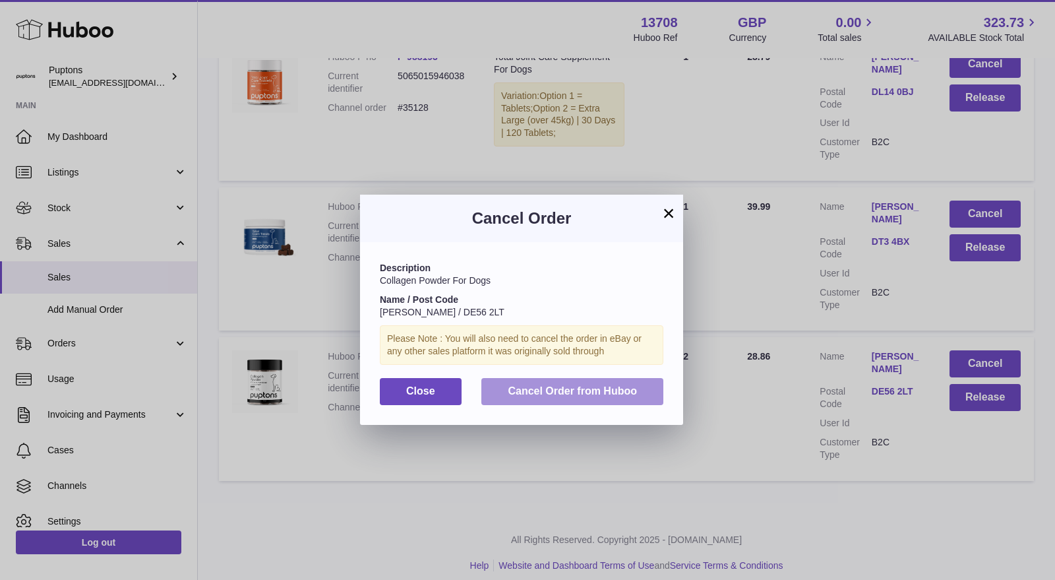
click at [641, 390] on button "Cancel Order from Huboo" at bounding box center [572, 391] width 182 height 27
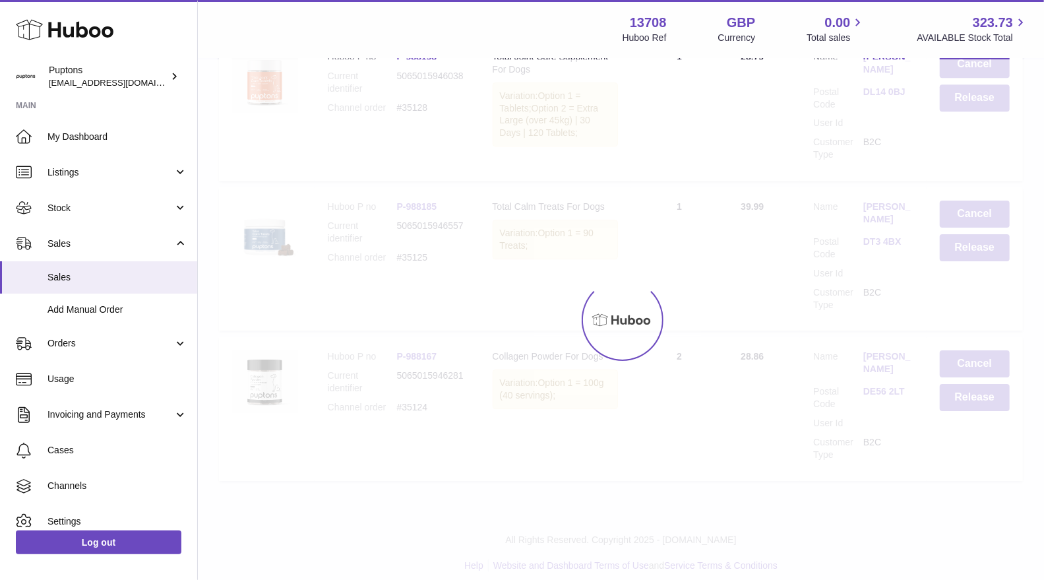
scroll to position [5525, 0]
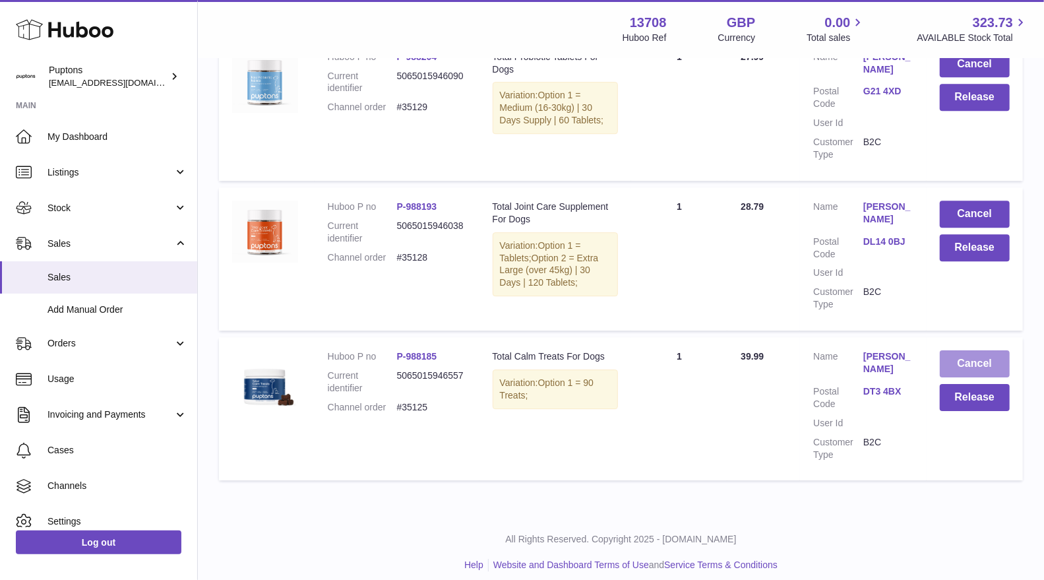
click at [965, 350] on button "Cancel" at bounding box center [975, 363] width 70 height 27
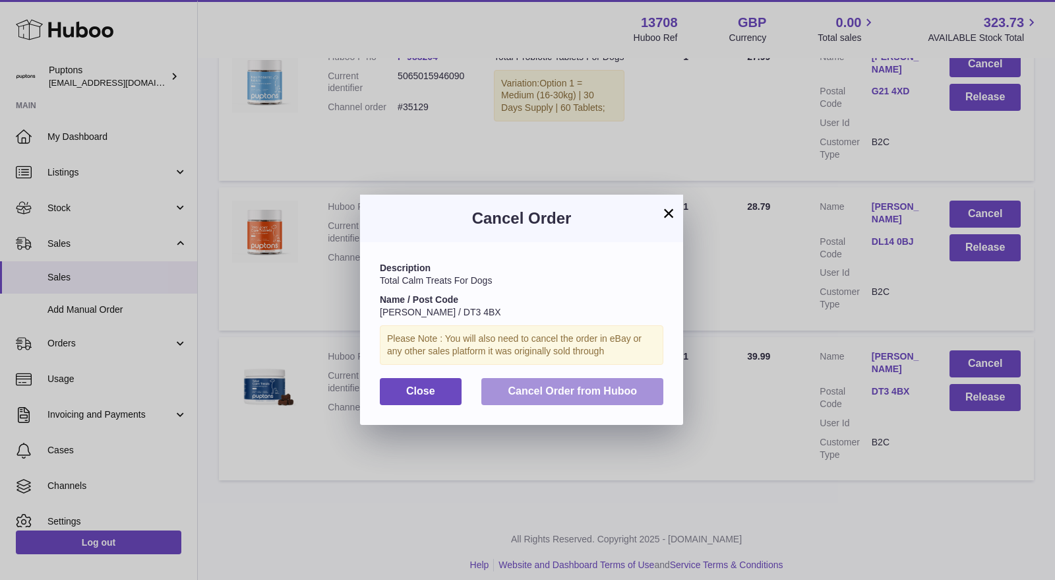
click at [640, 386] on button "Cancel Order from Huboo" at bounding box center [572, 391] width 182 height 27
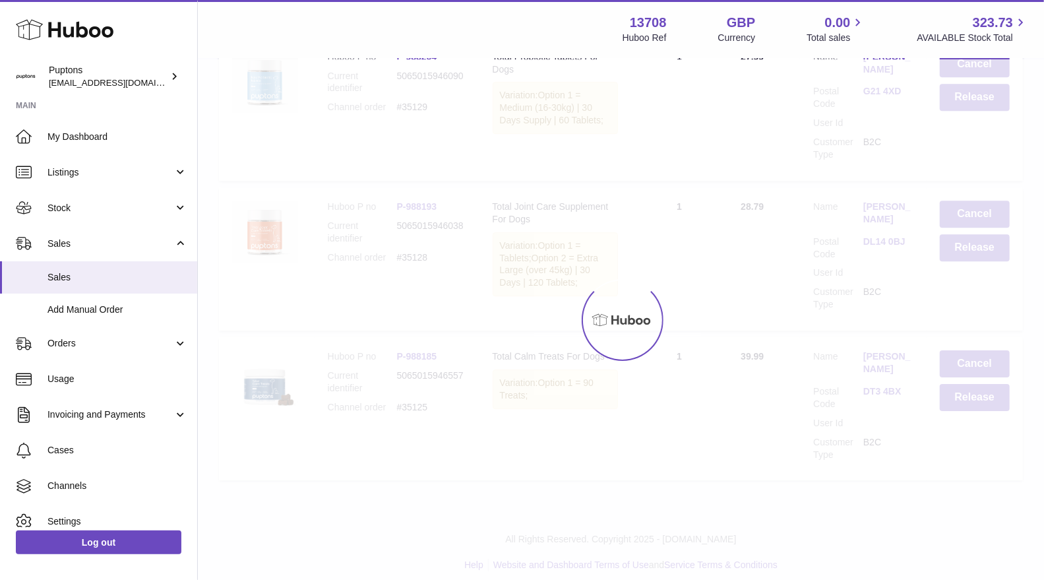
scroll to position [5375, 0]
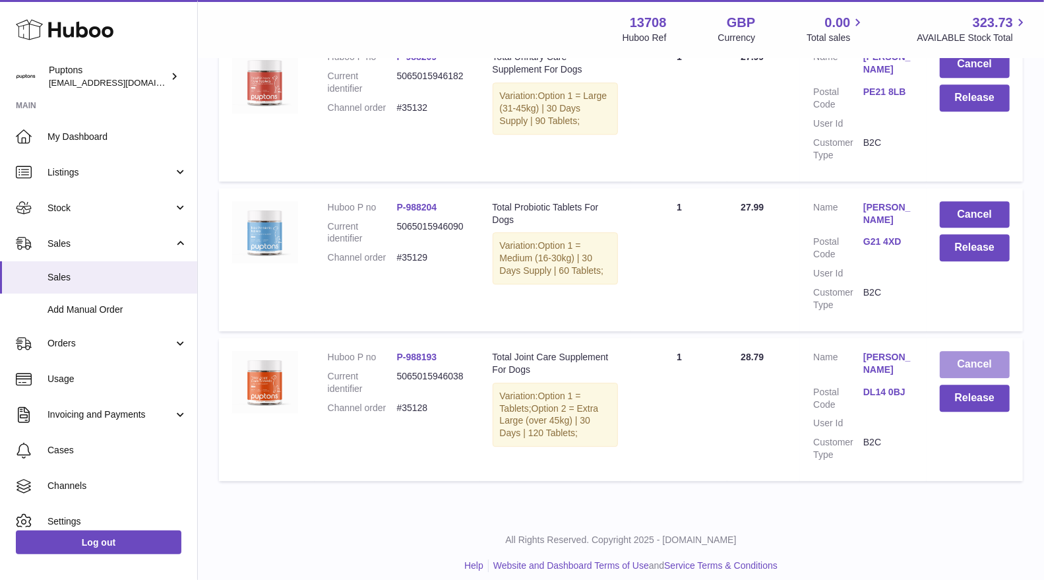
click at [968, 351] on button "Cancel" at bounding box center [975, 364] width 70 height 27
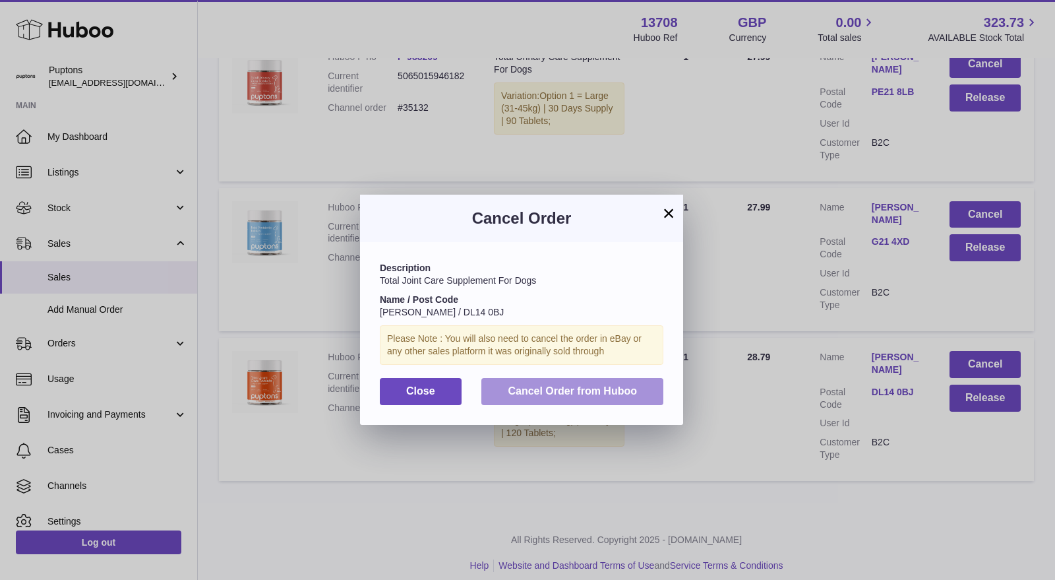
click at [629, 391] on span "Cancel Order from Huboo" at bounding box center [572, 390] width 129 height 11
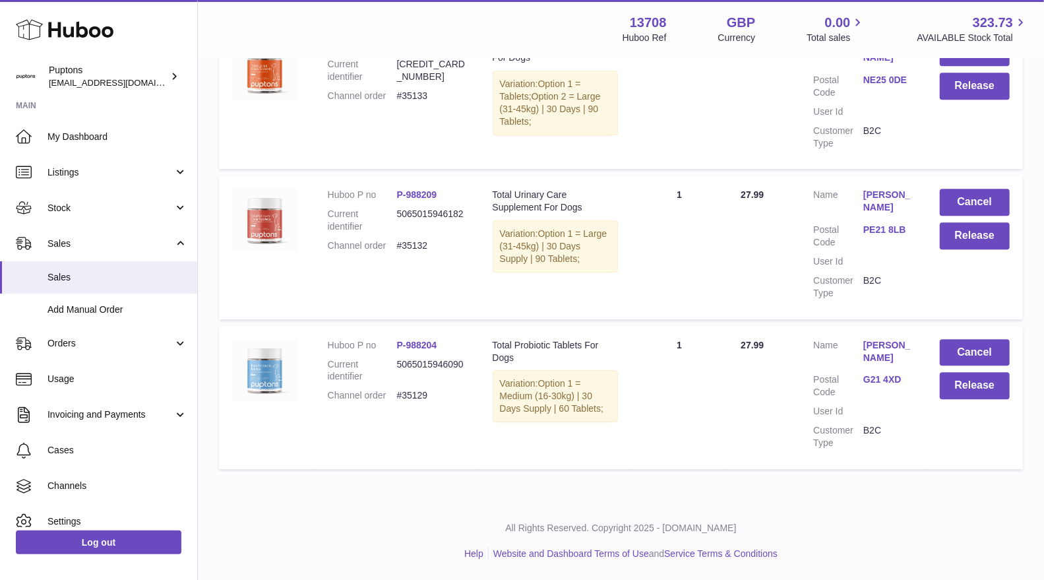
scroll to position [5225, 0]
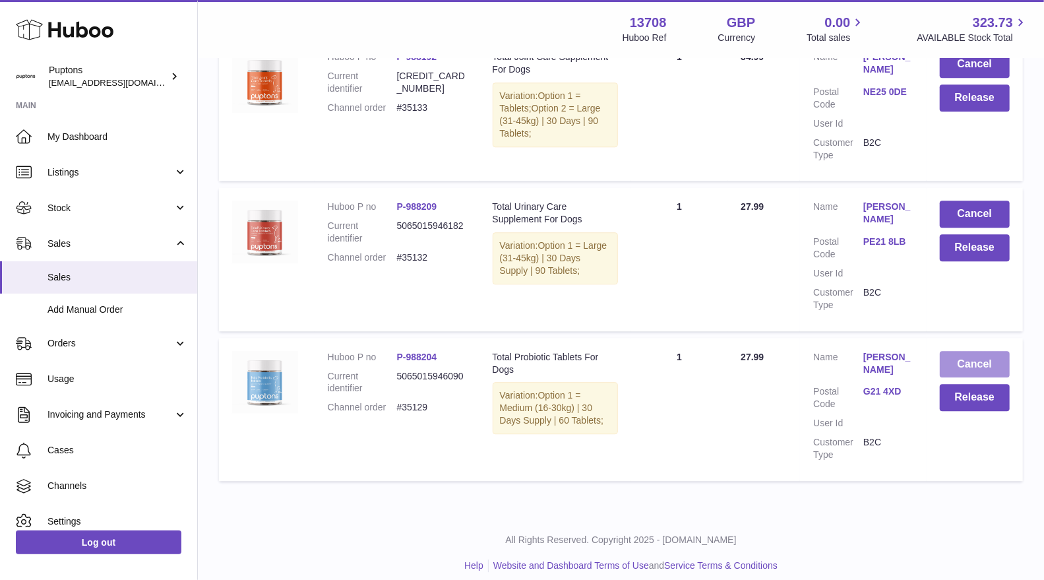
click at [988, 351] on button "Cancel" at bounding box center [975, 364] width 70 height 27
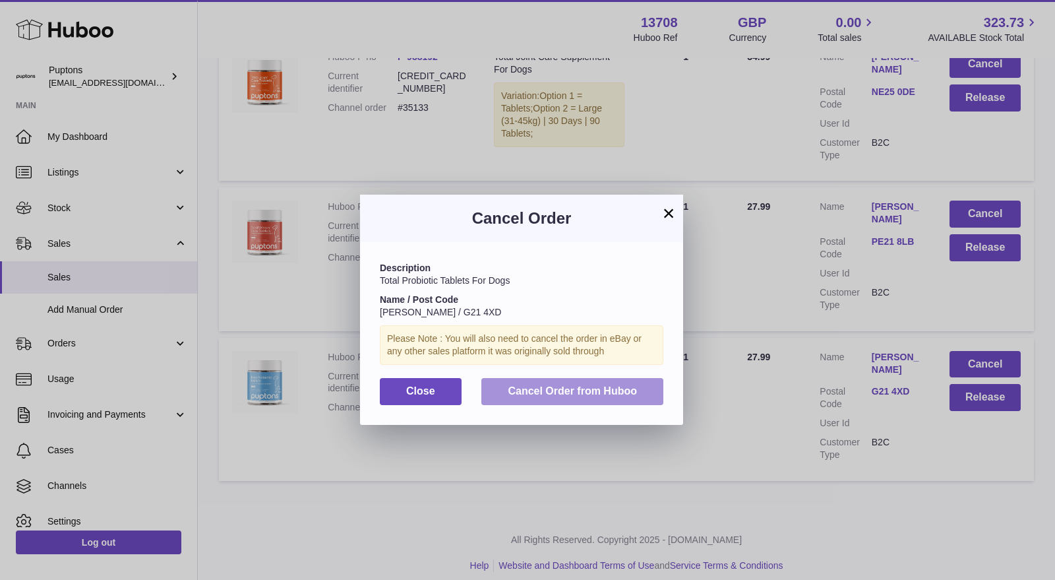
click at [580, 394] on span "Cancel Order from Huboo" at bounding box center [572, 390] width 129 height 11
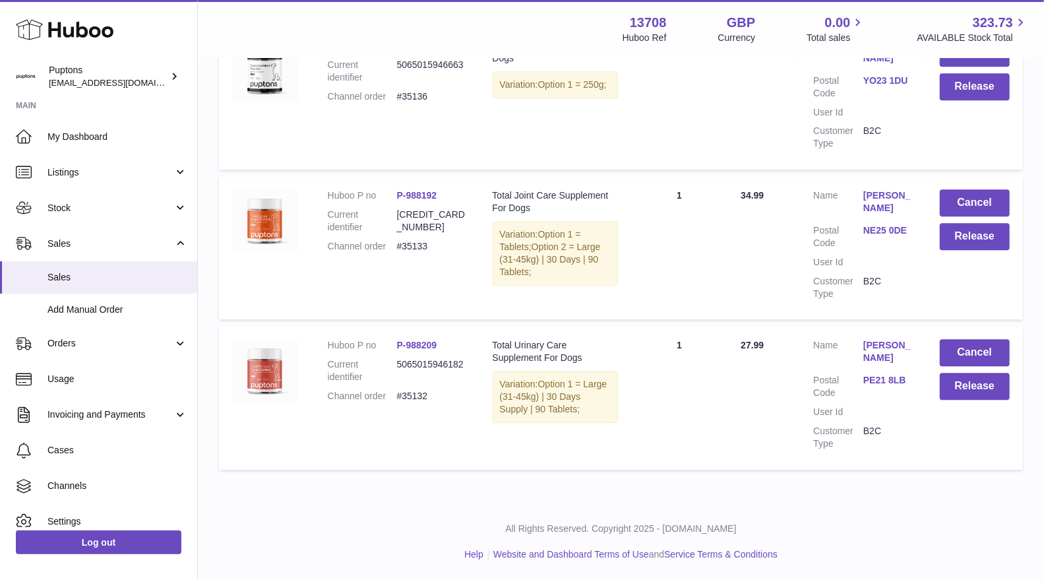
scroll to position [5075, 0]
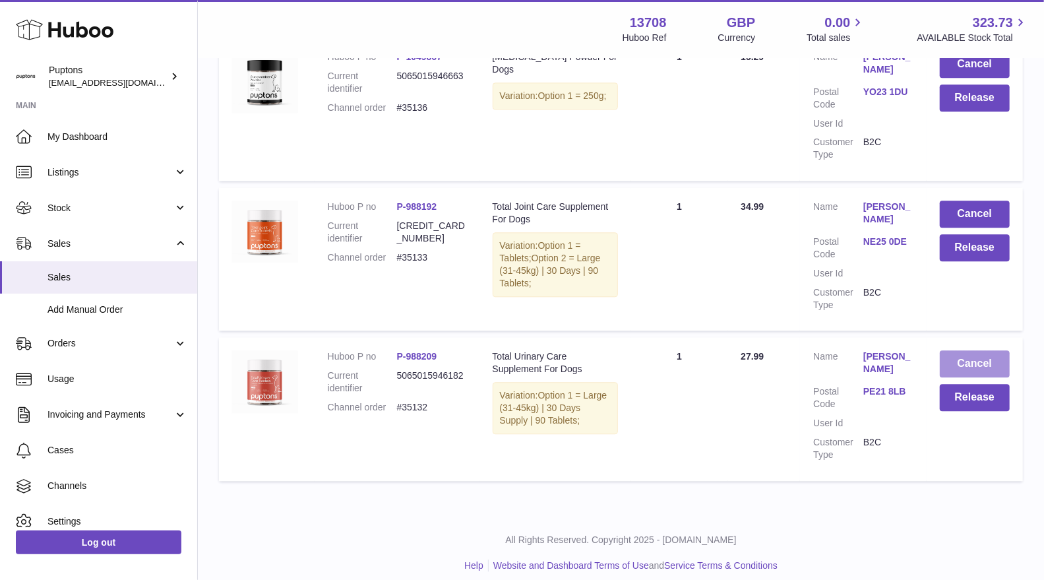
click at [960, 355] on button "Cancel" at bounding box center [975, 363] width 70 height 27
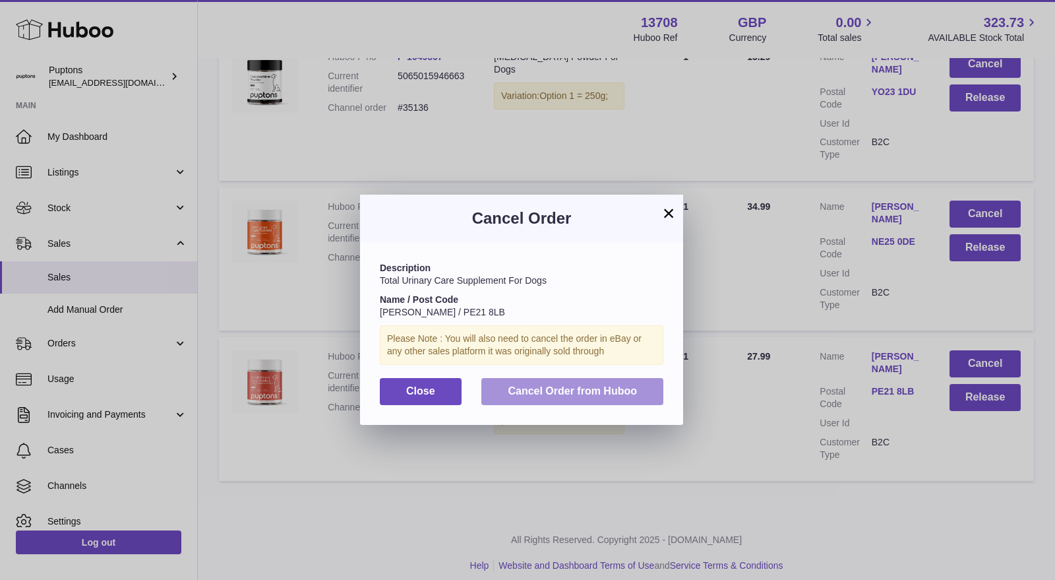
click at [638, 389] on button "Cancel Order from Huboo" at bounding box center [572, 391] width 182 height 27
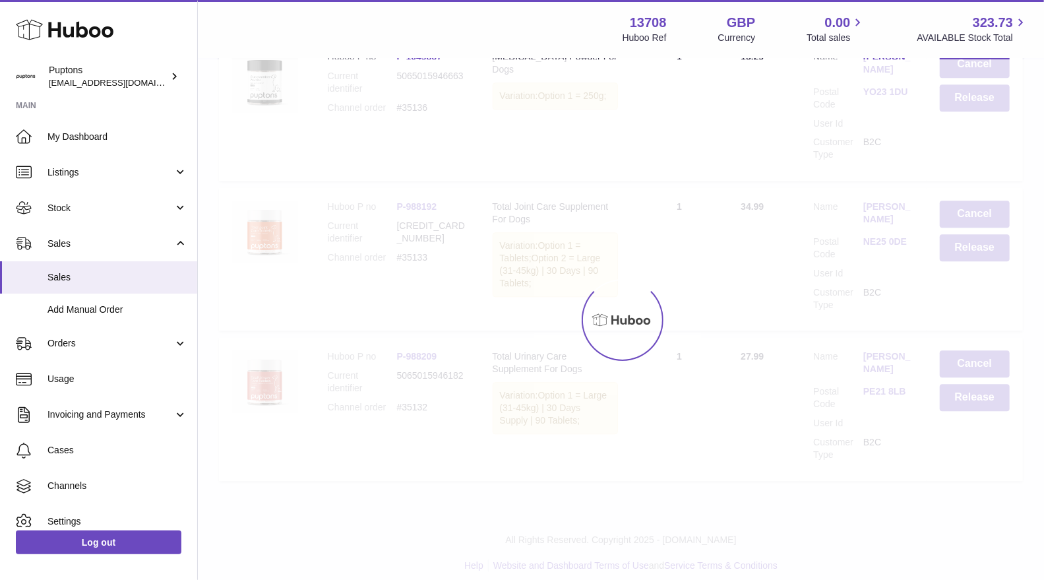
scroll to position [4926, 0]
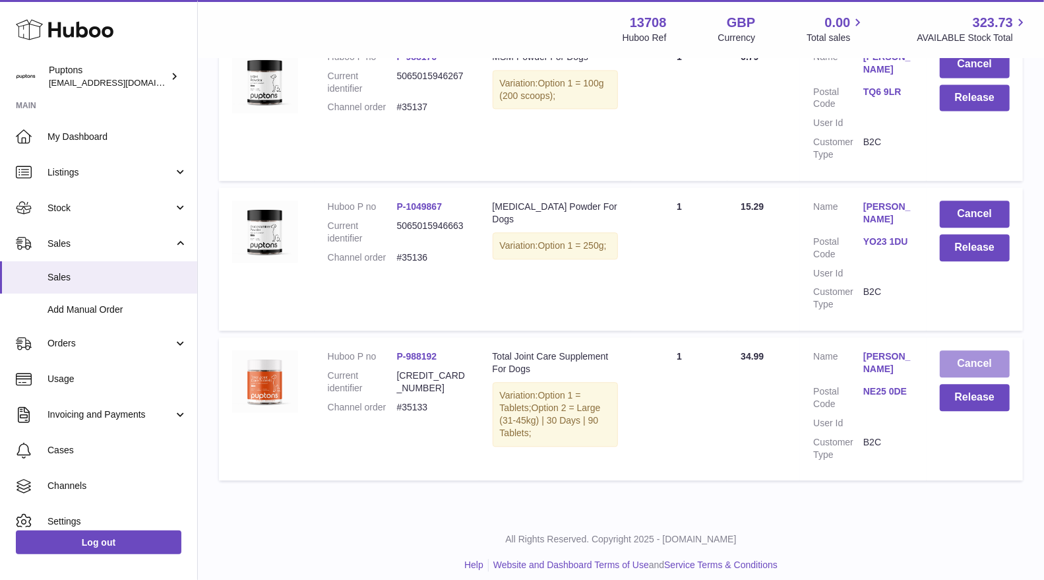
click at [974, 354] on button "Cancel" at bounding box center [975, 363] width 70 height 27
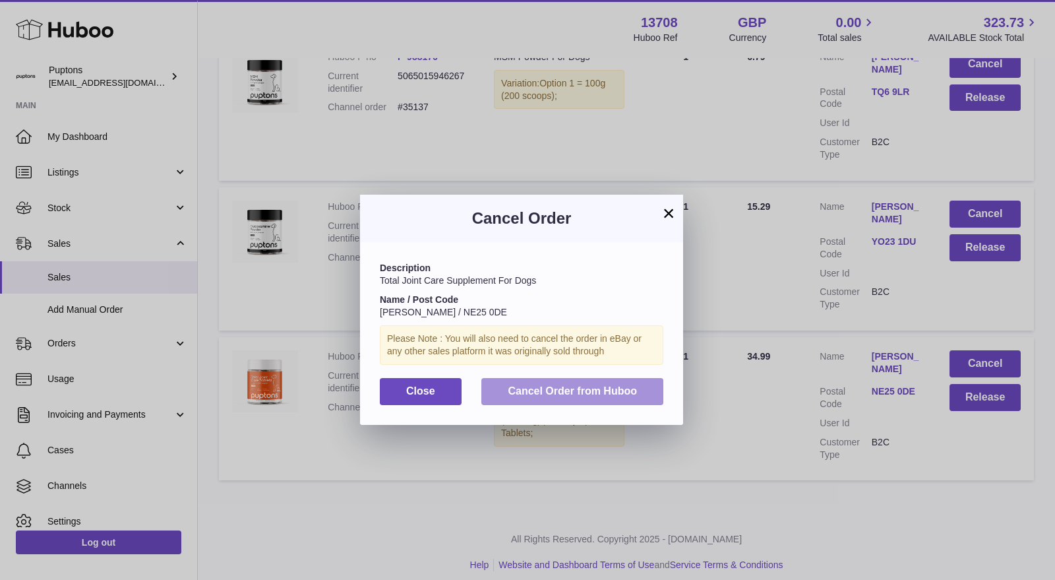
click at [634, 385] on span "Cancel Order from Huboo" at bounding box center [572, 390] width 129 height 11
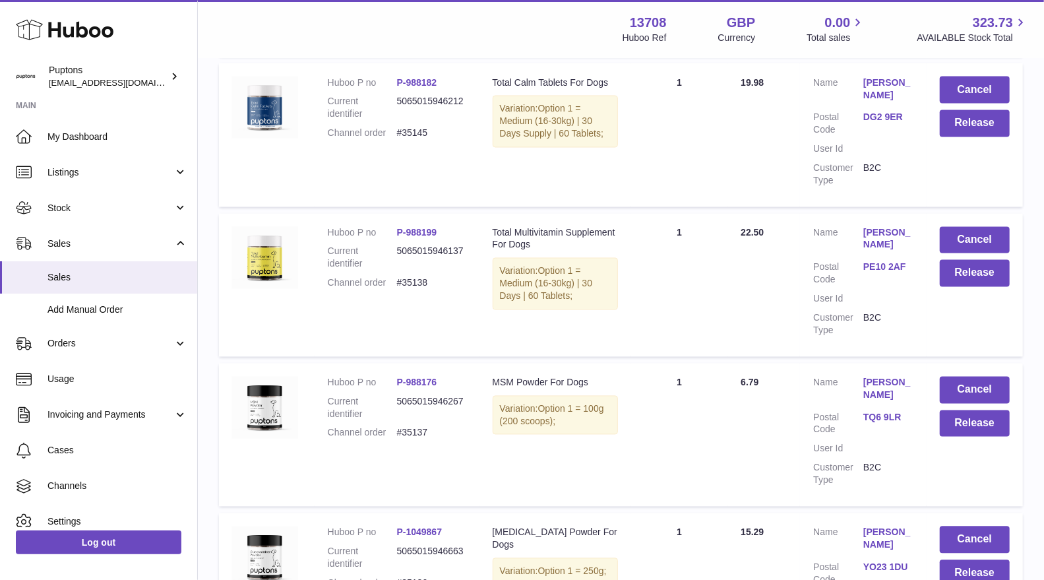
scroll to position [4775, 0]
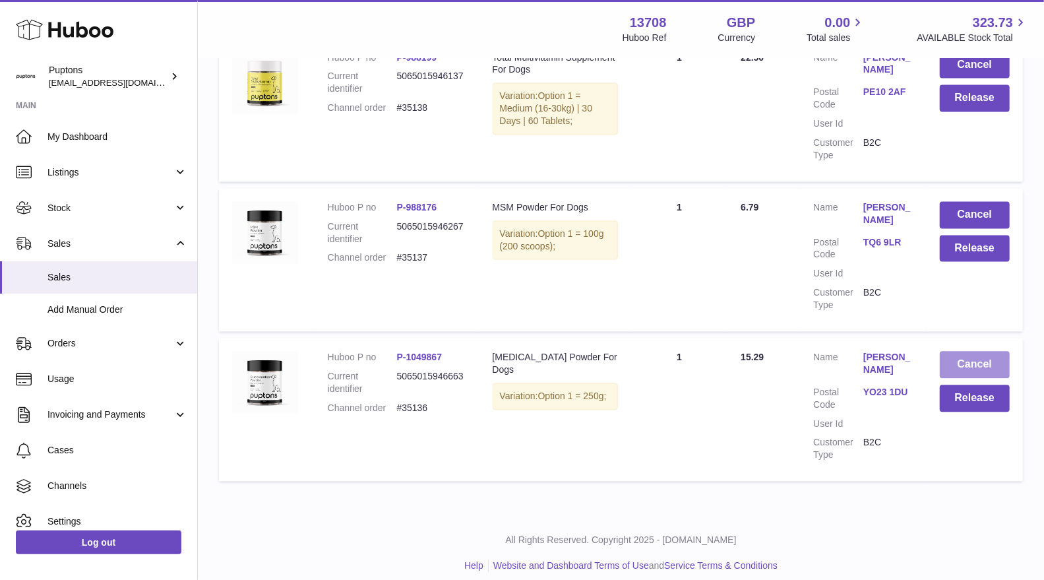
click at [961, 357] on button "Cancel" at bounding box center [975, 364] width 70 height 27
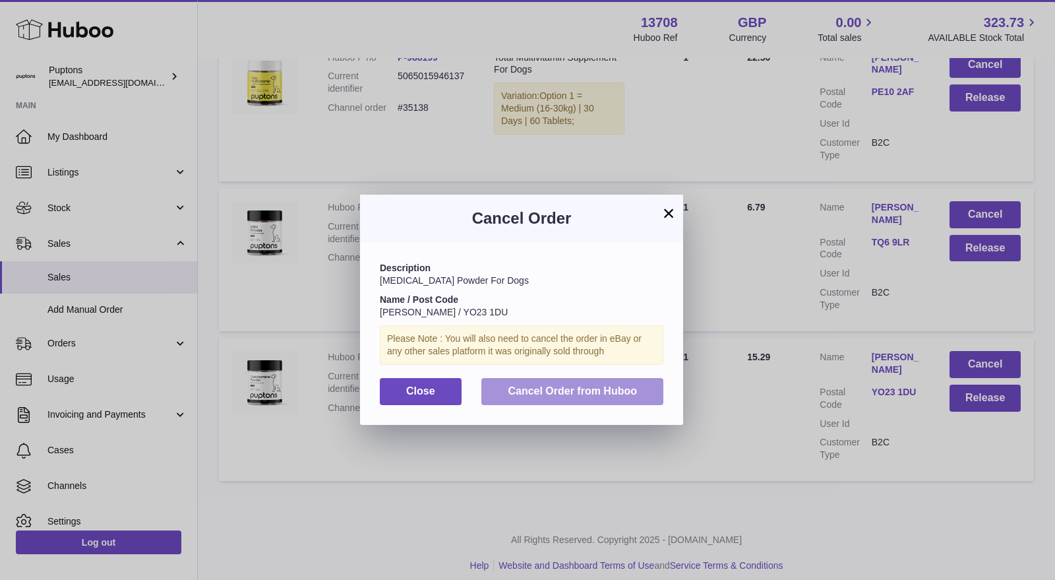
click at [541, 390] on span "Cancel Order from Huboo" at bounding box center [572, 390] width 129 height 11
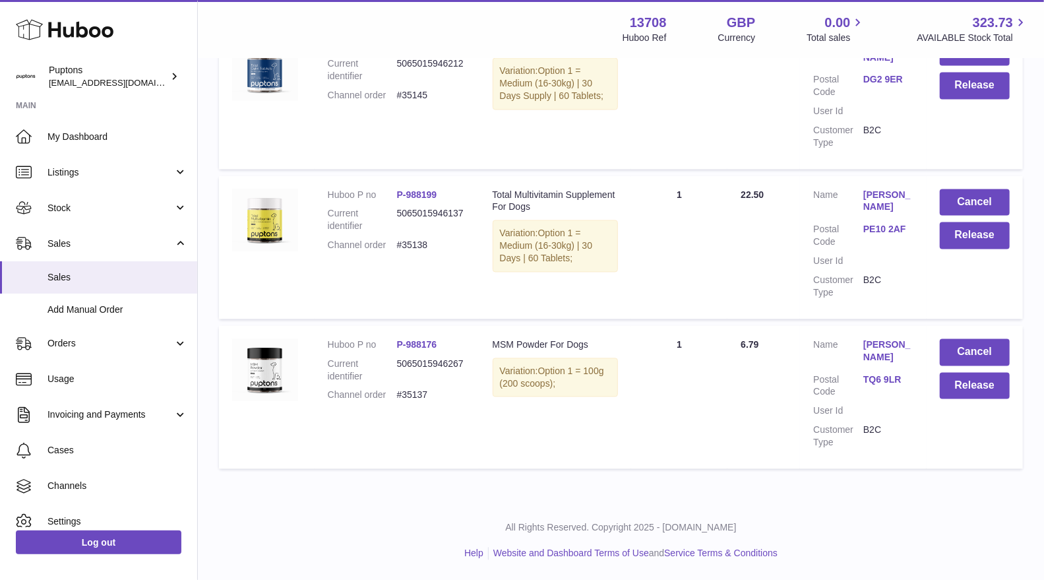
scroll to position [4626, 0]
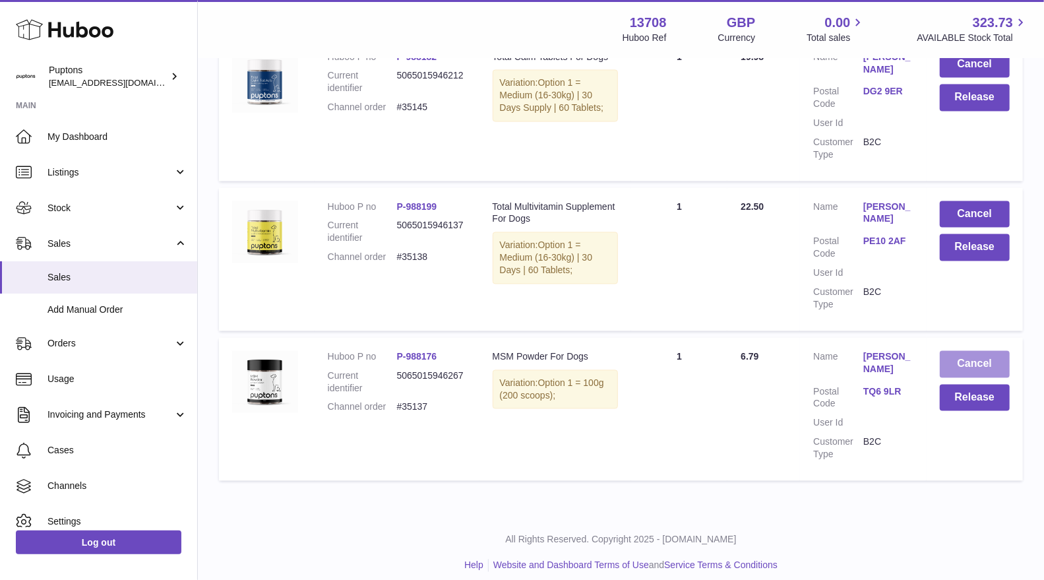
click at [965, 351] on button "Cancel" at bounding box center [975, 364] width 70 height 27
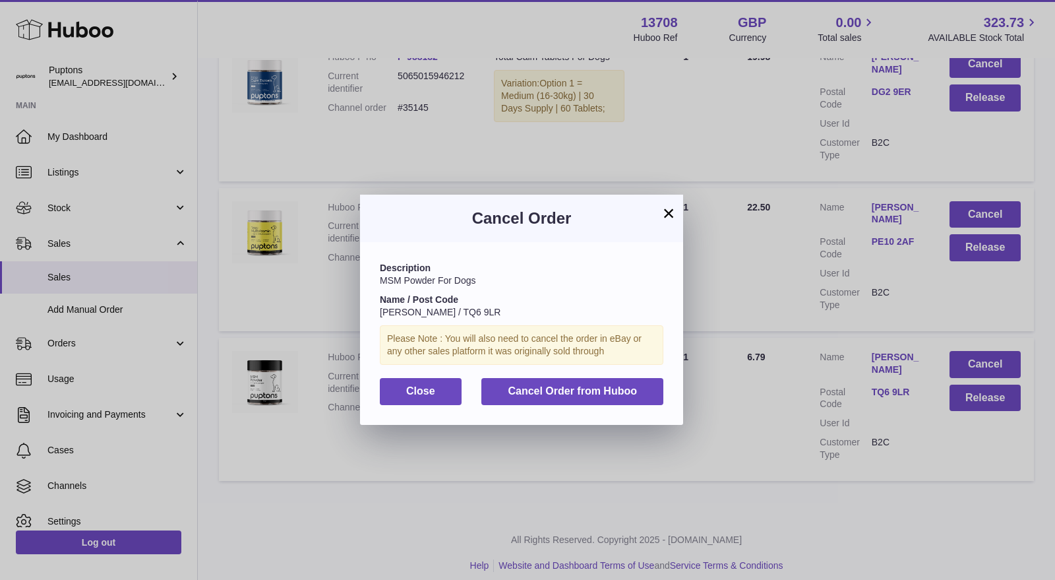
click at [585, 405] on div "Description MSM Powder For Dogs Name / Post Code Louise Rowe / TQ6 9LR Please N…" at bounding box center [521, 333] width 323 height 182
click at [575, 391] on span "Cancel Order from Huboo" at bounding box center [572, 390] width 129 height 11
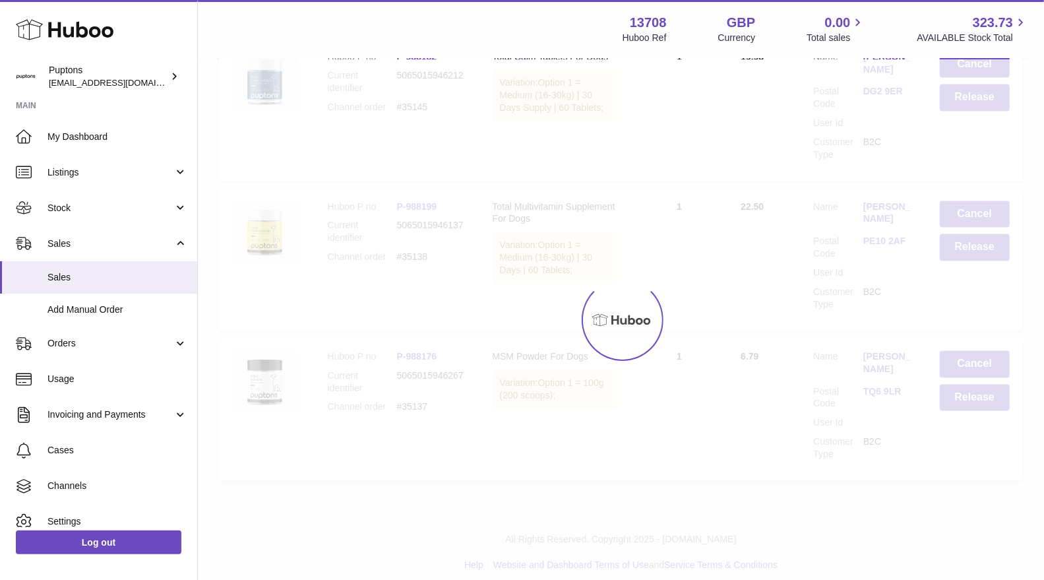
scroll to position [4476, 0]
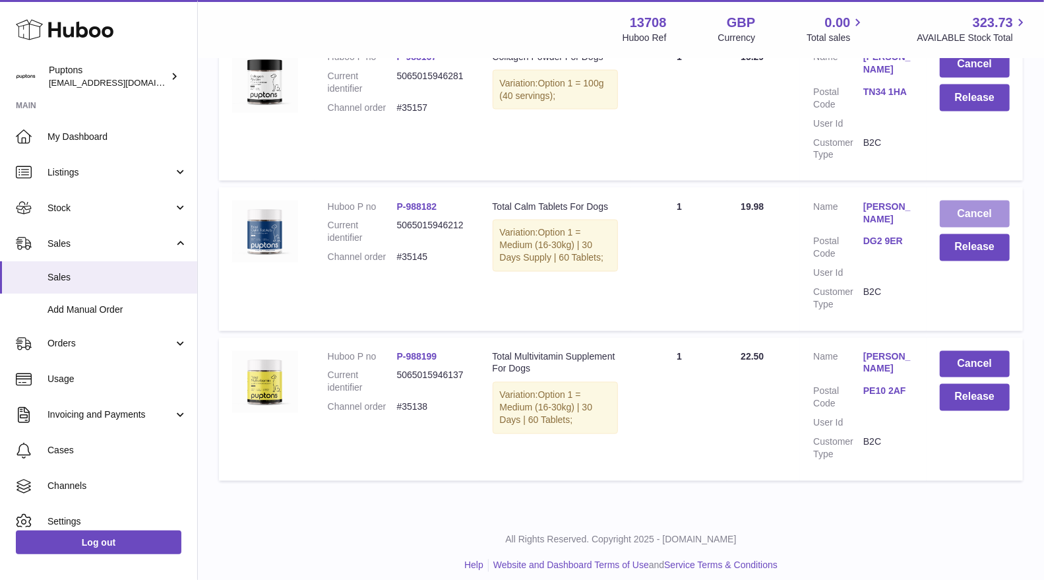
click at [976, 200] on button "Cancel" at bounding box center [975, 213] width 70 height 27
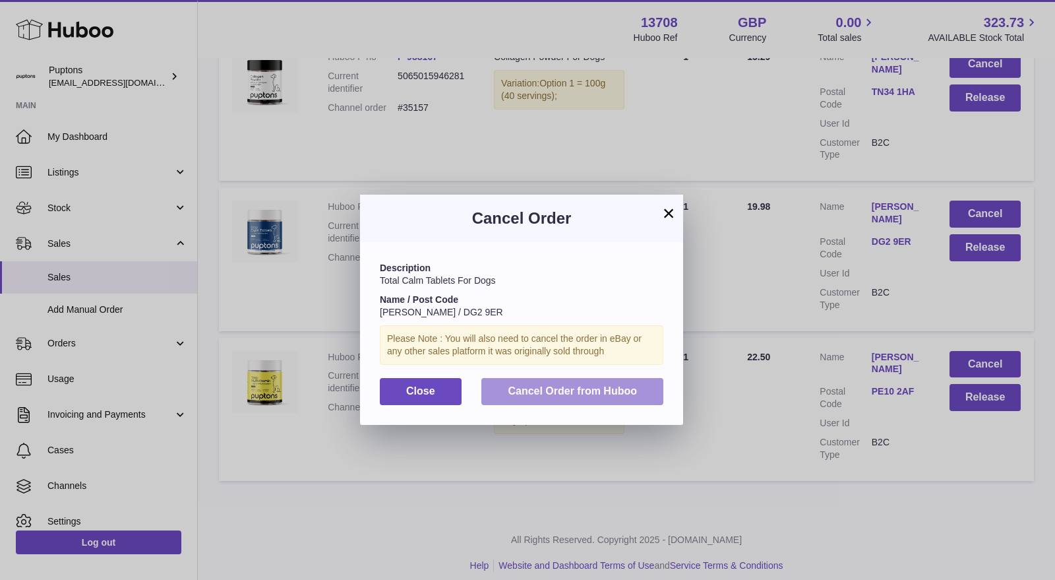
drag, startPoint x: 555, startPoint y: 389, endPoint x: 577, endPoint y: 391, distance: 21.8
click at [555, 390] on span "Cancel Order from Huboo" at bounding box center [572, 390] width 129 height 11
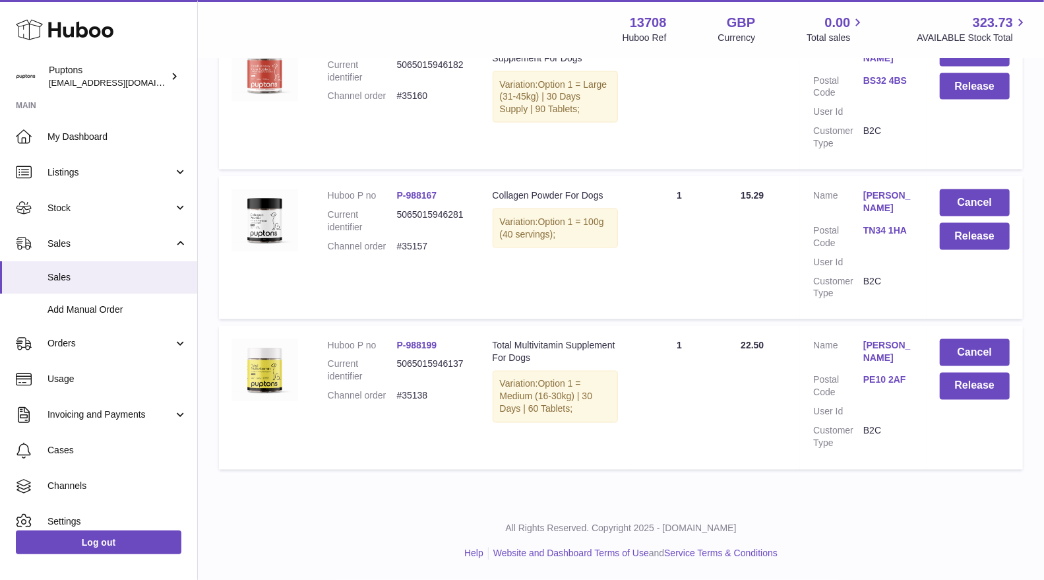
scroll to position [4326, 0]
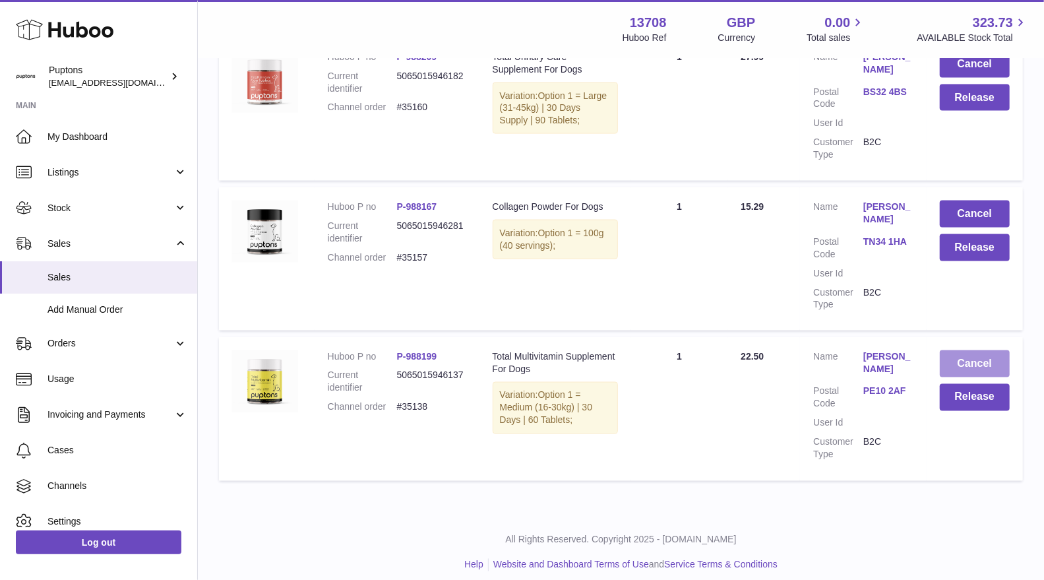
click at [988, 350] on button "Cancel" at bounding box center [975, 363] width 70 height 27
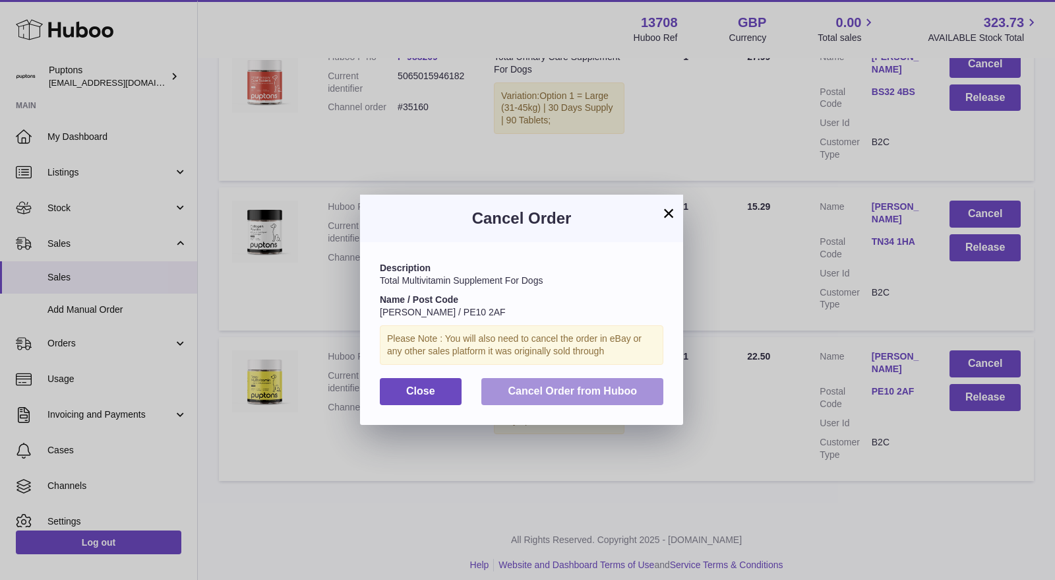
click at [629, 389] on span "Cancel Order from Huboo" at bounding box center [572, 390] width 129 height 11
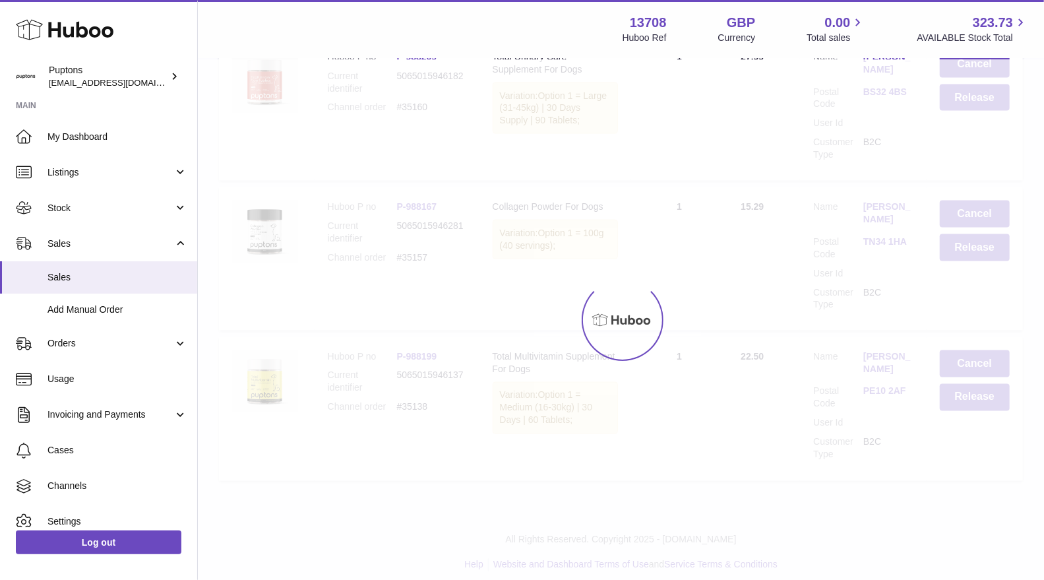
scroll to position [4164, 0]
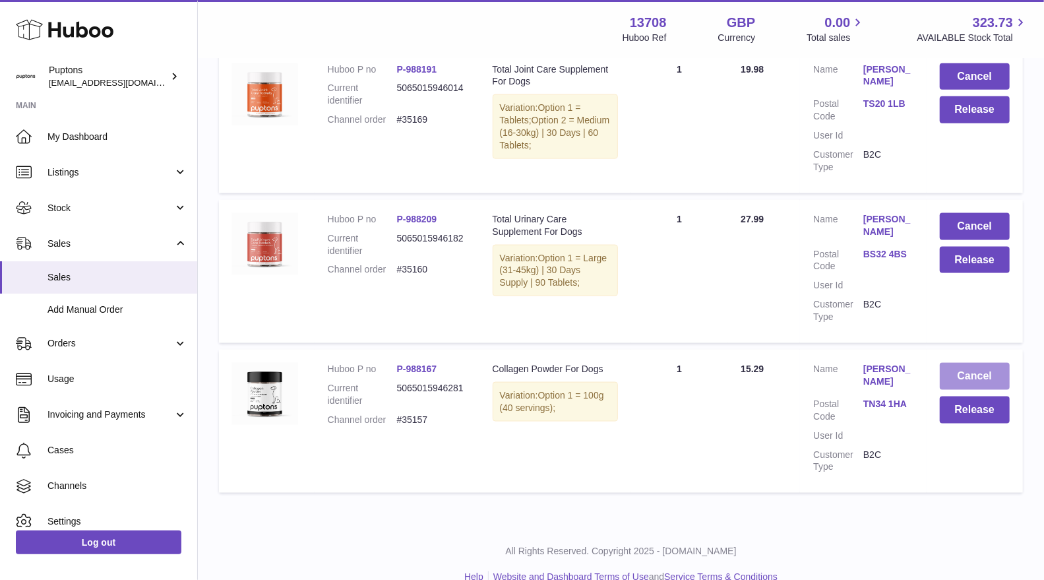
click at [992, 363] on button "Cancel" at bounding box center [975, 376] width 70 height 27
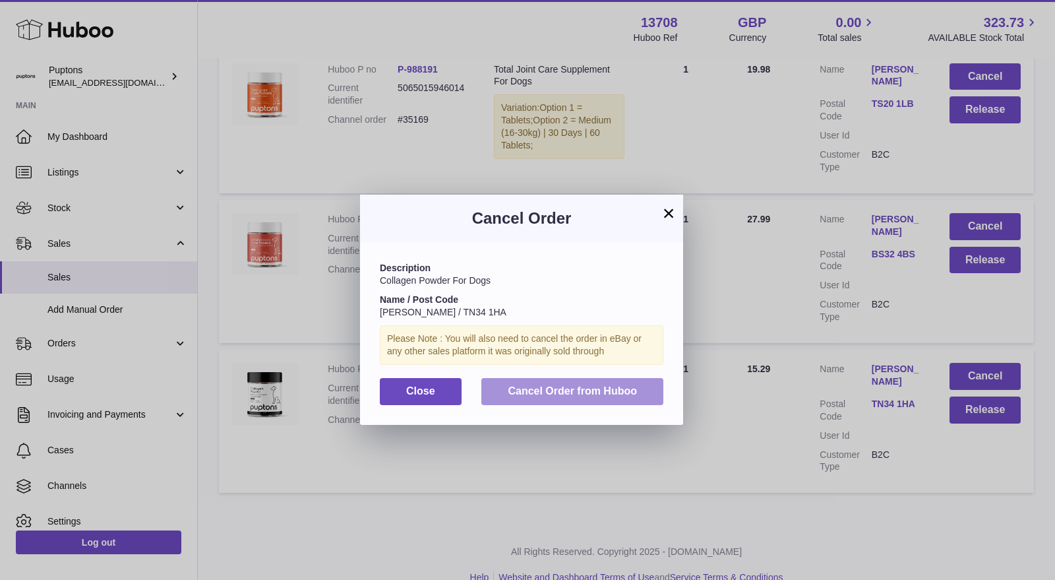
click at [624, 389] on span "Cancel Order from Huboo" at bounding box center [572, 390] width 129 height 11
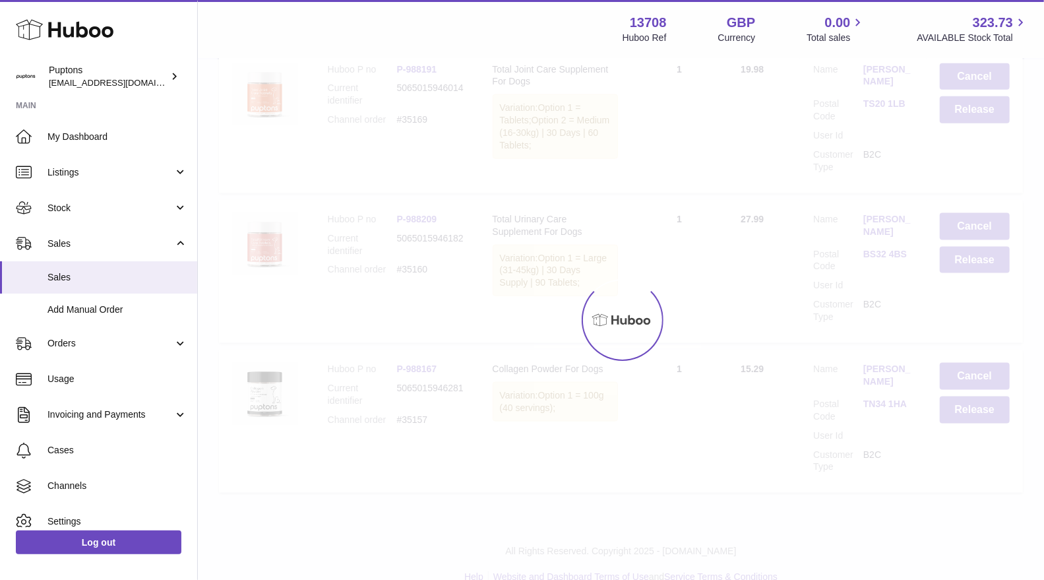
scroll to position [4014, 0]
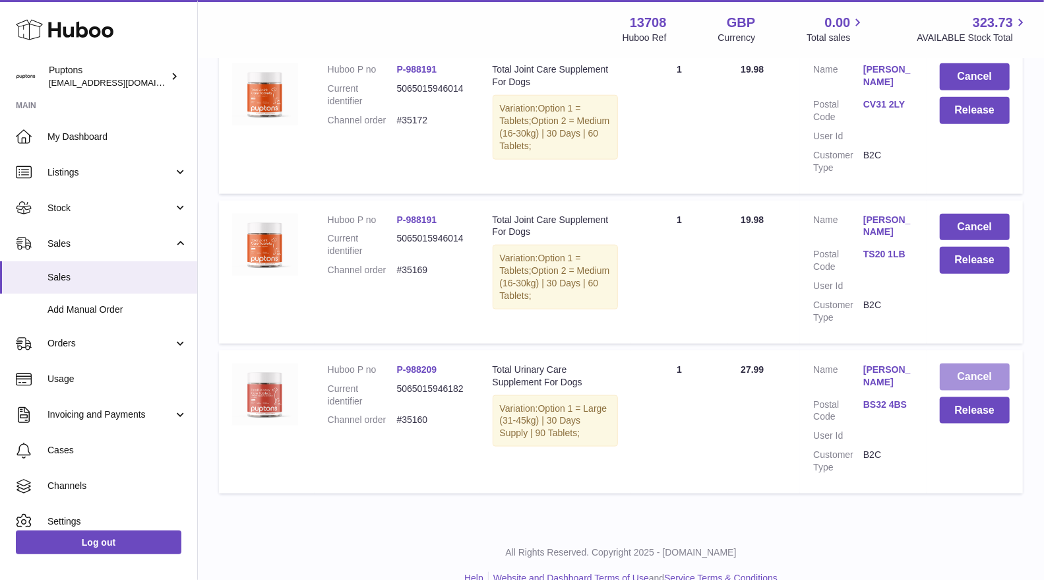
click at [964, 363] on button "Cancel" at bounding box center [975, 376] width 70 height 27
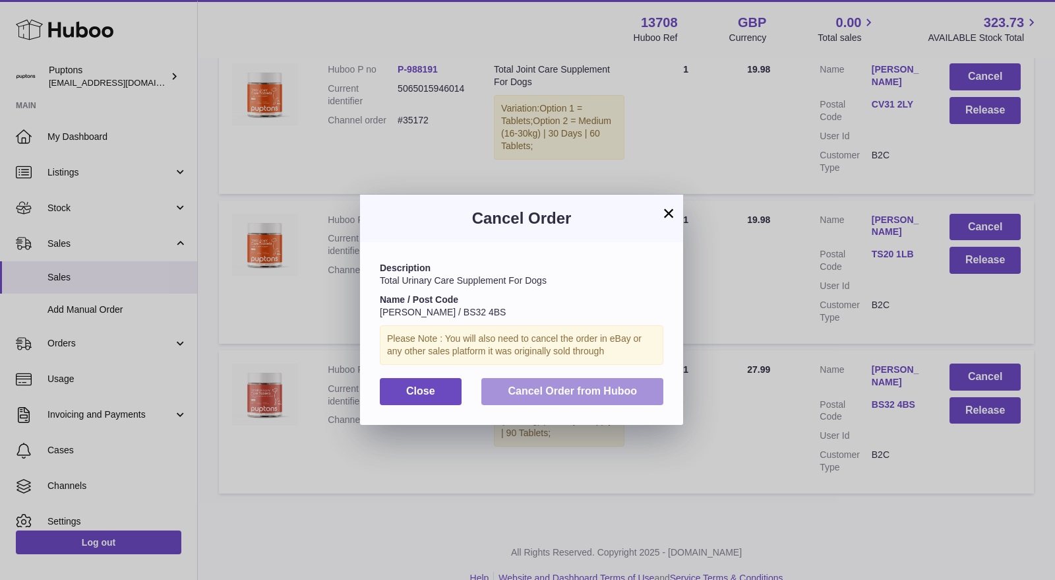
click at [616, 391] on span "Cancel Order from Huboo" at bounding box center [572, 390] width 129 height 11
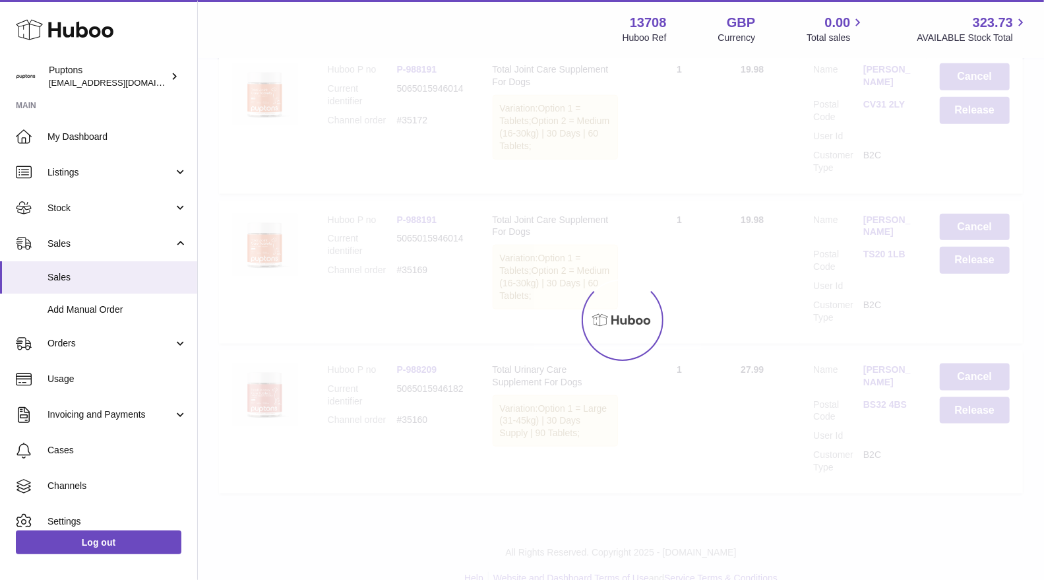
scroll to position [3864, 0]
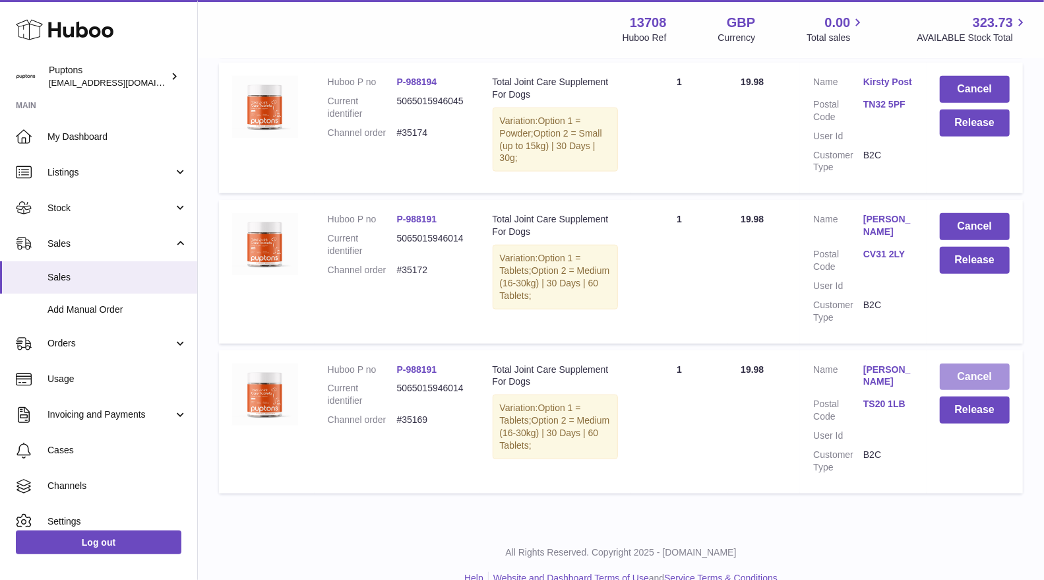
click at [972, 363] on button "Cancel" at bounding box center [975, 376] width 70 height 27
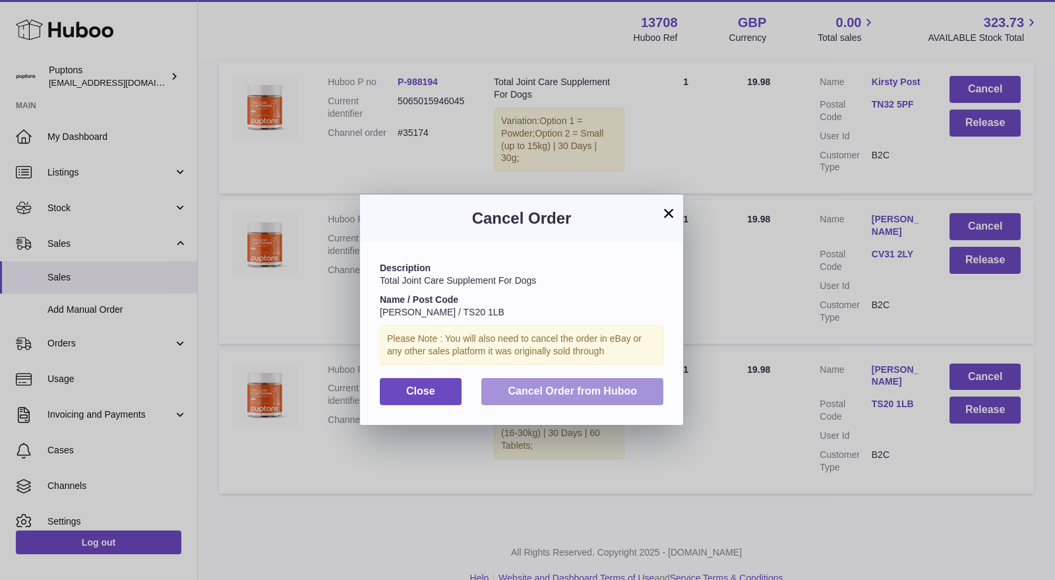
click at [627, 399] on button "Cancel Order from Huboo" at bounding box center [572, 391] width 182 height 27
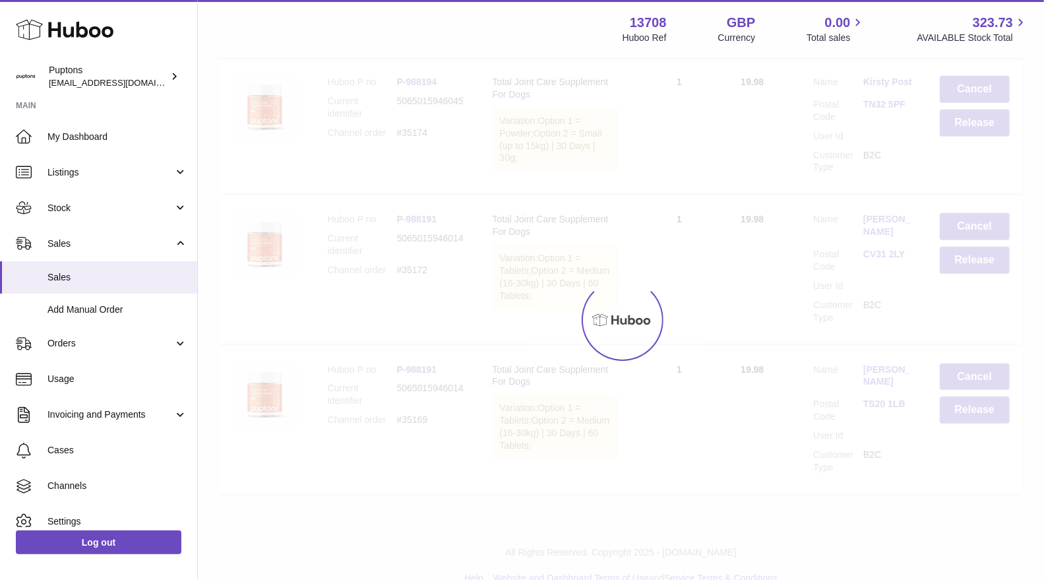
scroll to position [3714, 0]
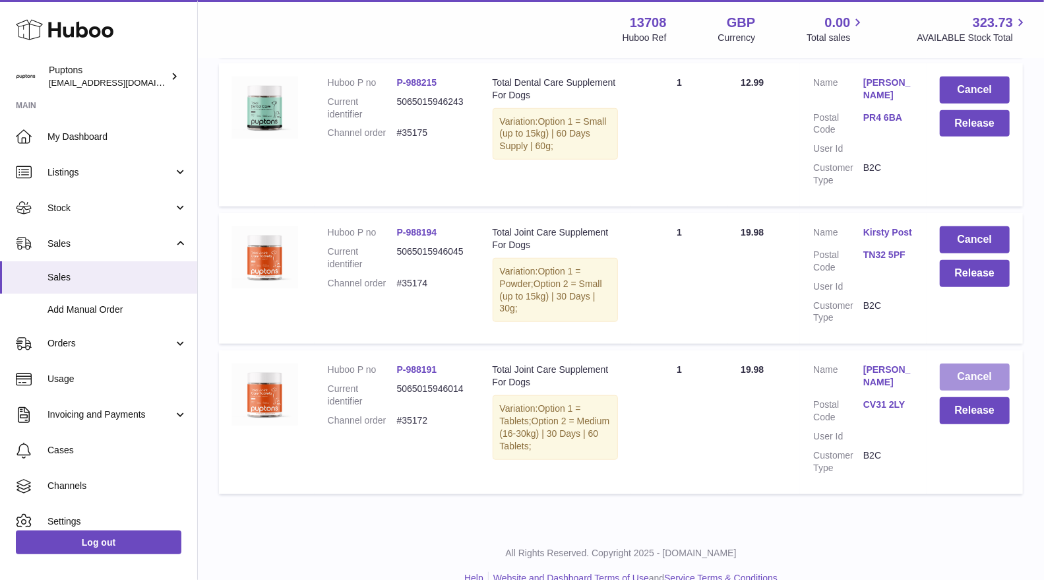
click at [986, 363] on button "Cancel" at bounding box center [975, 376] width 70 height 27
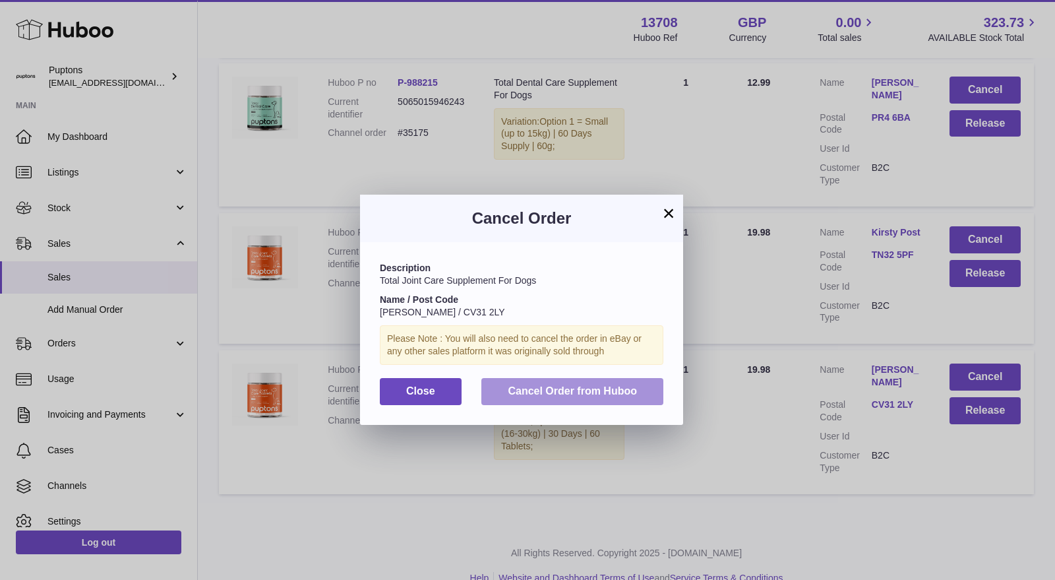
click at [547, 389] on span "Cancel Order from Huboo" at bounding box center [572, 390] width 129 height 11
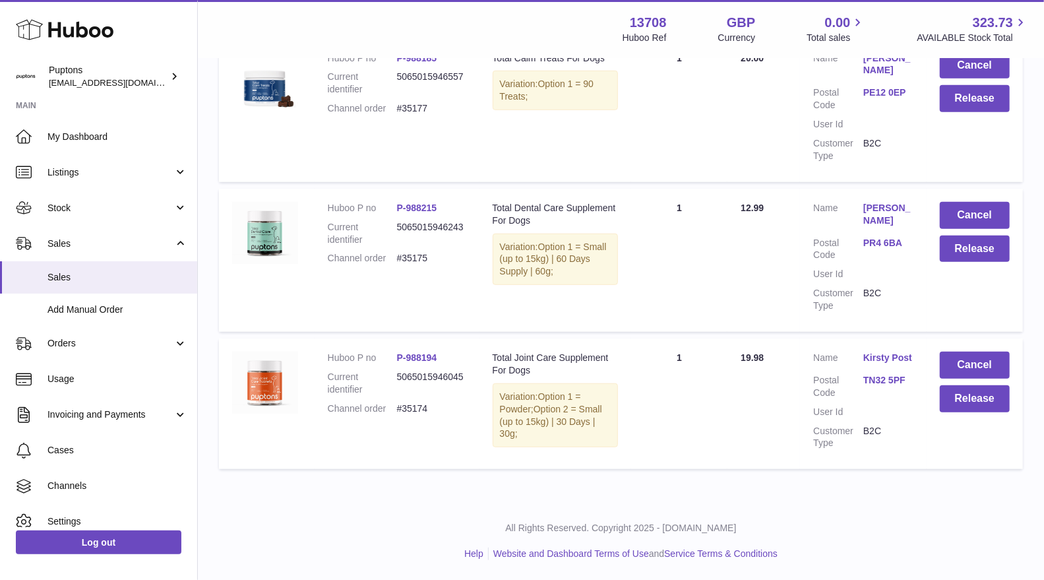
scroll to position [3564, 0]
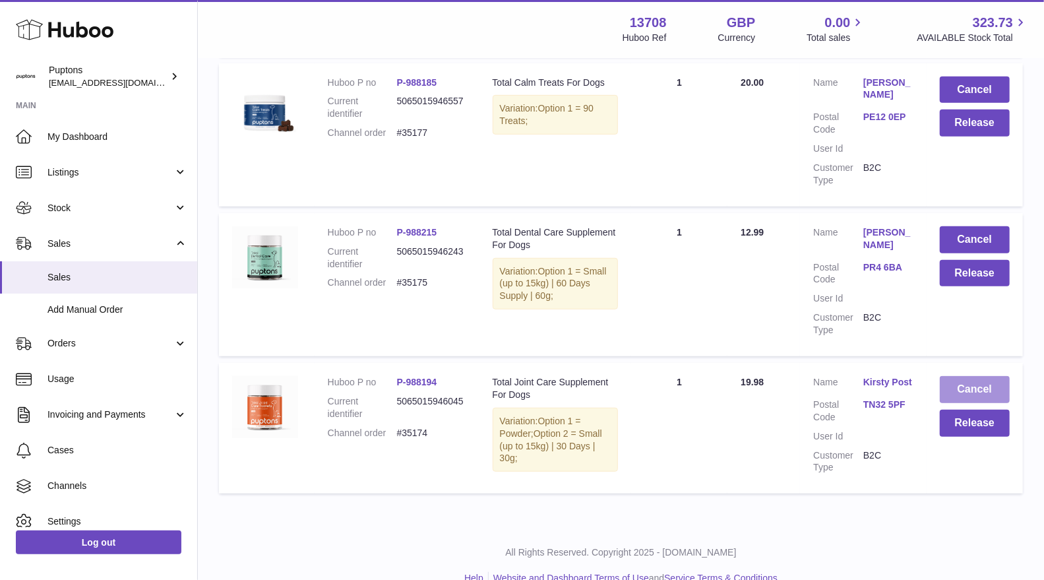
click at [980, 376] on button "Cancel" at bounding box center [975, 389] width 70 height 27
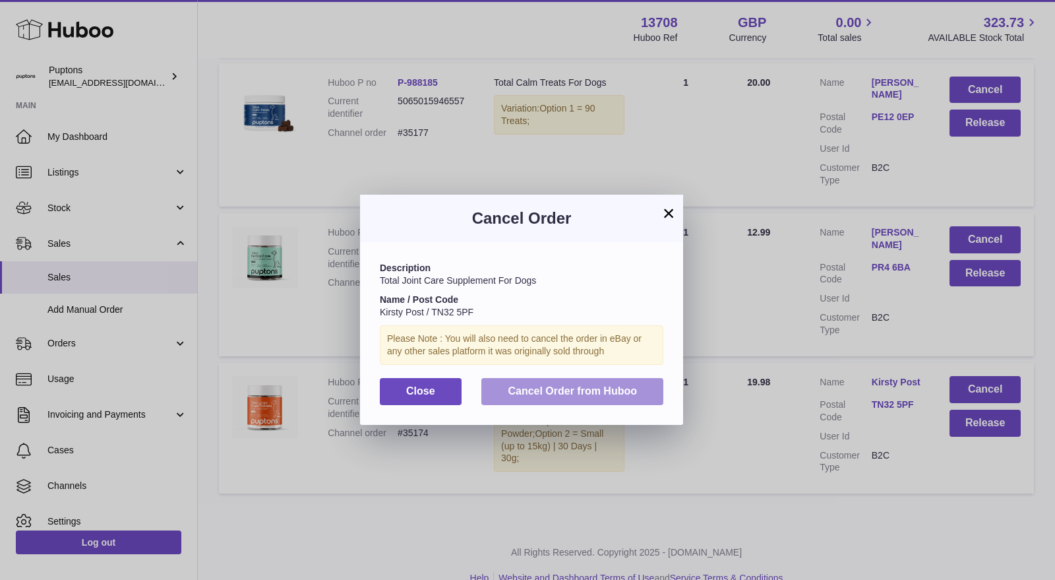
drag, startPoint x: 539, startPoint y: 388, endPoint x: 582, endPoint y: 388, distance: 42.9
click at [541, 388] on span "Cancel Order from Huboo" at bounding box center [572, 390] width 129 height 11
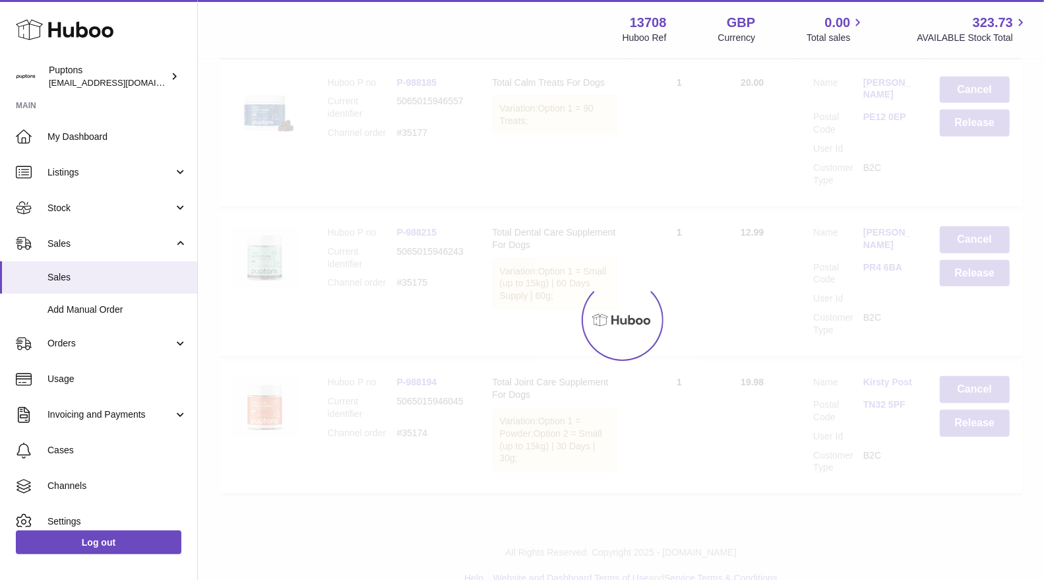
scroll to position [3427, 0]
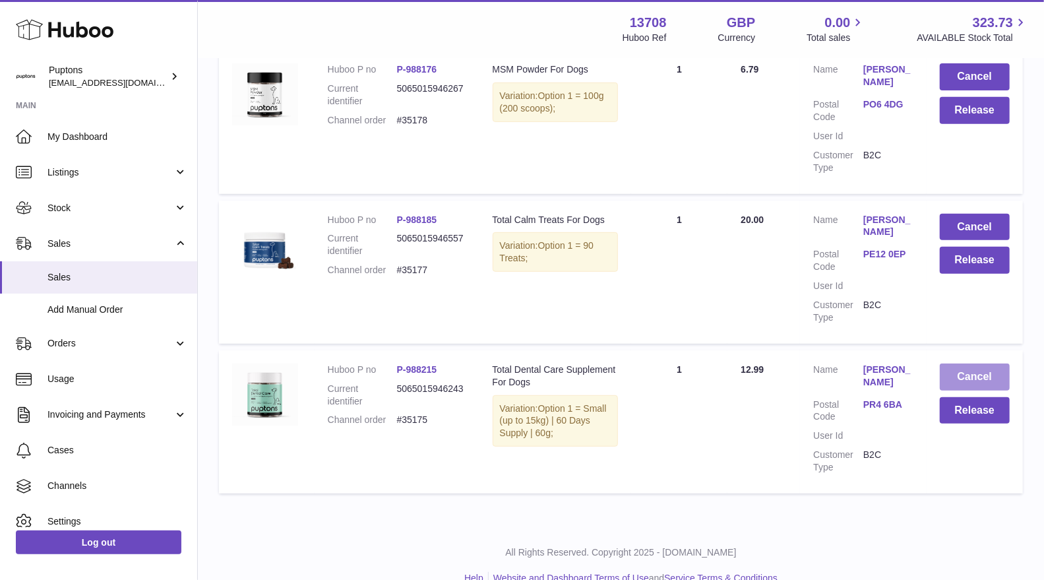
click at [967, 363] on button "Cancel" at bounding box center [975, 376] width 70 height 27
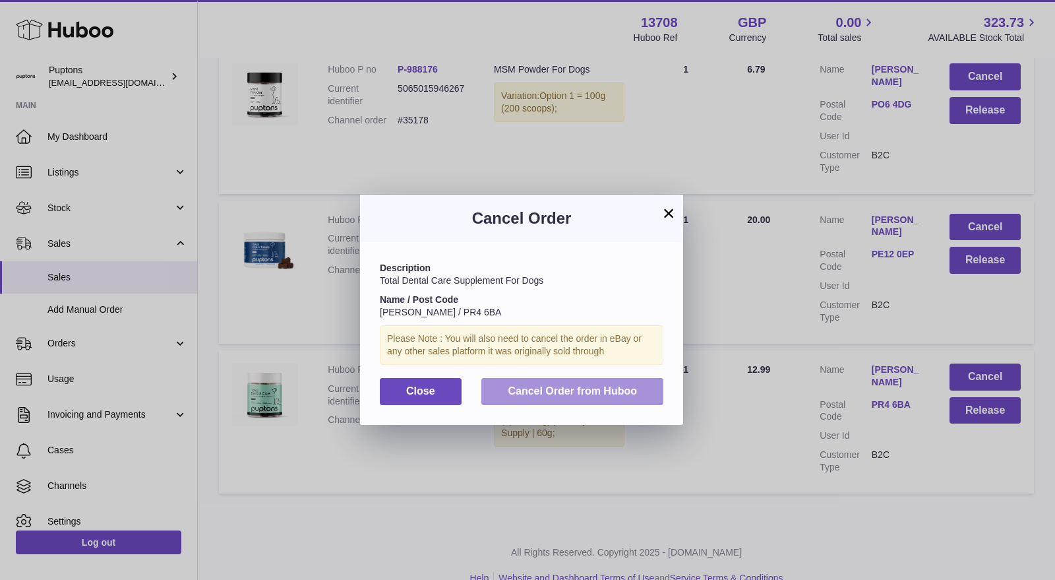
click at [598, 388] on span "Cancel Order from Huboo" at bounding box center [572, 390] width 129 height 11
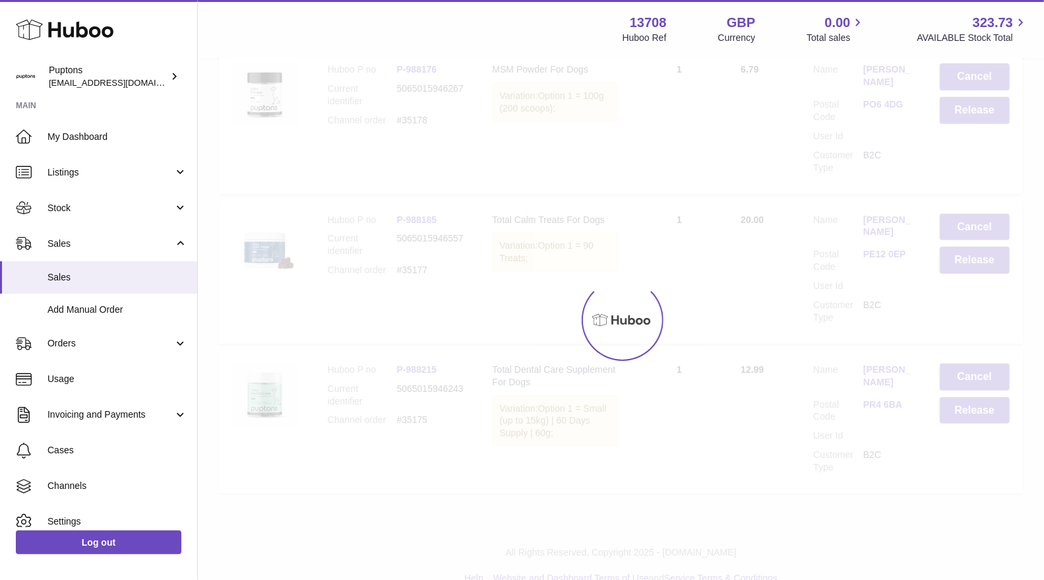
scroll to position [3277, 0]
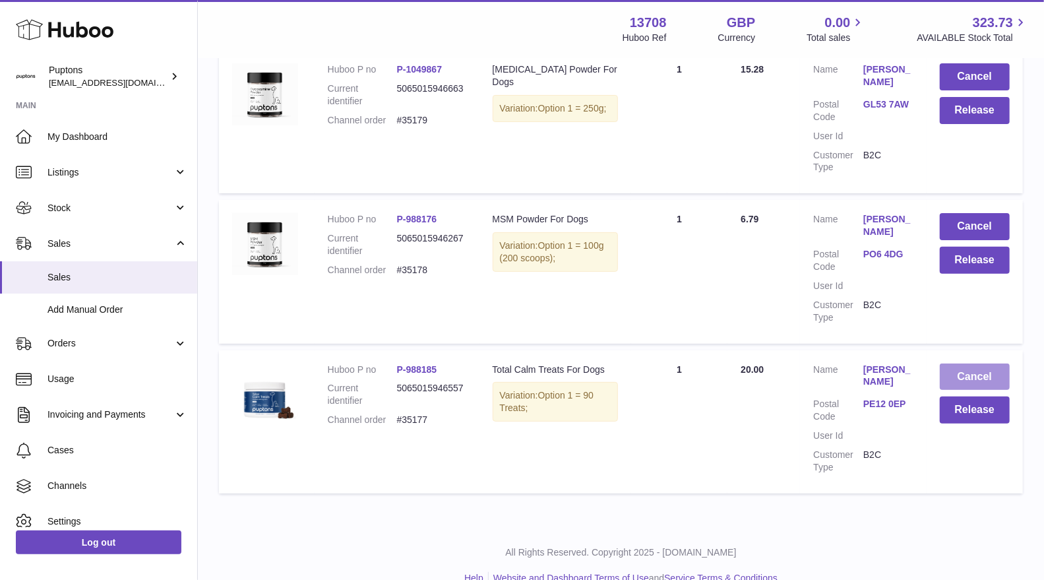
click at [971, 363] on button "Cancel" at bounding box center [975, 376] width 70 height 27
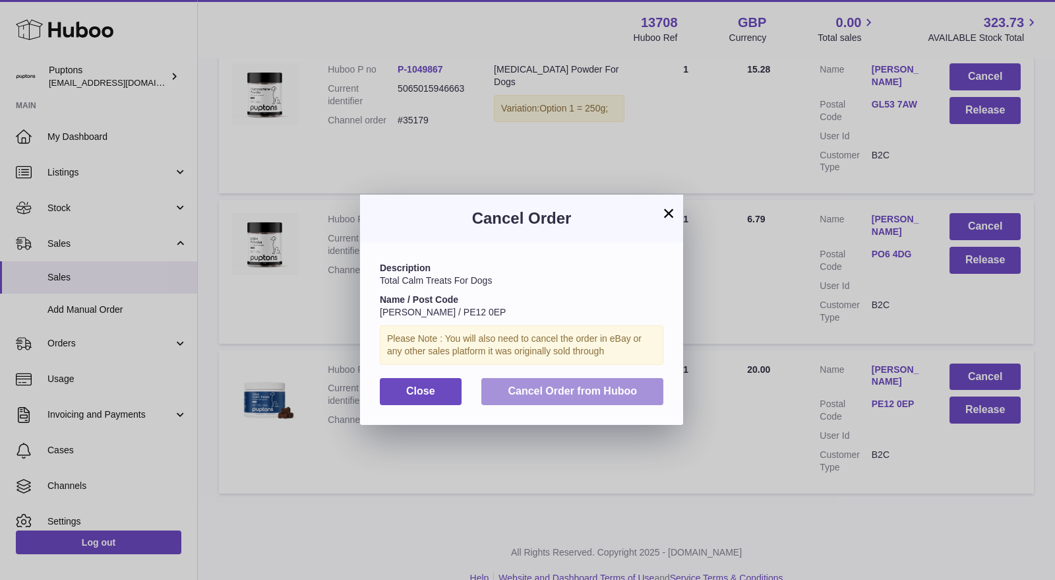
click at [632, 400] on button "Cancel Order from Huboo" at bounding box center [572, 391] width 182 height 27
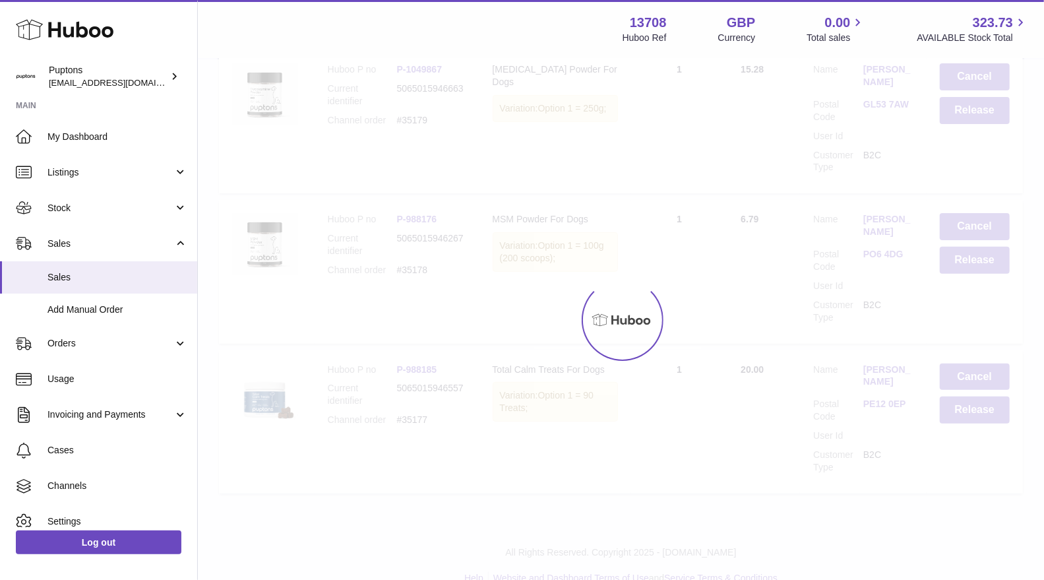
scroll to position [3140, 0]
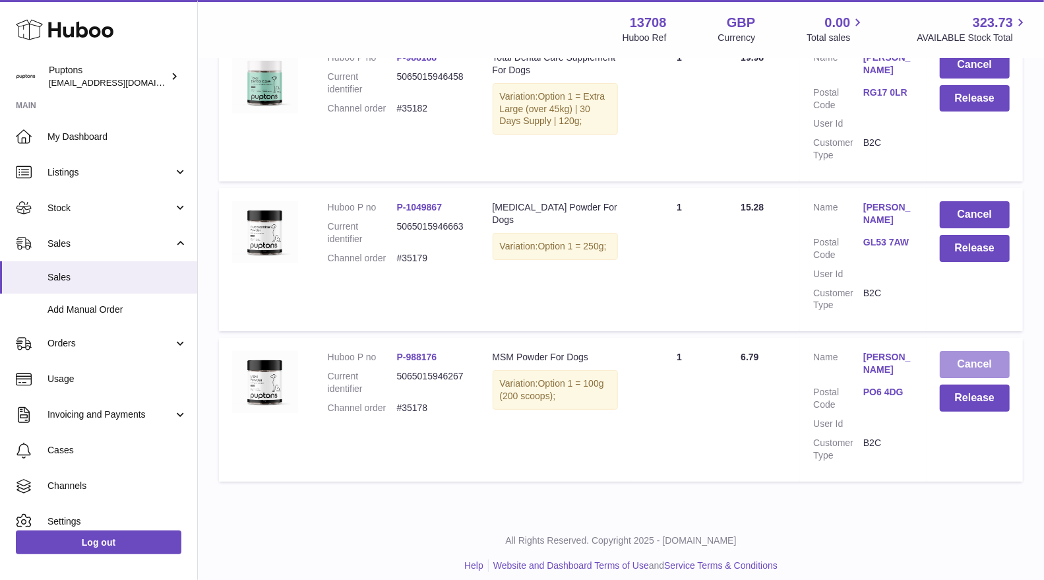
click at [971, 361] on button "Cancel" at bounding box center [975, 364] width 70 height 27
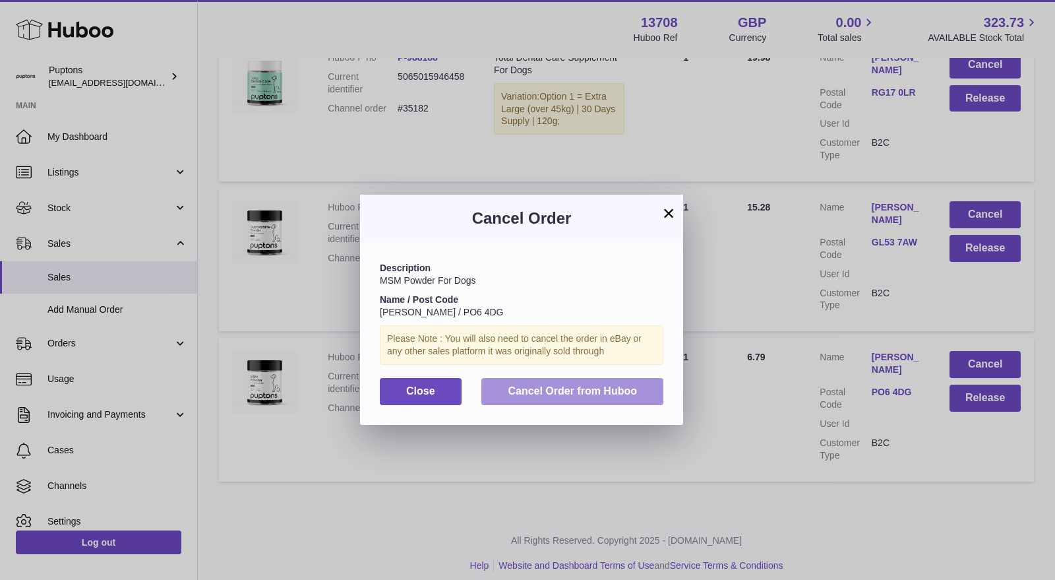
click at [616, 387] on span "Cancel Order from Huboo" at bounding box center [572, 390] width 129 height 11
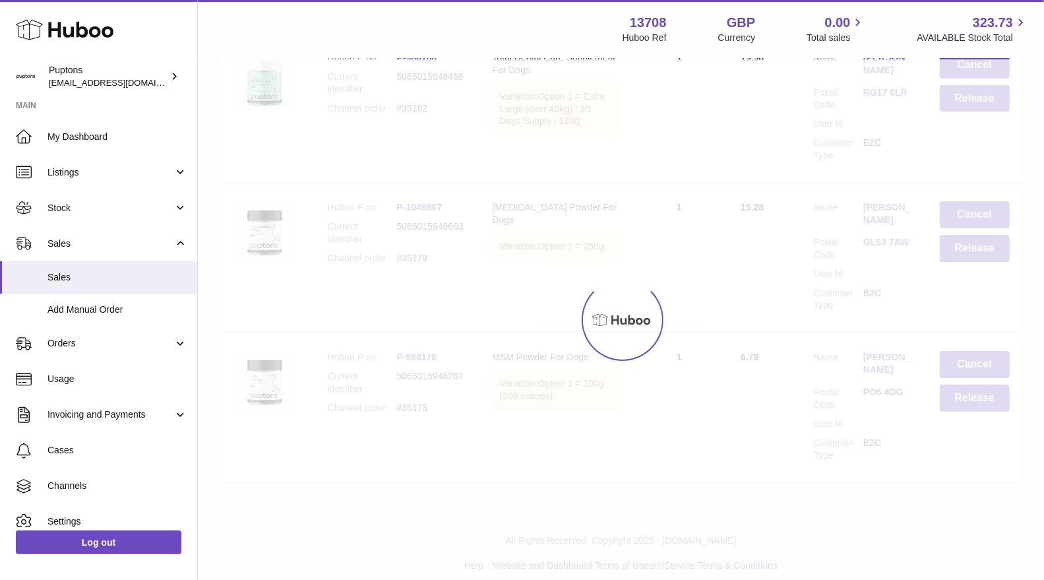
scroll to position [2990, 0]
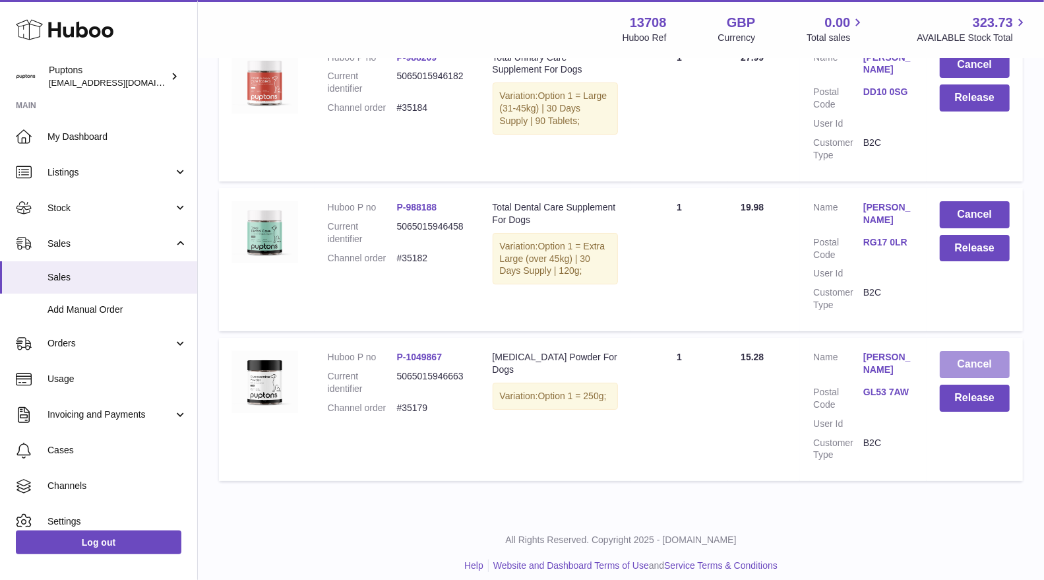
click at [978, 351] on button "Cancel" at bounding box center [975, 364] width 70 height 27
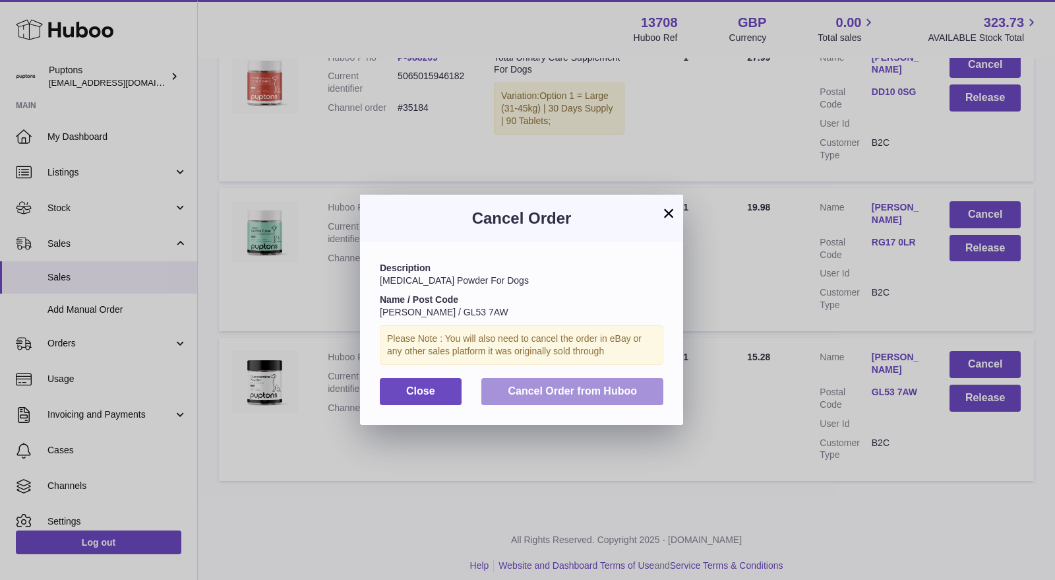
click at [603, 389] on span "Cancel Order from Huboo" at bounding box center [572, 390] width 129 height 11
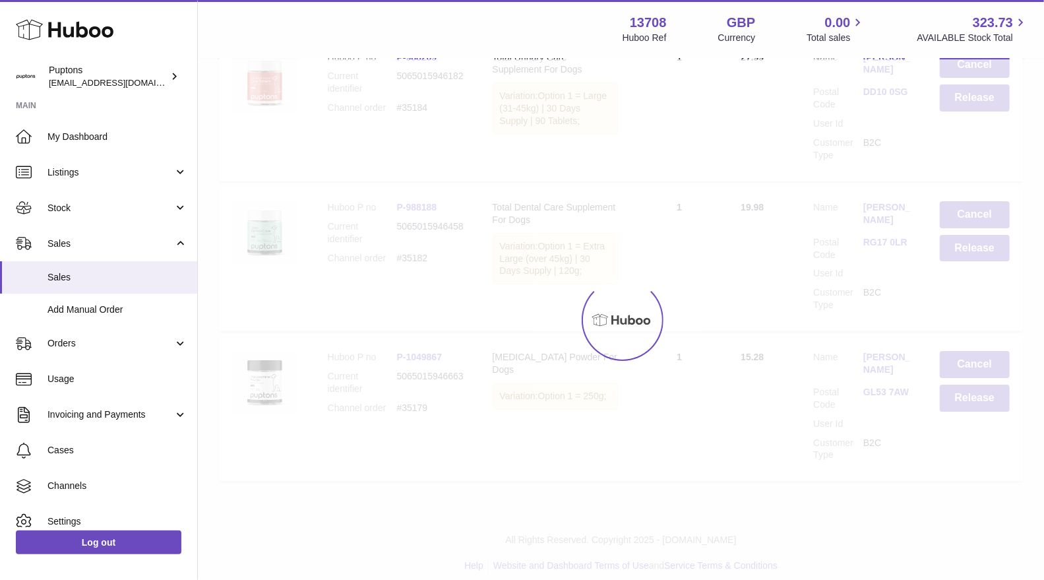
scroll to position [2840, 0]
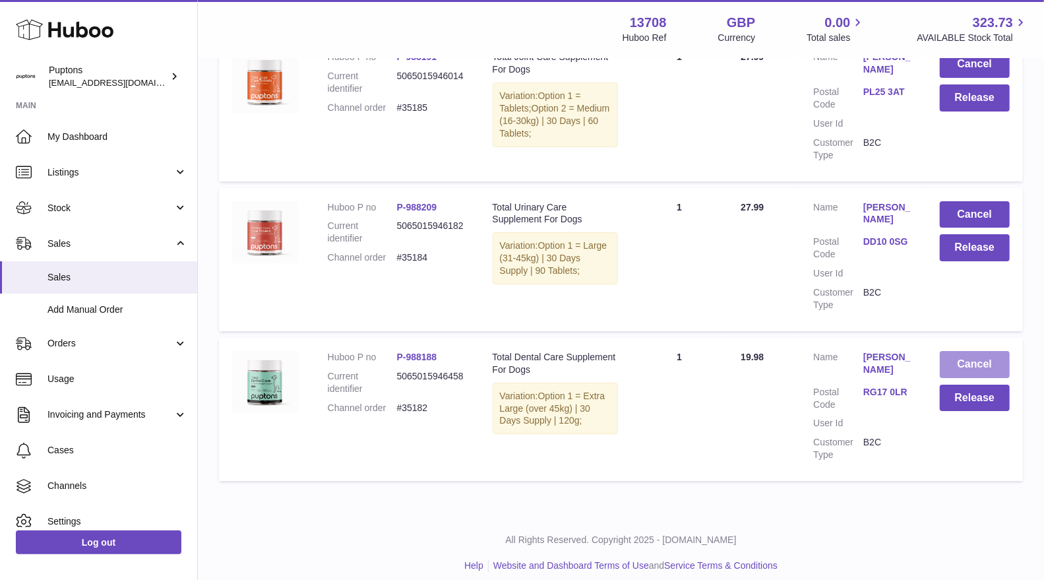
click at [961, 351] on button "Cancel" at bounding box center [975, 364] width 70 height 27
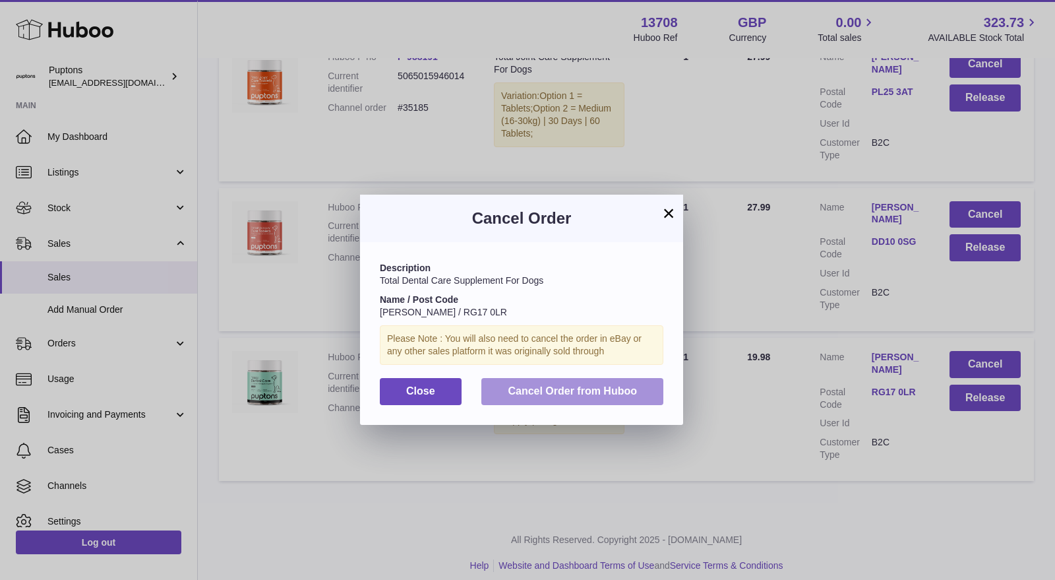
click at [594, 380] on button "Cancel Order from Huboo" at bounding box center [572, 391] width 182 height 27
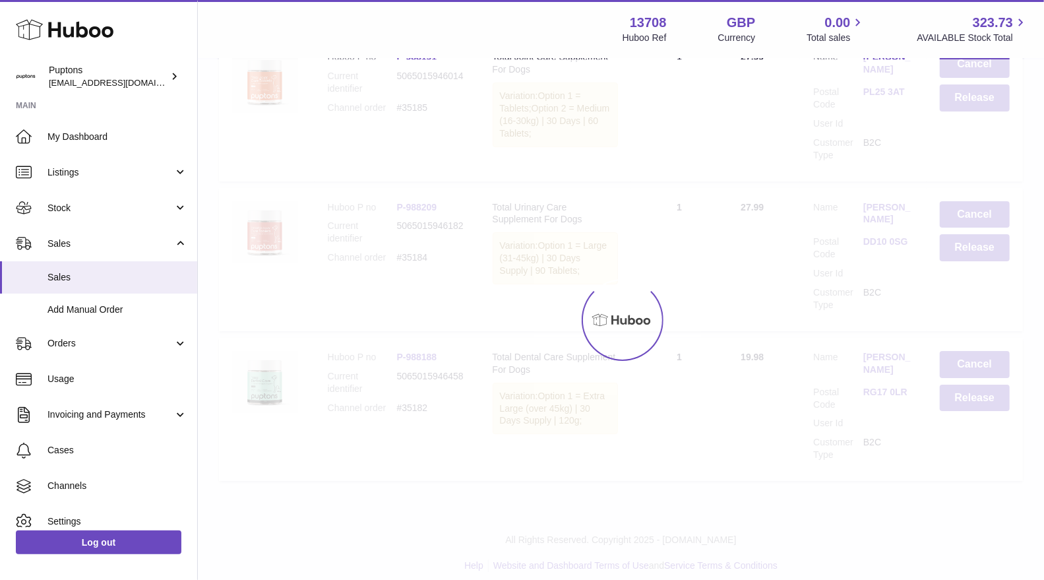
scroll to position [2691, 0]
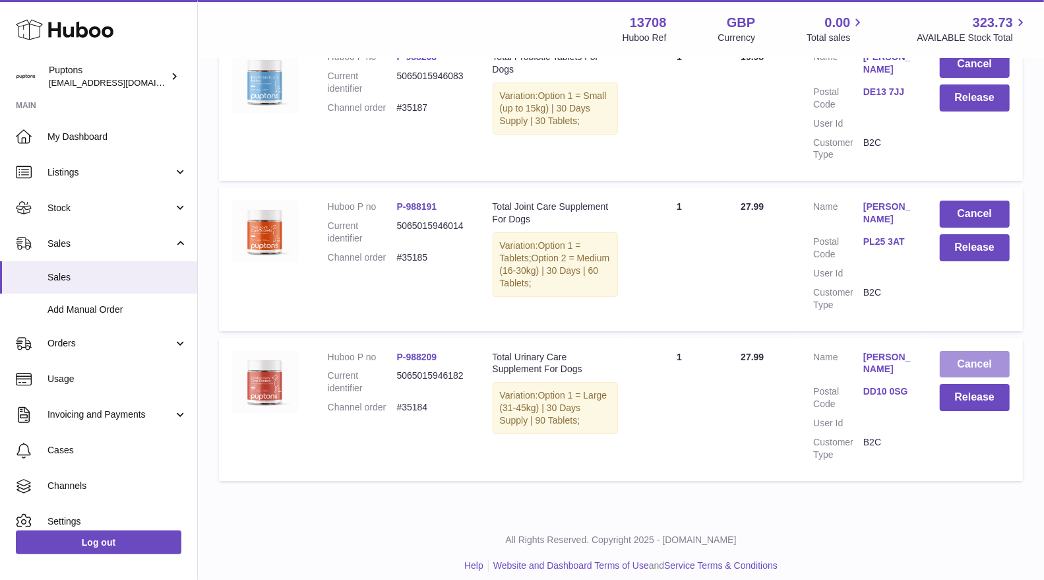
click at [974, 351] on button "Cancel" at bounding box center [975, 364] width 70 height 27
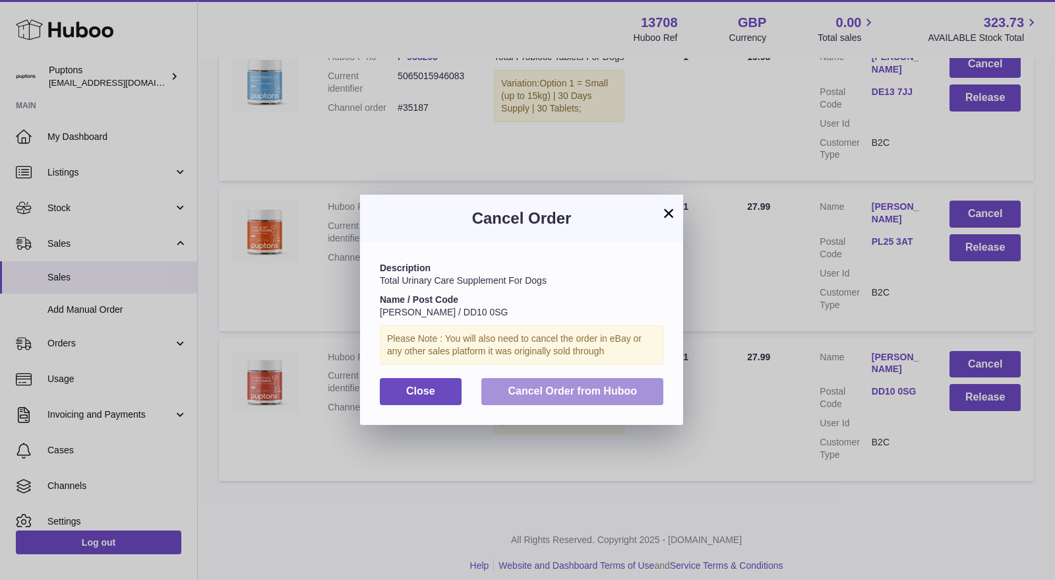
click at [634, 395] on span "Cancel Order from Huboo" at bounding box center [572, 390] width 129 height 11
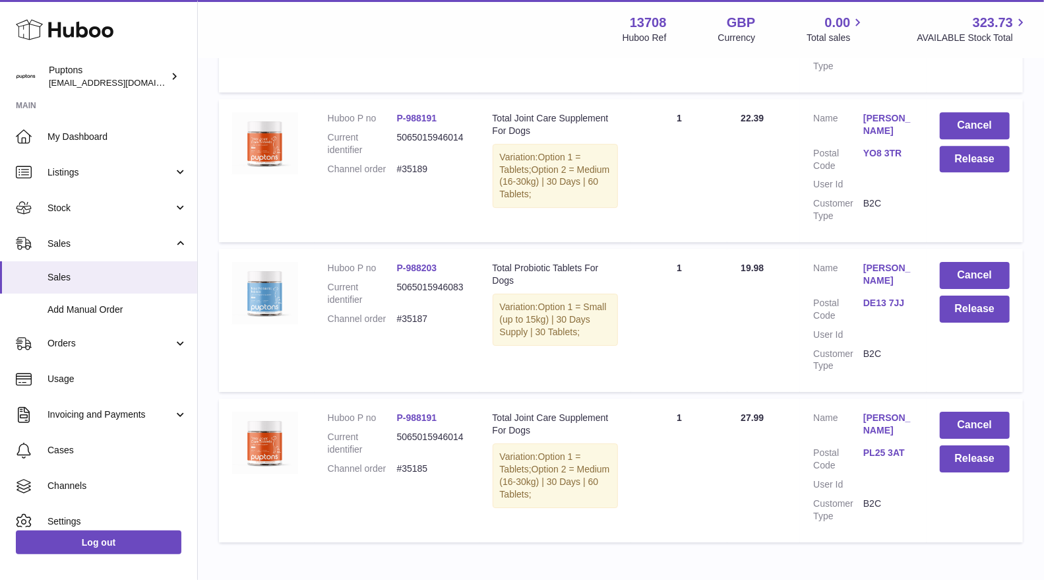
scroll to position [2540, 0]
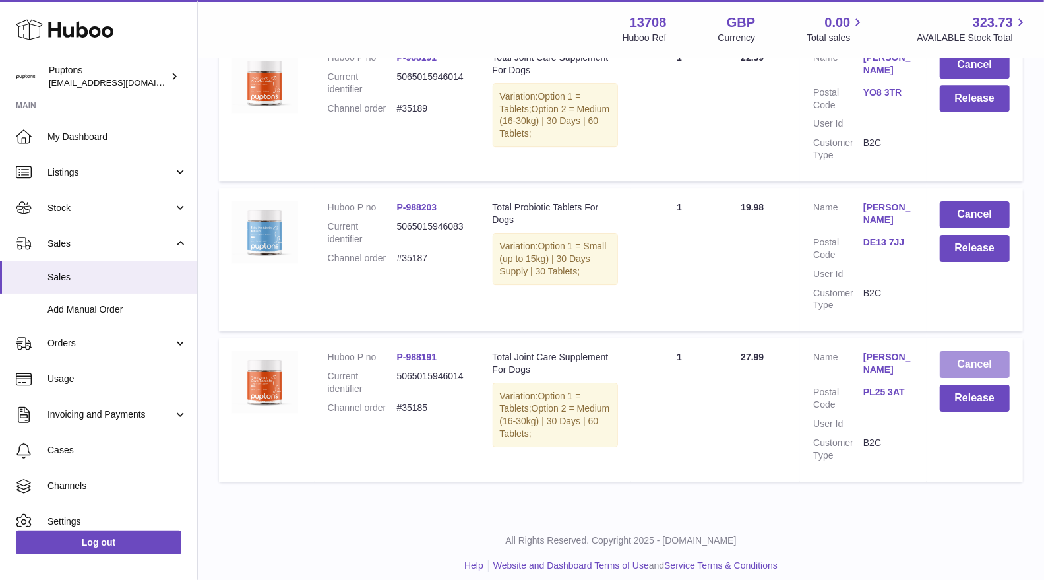
click at [993, 351] on button "Cancel" at bounding box center [975, 364] width 70 height 27
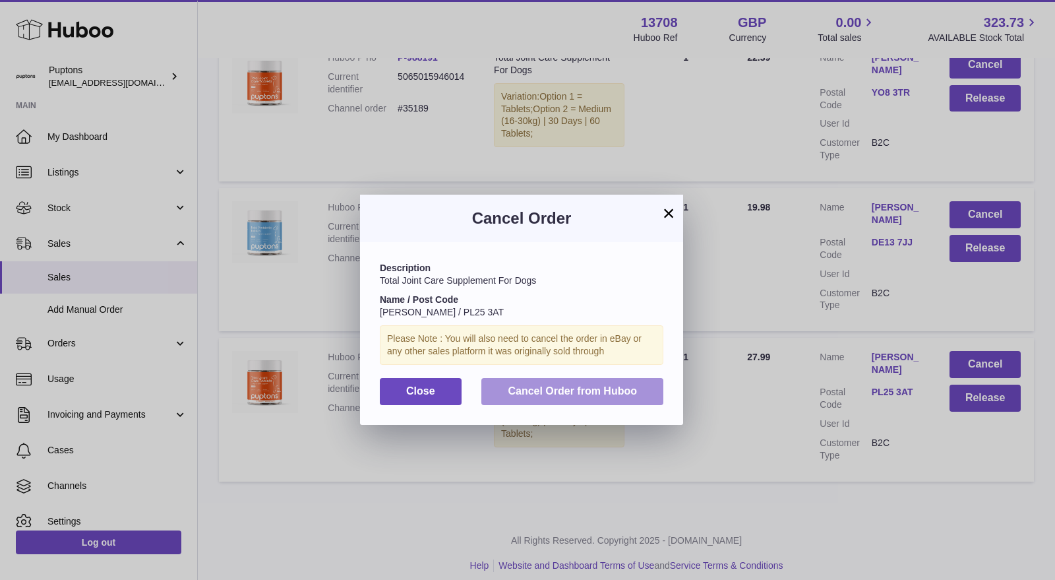
click at [531, 394] on span "Cancel Order from Huboo" at bounding box center [572, 390] width 129 height 11
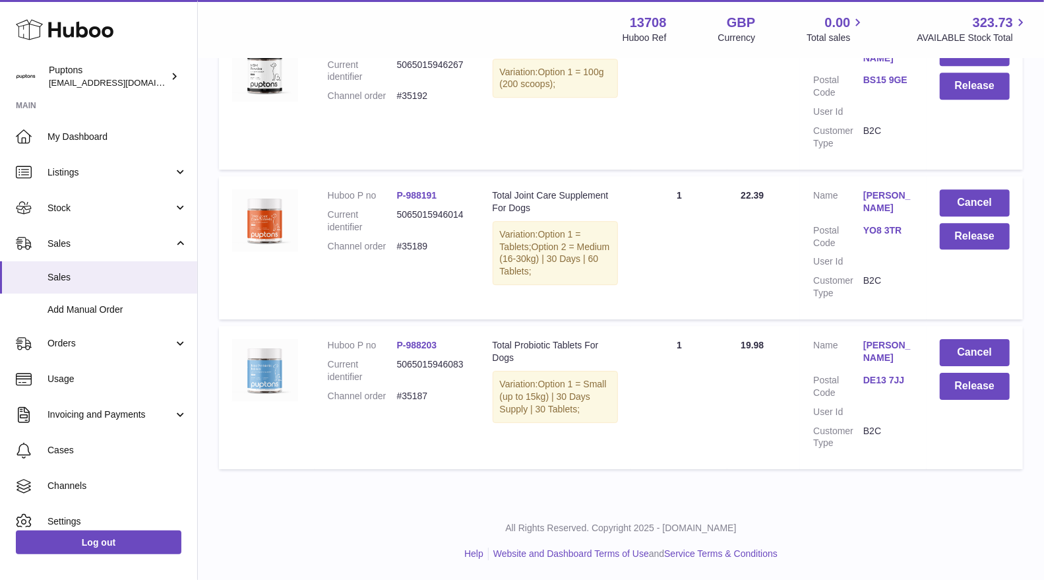
scroll to position [2391, 0]
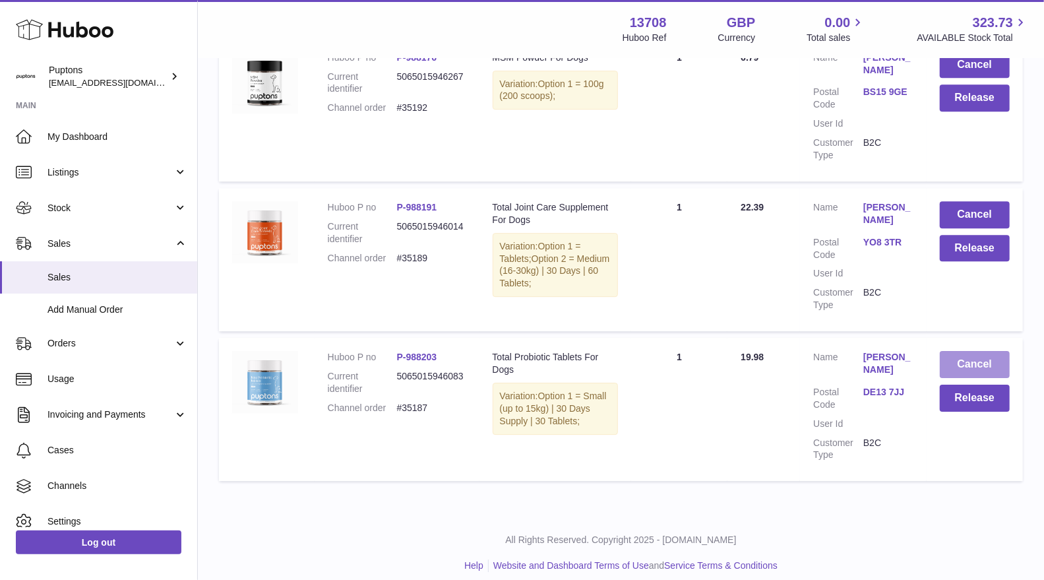
click at [957, 359] on button "Cancel" at bounding box center [975, 364] width 70 height 27
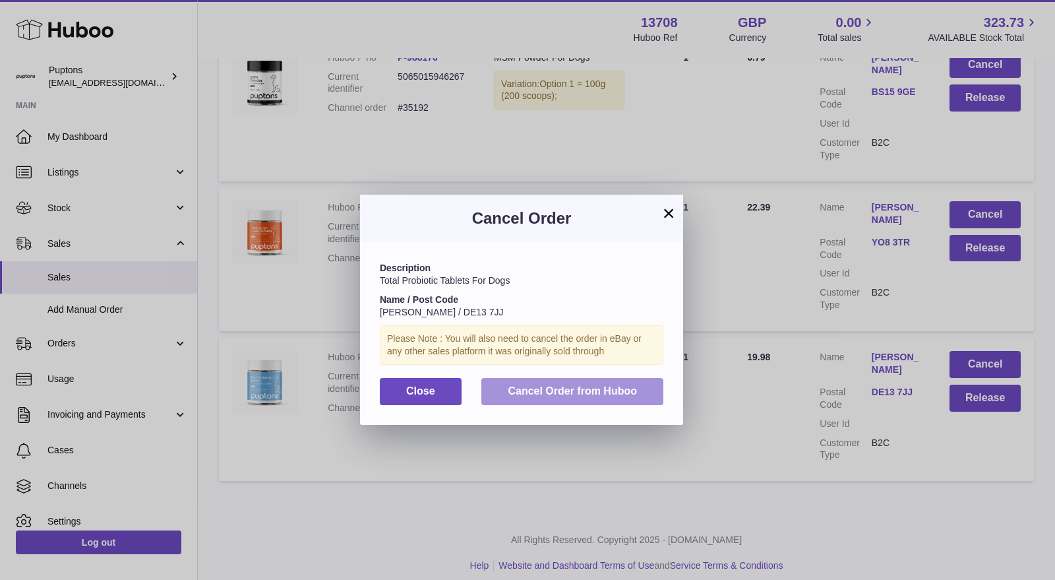
click at [624, 389] on span "Cancel Order from Huboo" at bounding box center [572, 390] width 129 height 11
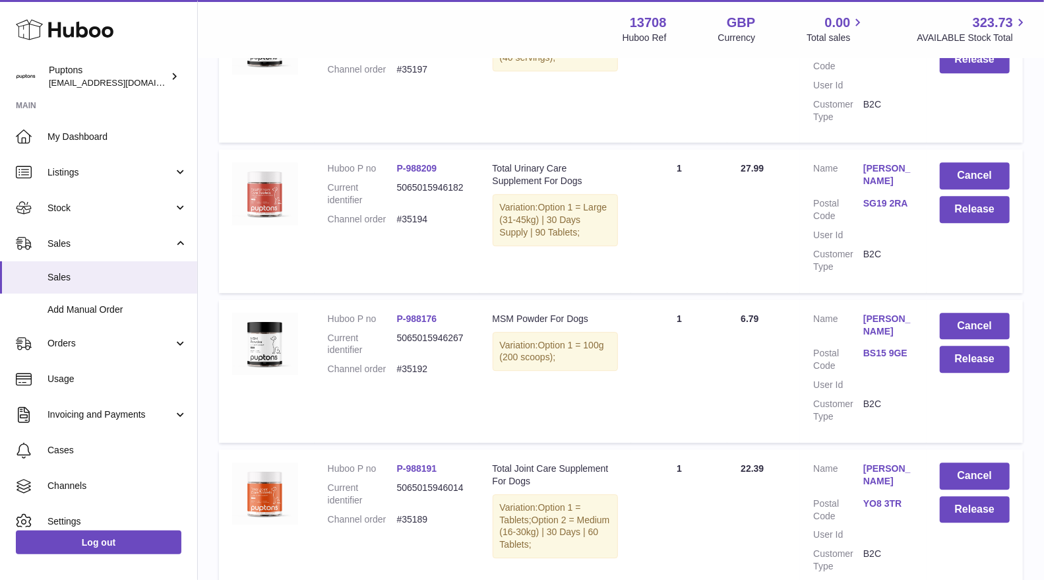
scroll to position [2240, 0]
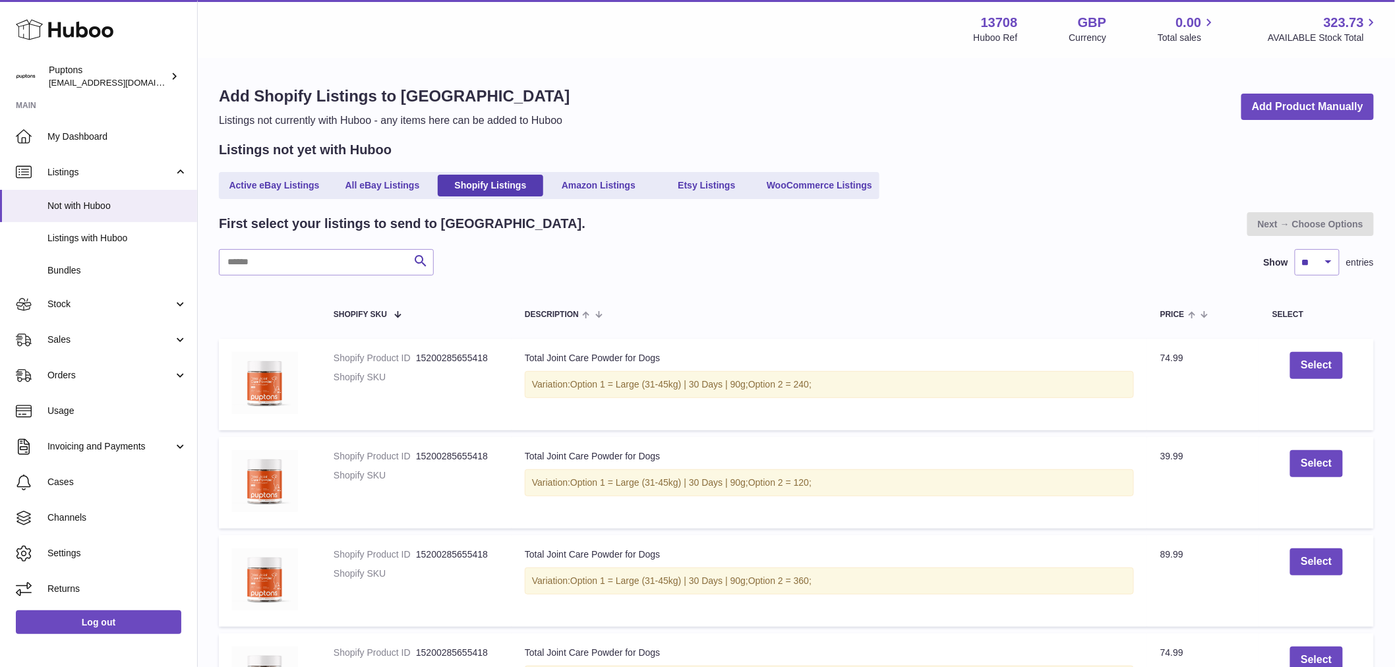
click at [95, 339] on span "Sales" at bounding box center [110, 340] width 126 height 13
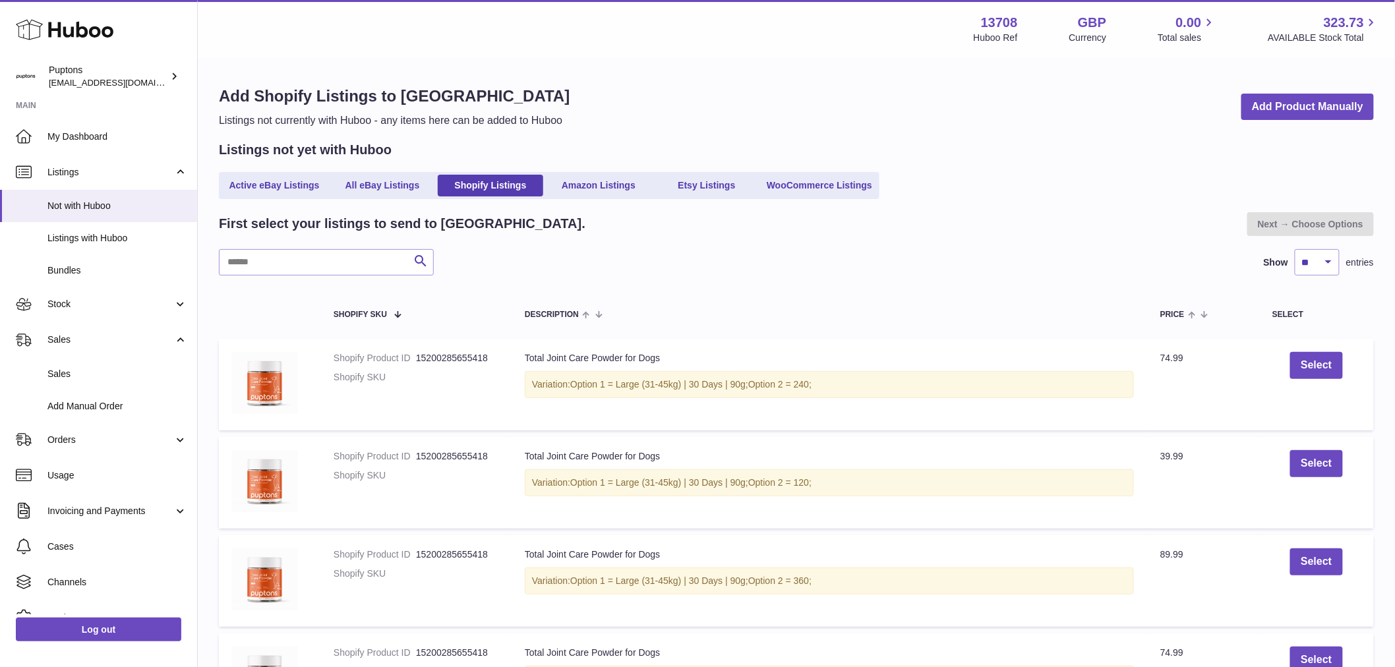
click at [84, 475] on span "Usage" at bounding box center [117, 475] width 140 height 13
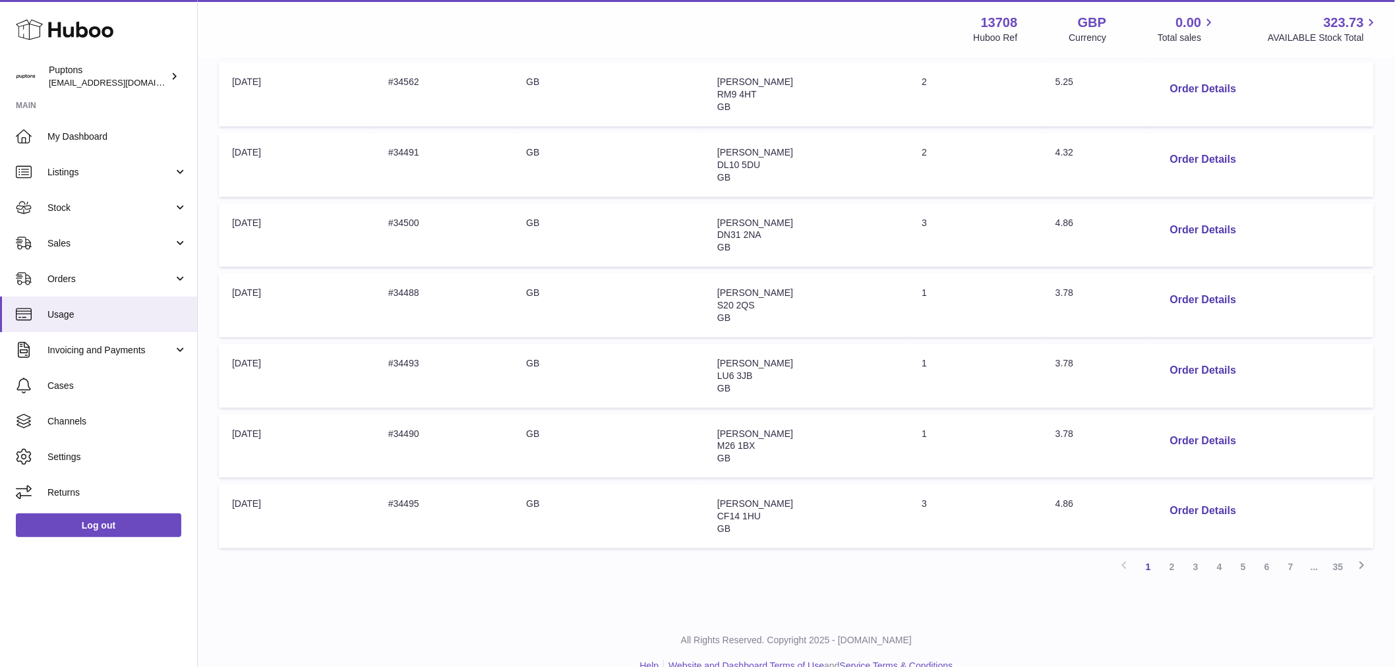
scroll to position [49, 0]
